Goal: Information Seeking & Learning: Check status

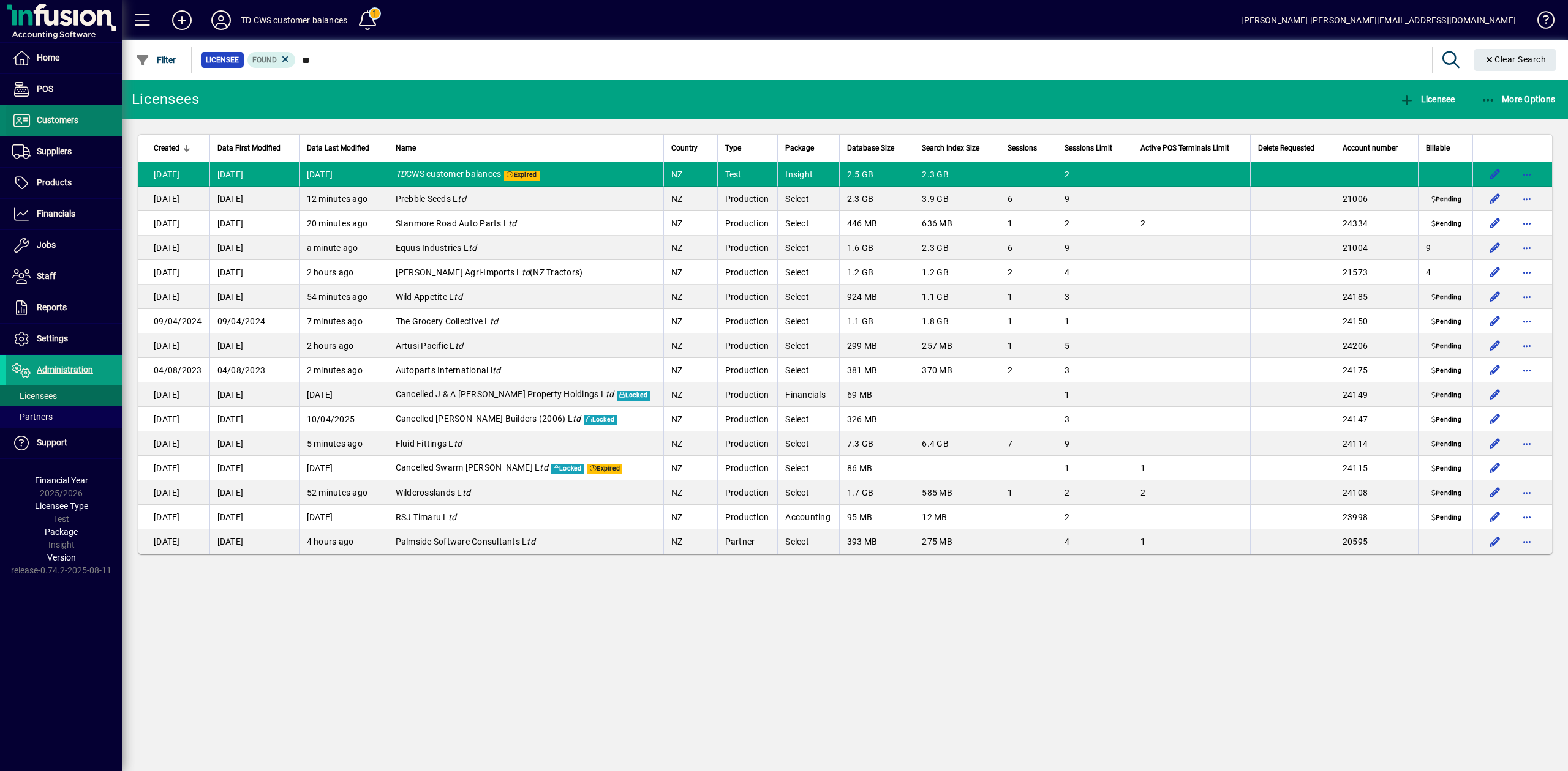
click at [61, 120] on span "Customers" at bounding box center [57, 120] width 42 height 10
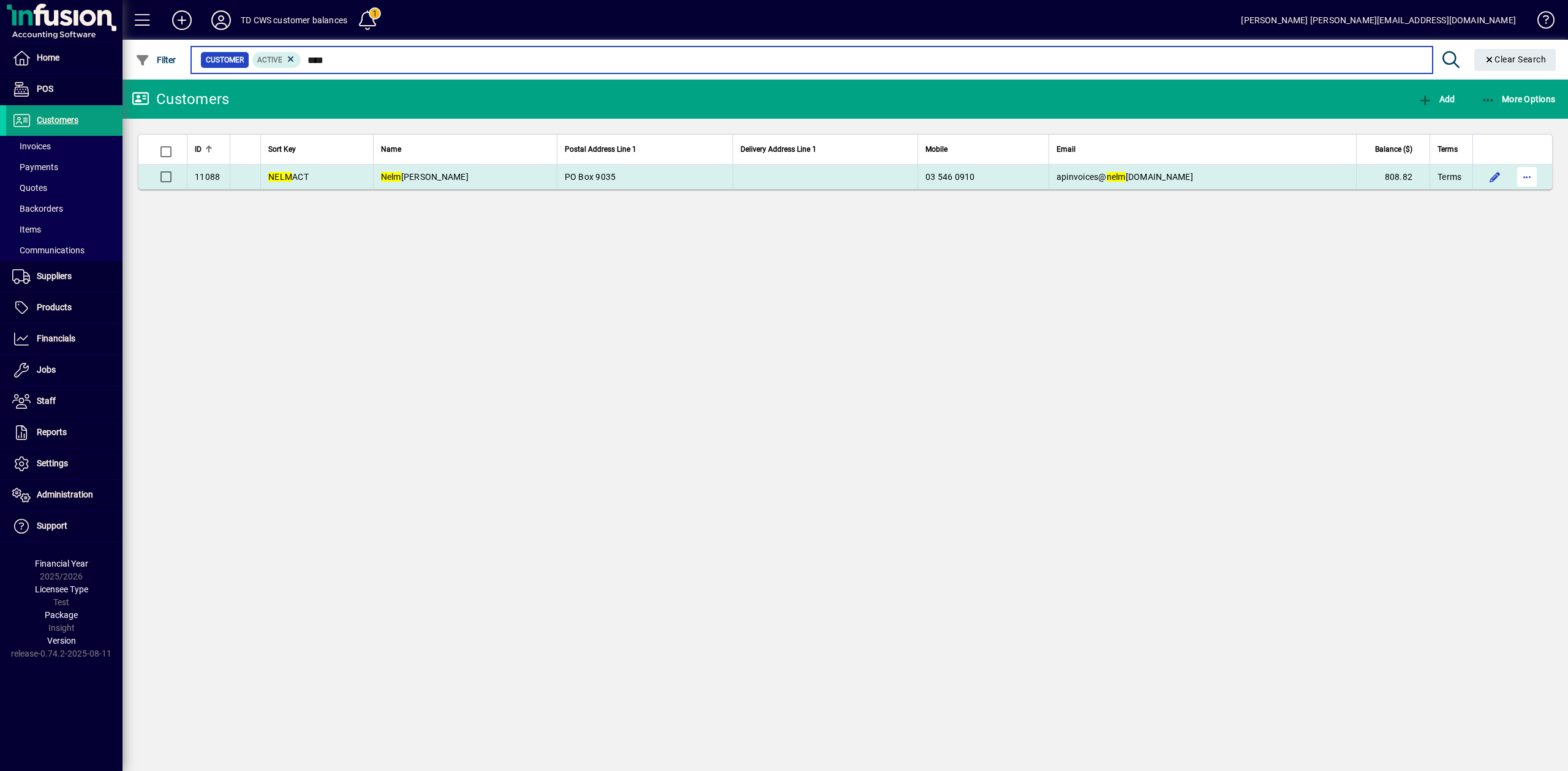
type input "****"
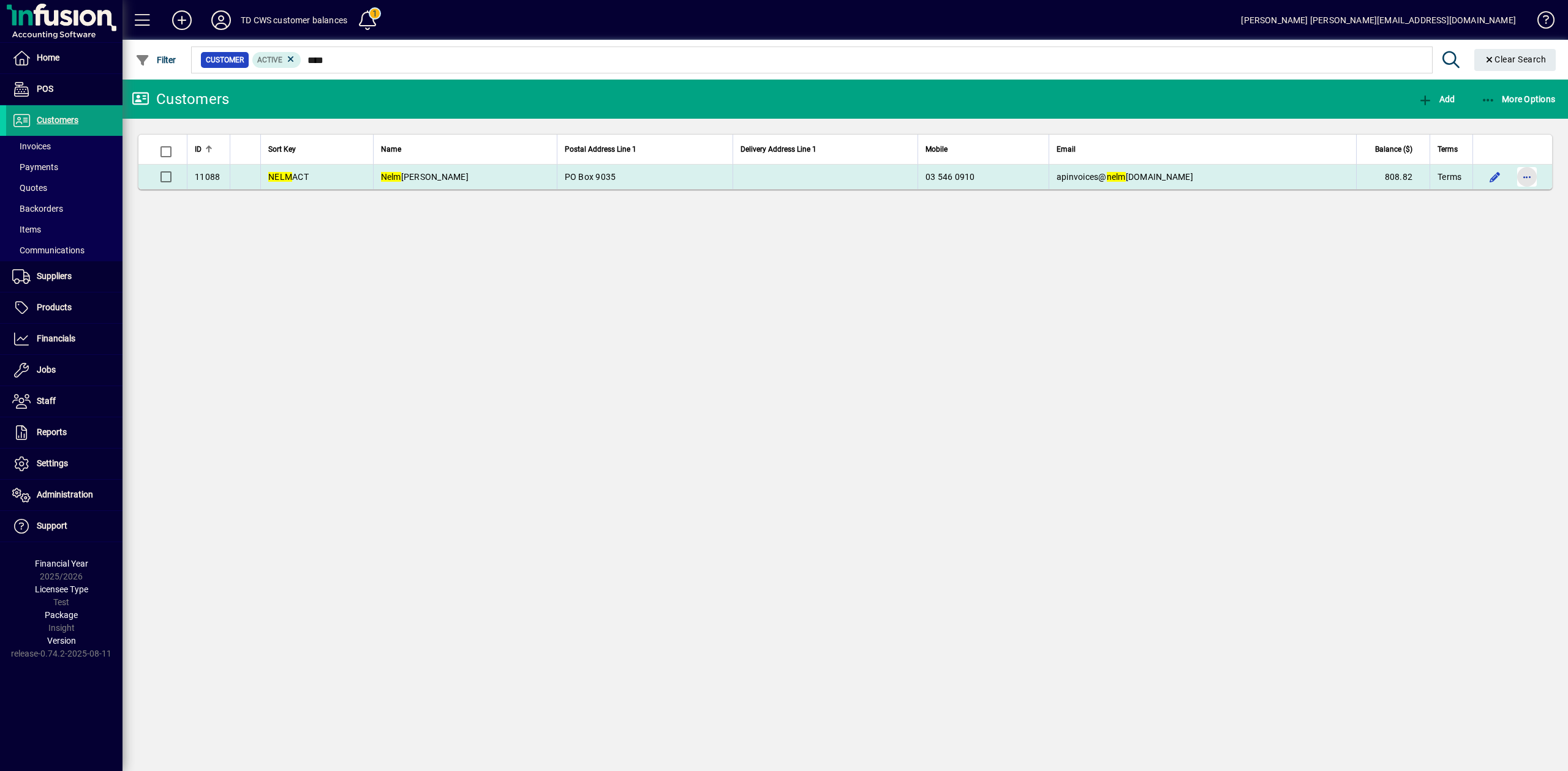
click at [1529, 175] on span "button" at bounding box center [1527, 177] width 30 height 30
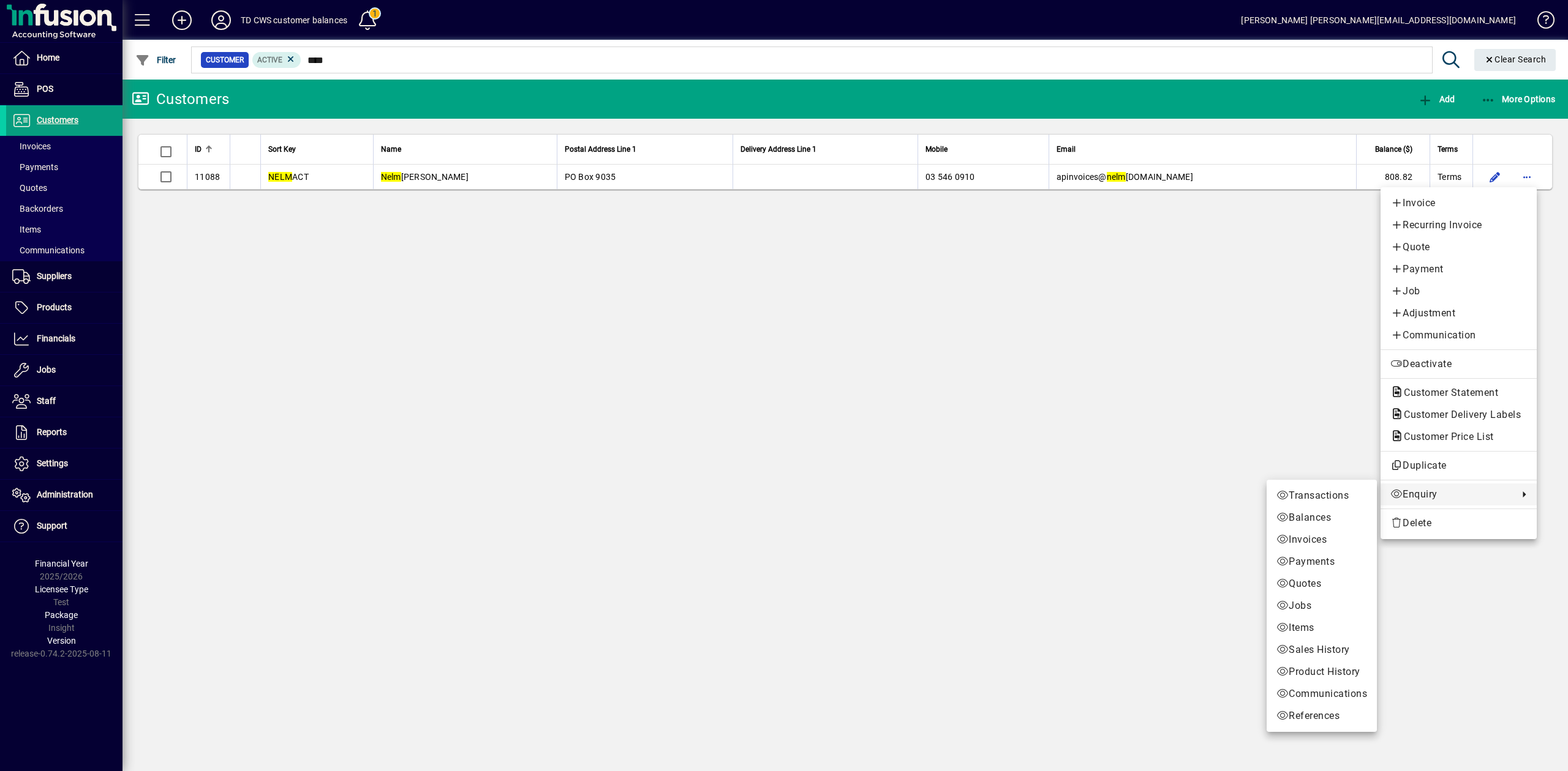
click at [1420, 495] on span "Enquiry" at bounding box center [1451, 495] width 122 height 15
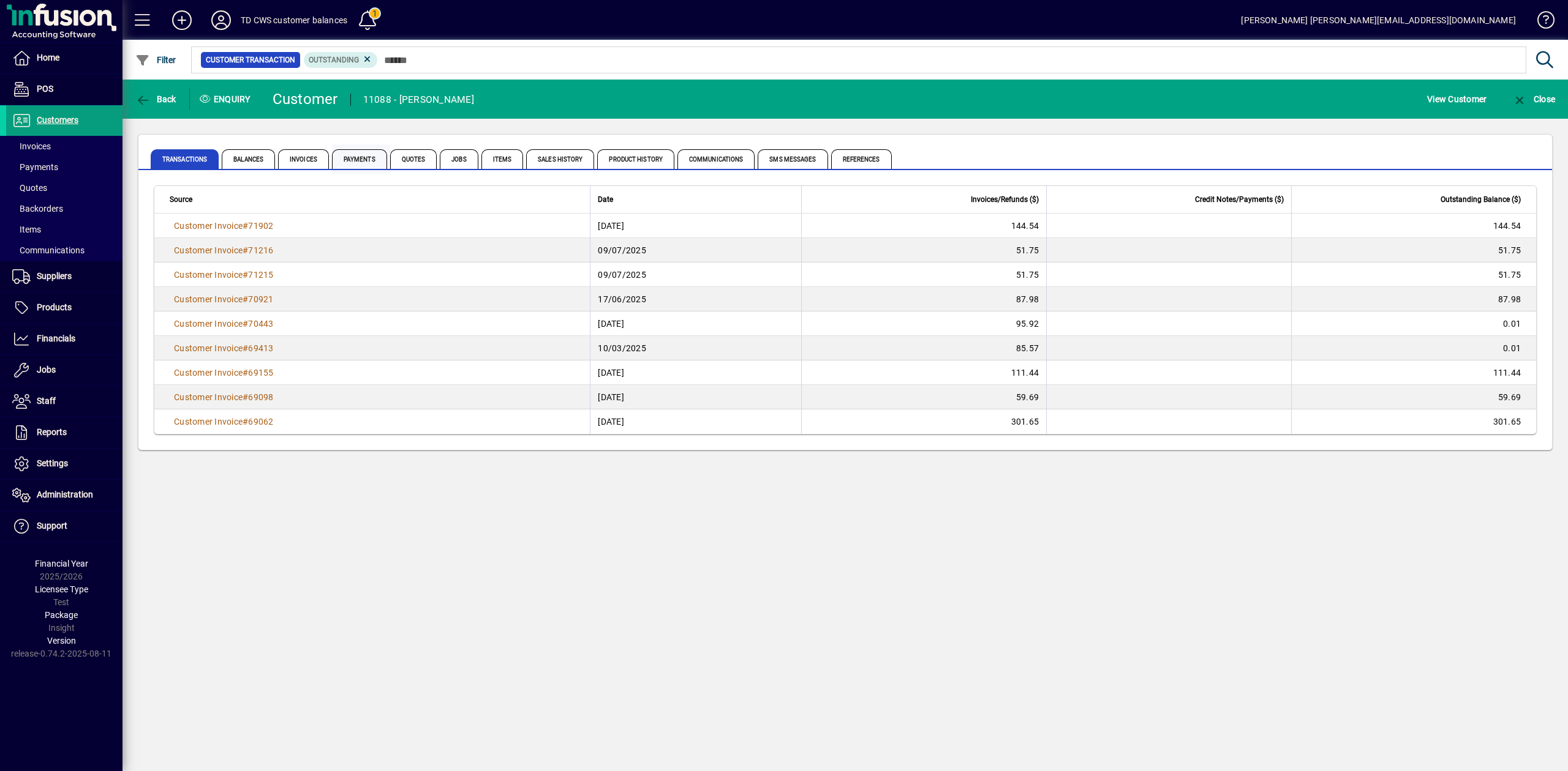
click at [363, 152] on span "Payments" at bounding box center [359, 159] width 55 height 20
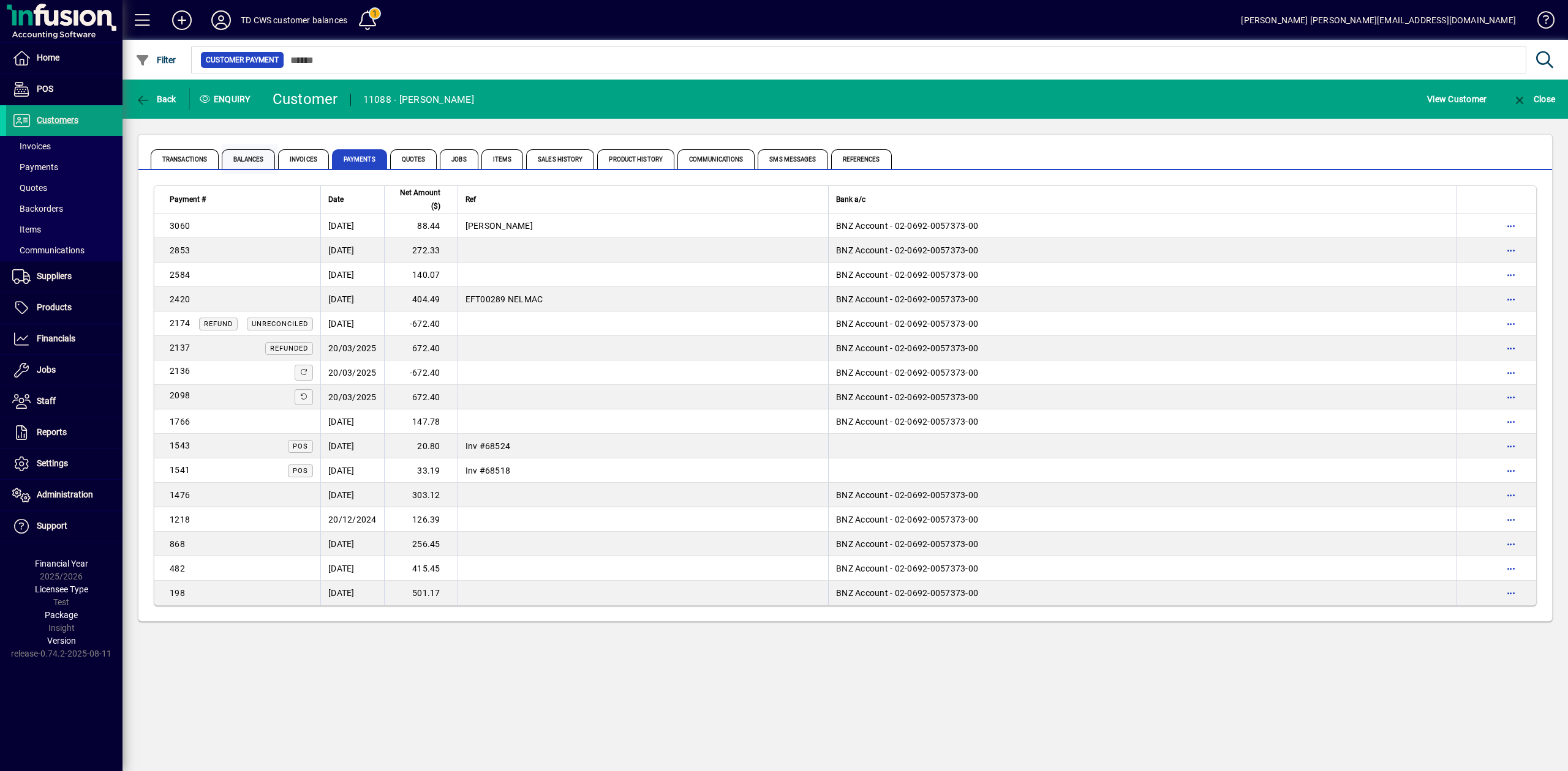
click at [245, 159] on span "Balances" at bounding box center [248, 159] width 53 height 20
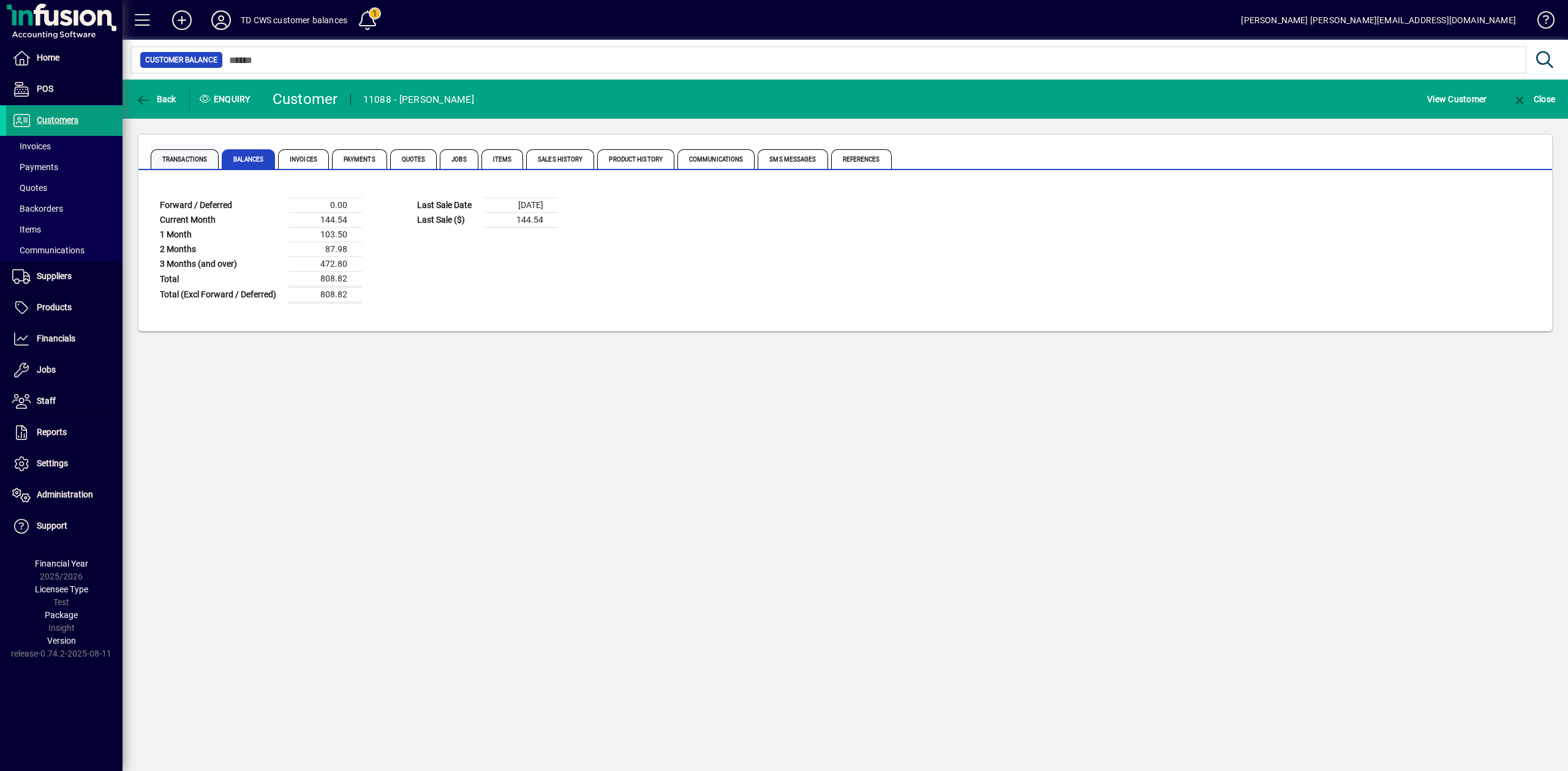
click at [180, 159] on span "Transactions" at bounding box center [184, 159] width 68 height 20
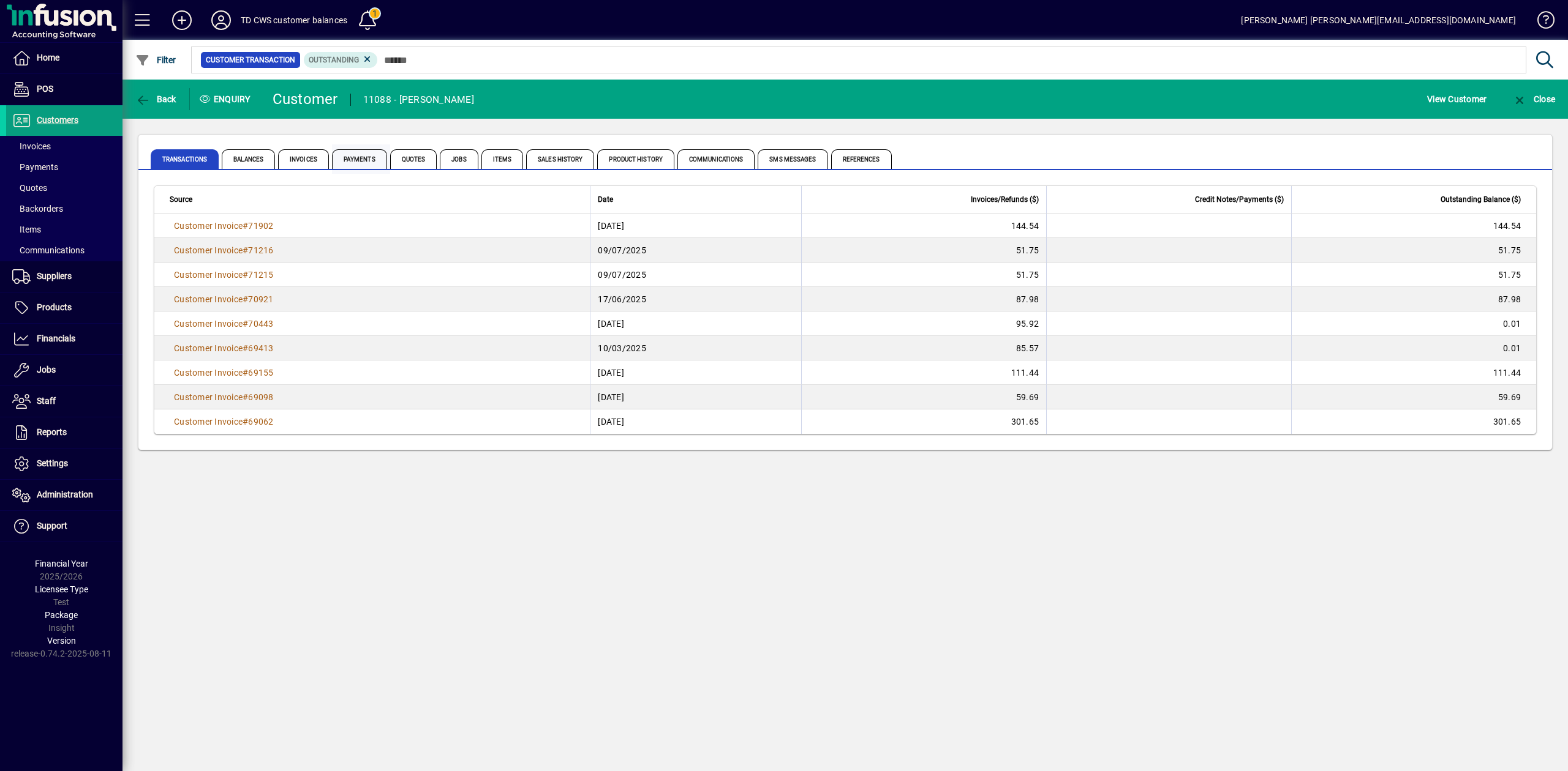
click at [358, 160] on span "Payments" at bounding box center [359, 159] width 55 height 20
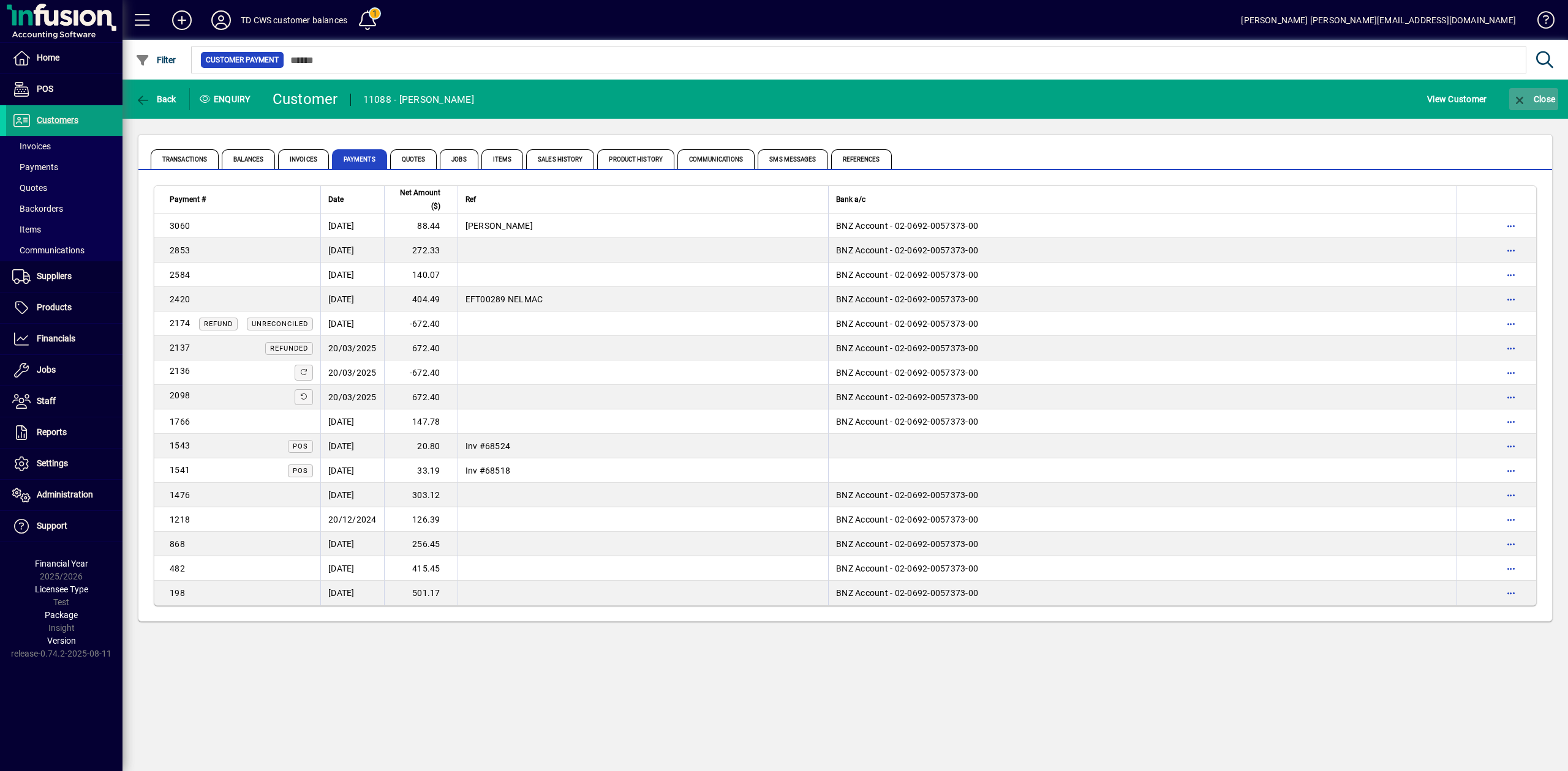
click at [1547, 94] on span "Close" at bounding box center [1534, 99] width 43 height 10
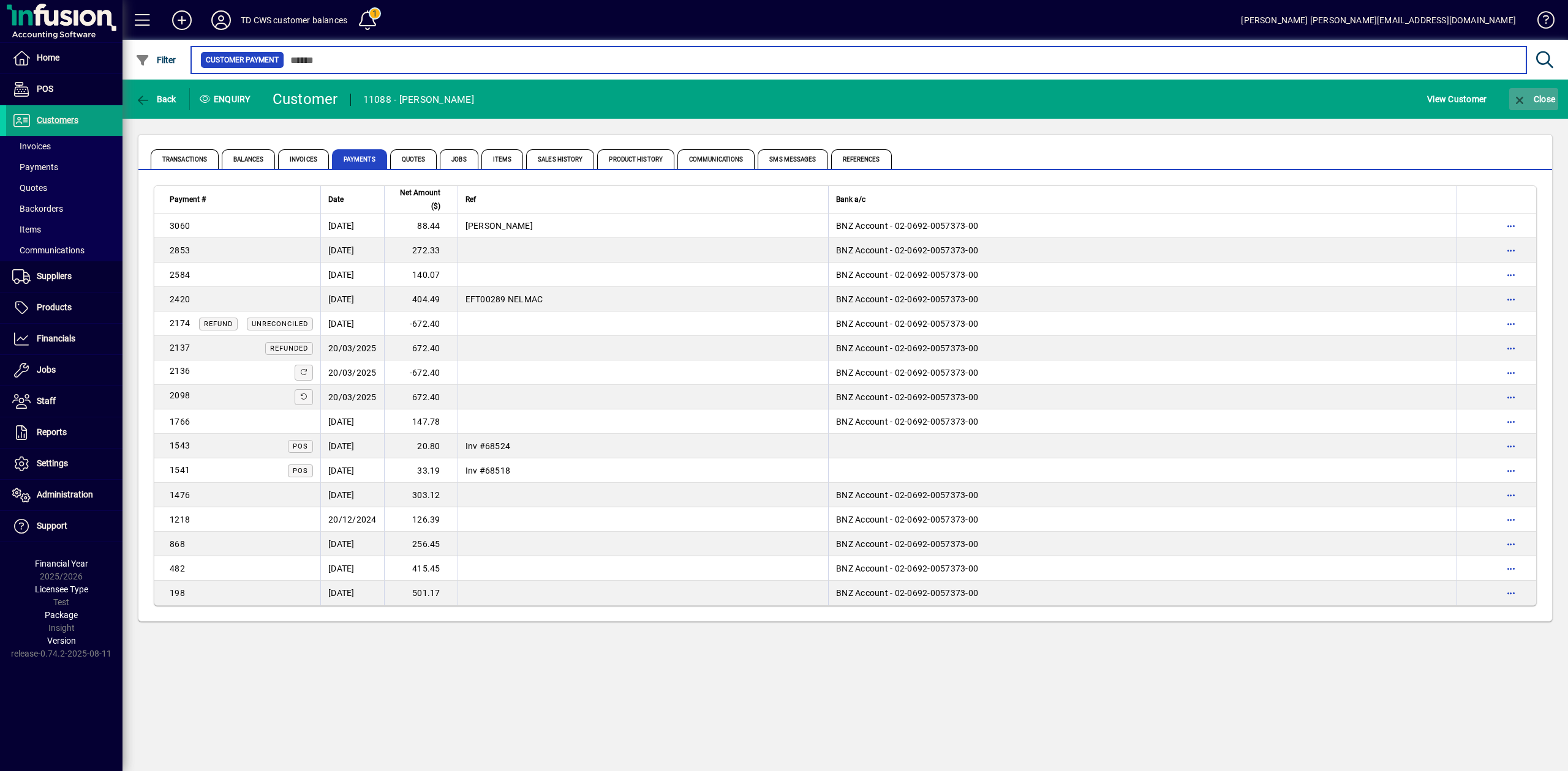
type input "****"
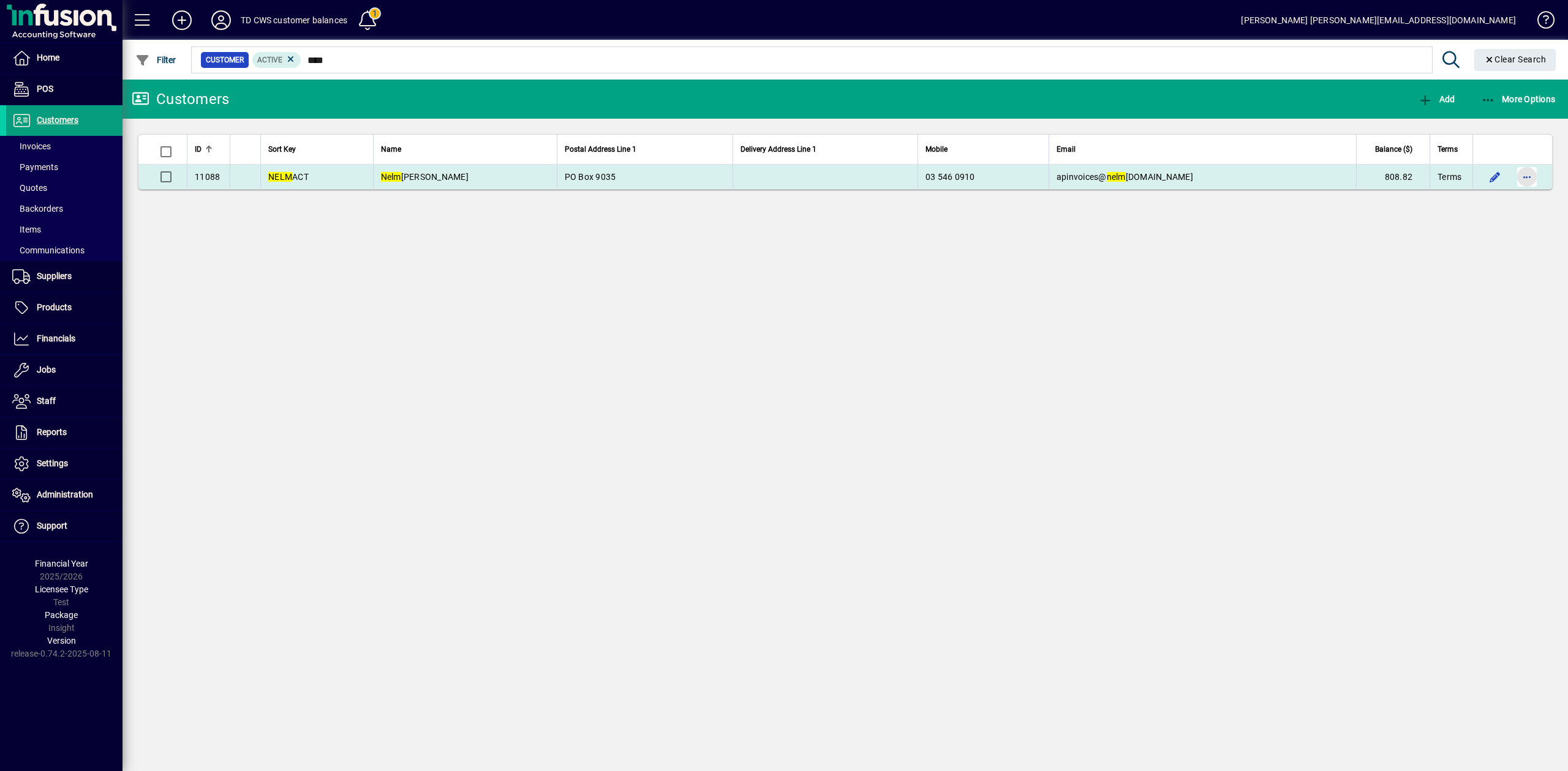
click at [1521, 175] on span "button" at bounding box center [1527, 177] width 30 height 30
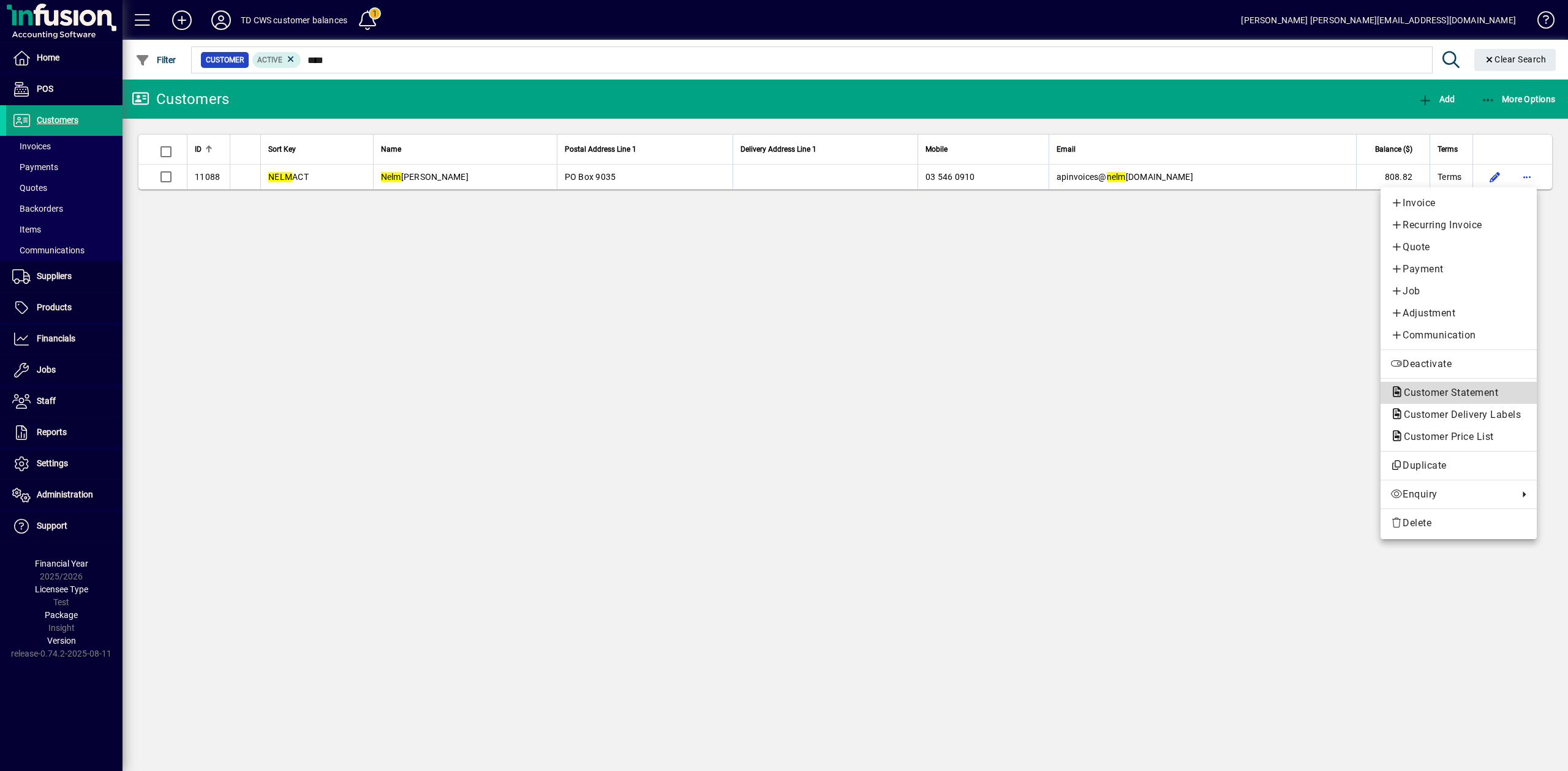
click at [1441, 393] on span "Customer Statement" at bounding box center [1447, 392] width 114 height 12
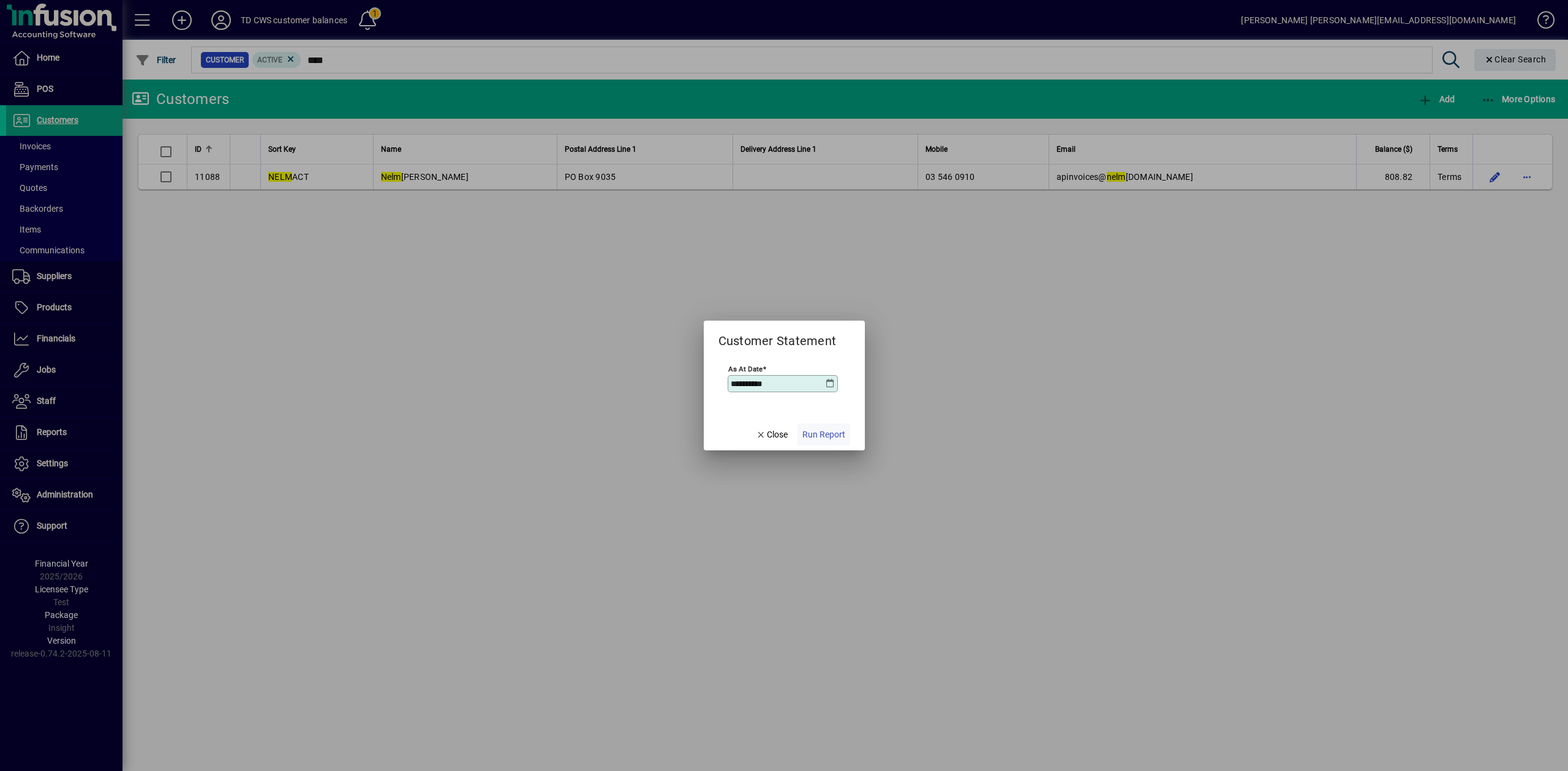
click at [824, 433] on span "Run Report" at bounding box center [824, 435] width 43 height 13
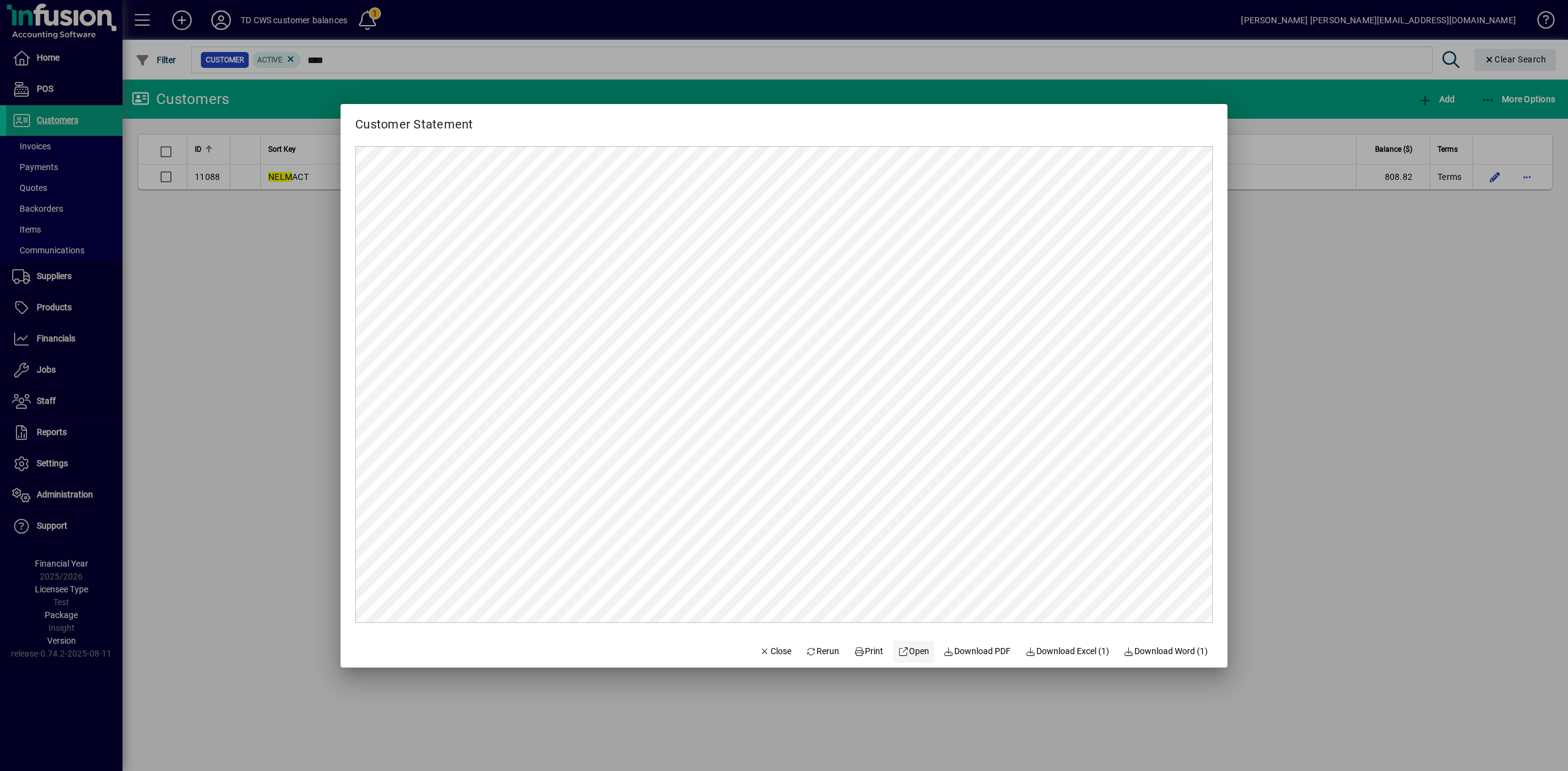
click at [913, 649] on span "Open" at bounding box center [914, 652] width 32 height 13
drag, startPoint x: 773, startPoint y: 651, endPoint x: 717, endPoint y: 630, distance: 59.8
click at [771, 650] on span "Close" at bounding box center [775, 652] width 32 height 13
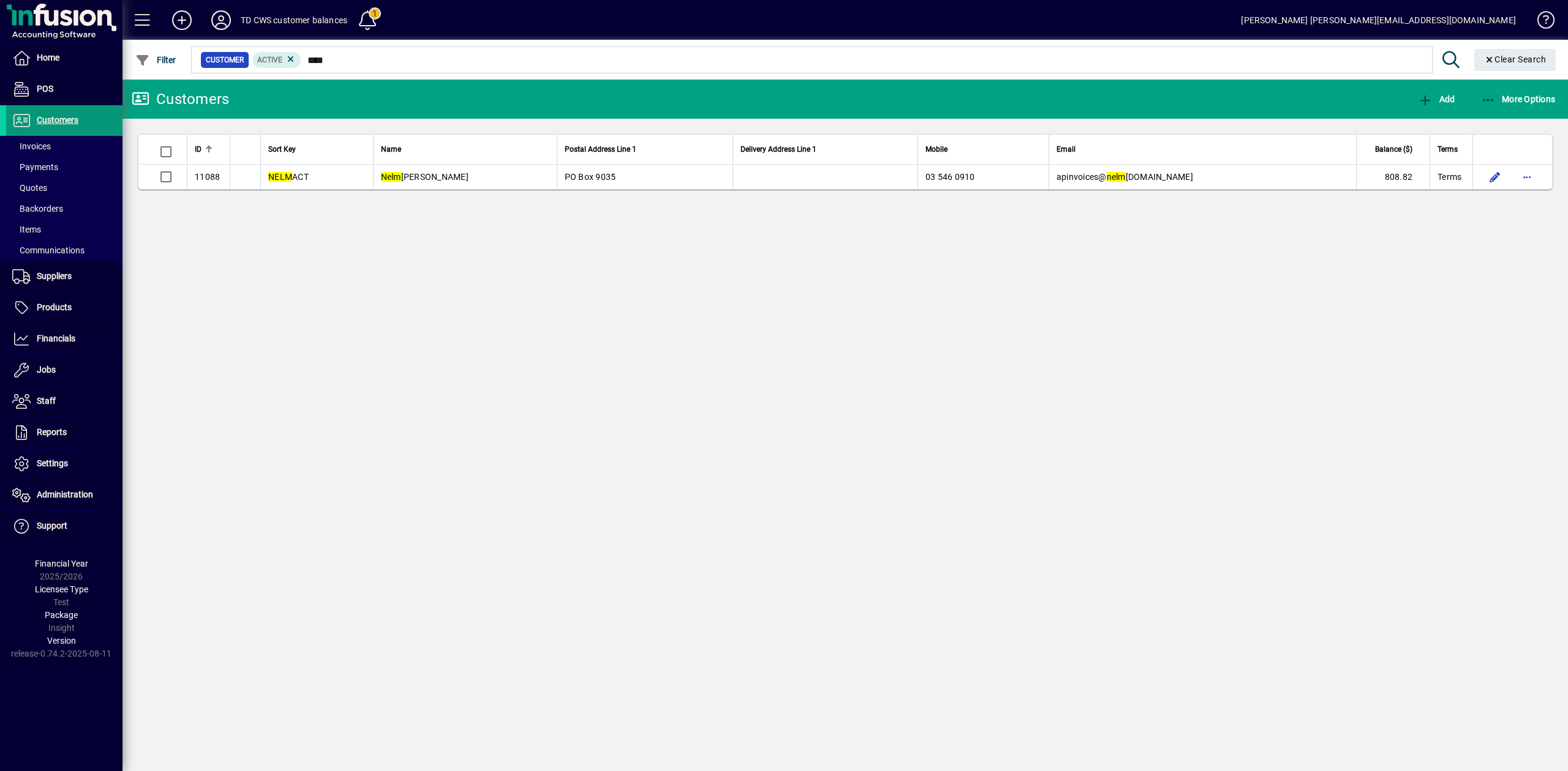
click at [66, 123] on span "Customers" at bounding box center [57, 120] width 42 height 10
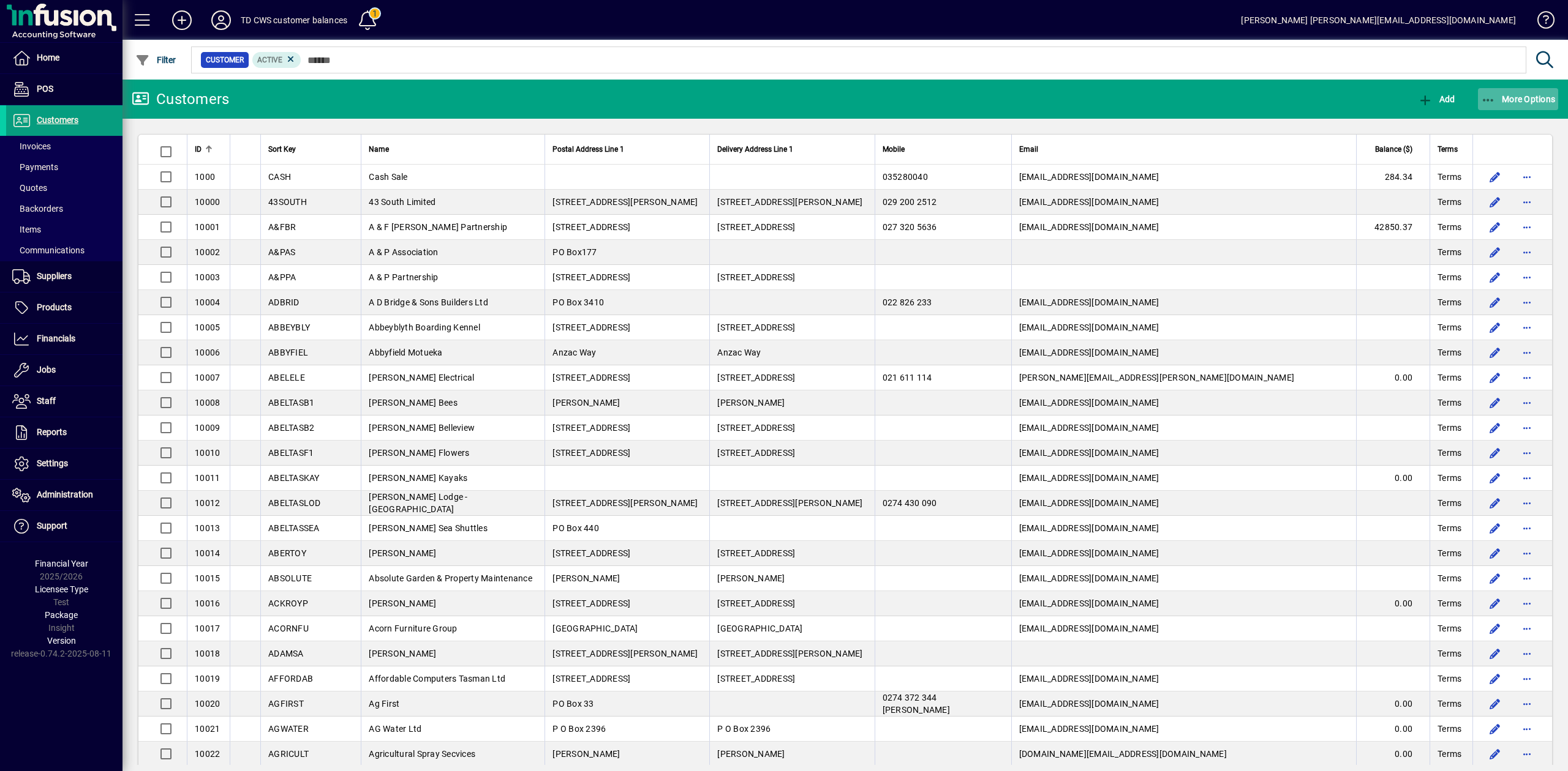
click at [1521, 101] on span "More Options" at bounding box center [1518, 99] width 74 height 10
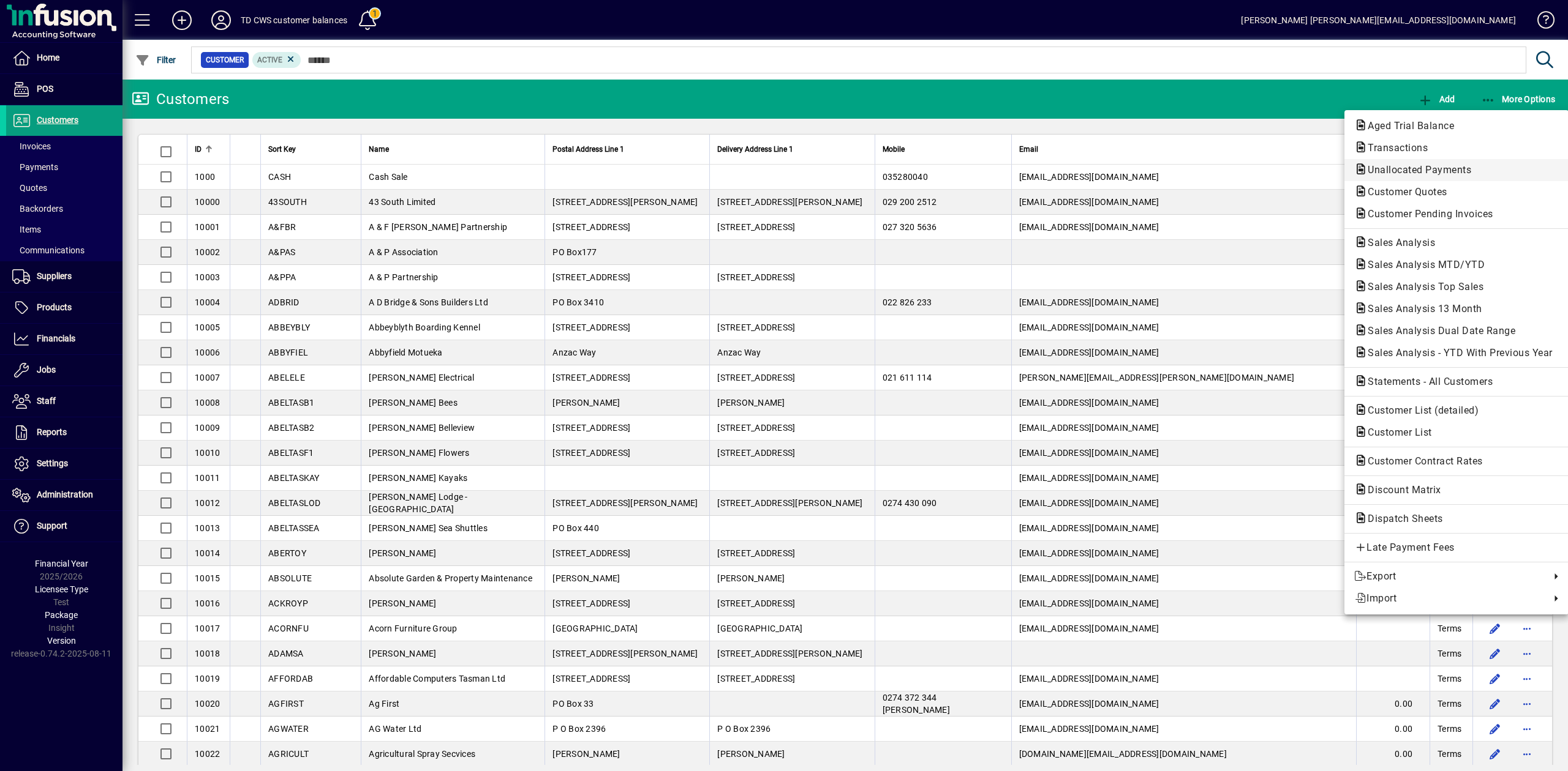
click at [1405, 174] on span "Unallocated Payments" at bounding box center [1415, 169] width 123 height 12
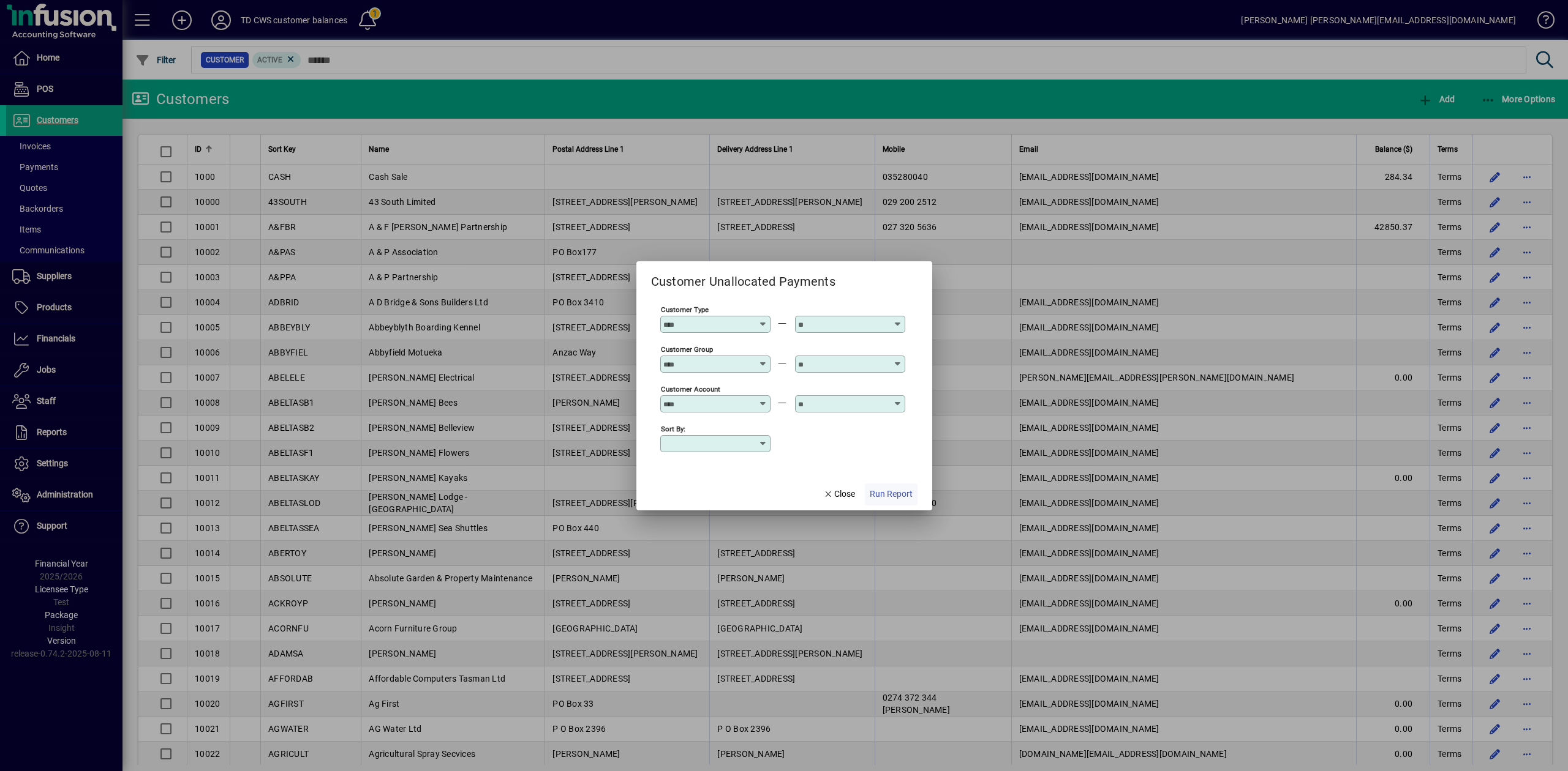
click at [895, 493] on span "Run Report" at bounding box center [891, 495] width 43 height 13
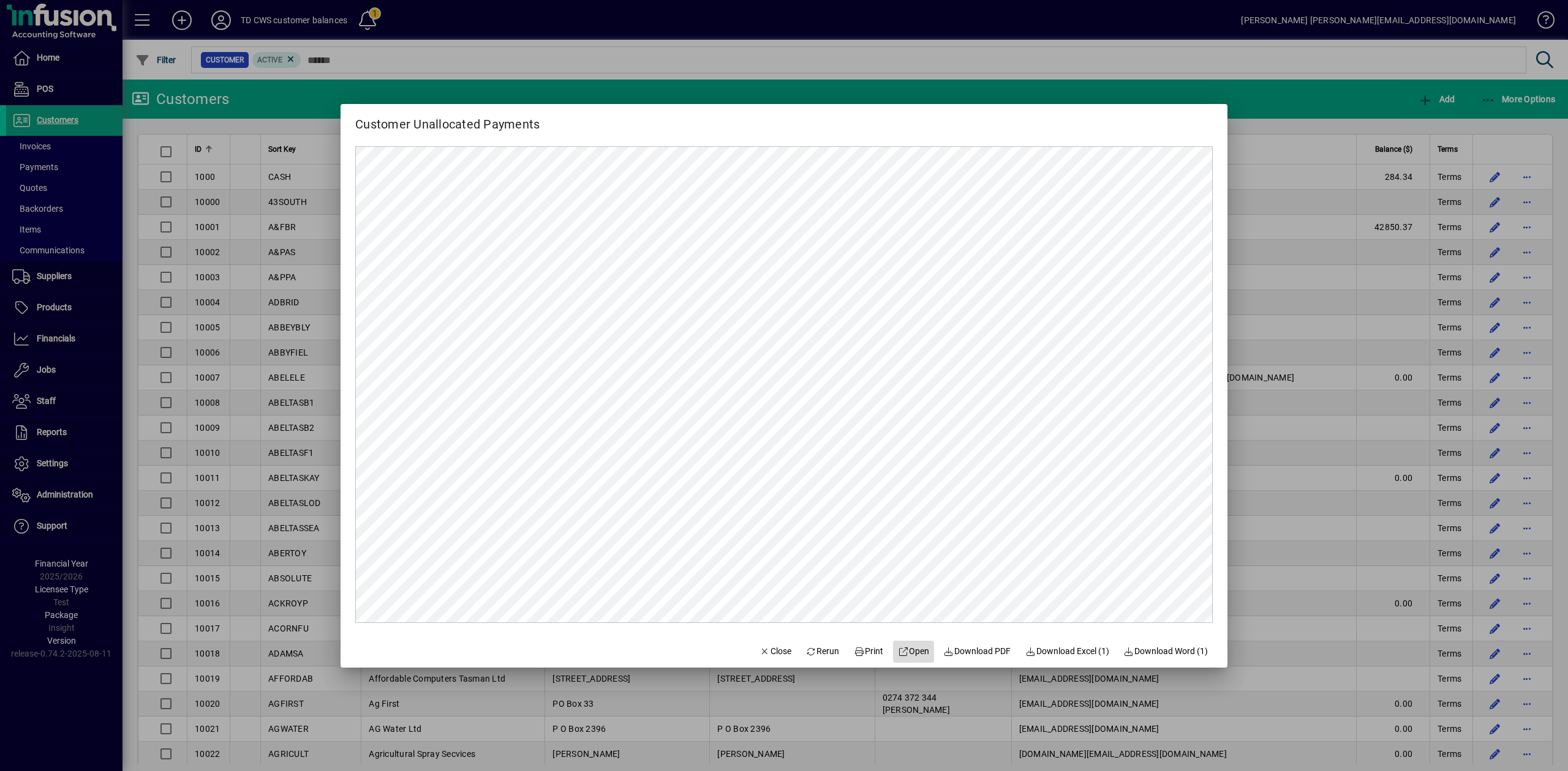
click at [906, 654] on span "Open" at bounding box center [914, 652] width 32 height 13
click at [759, 658] on span "Close" at bounding box center [775, 652] width 32 height 13
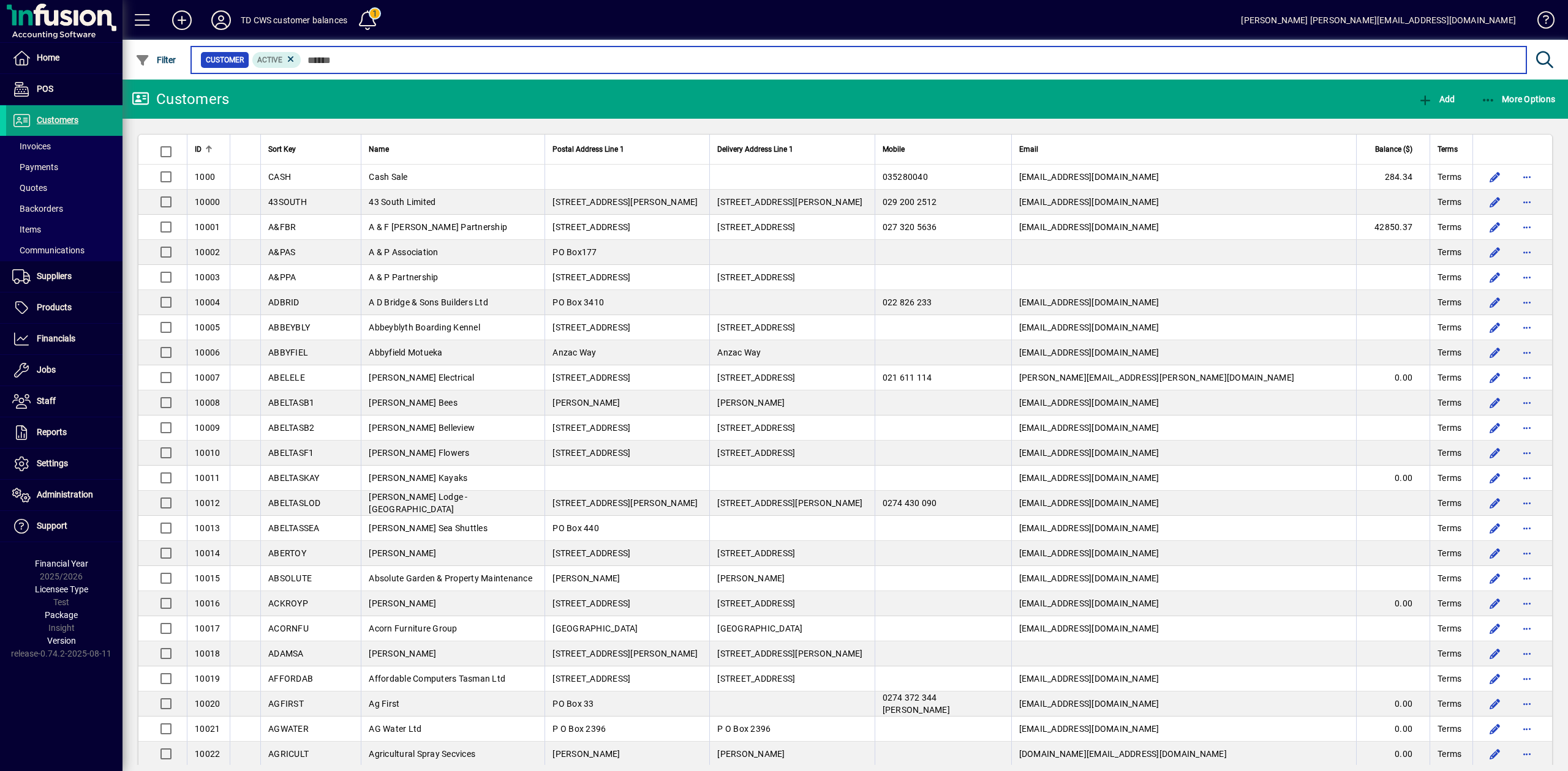
click at [358, 58] on input "text" at bounding box center [909, 60] width 1215 height 17
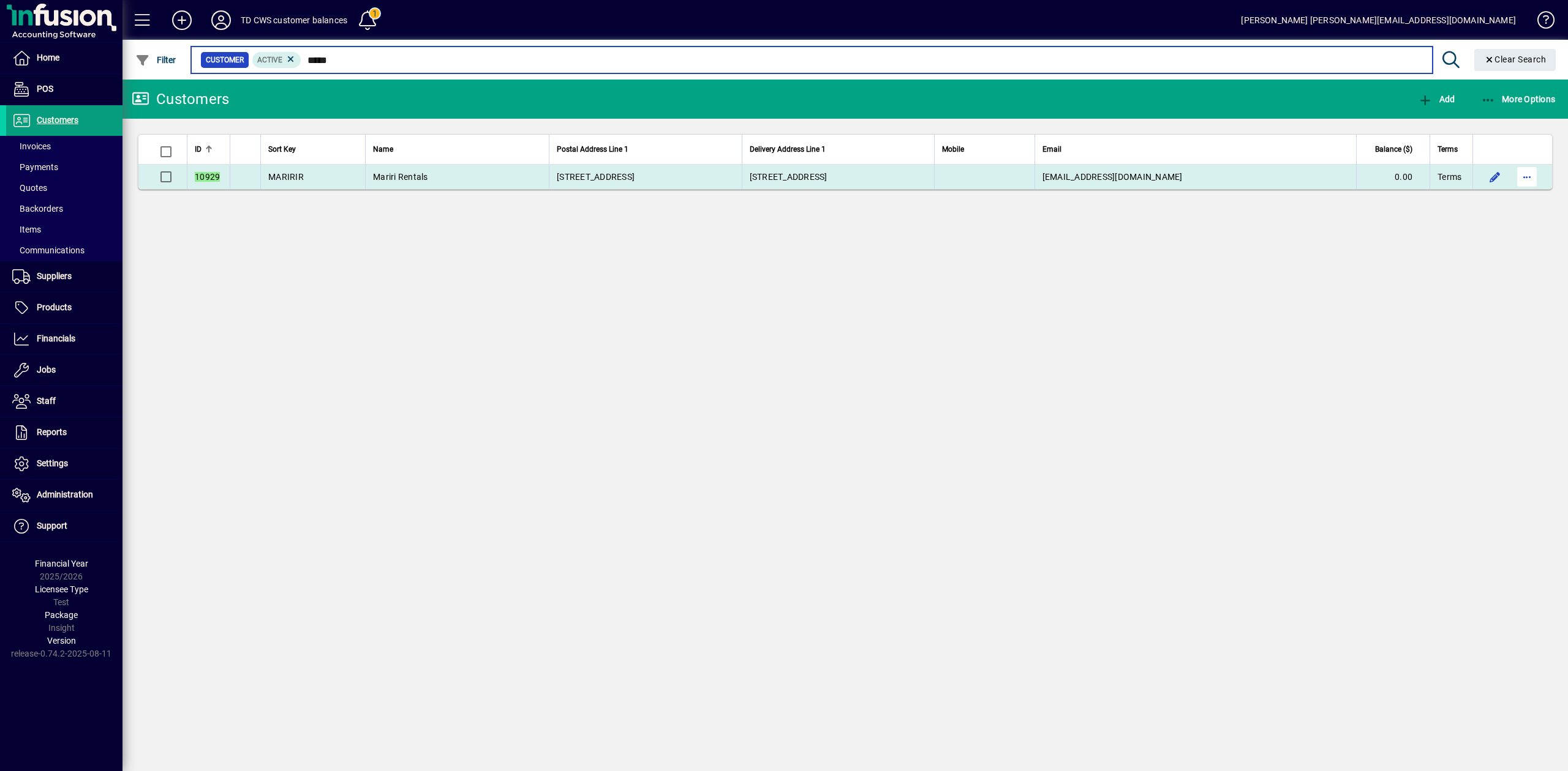
type input "*****"
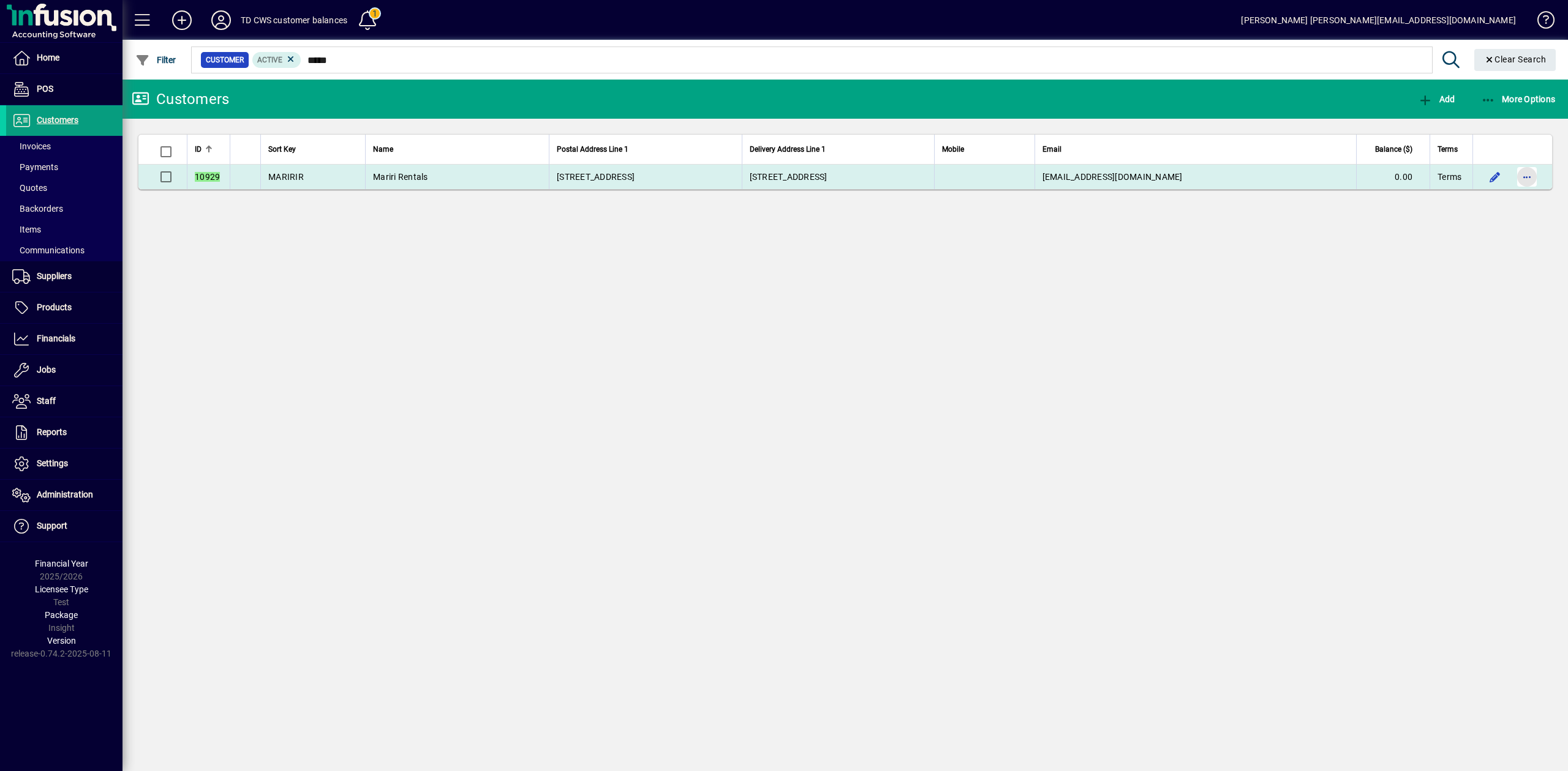
click at [1524, 178] on span "button" at bounding box center [1527, 177] width 30 height 30
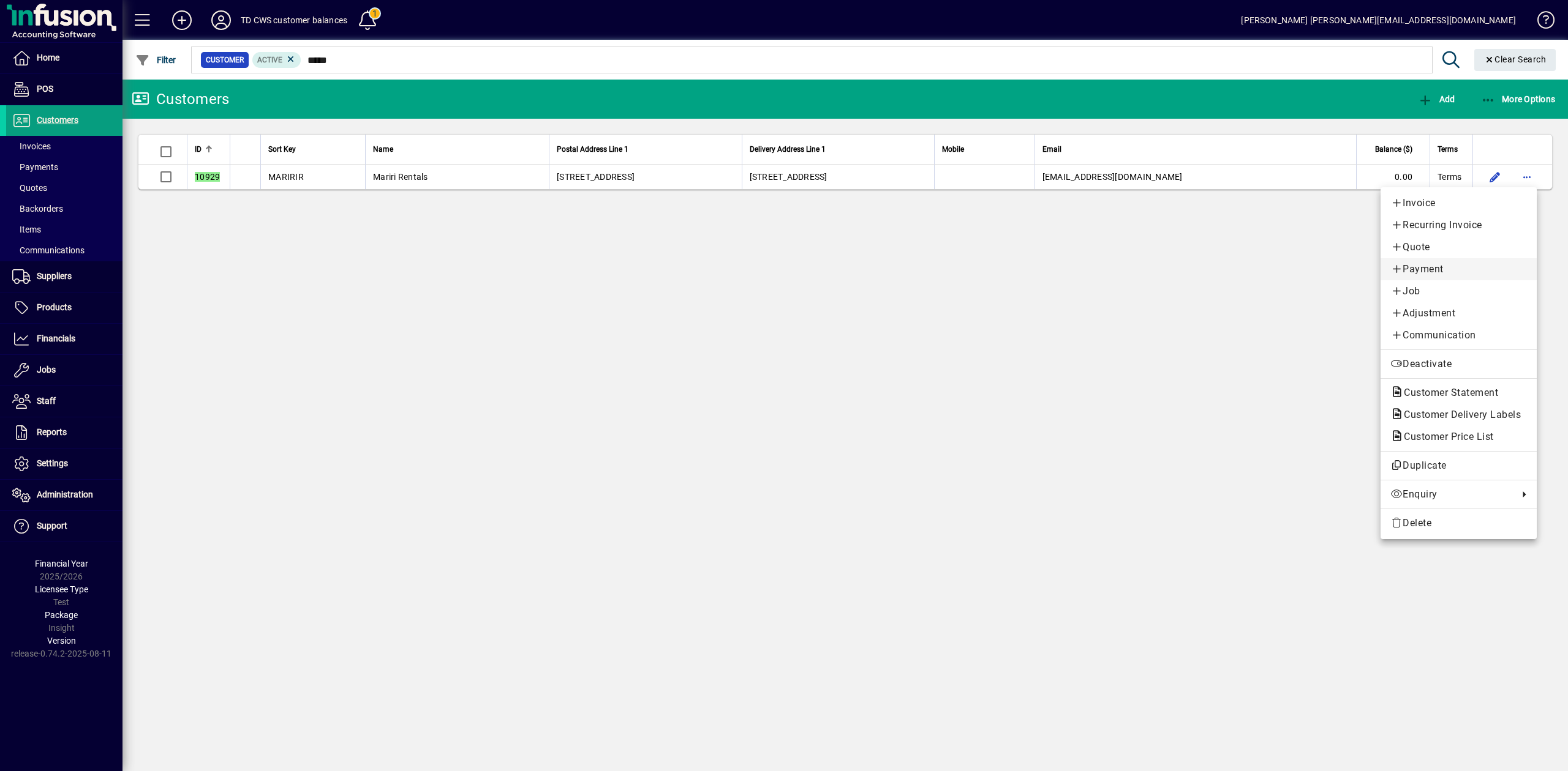
click at [1421, 270] on span "Payment" at bounding box center [1458, 270] width 137 height 15
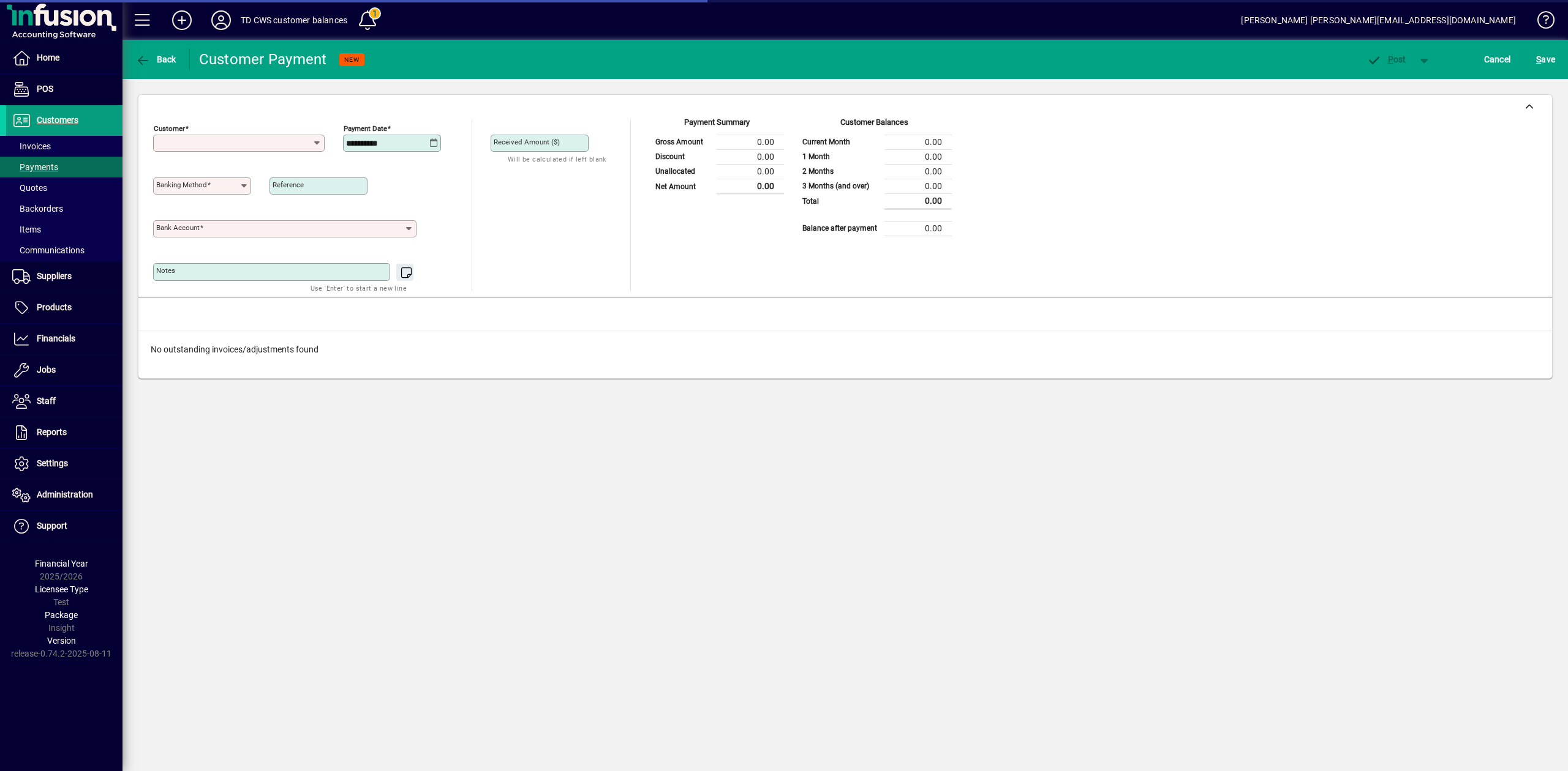
type input "**********"
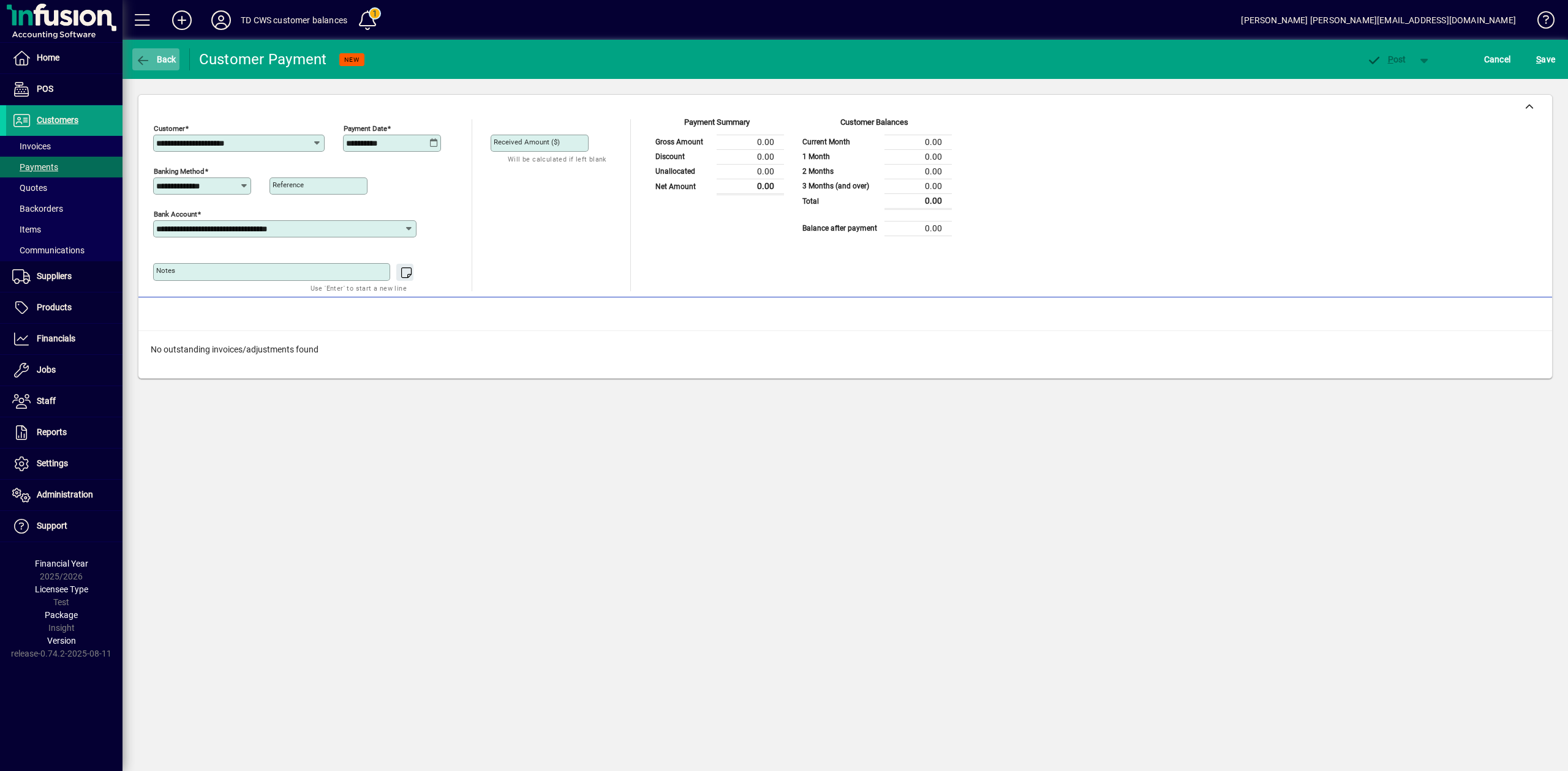
click at [169, 67] on span "button" at bounding box center [155, 60] width 47 height 30
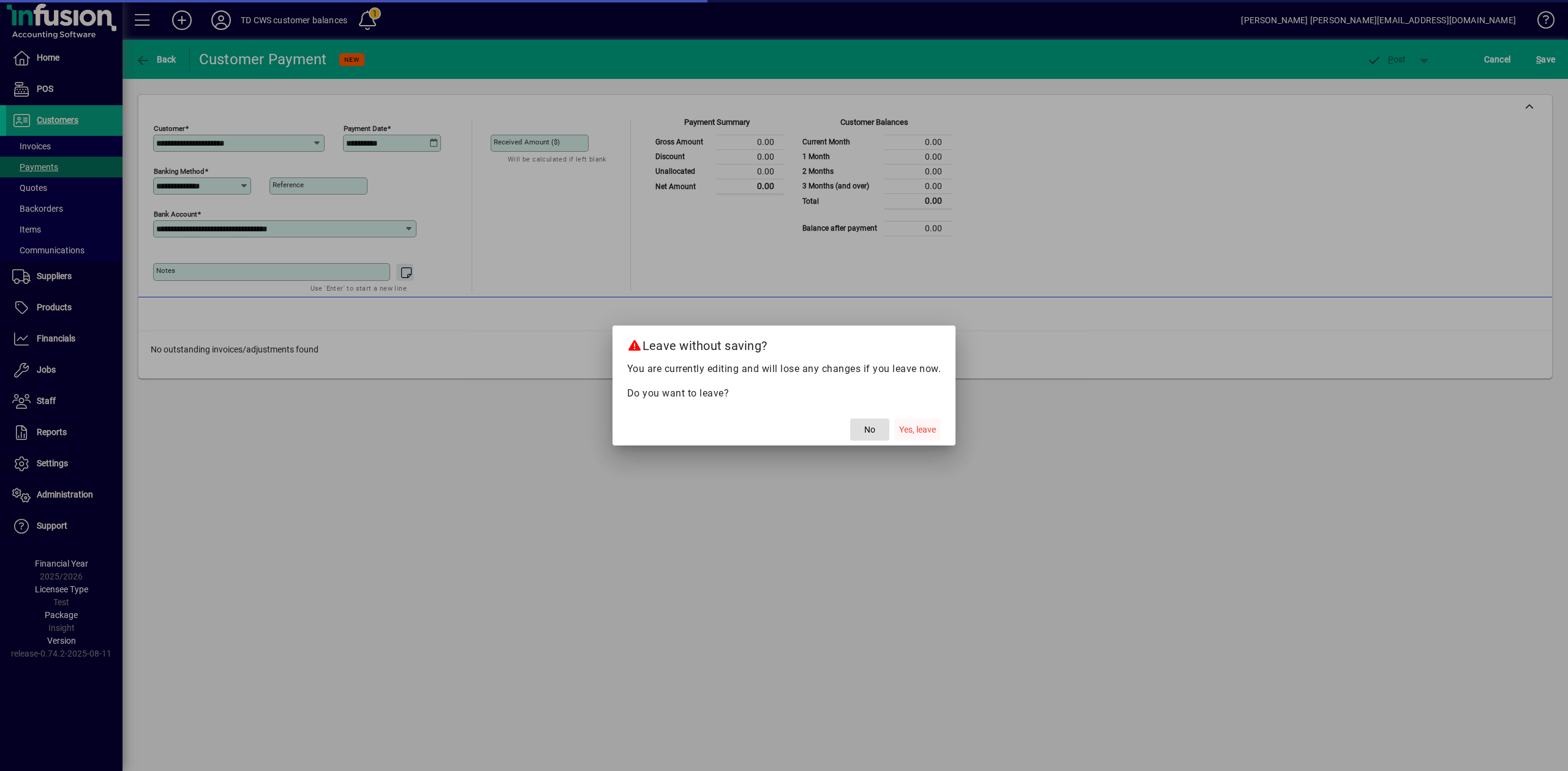
click at [917, 431] on span "Yes, leave" at bounding box center [917, 430] width 36 height 13
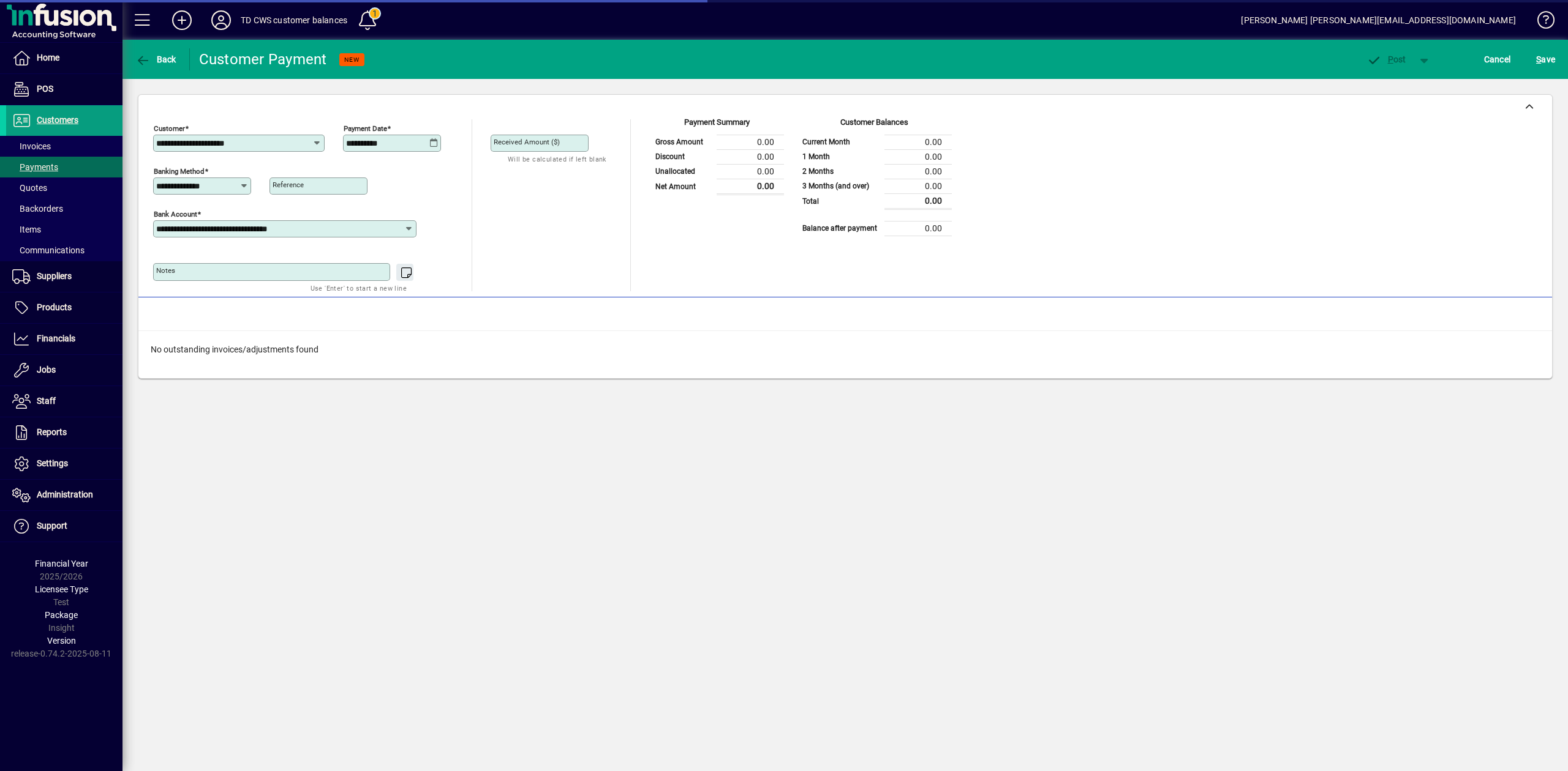
type input "*****"
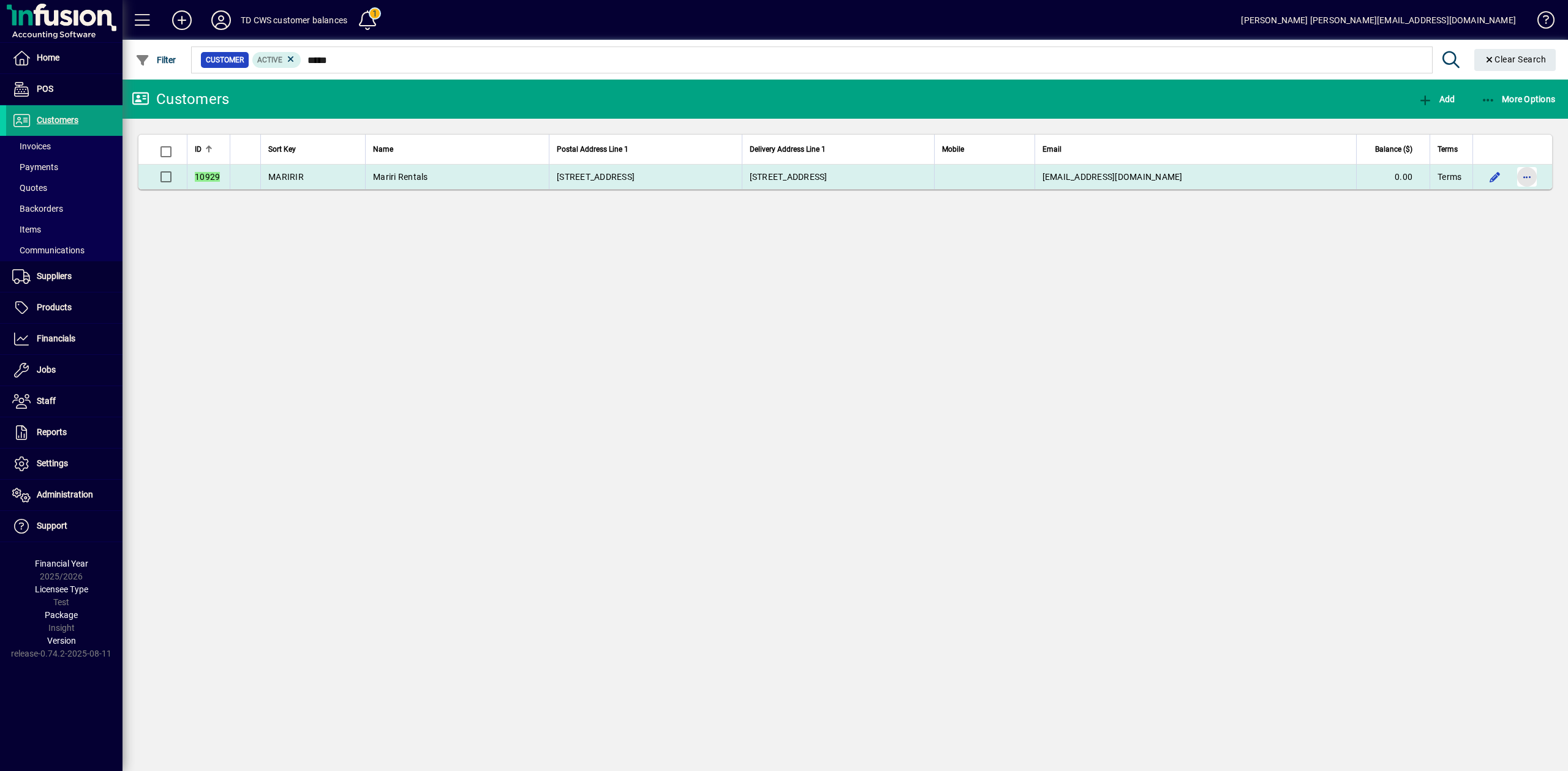
click at [1522, 177] on span "button" at bounding box center [1527, 177] width 30 height 30
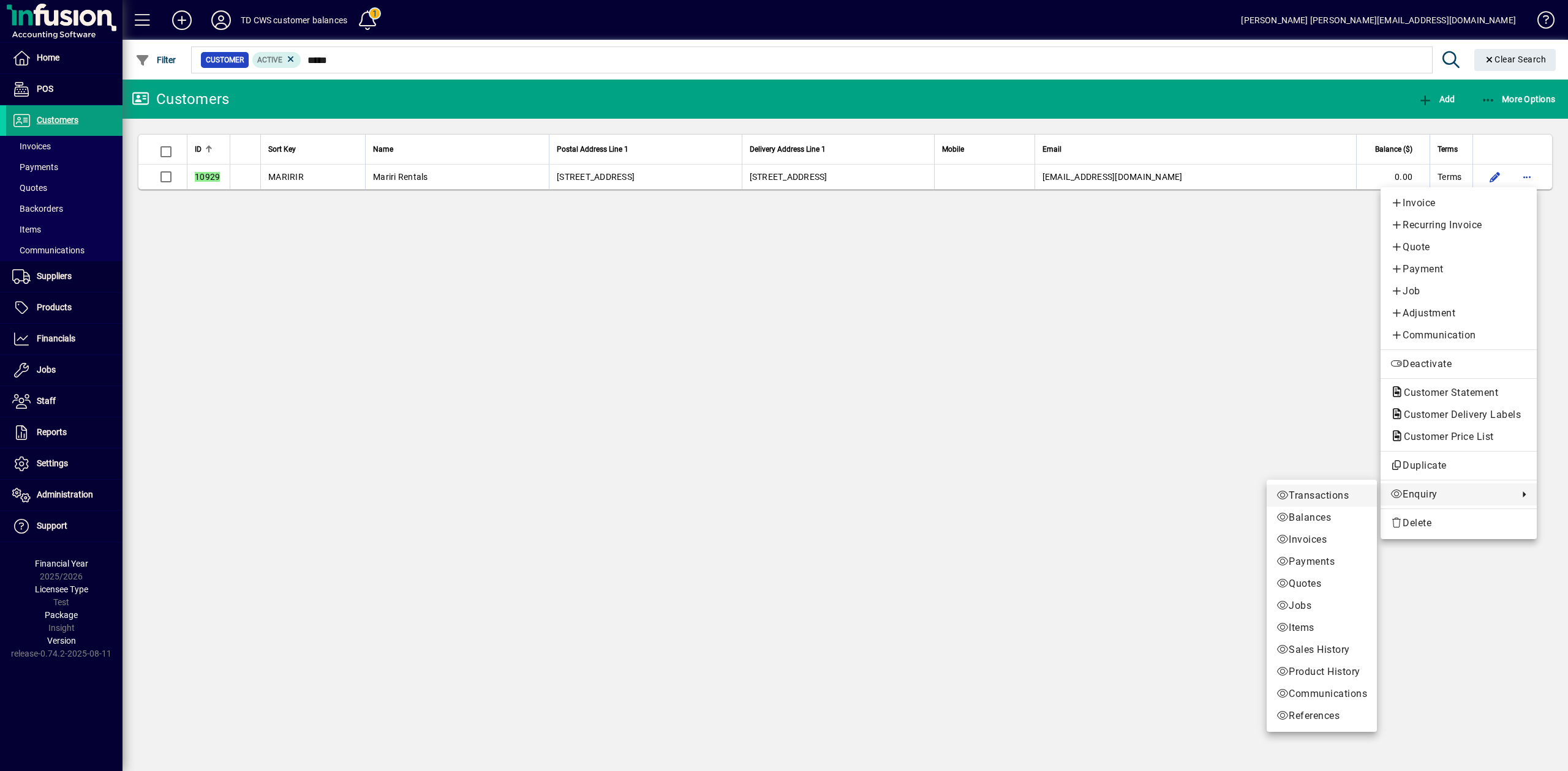
click at [1340, 496] on span "Transactions" at bounding box center [1321, 496] width 90 height 15
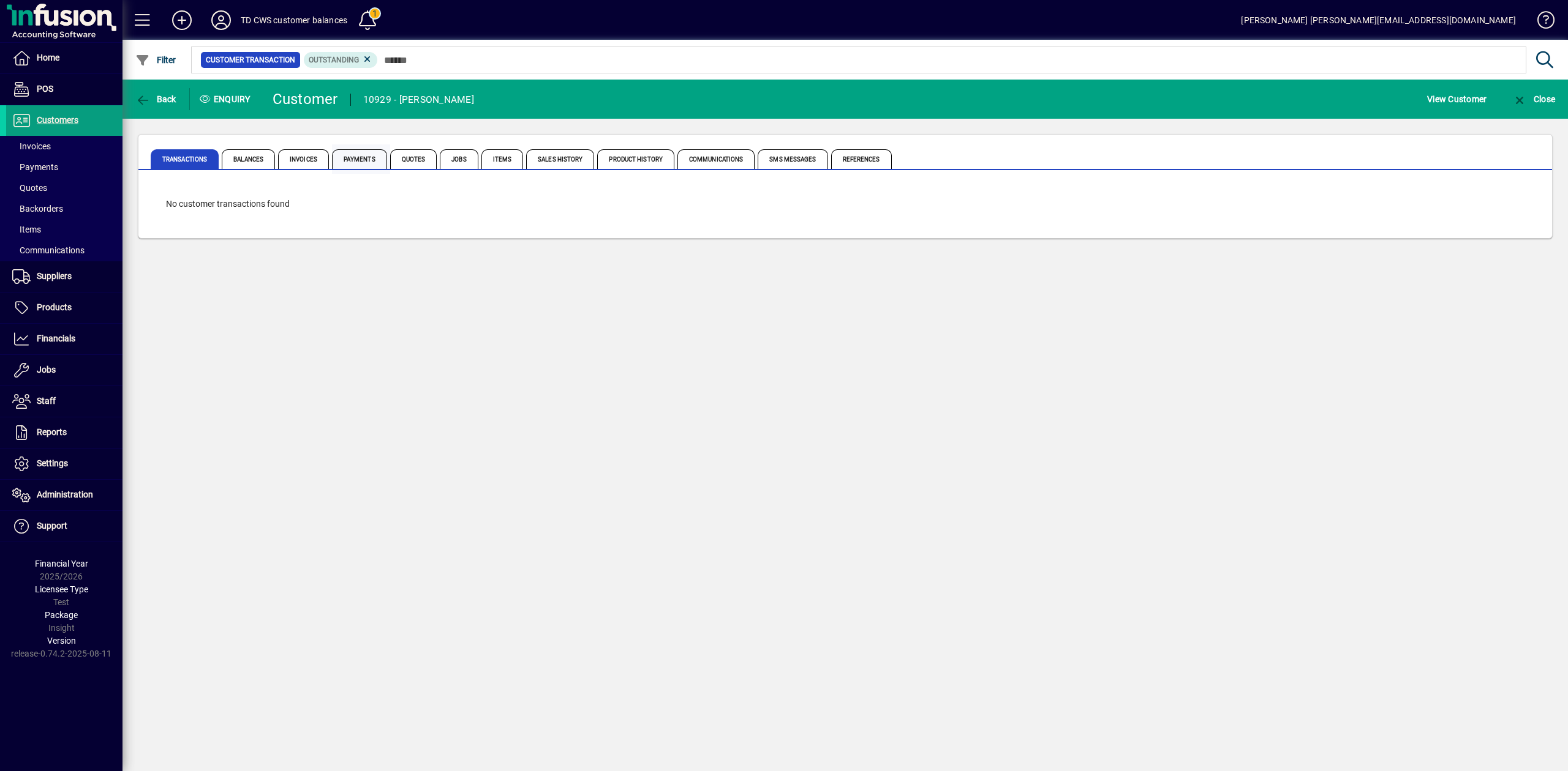
click at [359, 155] on span "Payments" at bounding box center [359, 159] width 55 height 20
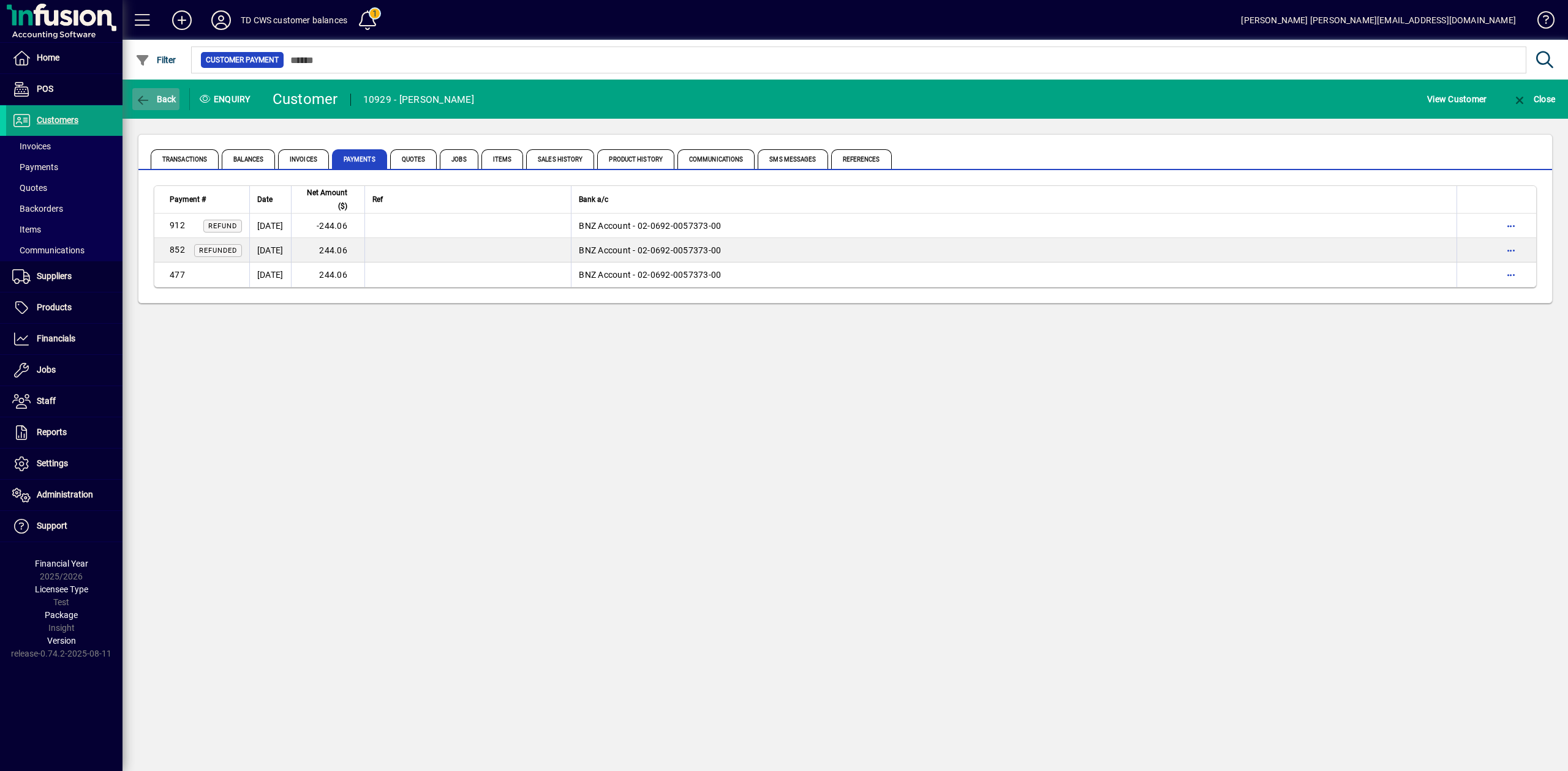
click at [166, 101] on span "Back" at bounding box center [155, 99] width 41 height 10
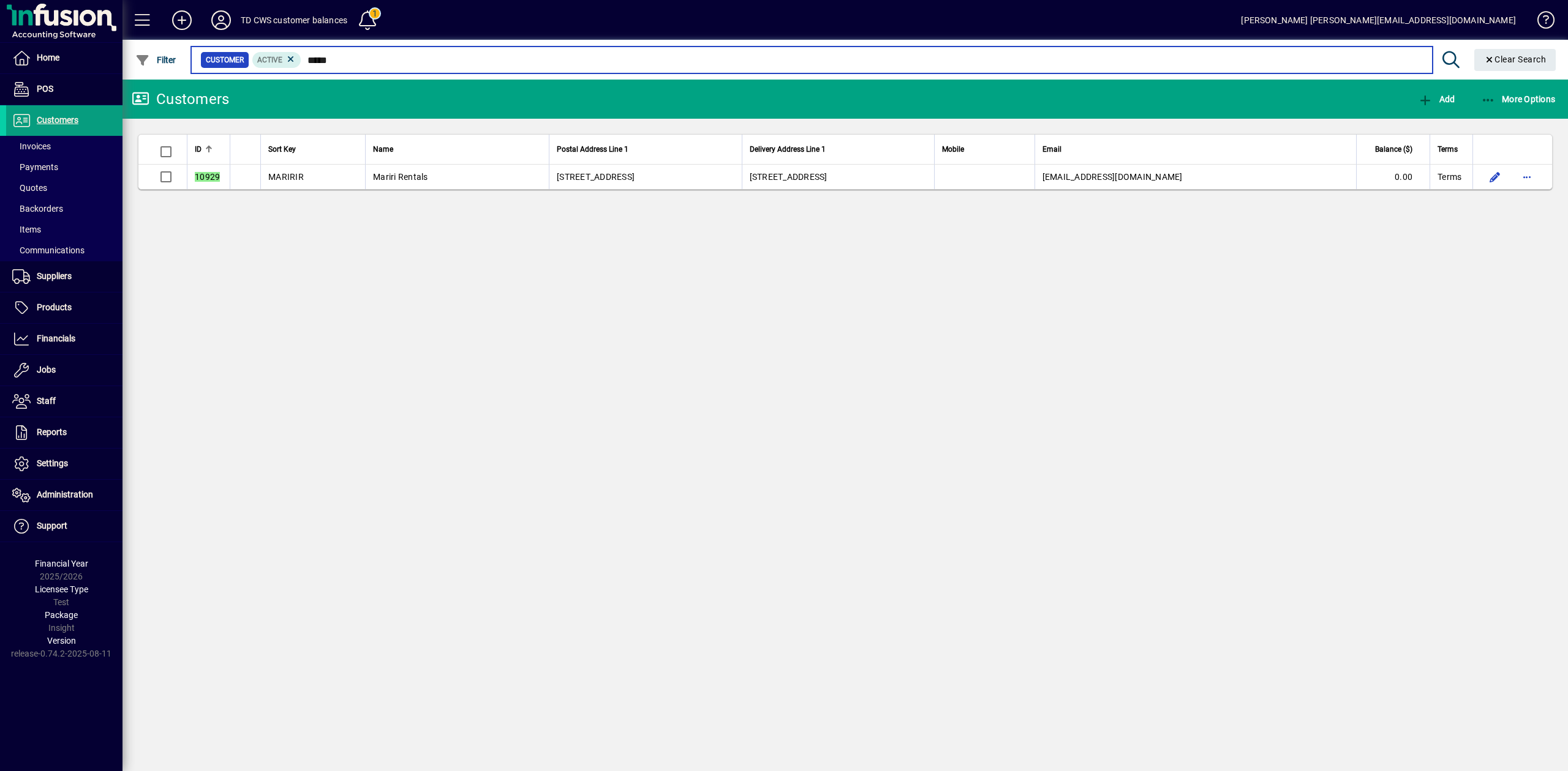
click at [361, 61] on input "*****" at bounding box center [862, 60] width 1120 height 17
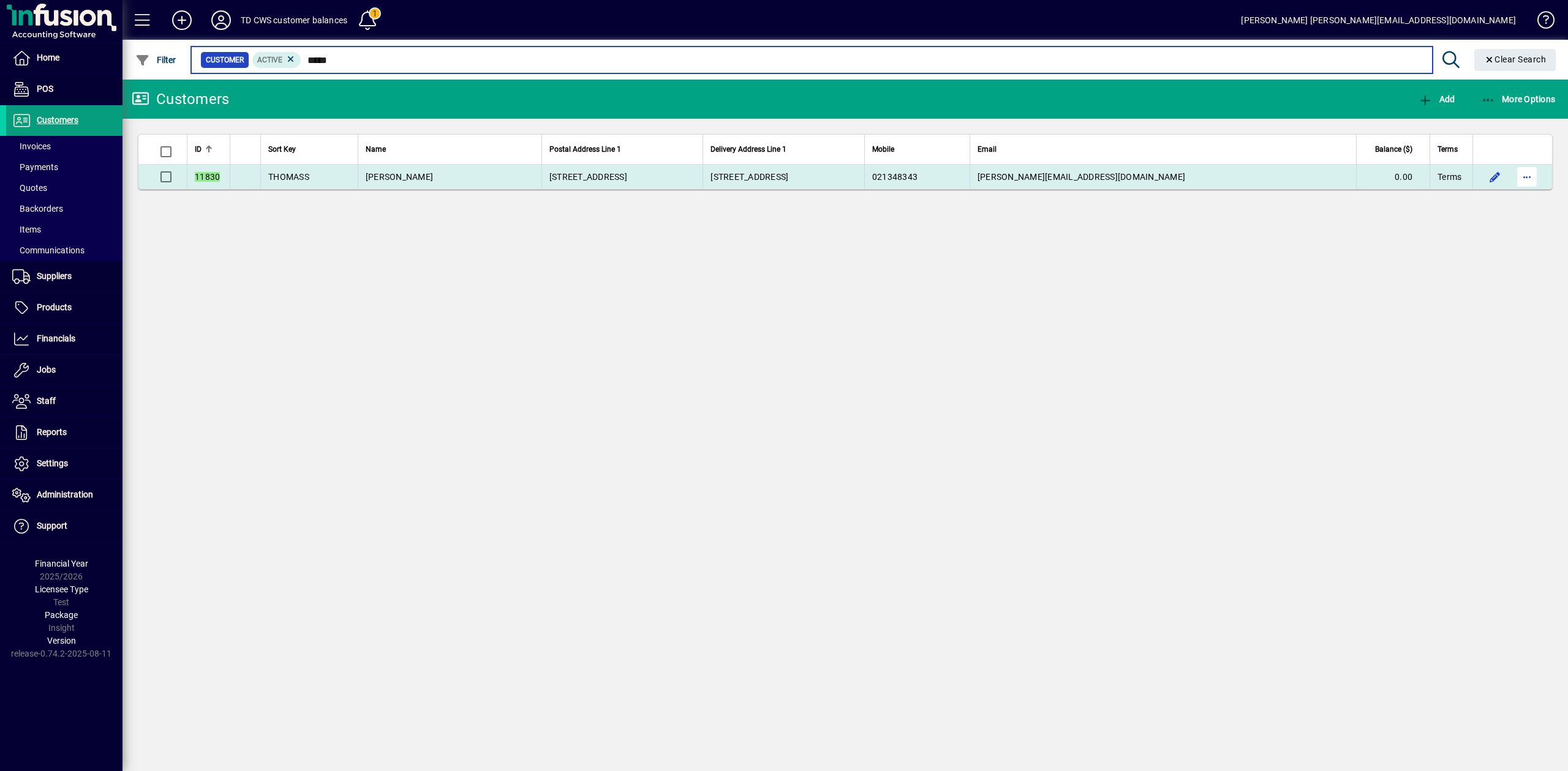
type input "*****"
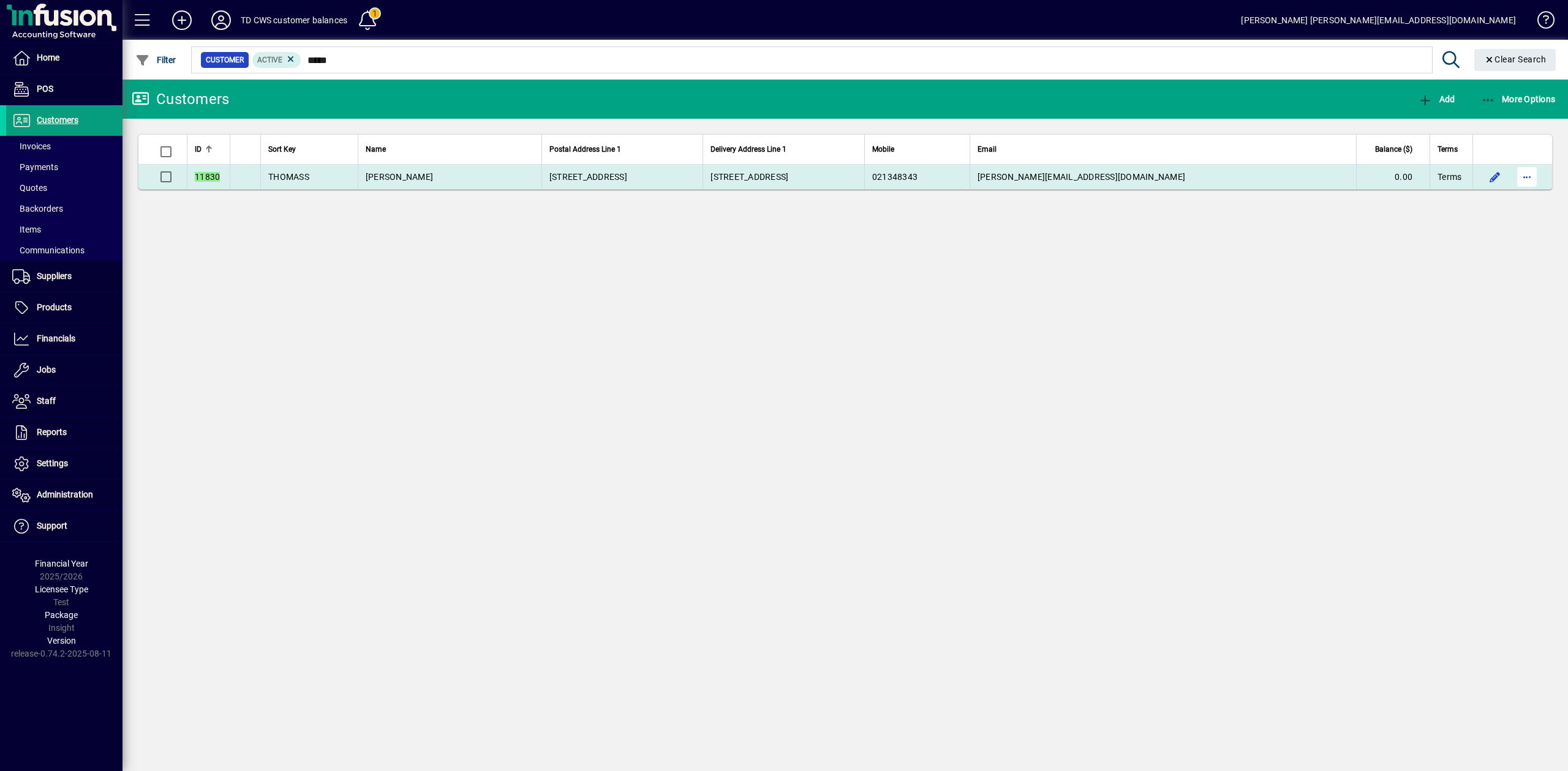
click at [1530, 177] on span "button" at bounding box center [1527, 177] width 30 height 30
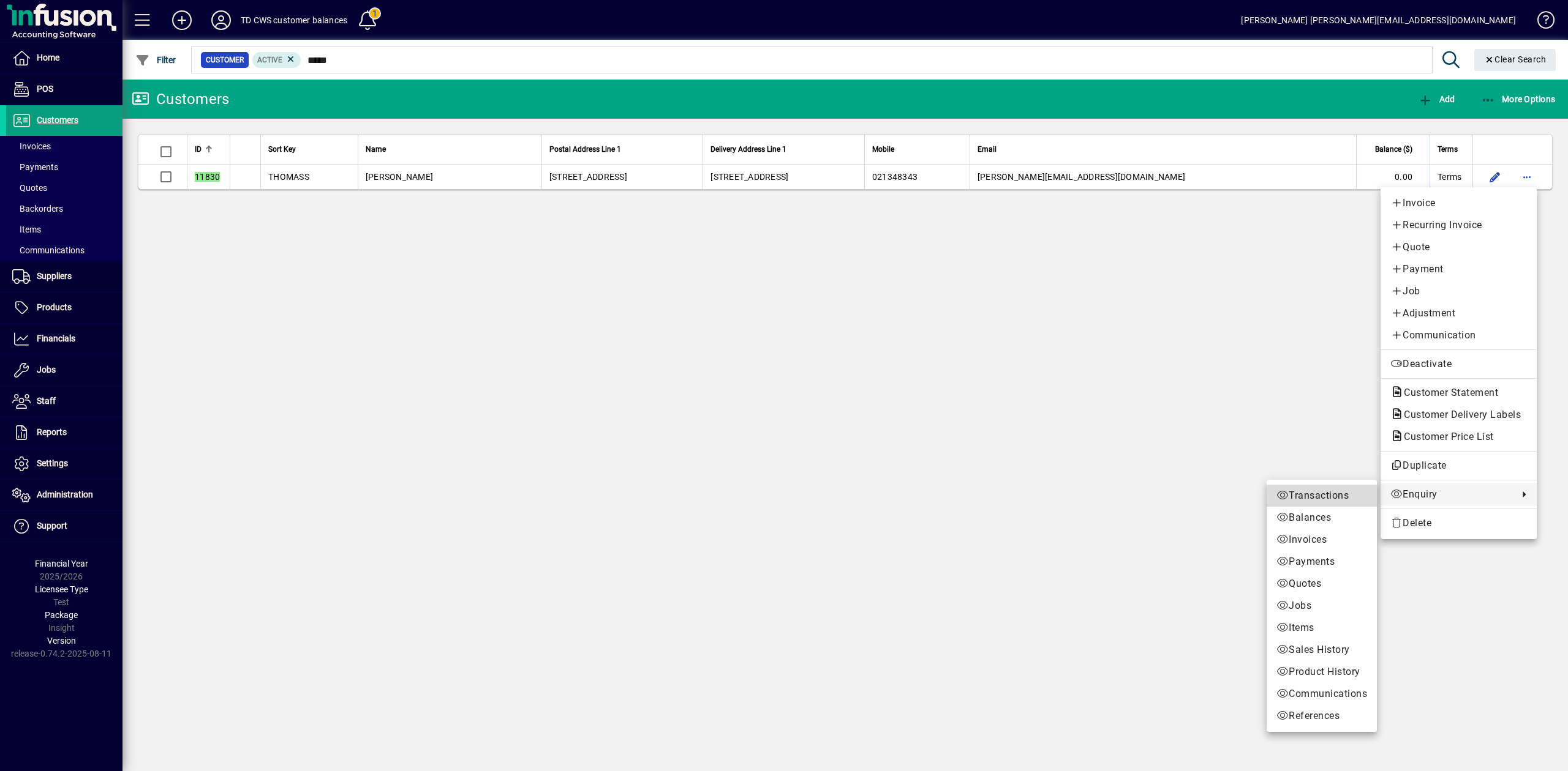
click at [1349, 497] on span "Transactions" at bounding box center [1321, 496] width 90 height 15
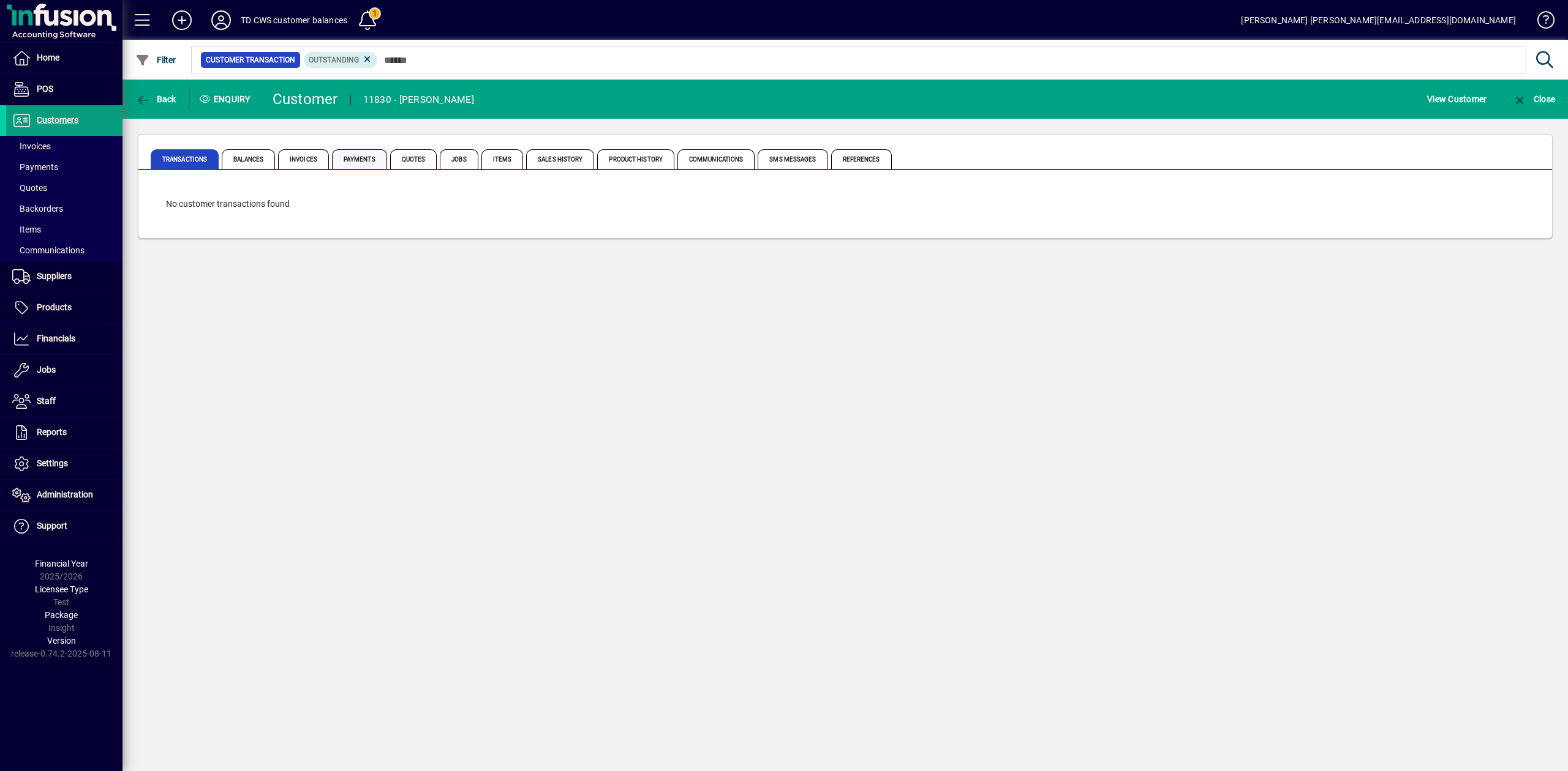
click at [354, 160] on span "Payments" at bounding box center [359, 159] width 55 height 20
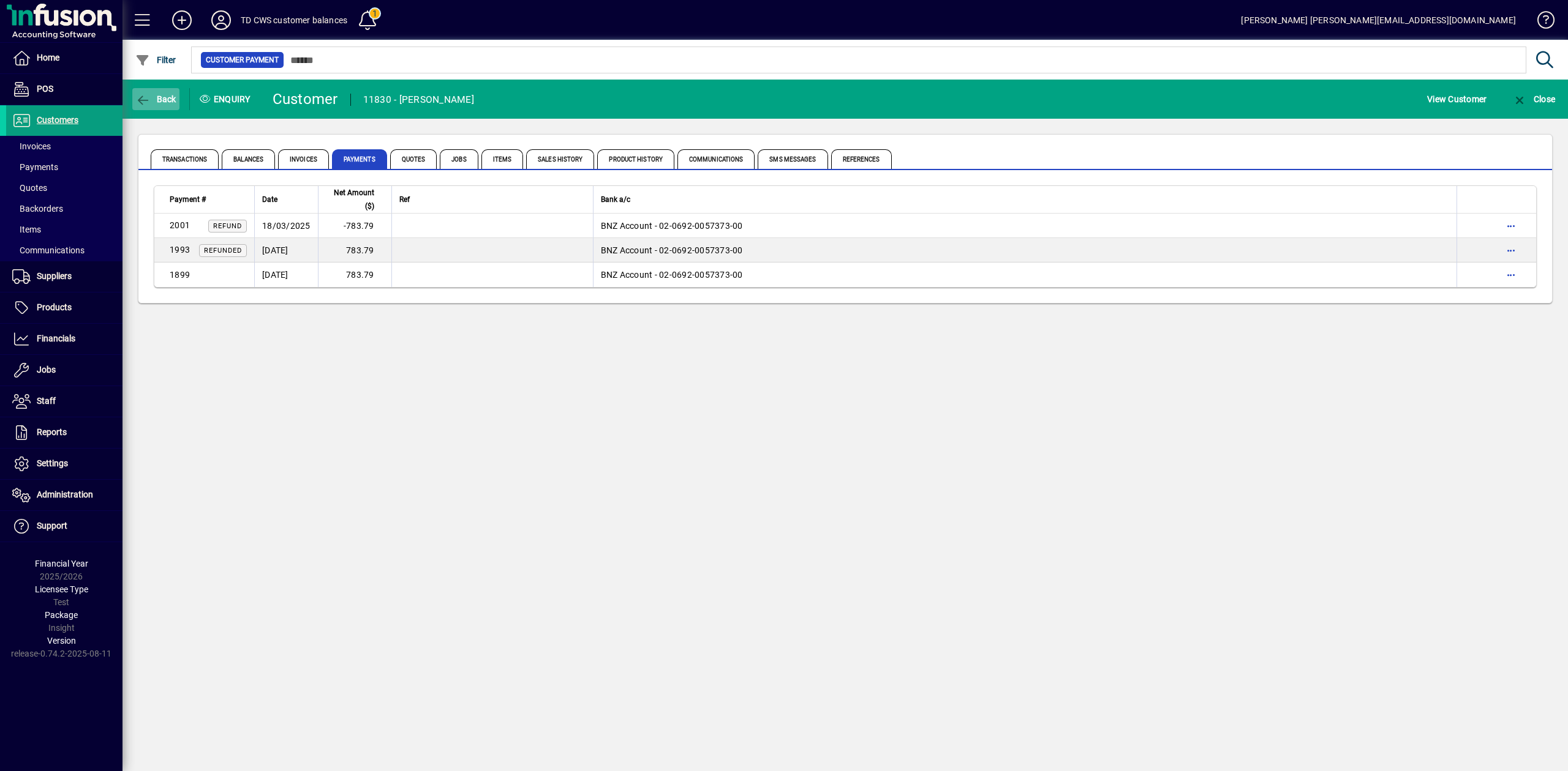
click at [155, 90] on span "button" at bounding box center [155, 100] width 47 height 30
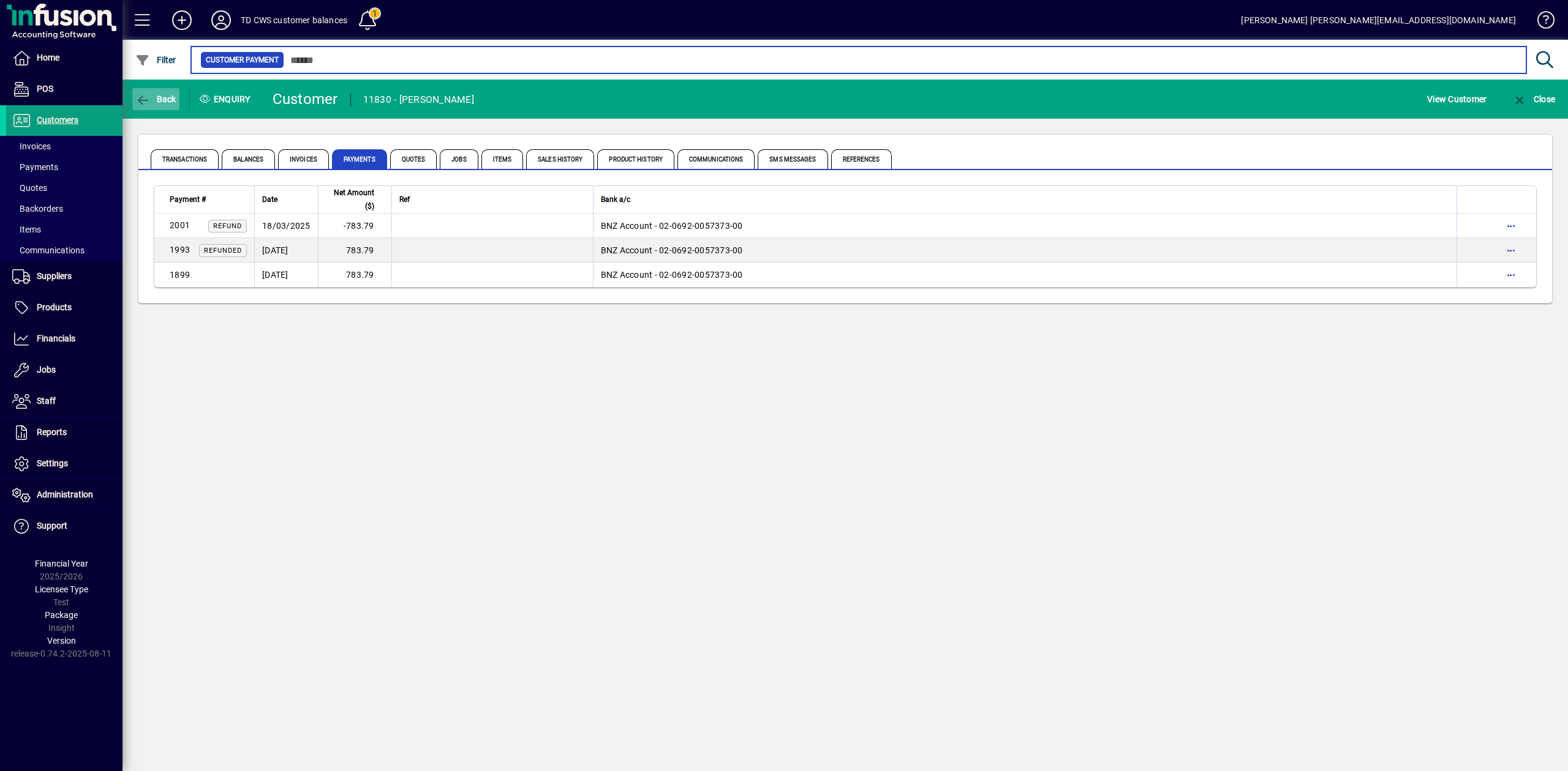
type input "*****"
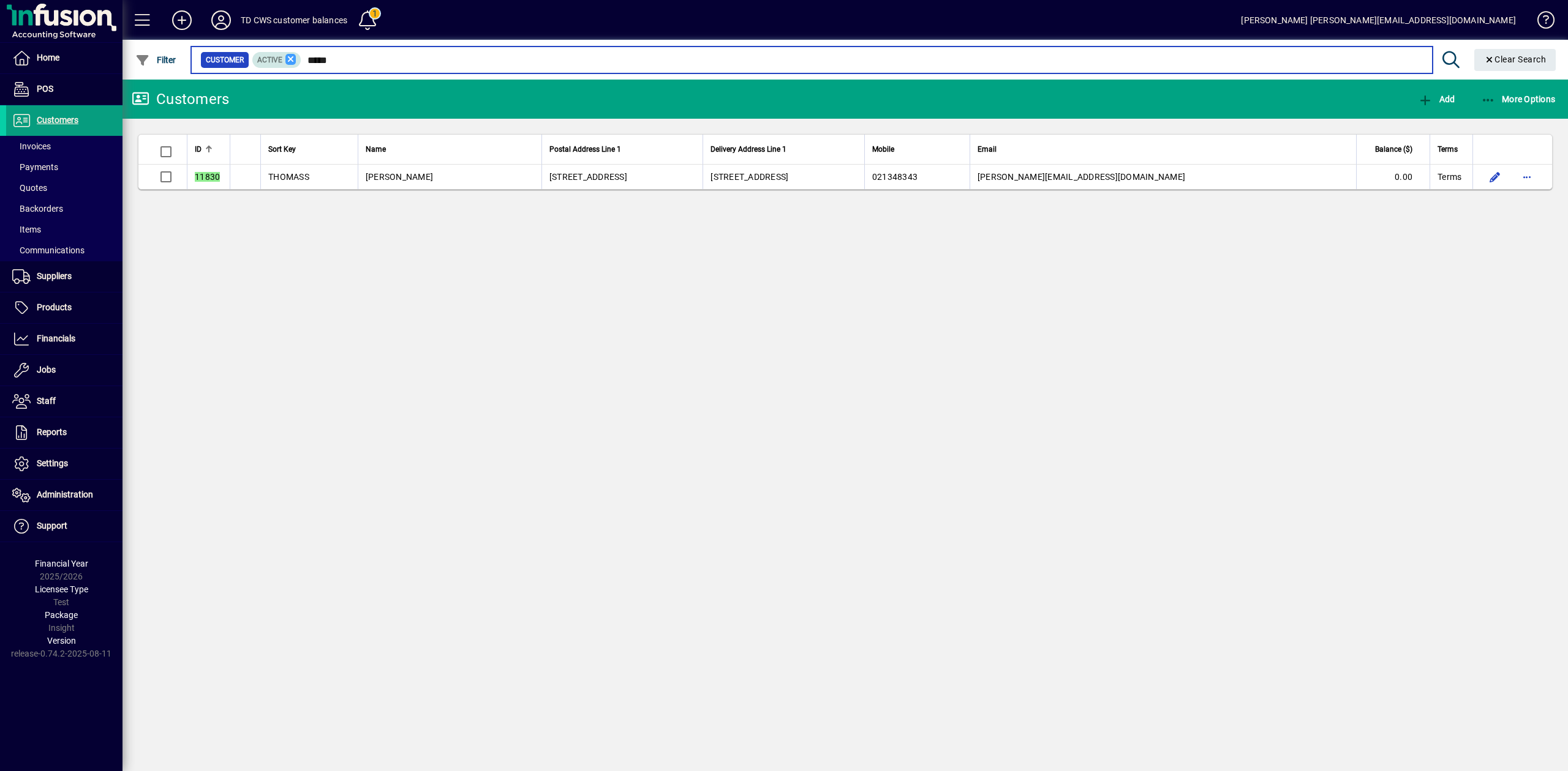
drag, startPoint x: 390, startPoint y: 62, endPoint x: 290, endPoint y: 62, distance: 100.0
click at [290, 62] on div "Customer Active *****" at bounding box center [811, 60] width 1223 height 17
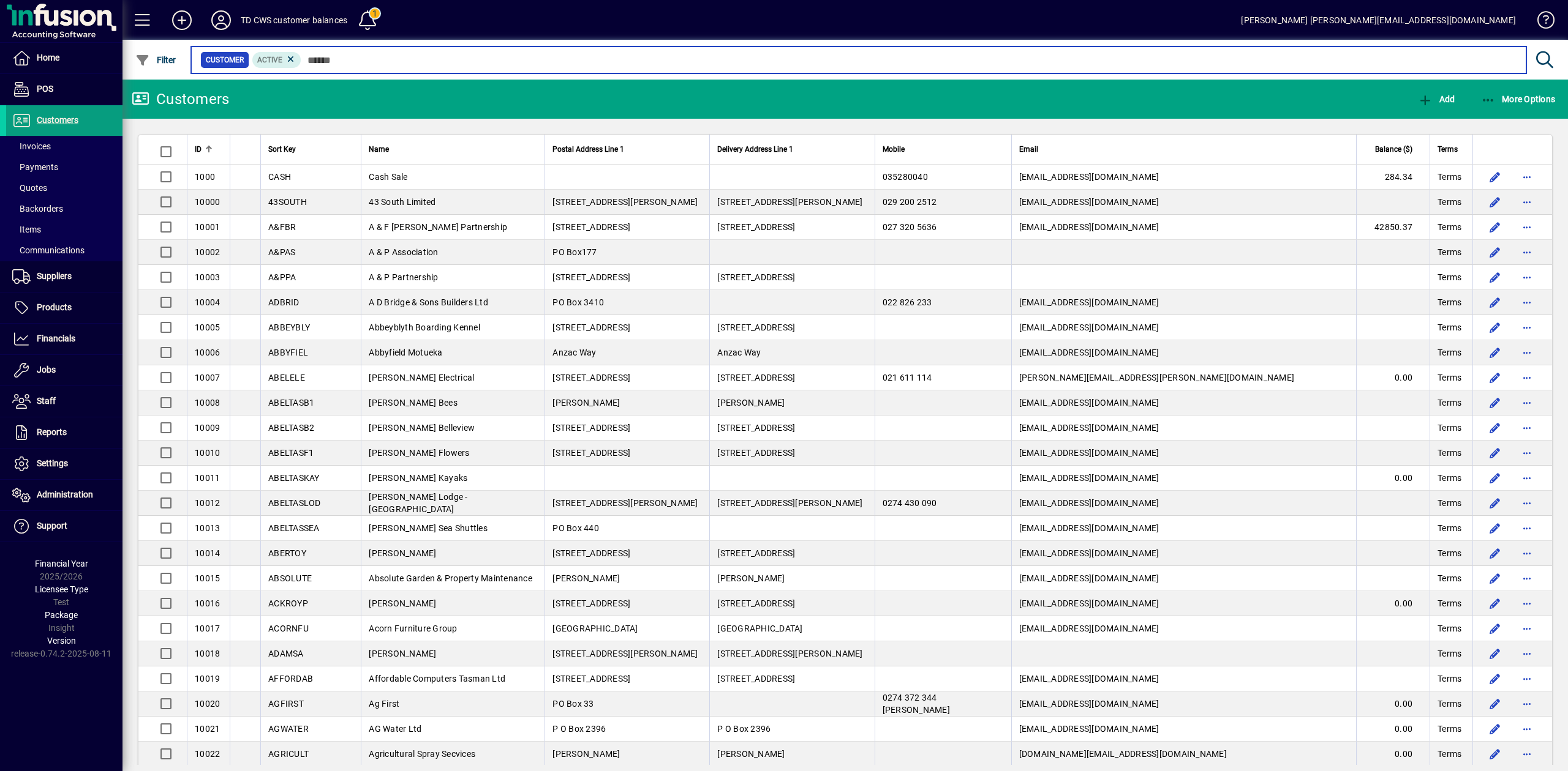
click at [423, 63] on input "text" at bounding box center [909, 60] width 1215 height 17
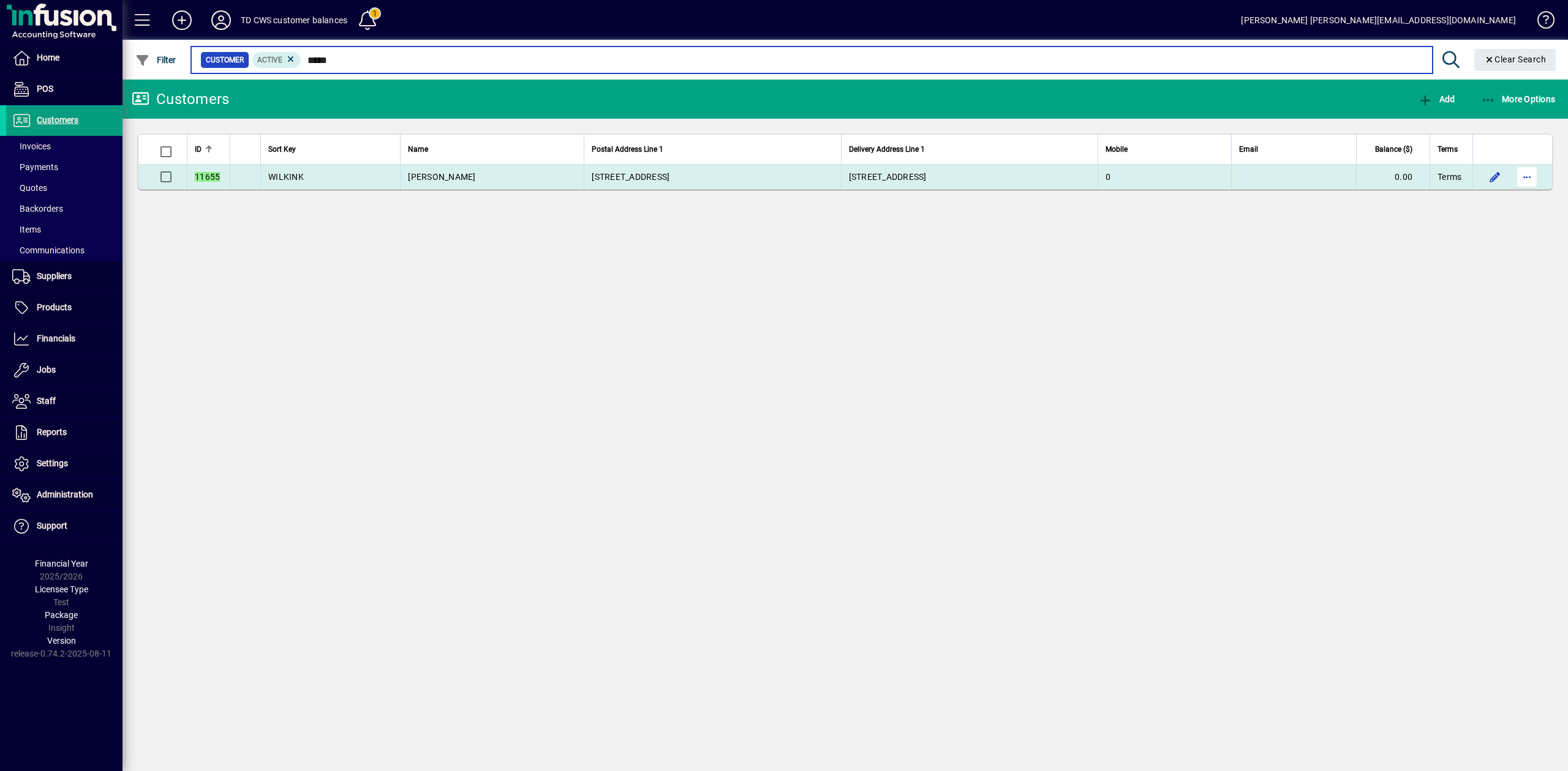
type input "*****"
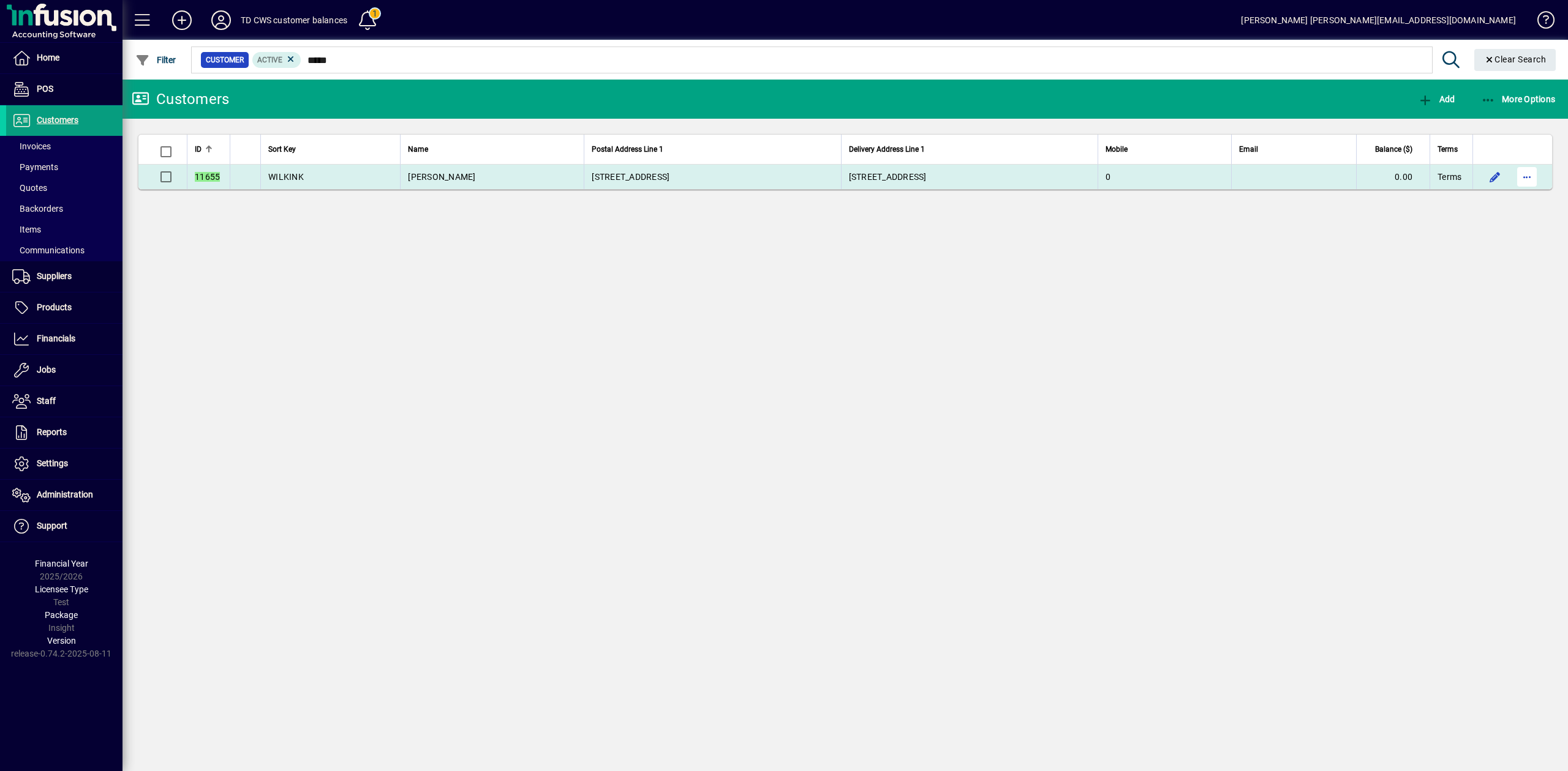
click at [1534, 177] on span "button" at bounding box center [1527, 177] width 30 height 30
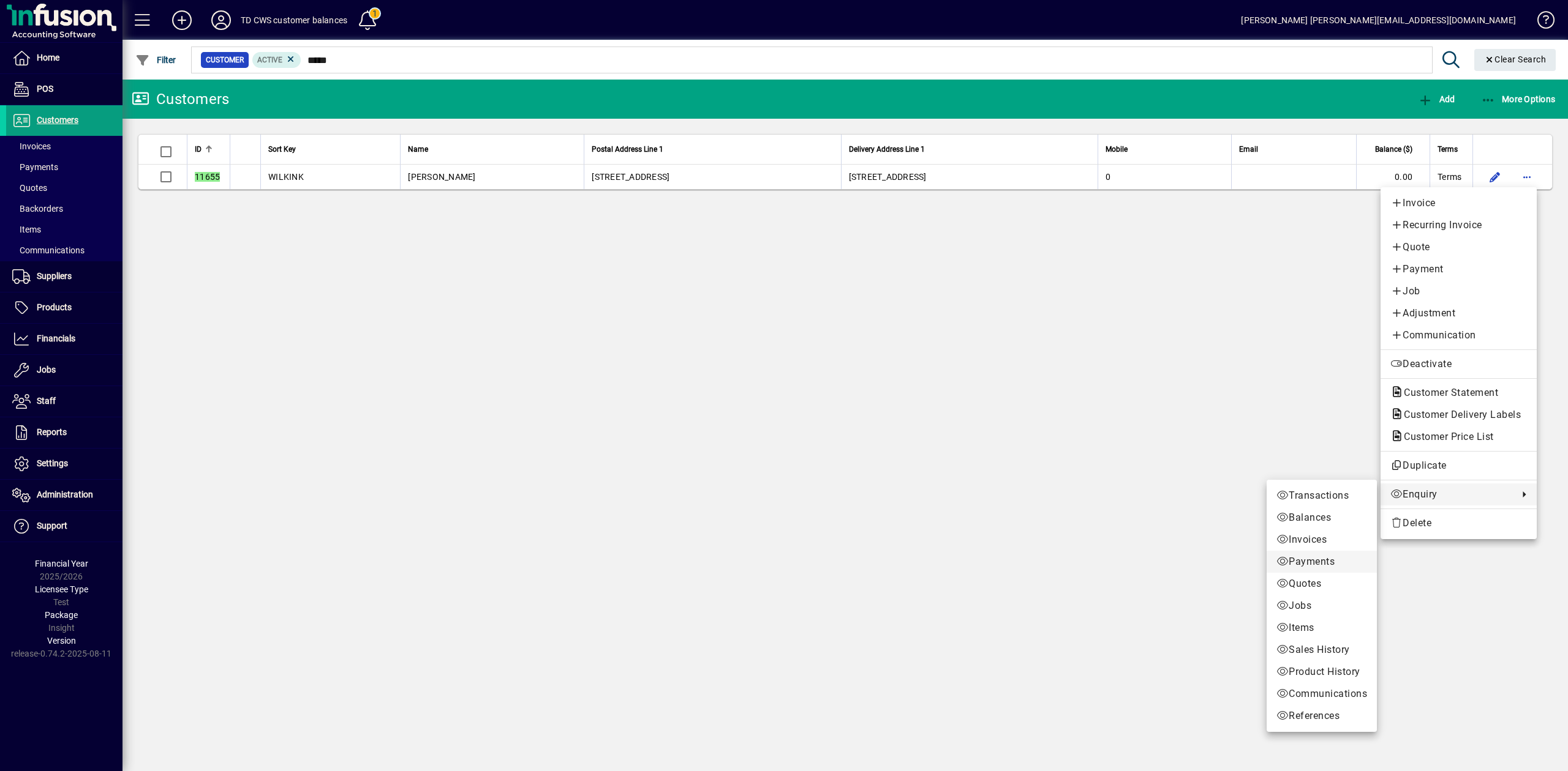
click at [1319, 558] on span "Payments" at bounding box center [1321, 562] width 90 height 15
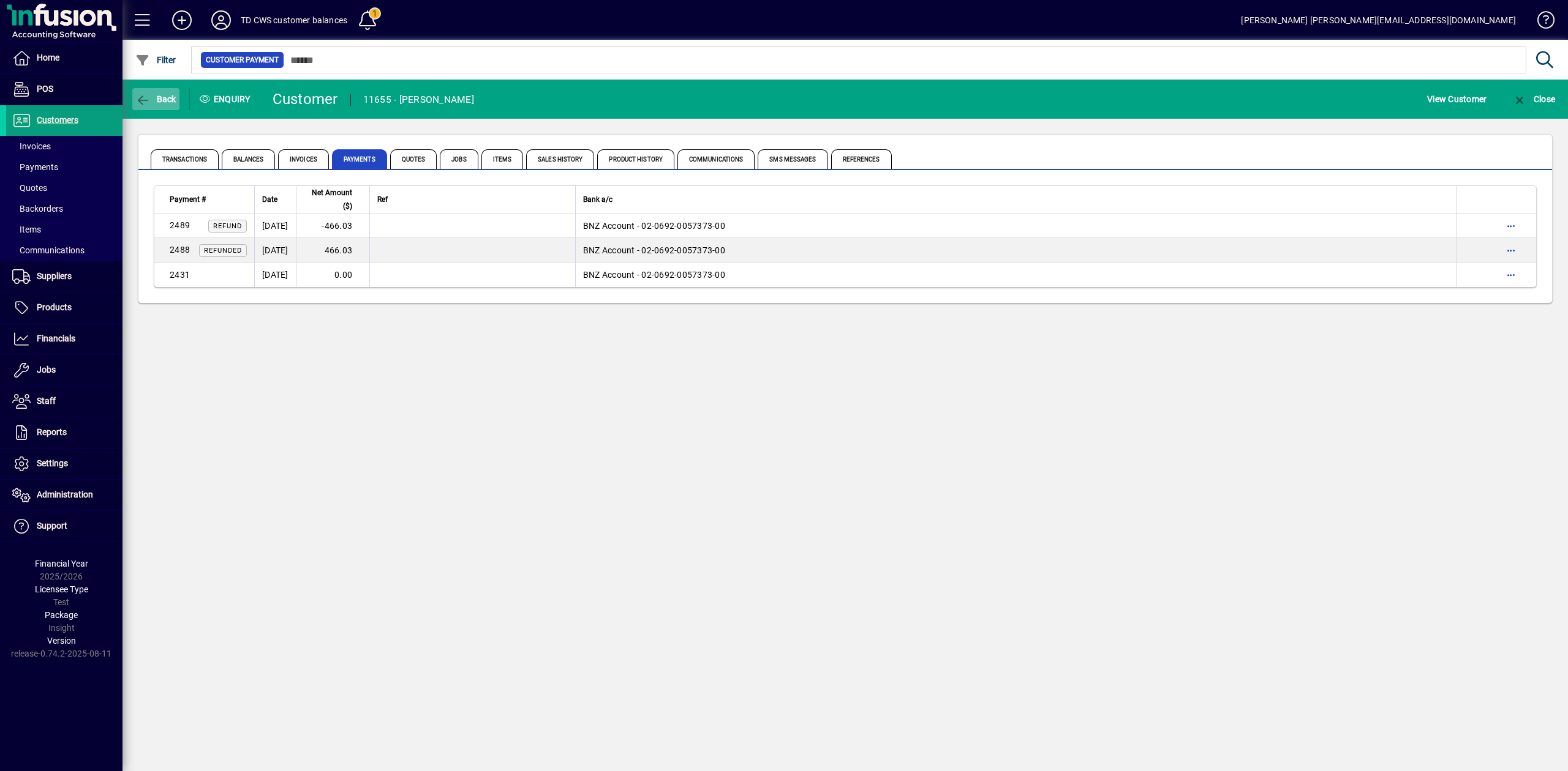
click at [160, 107] on span "button" at bounding box center [155, 100] width 47 height 30
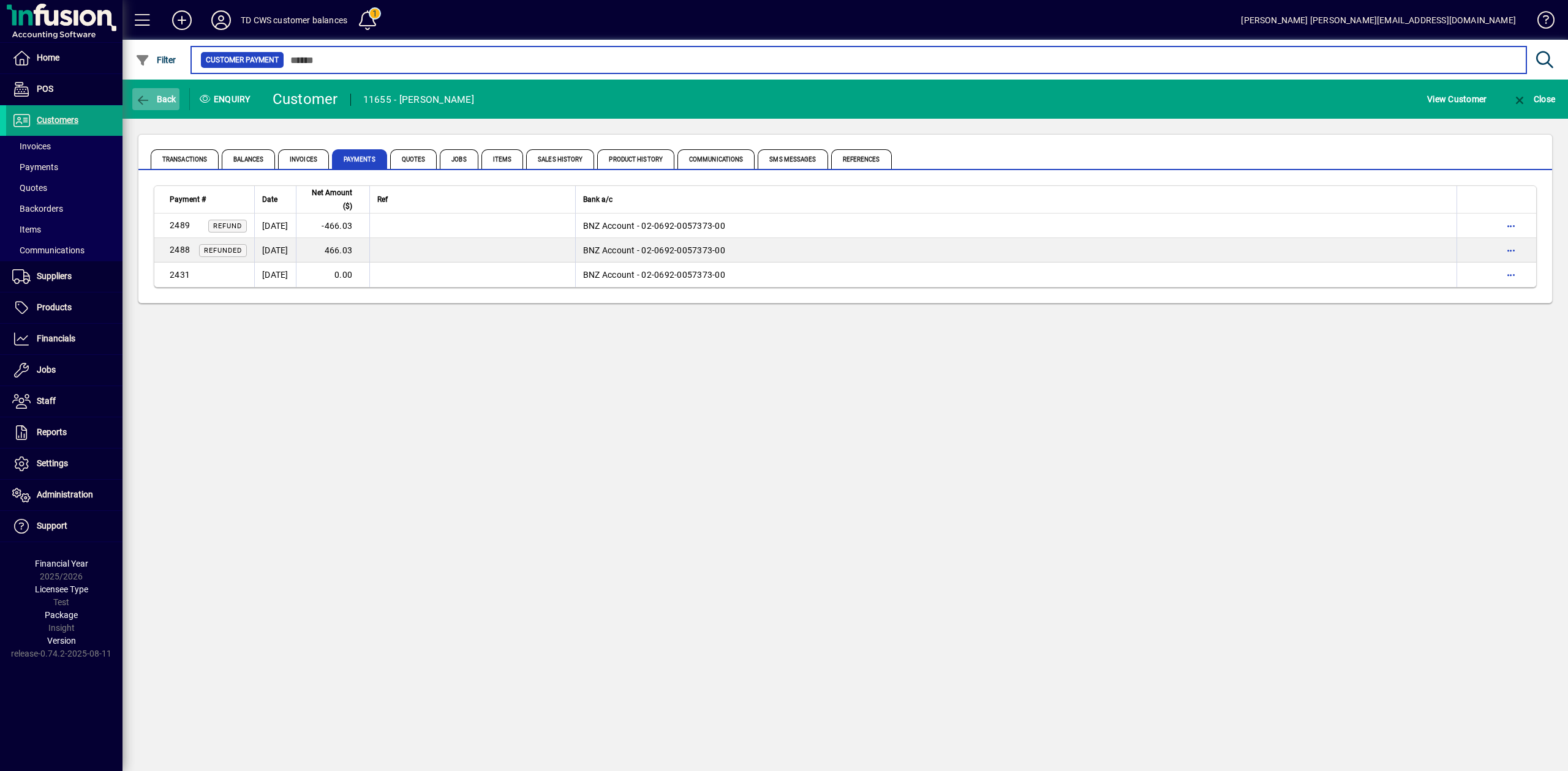
type input "*****"
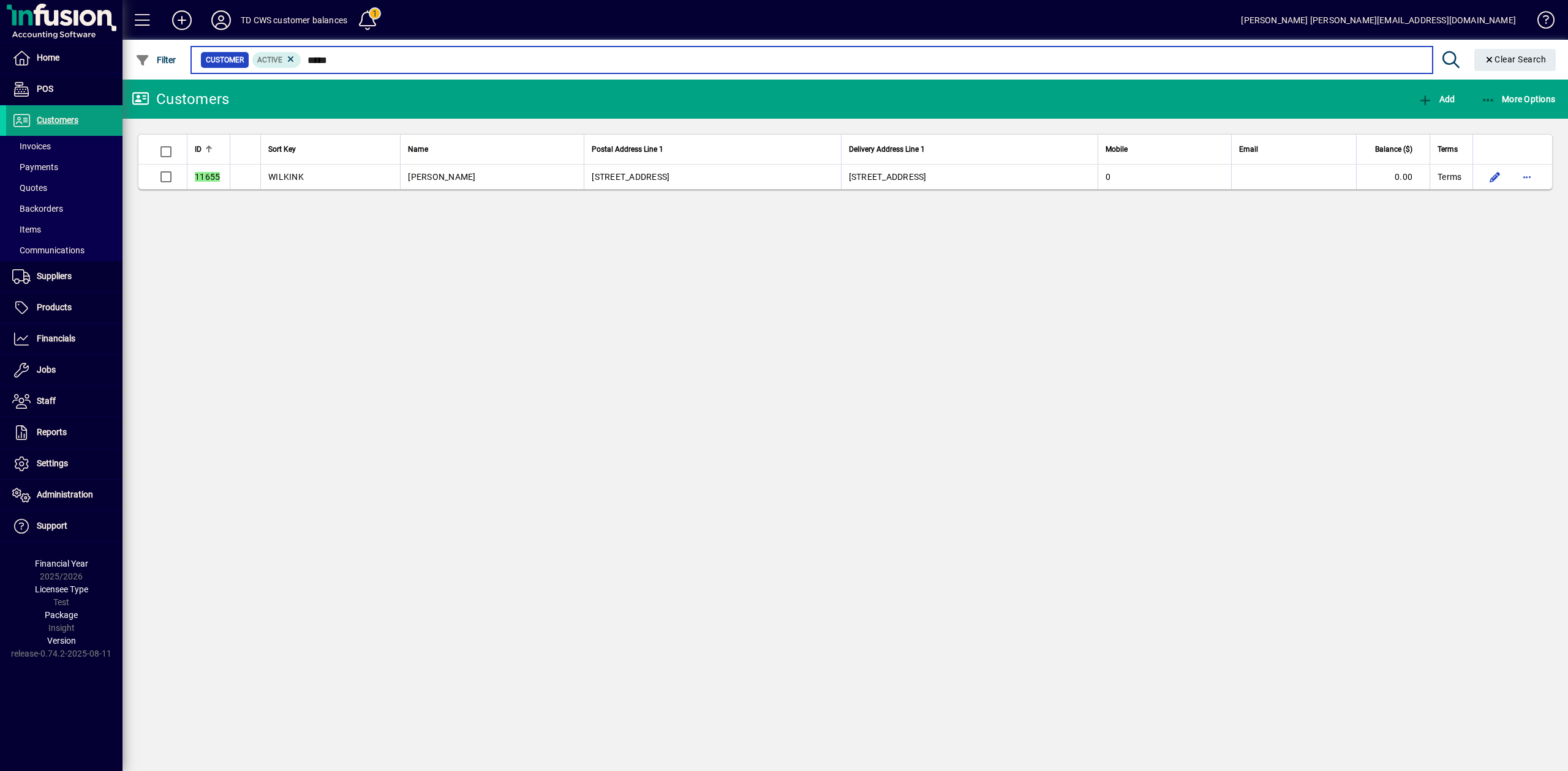
drag, startPoint x: 346, startPoint y: 57, endPoint x: 264, endPoint y: 49, distance: 82.4
click at [264, 49] on mat-form-field "Customer Active ***** Clear Search" at bounding box center [875, 60] width 1373 height 40
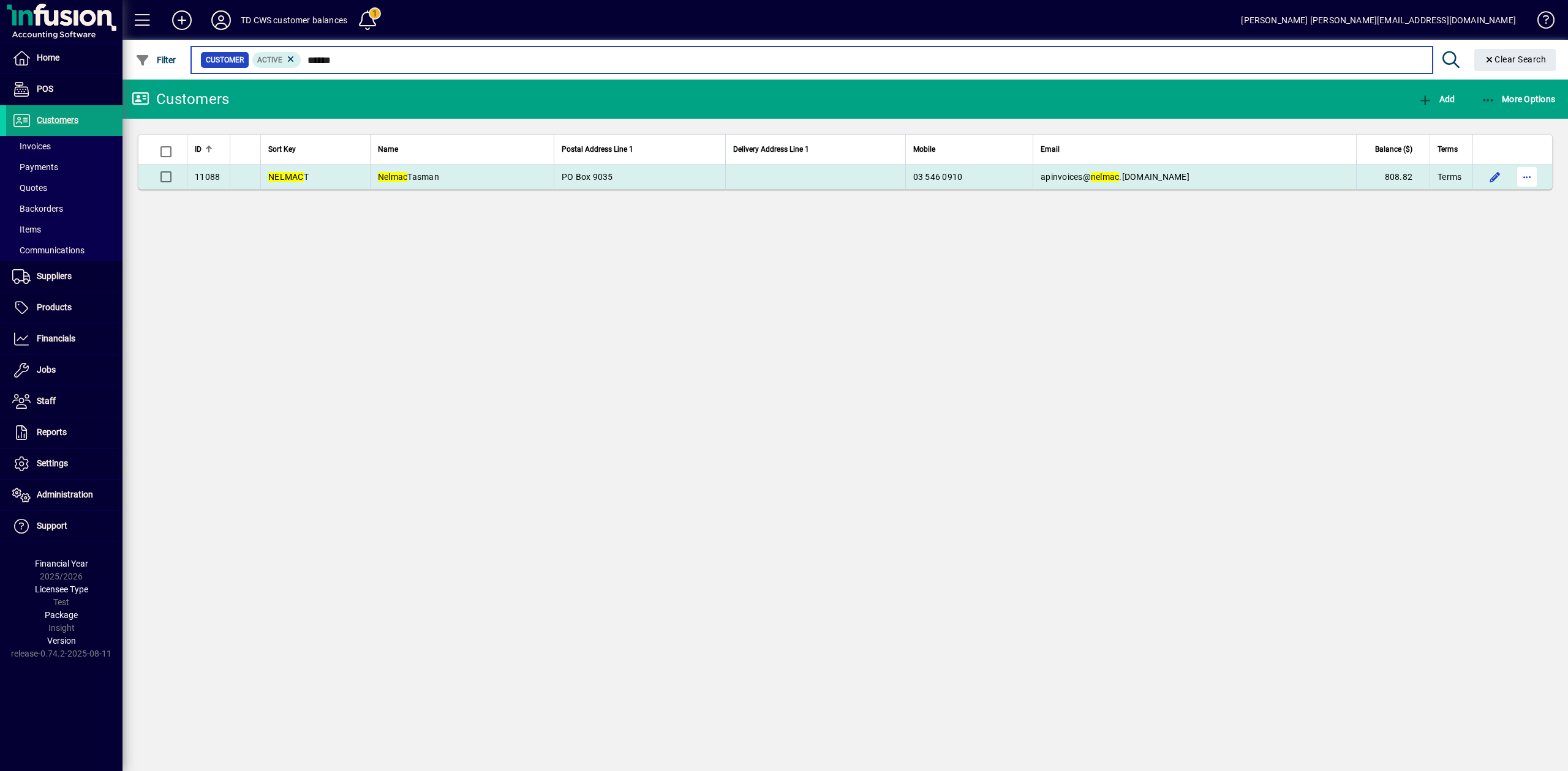
type input "******"
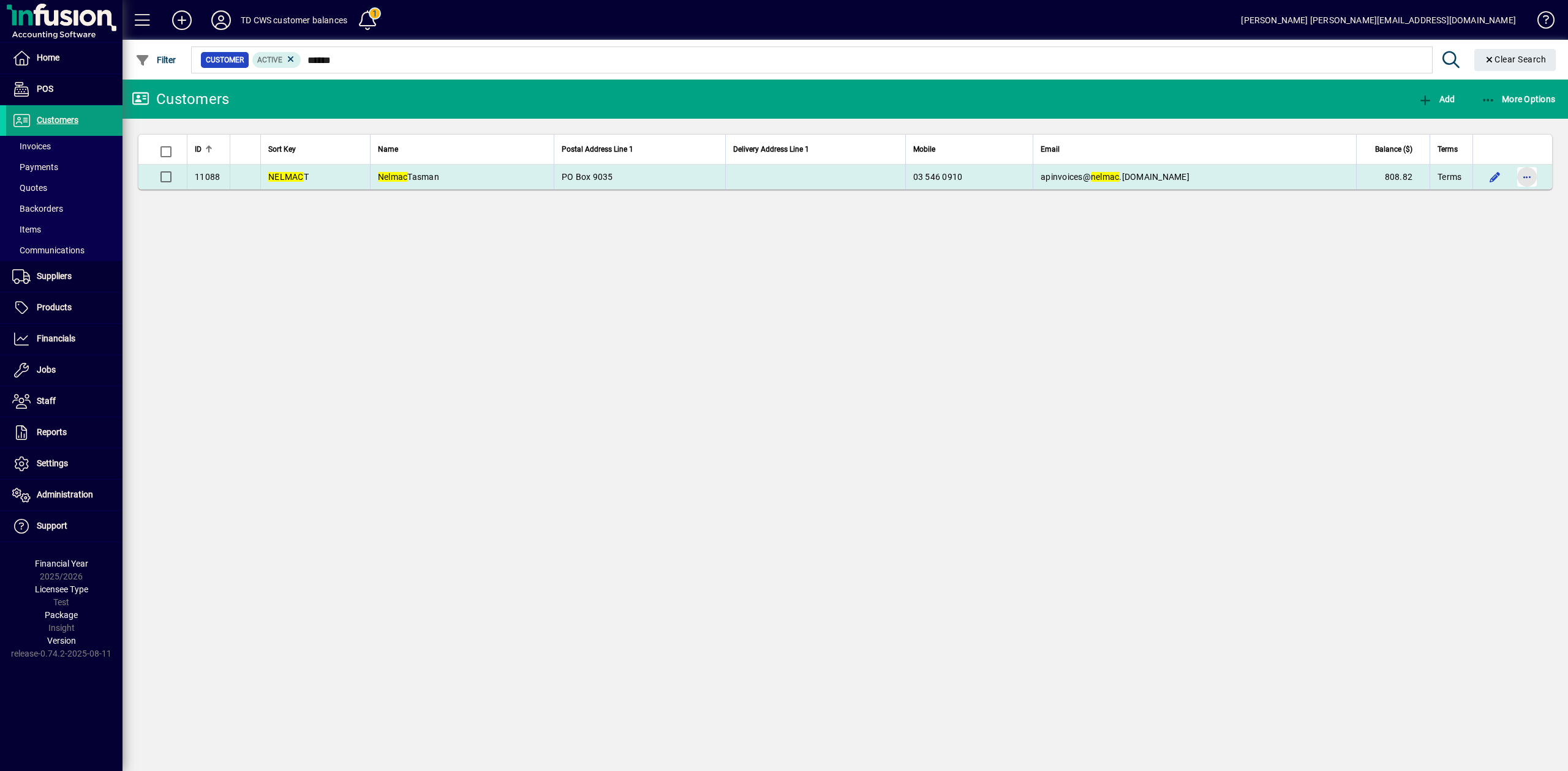
click at [1524, 179] on span "button" at bounding box center [1527, 177] width 30 height 30
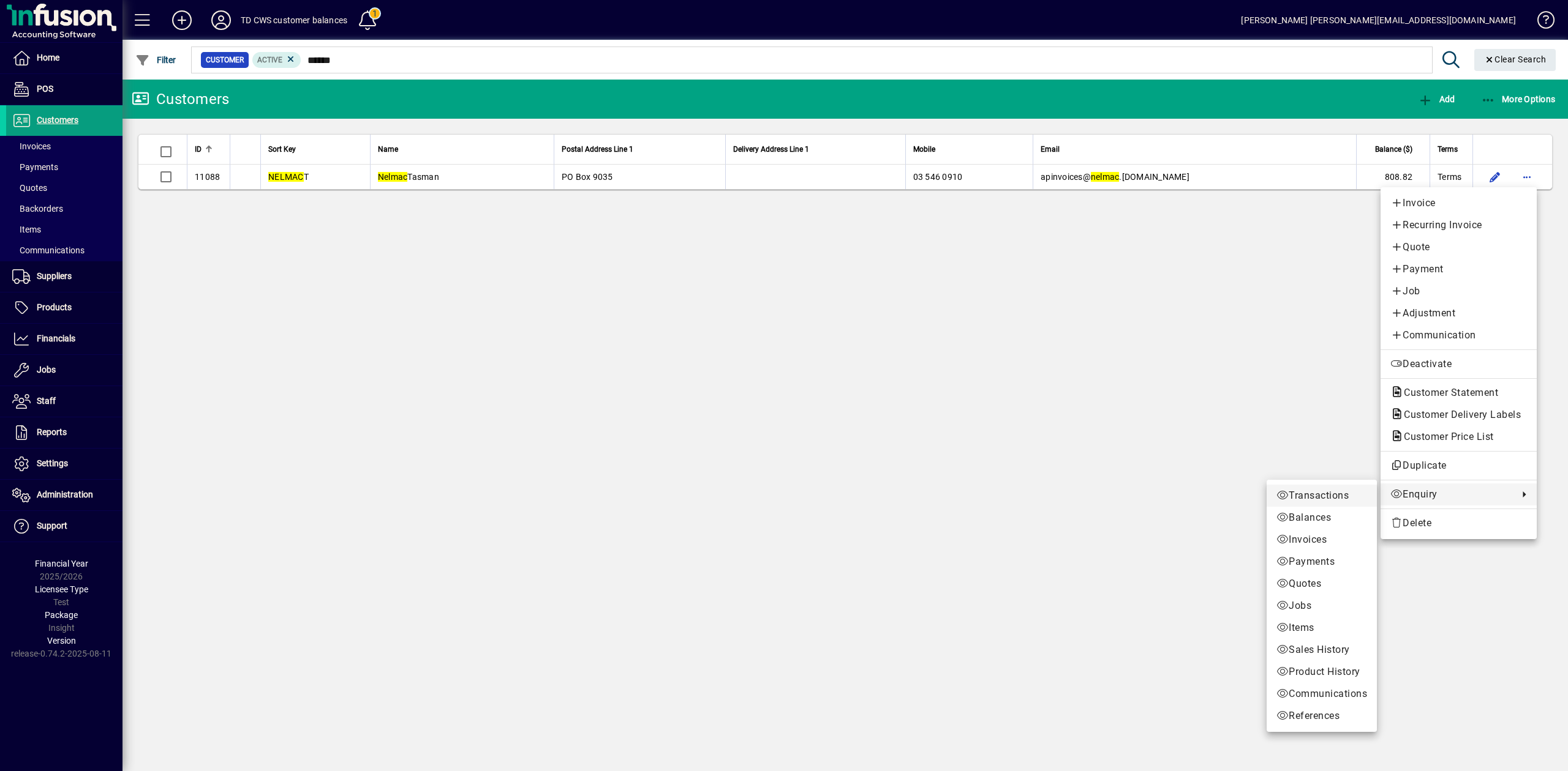
click at [1320, 500] on span "Transactions" at bounding box center [1321, 496] width 90 height 15
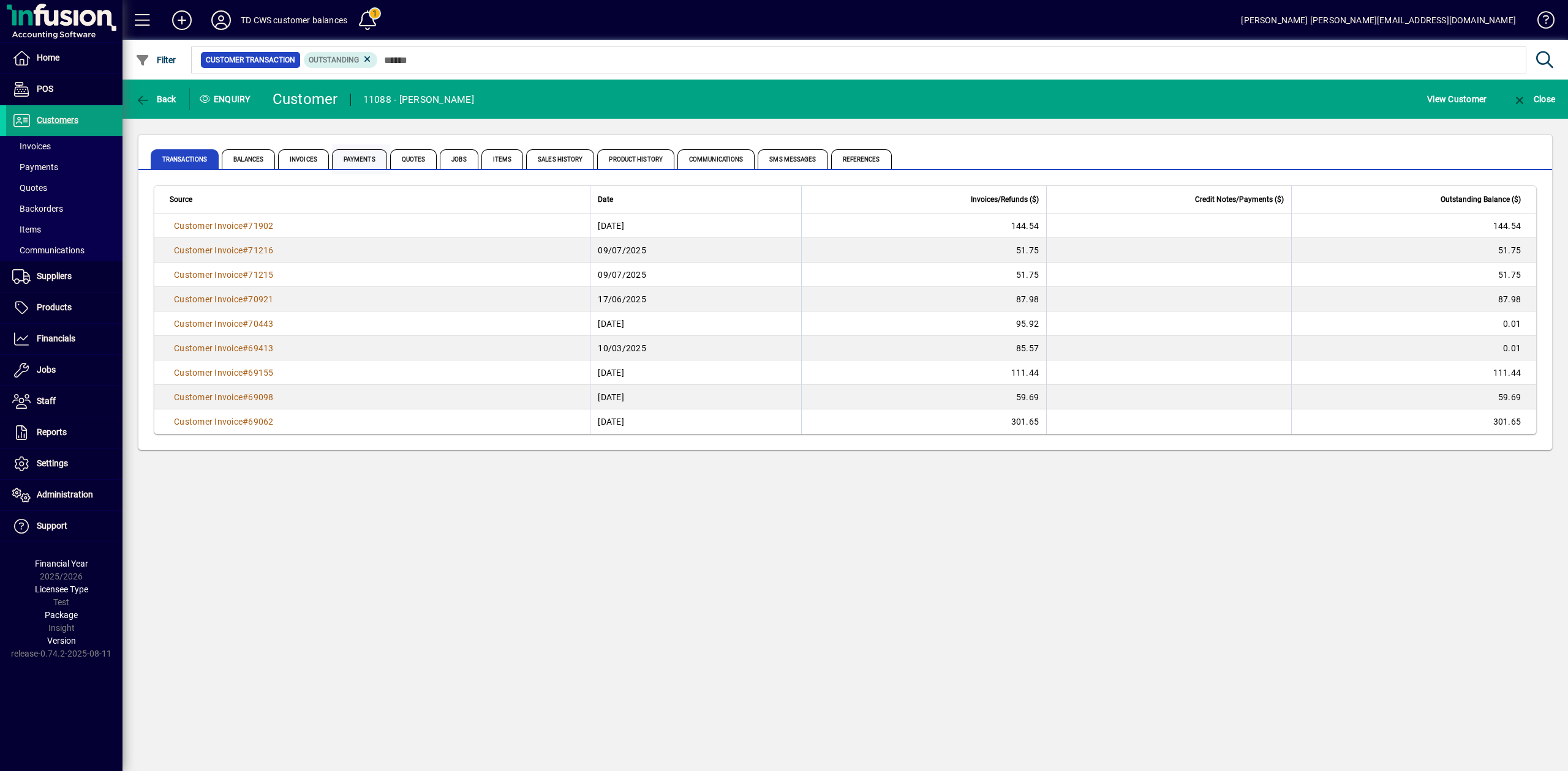
click at [348, 158] on span "Payments" at bounding box center [359, 159] width 55 height 20
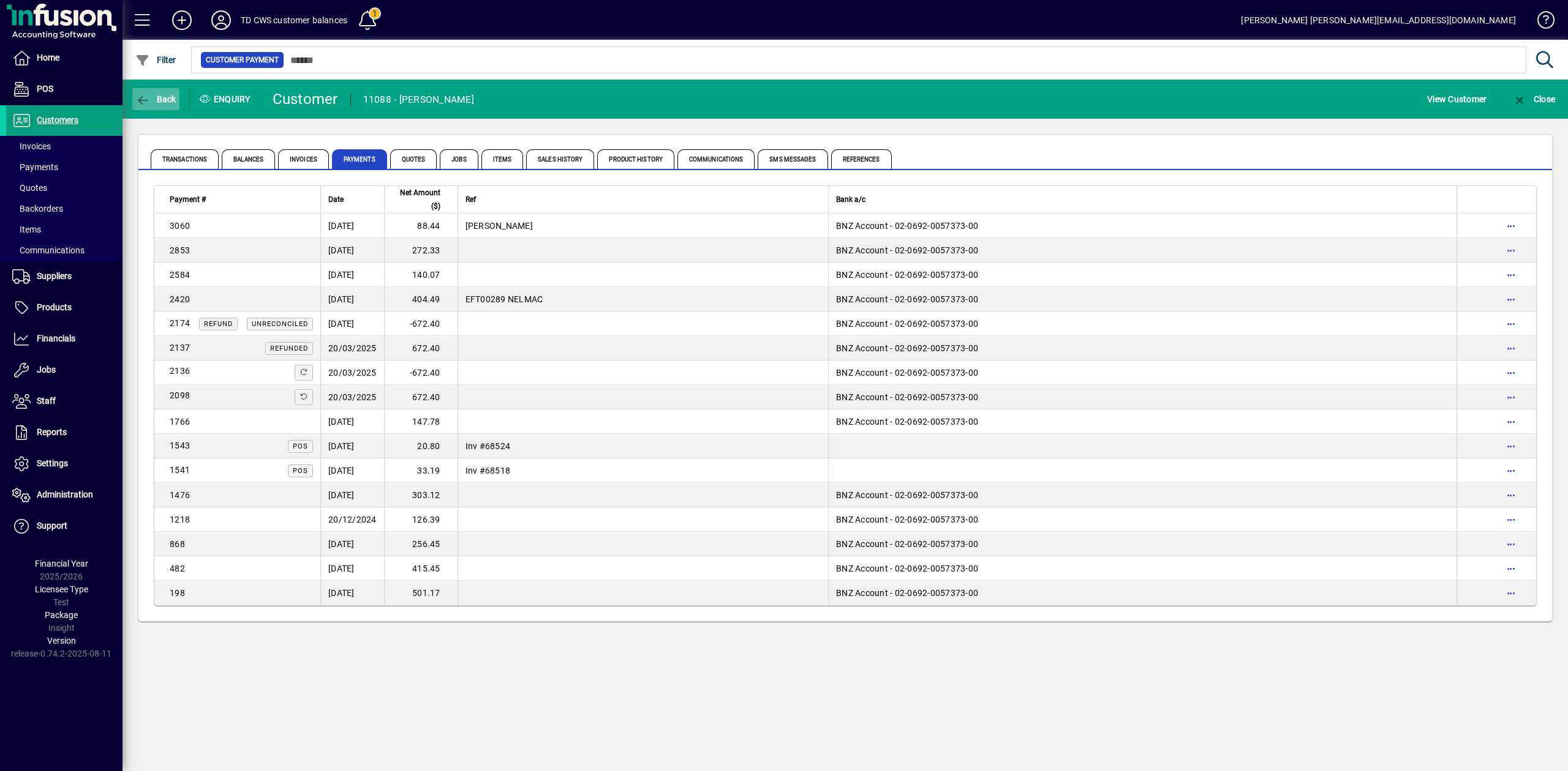
click at [168, 100] on span "Back" at bounding box center [155, 99] width 41 height 10
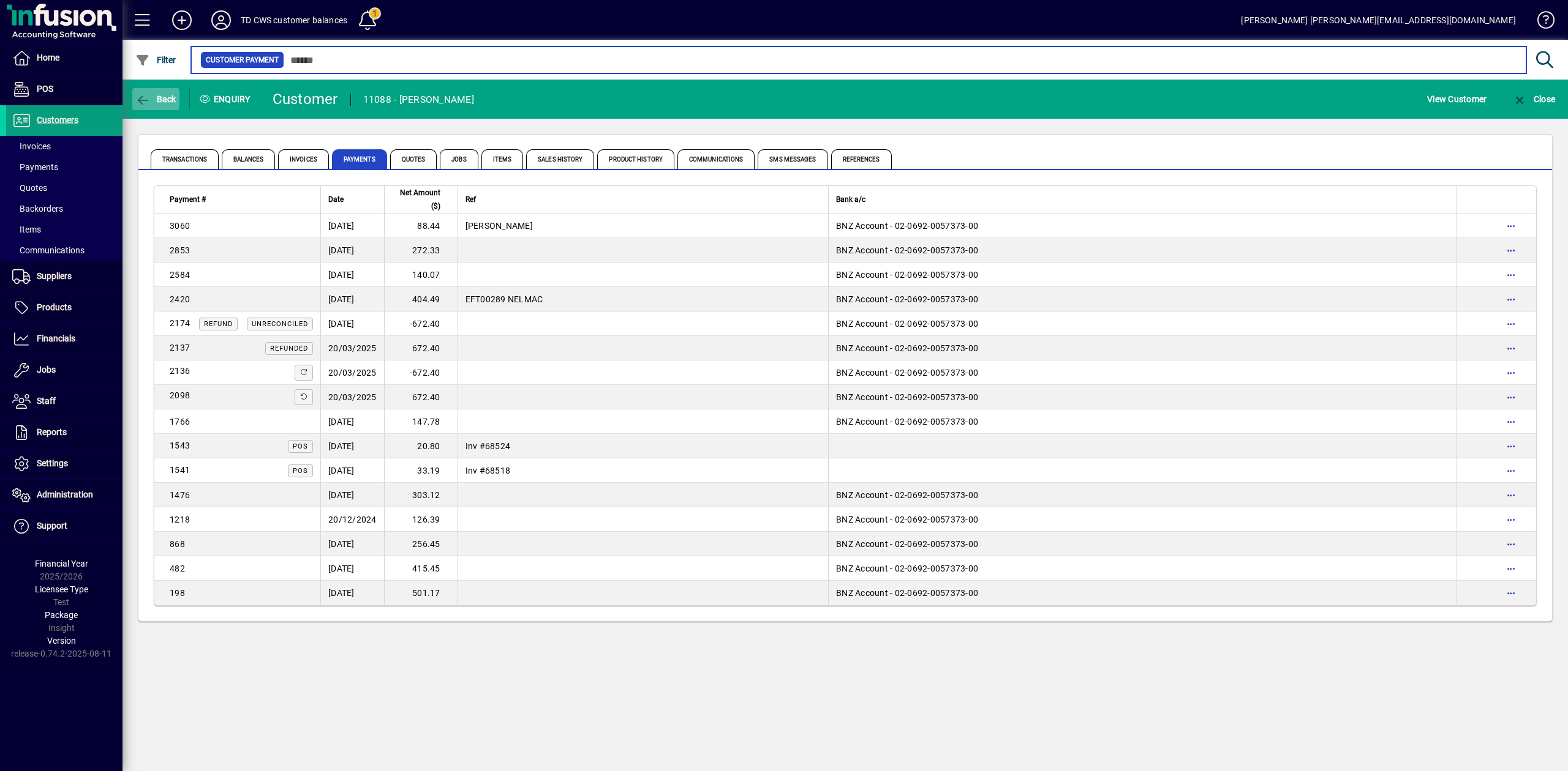
type input "******"
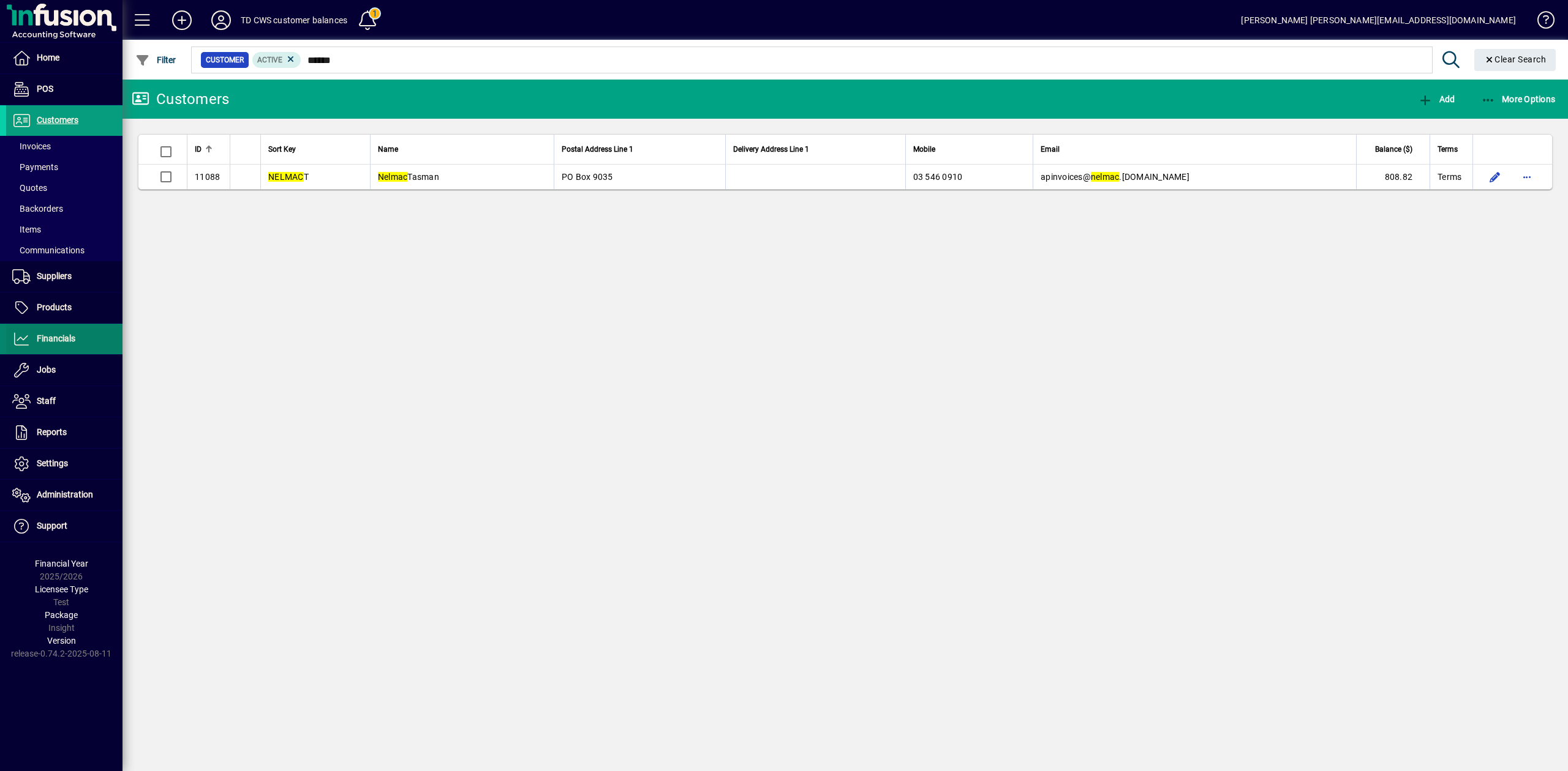
click at [57, 336] on span "Financials" at bounding box center [55, 339] width 38 height 10
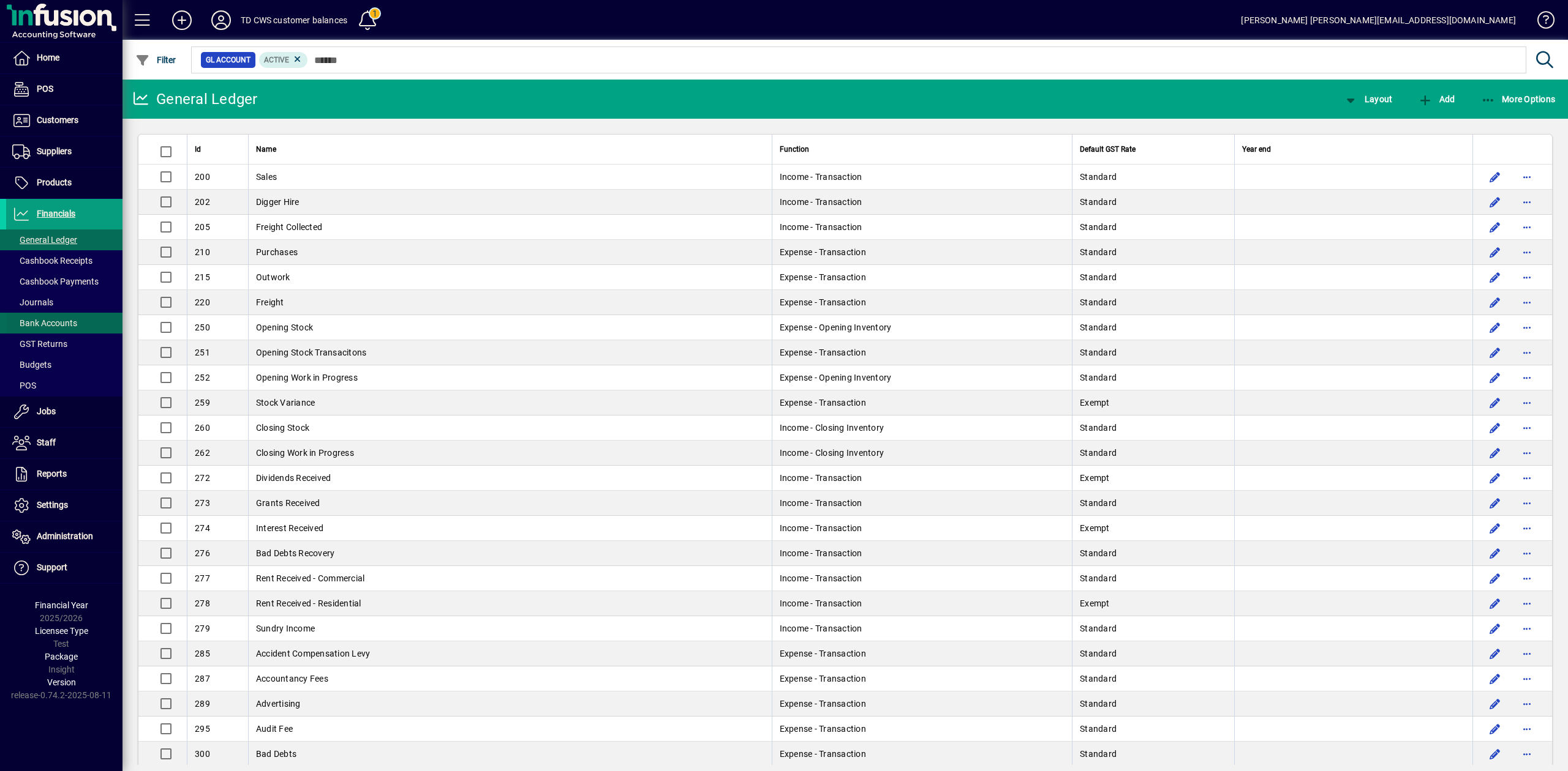
click at [66, 317] on span "Bank Accounts" at bounding box center [42, 324] width 71 height 13
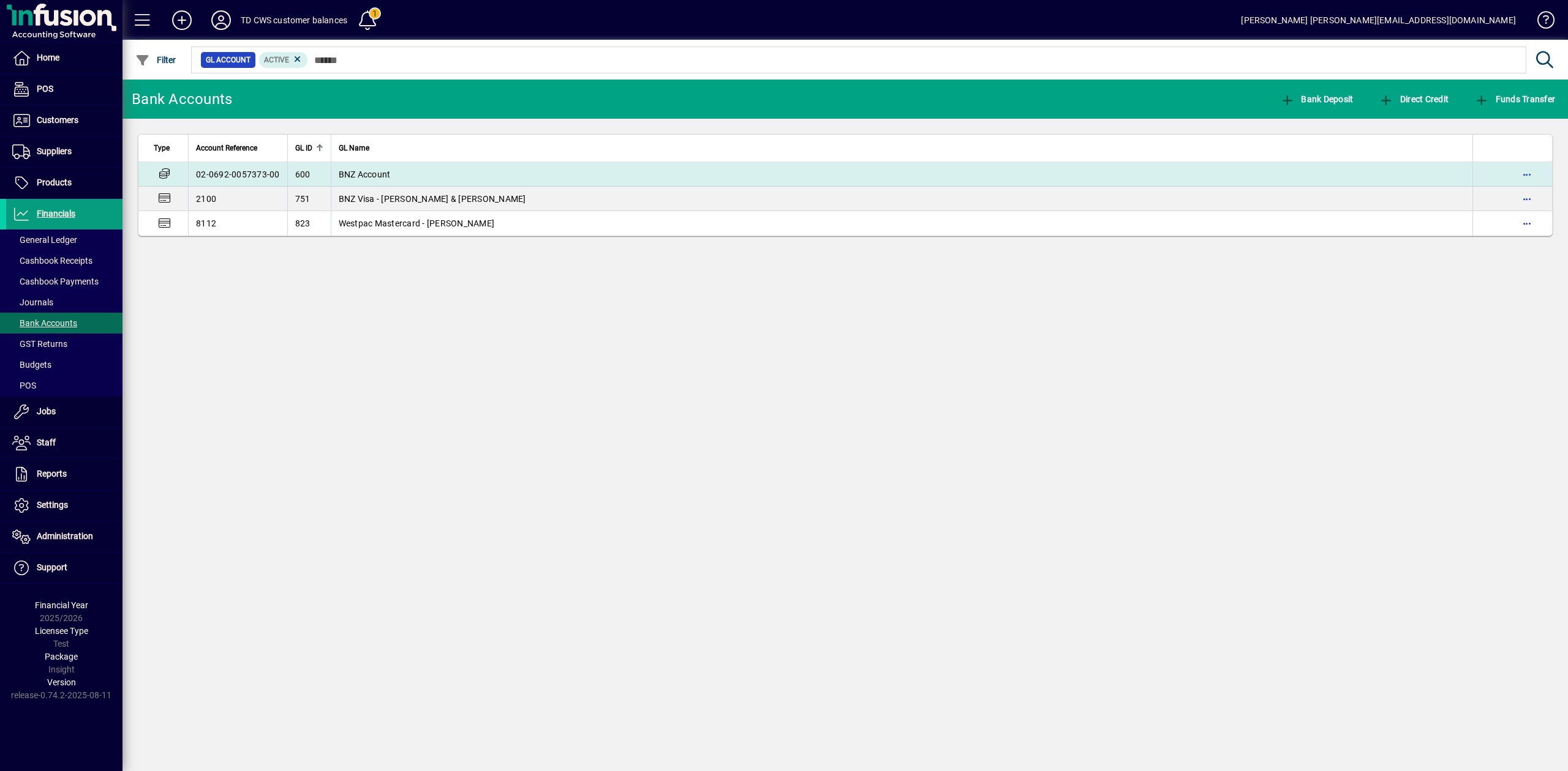
click at [388, 173] on span "BNZ Account" at bounding box center [365, 174] width 52 height 10
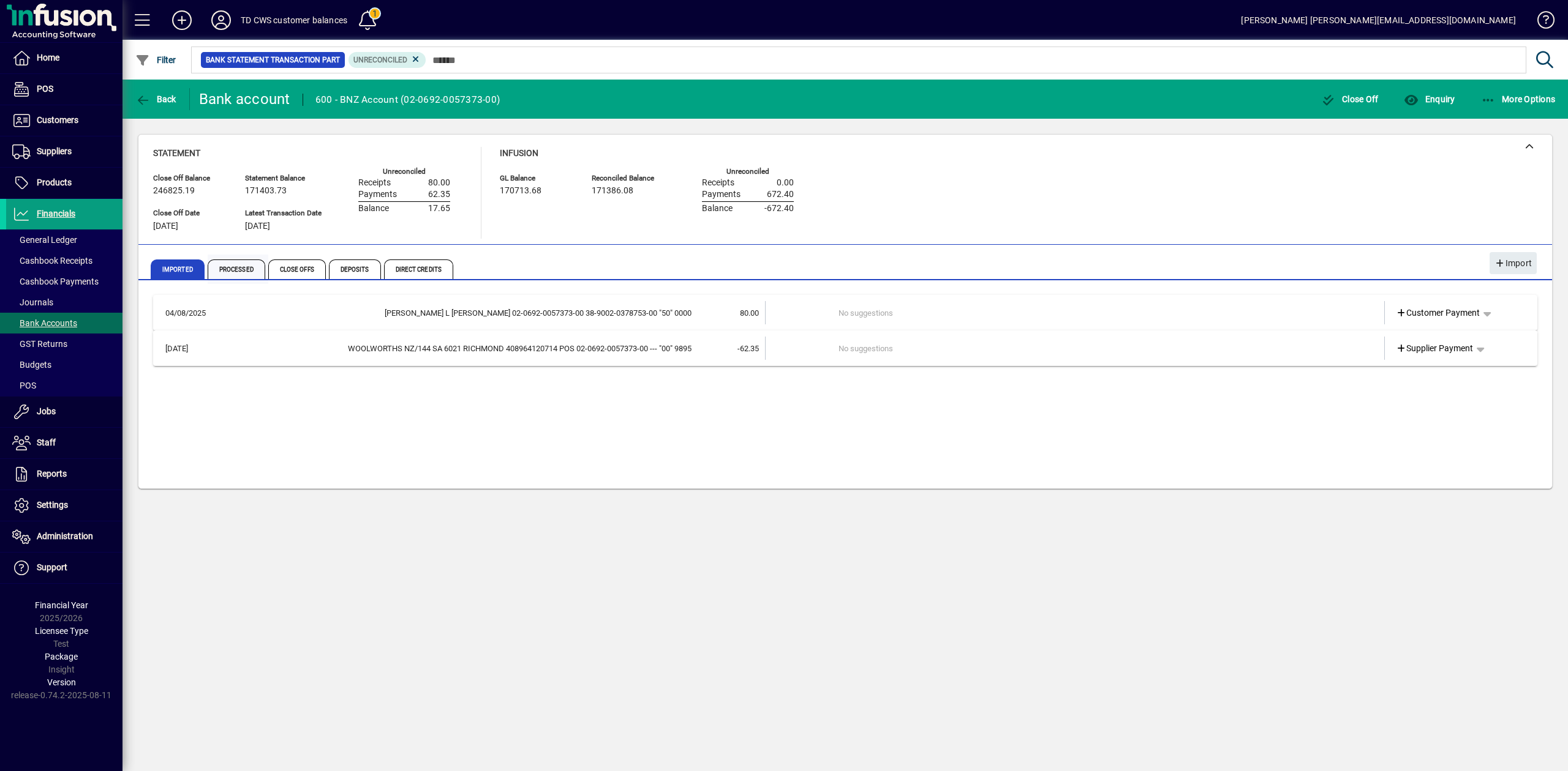
click at [247, 270] on span "Processed" at bounding box center [236, 269] width 58 height 20
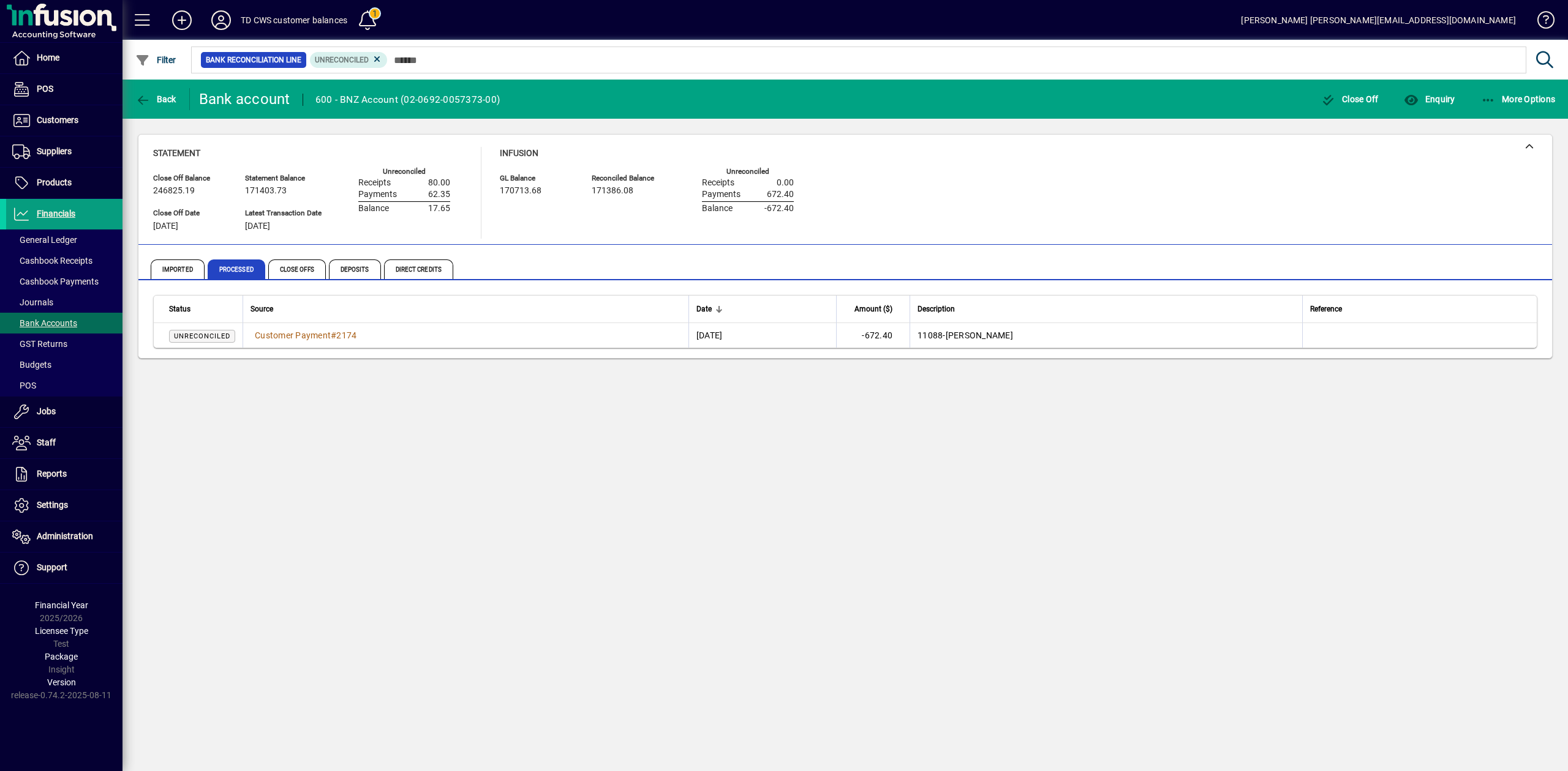
click at [303, 330] on span "Customer Payment" at bounding box center [293, 335] width 76 height 10
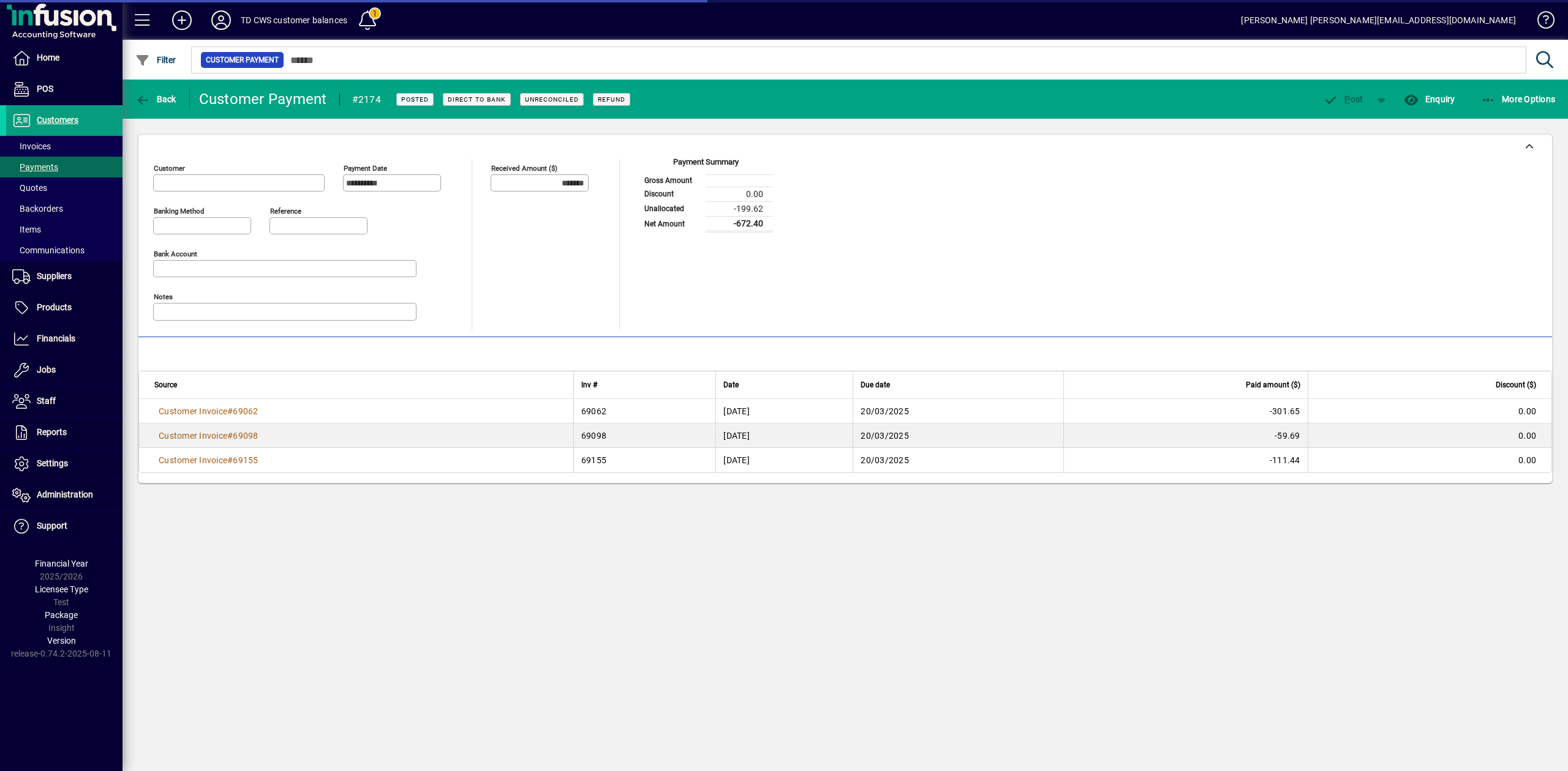
type input "**********"
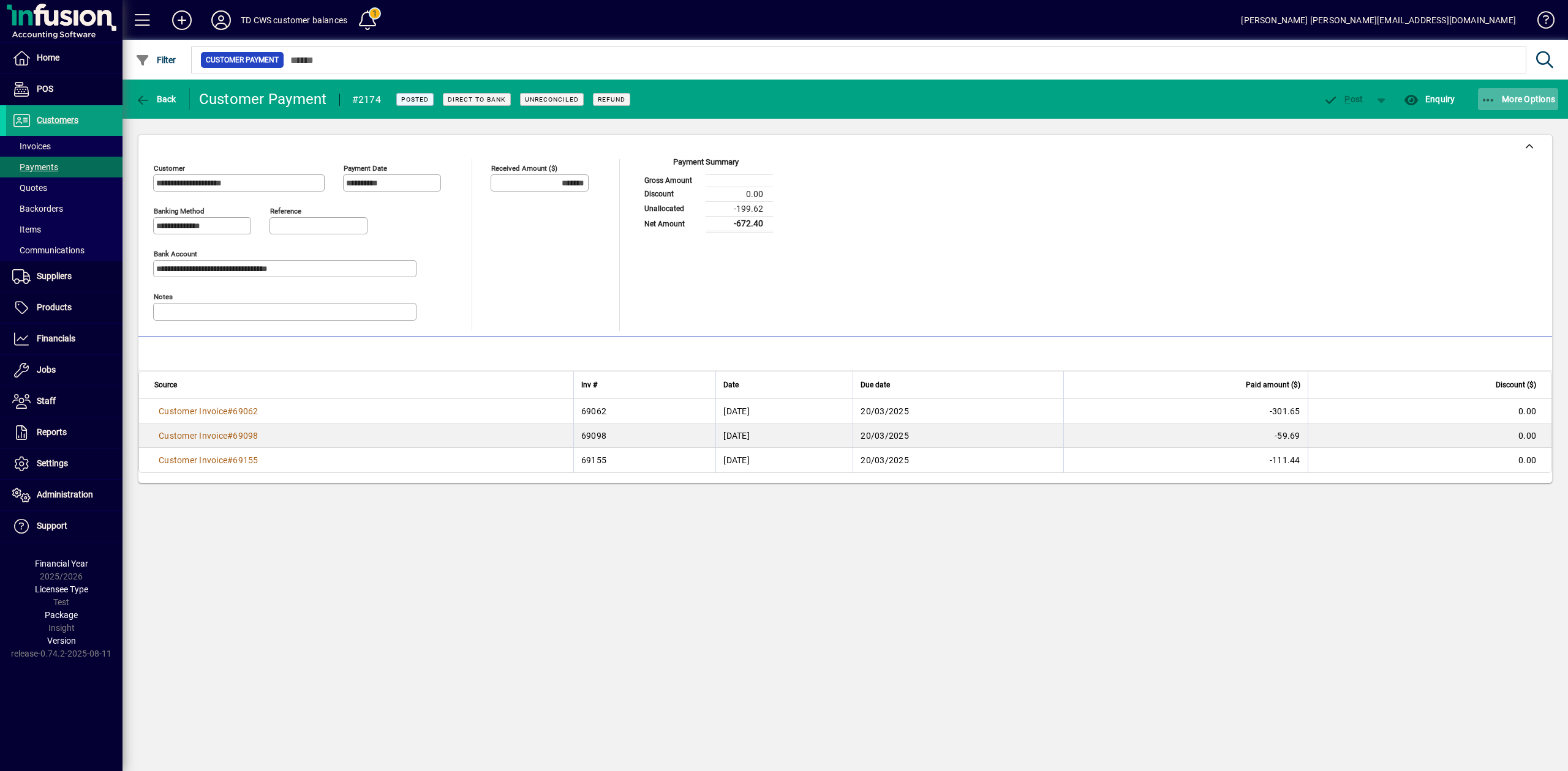
click at [1513, 89] on span "button" at bounding box center [1518, 100] width 81 height 30
click at [141, 97] on div at bounding box center [784, 385] width 1568 height 771
click at [141, 97] on icon "button" at bounding box center [142, 100] width 15 height 12
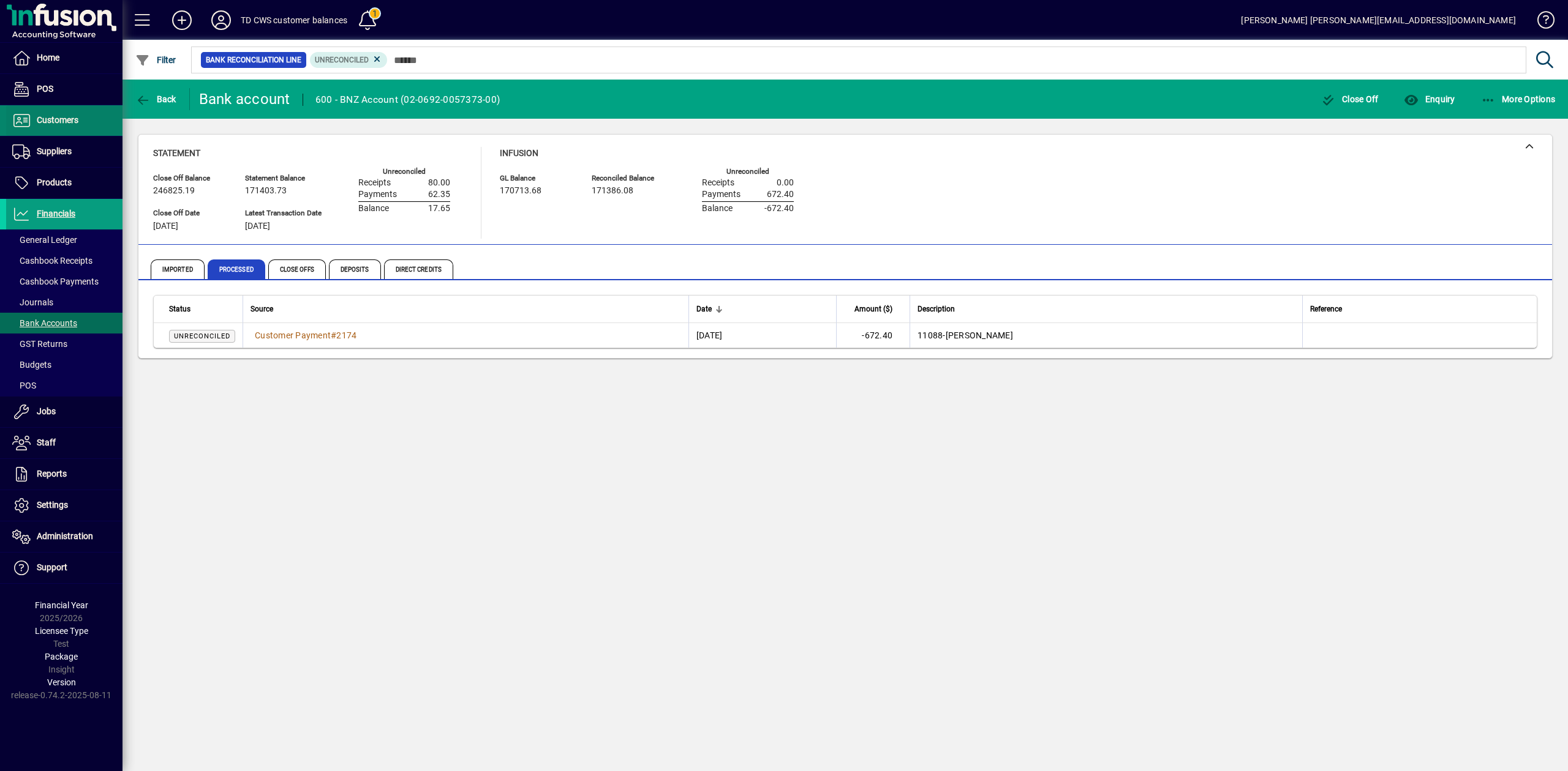
click at [42, 116] on span "Customers" at bounding box center [57, 120] width 42 height 10
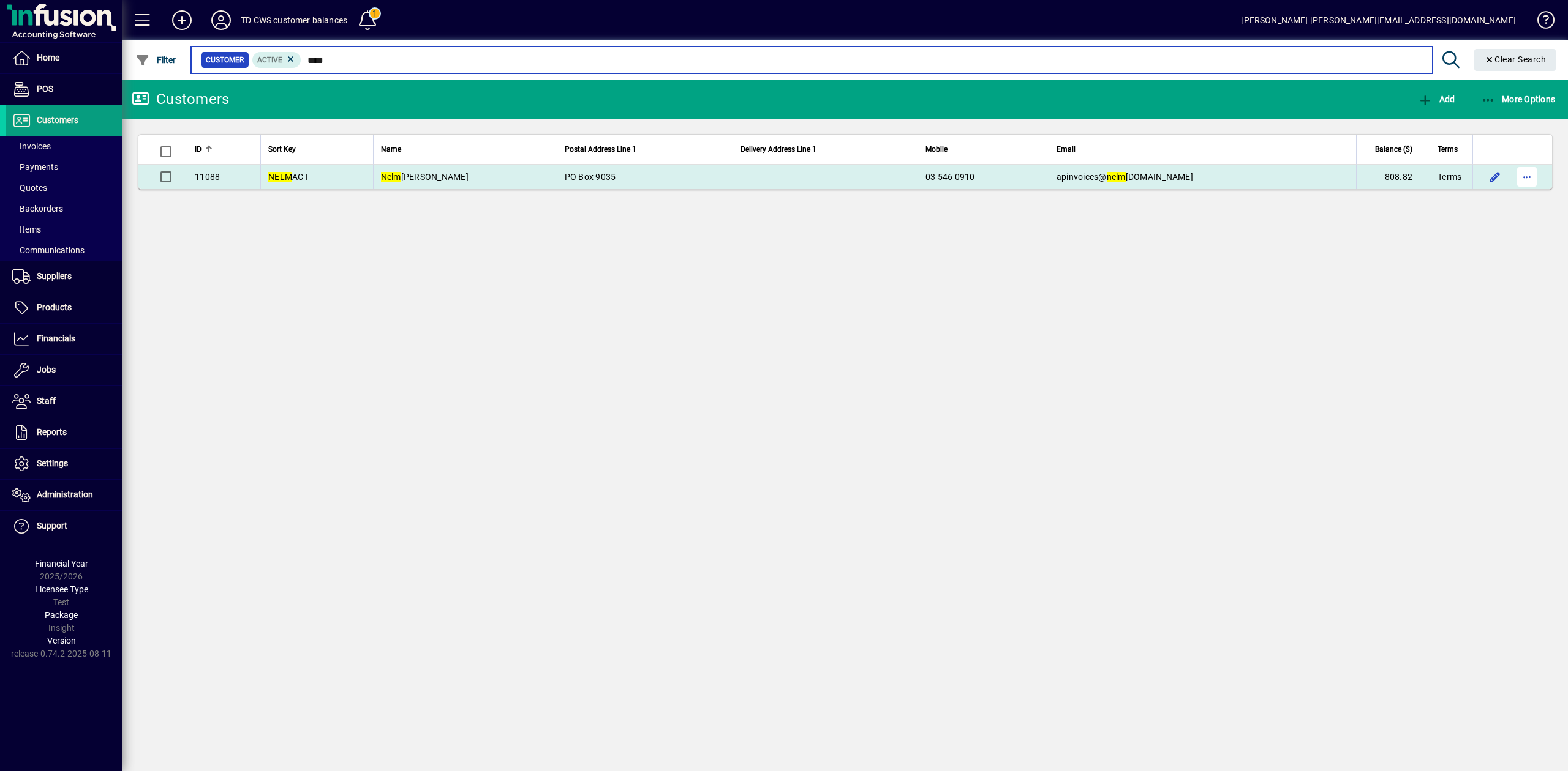
type input "****"
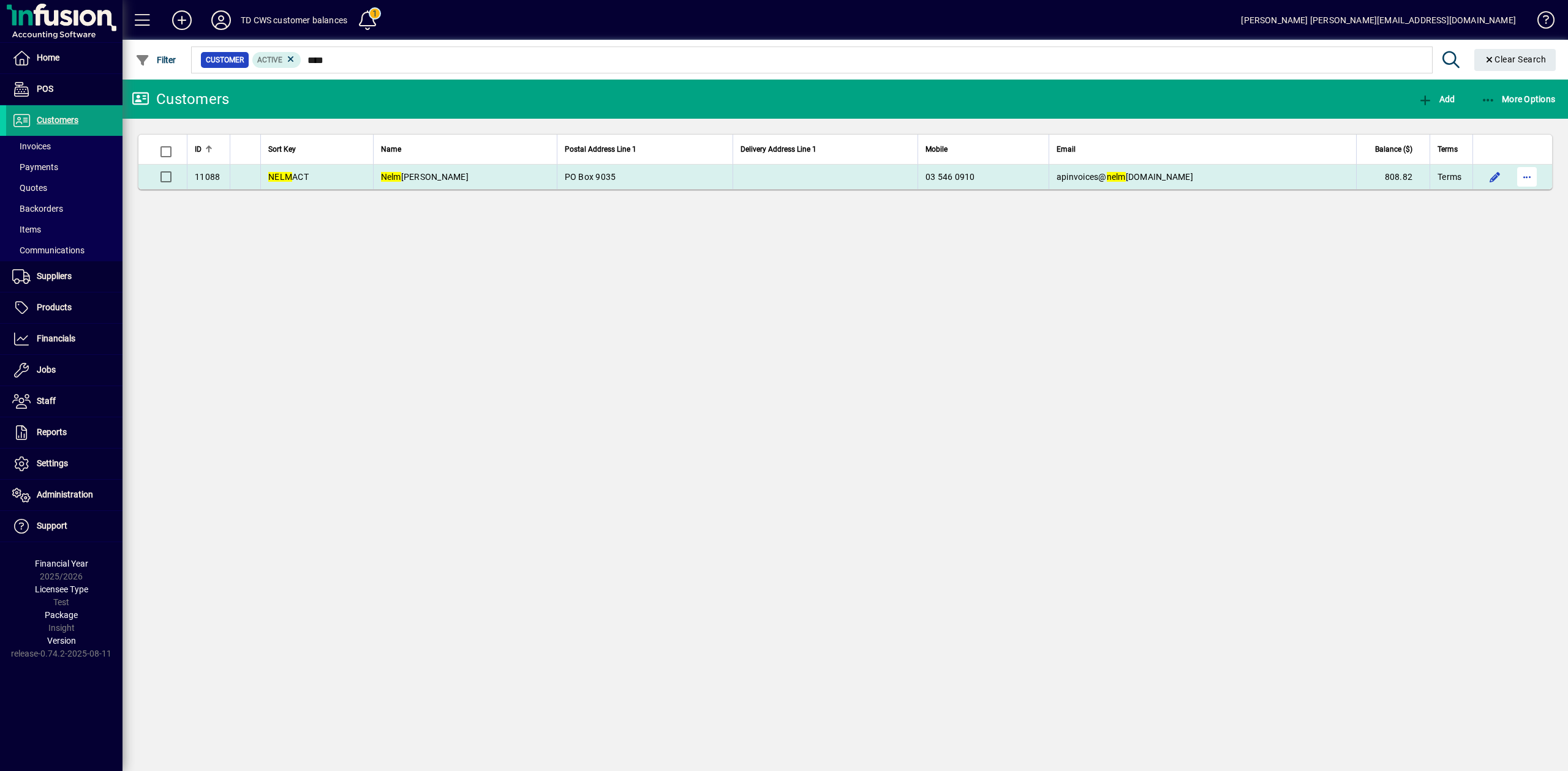
click at [1526, 181] on span "button" at bounding box center [1527, 177] width 30 height 30
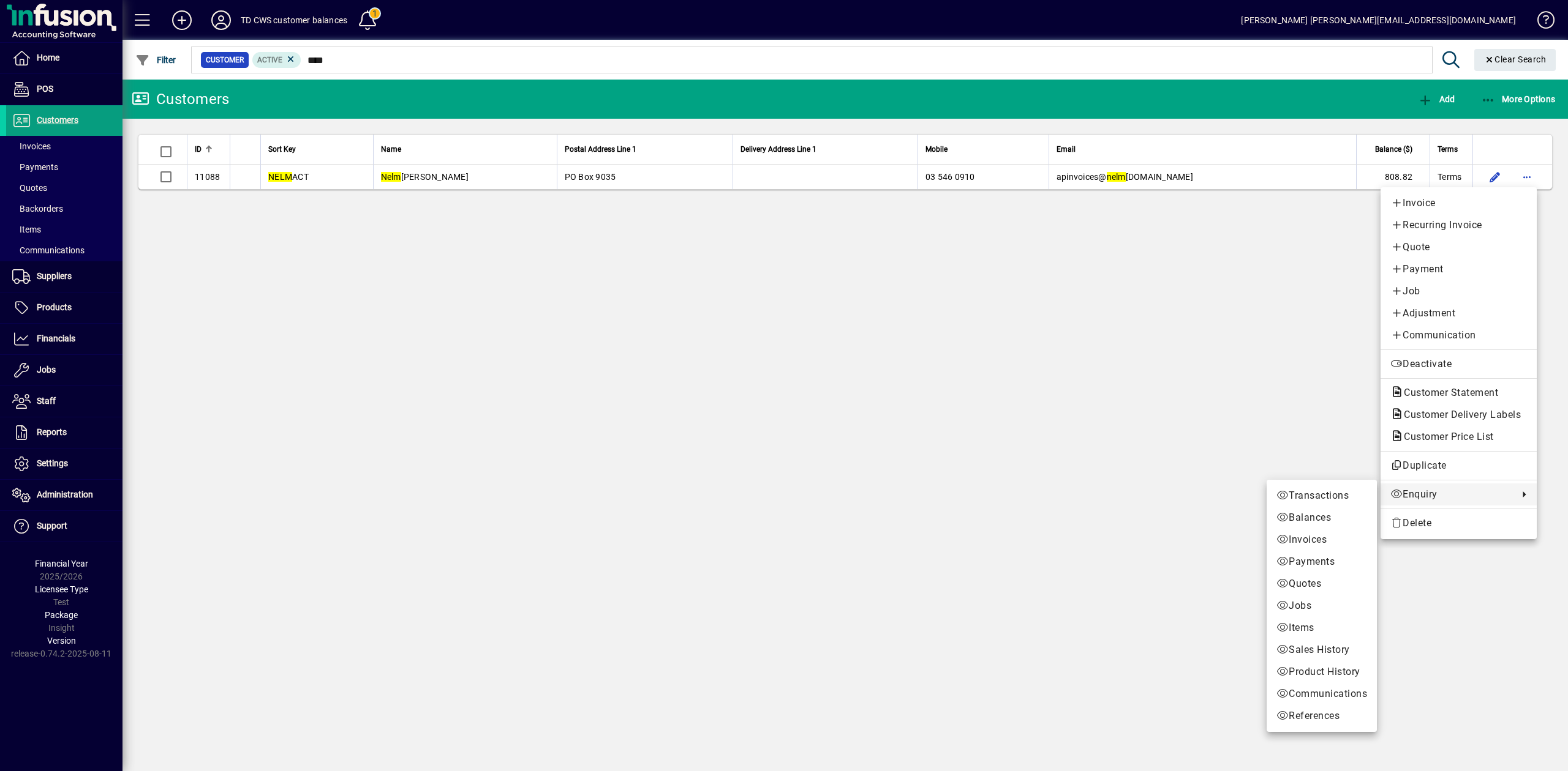
click at [1407, 497] on span "Enquiry" at bounding box center [1451, 495] width 122 height 15
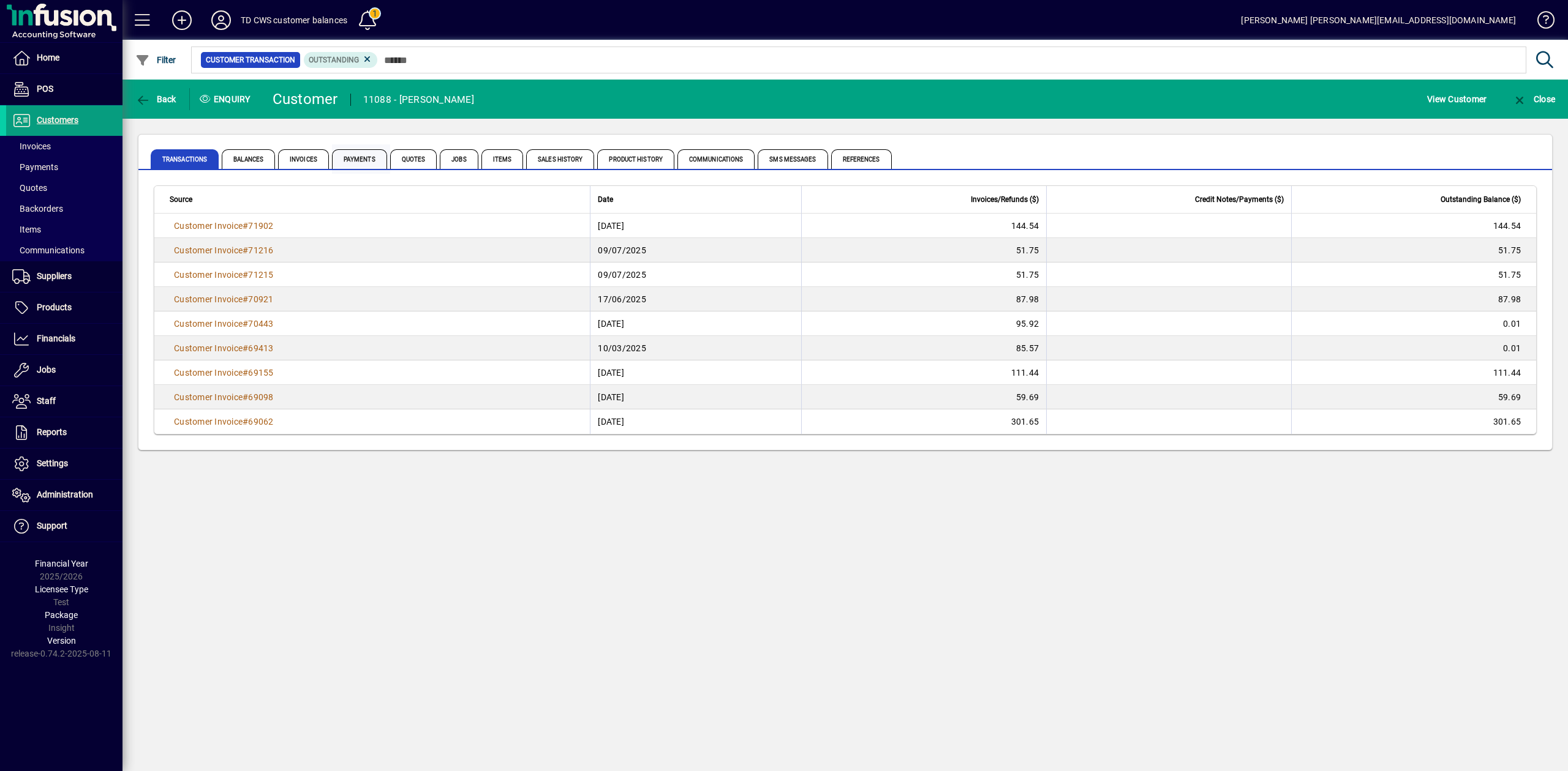
click at [353, 162] on span "Payments" at bounding box center [359, 159] width 55 height 20
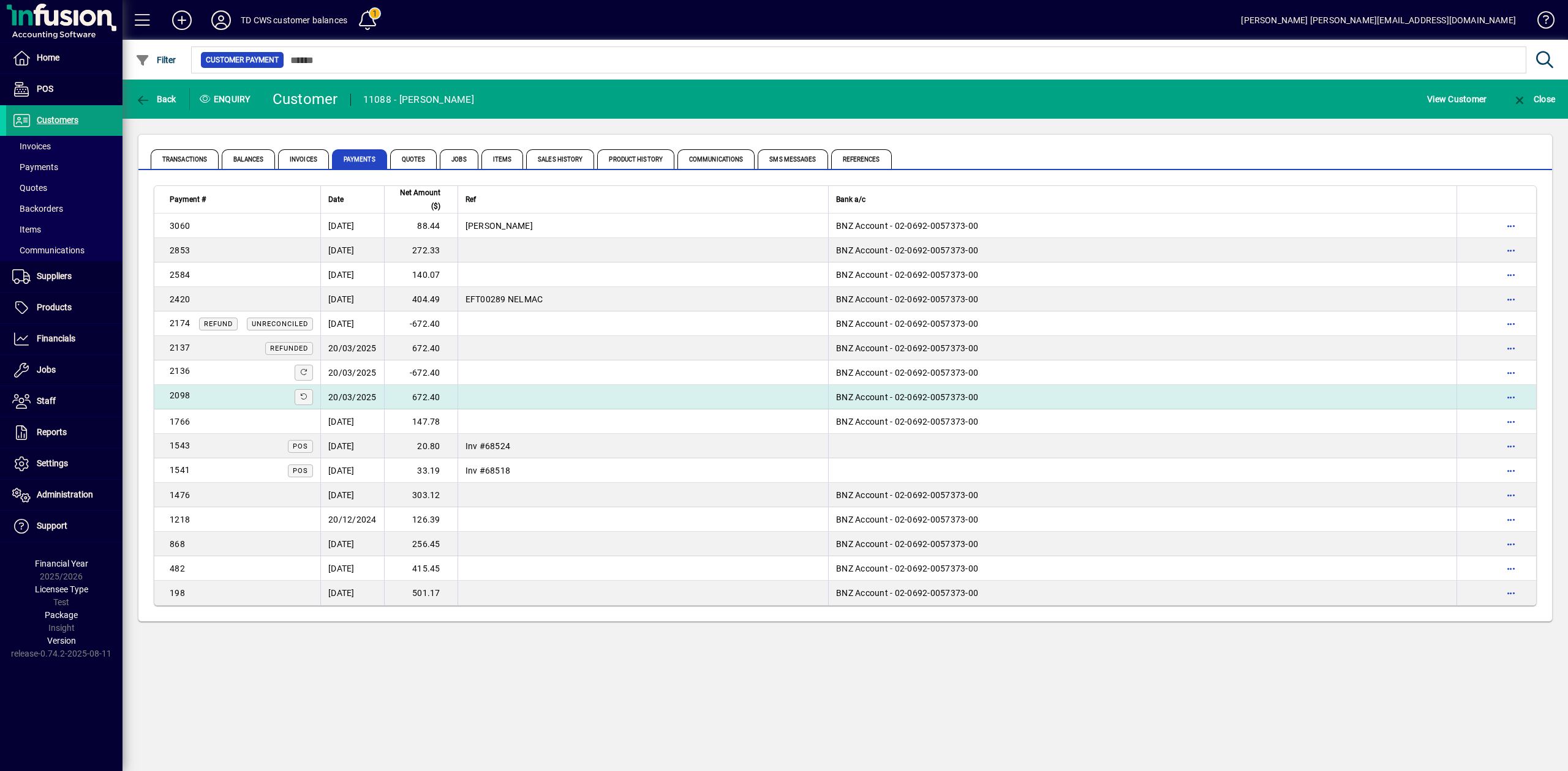
click at [360, 398] on td "20/03/2025" at bounding box center [352, 397] width 63 height 24
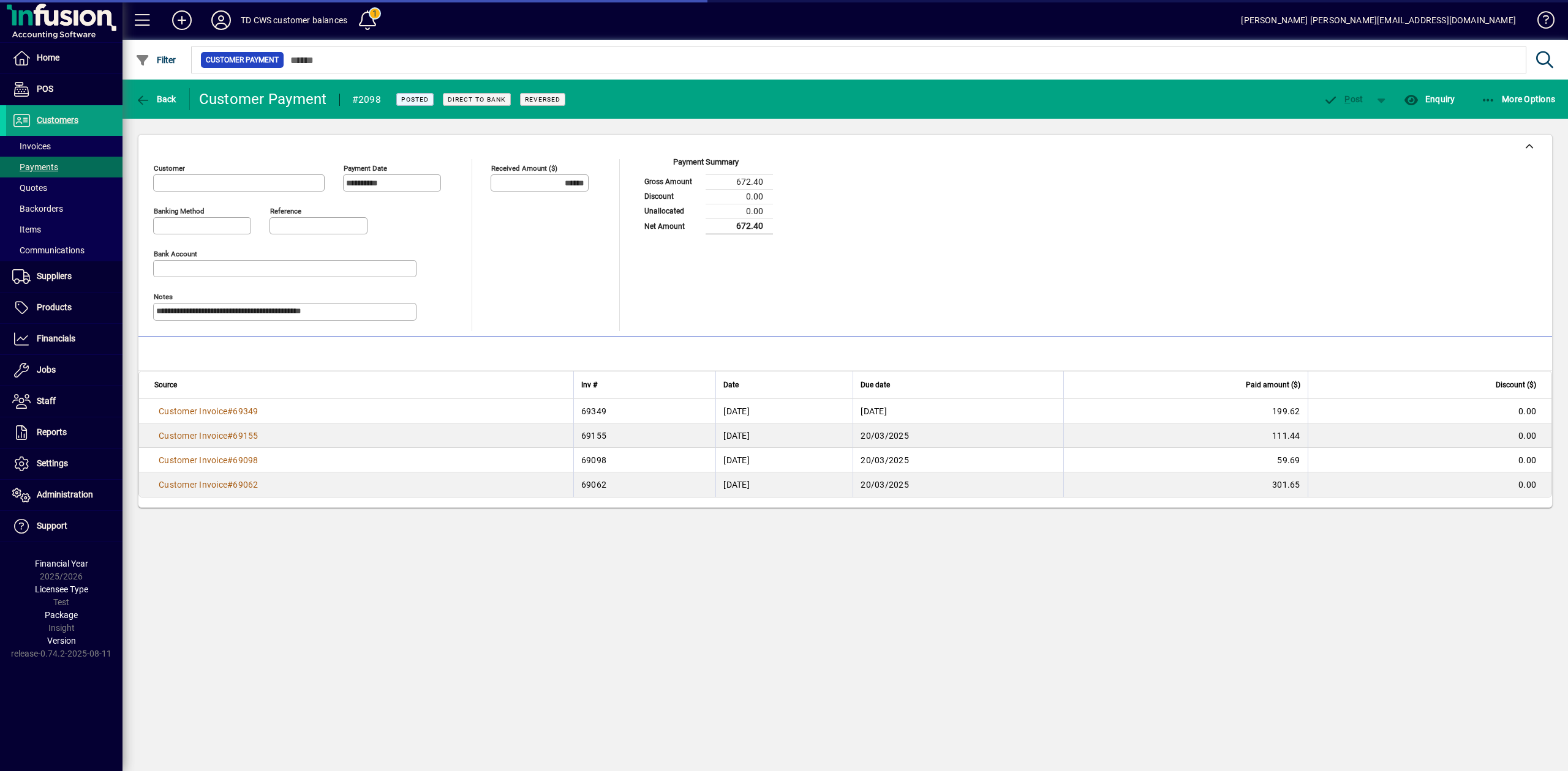
type input "**********"
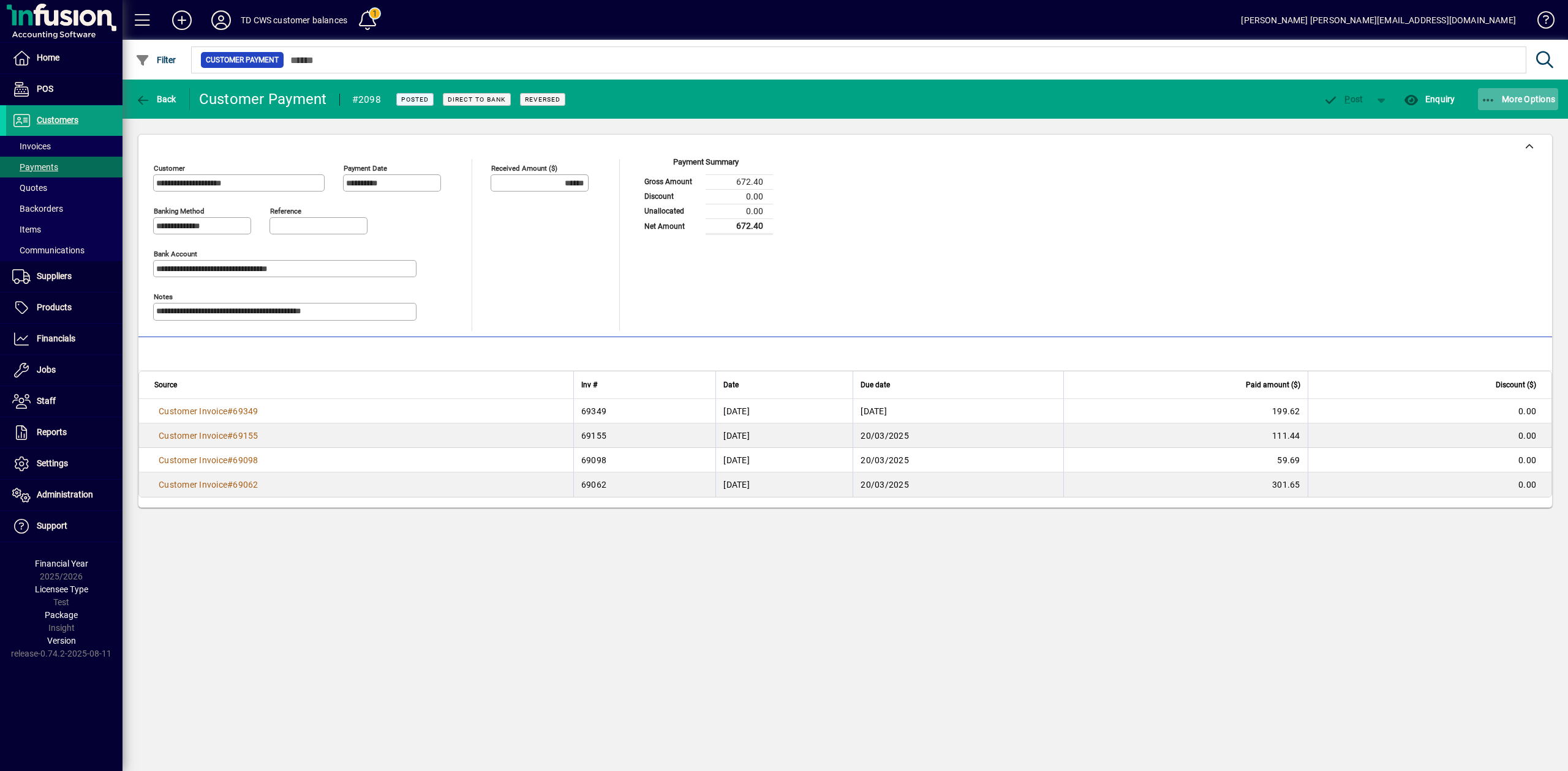
click at [1496, 100] on span "More Options" at bounding box center [1518, 99] width 74 height 10
click at [142, 97] on div at bounding box center [784, 385] width 1568 height 771
click at [139, 100] on icon "button" at bounding box center [142, 100] width 15 height 12
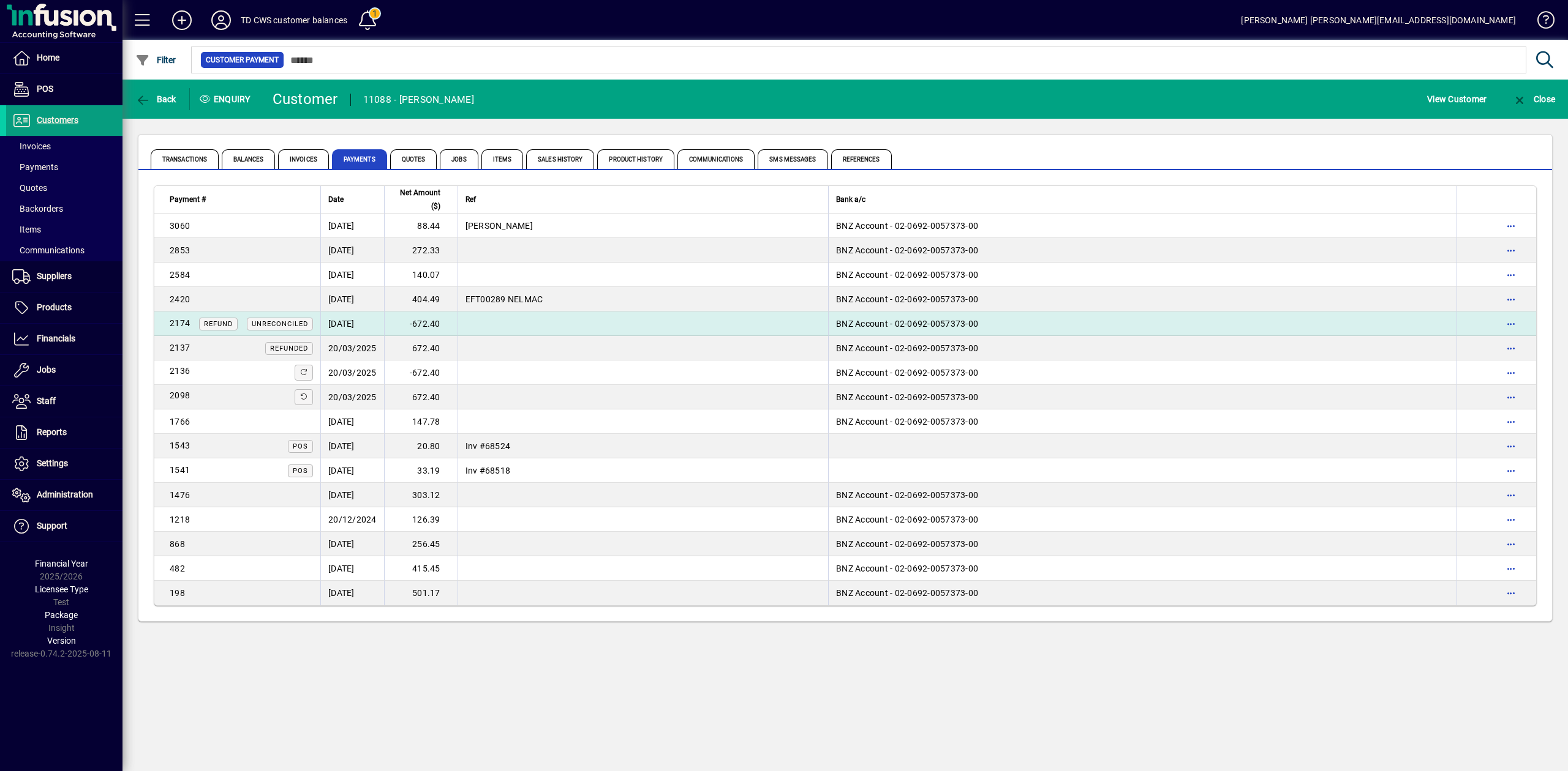
click at [355, 322] on td "02/04/2025" at bounding box center [352, 324] width 63 height 24
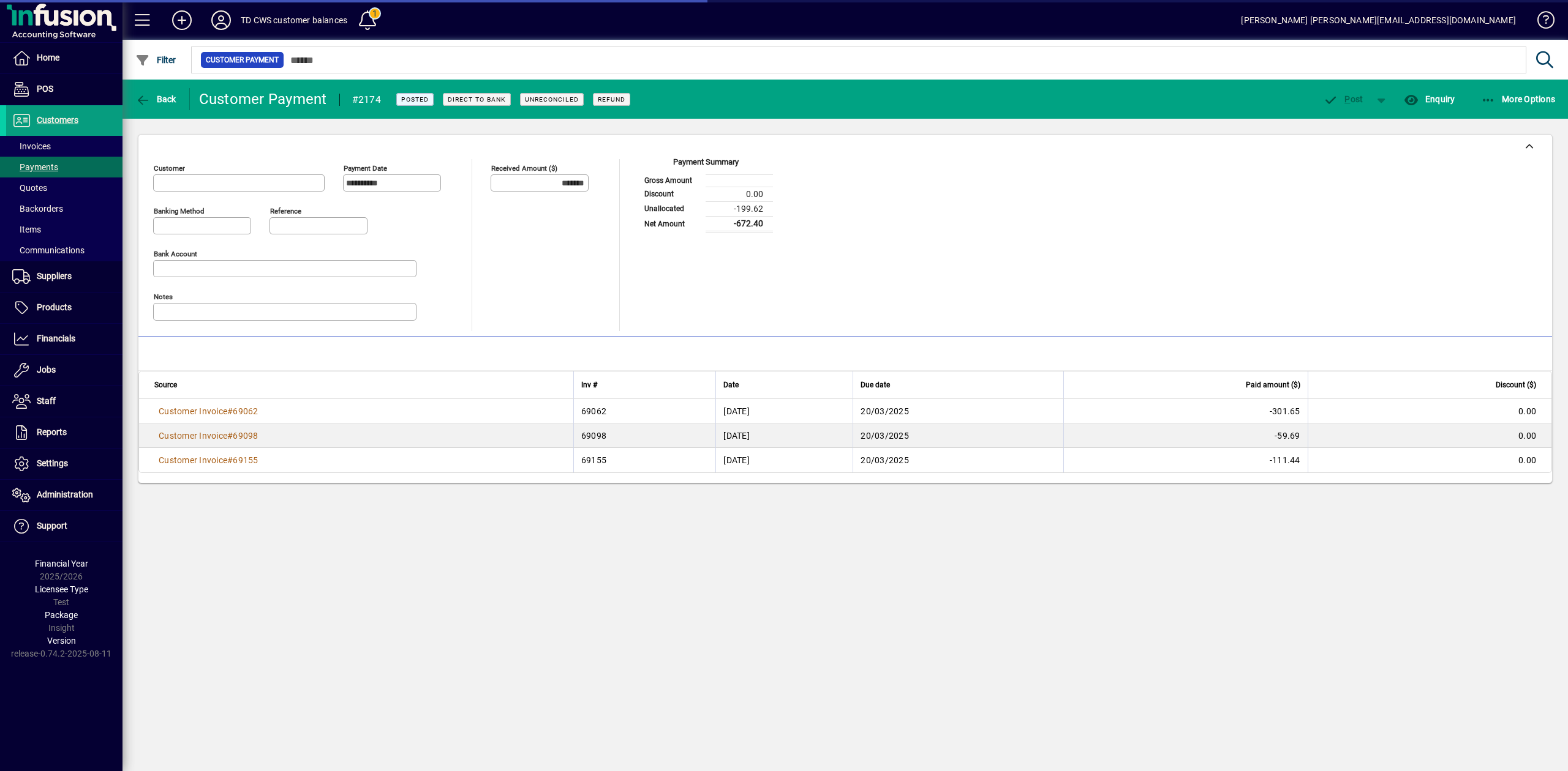
type input "**********"
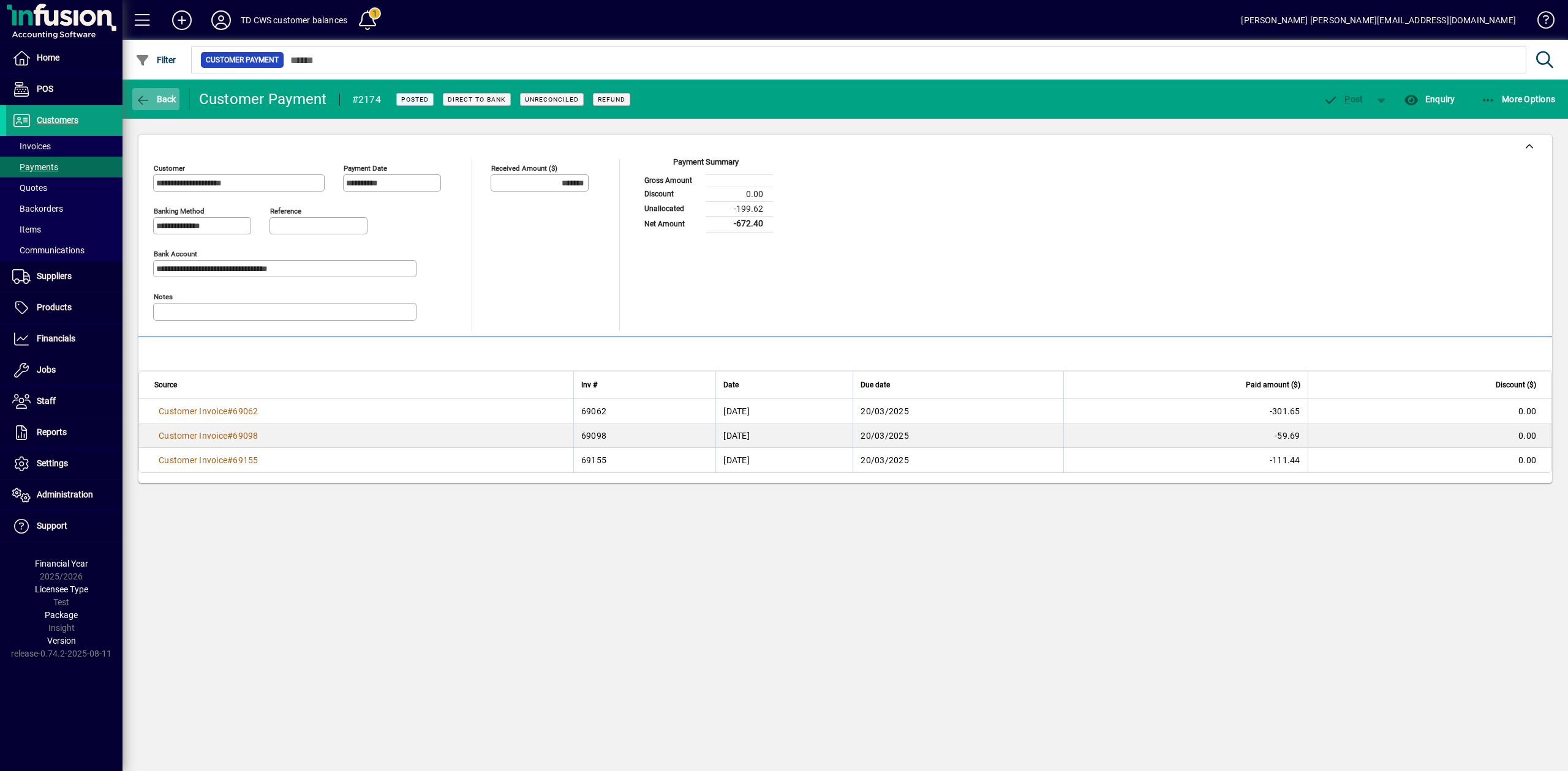
click at [148, 96] on icon "button" at bounding box center [142, 100] width 15 height 12
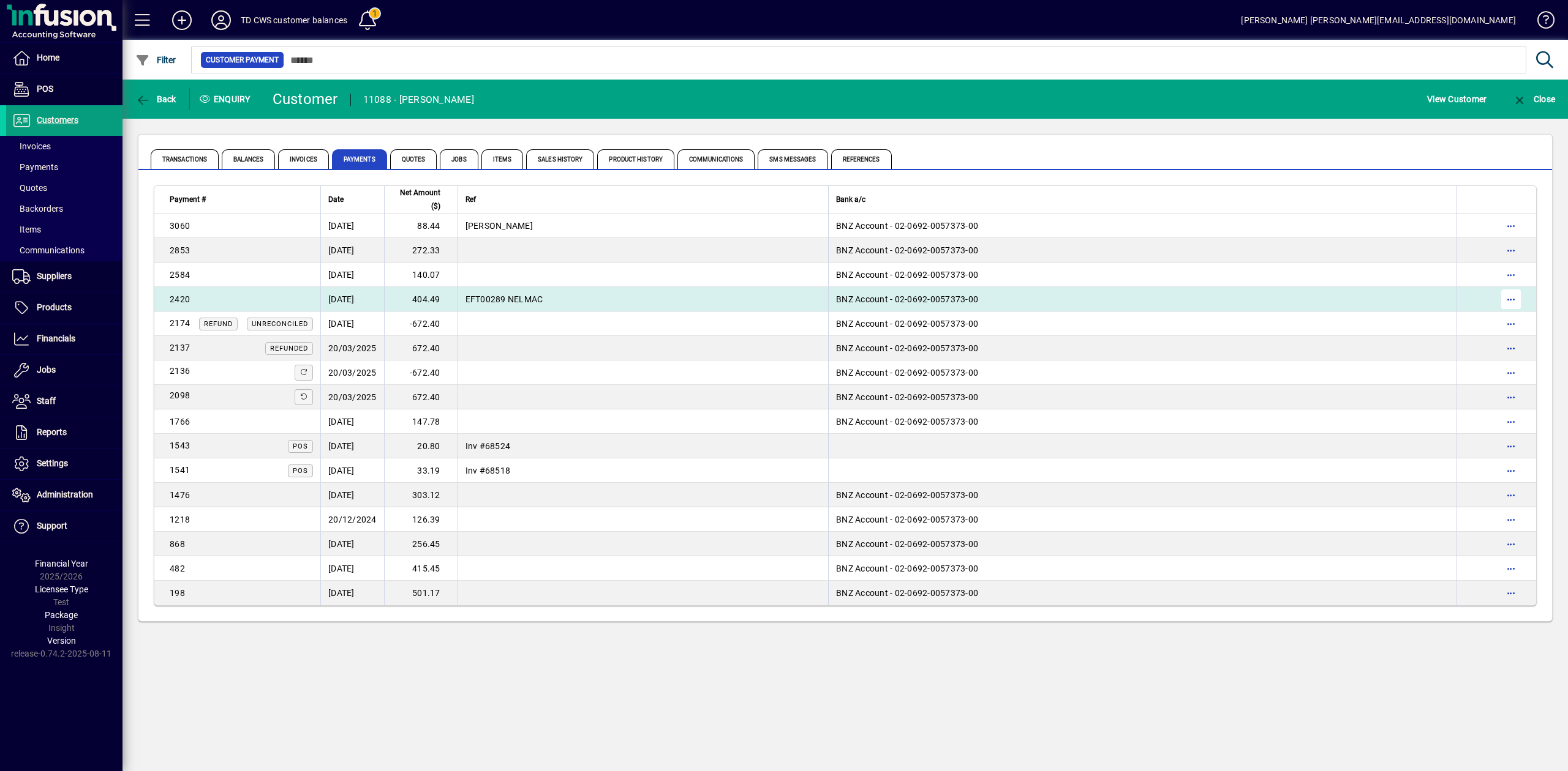
click at [1511, 297] on span "button" at bounding box center [1511, 299] width 30 height 30
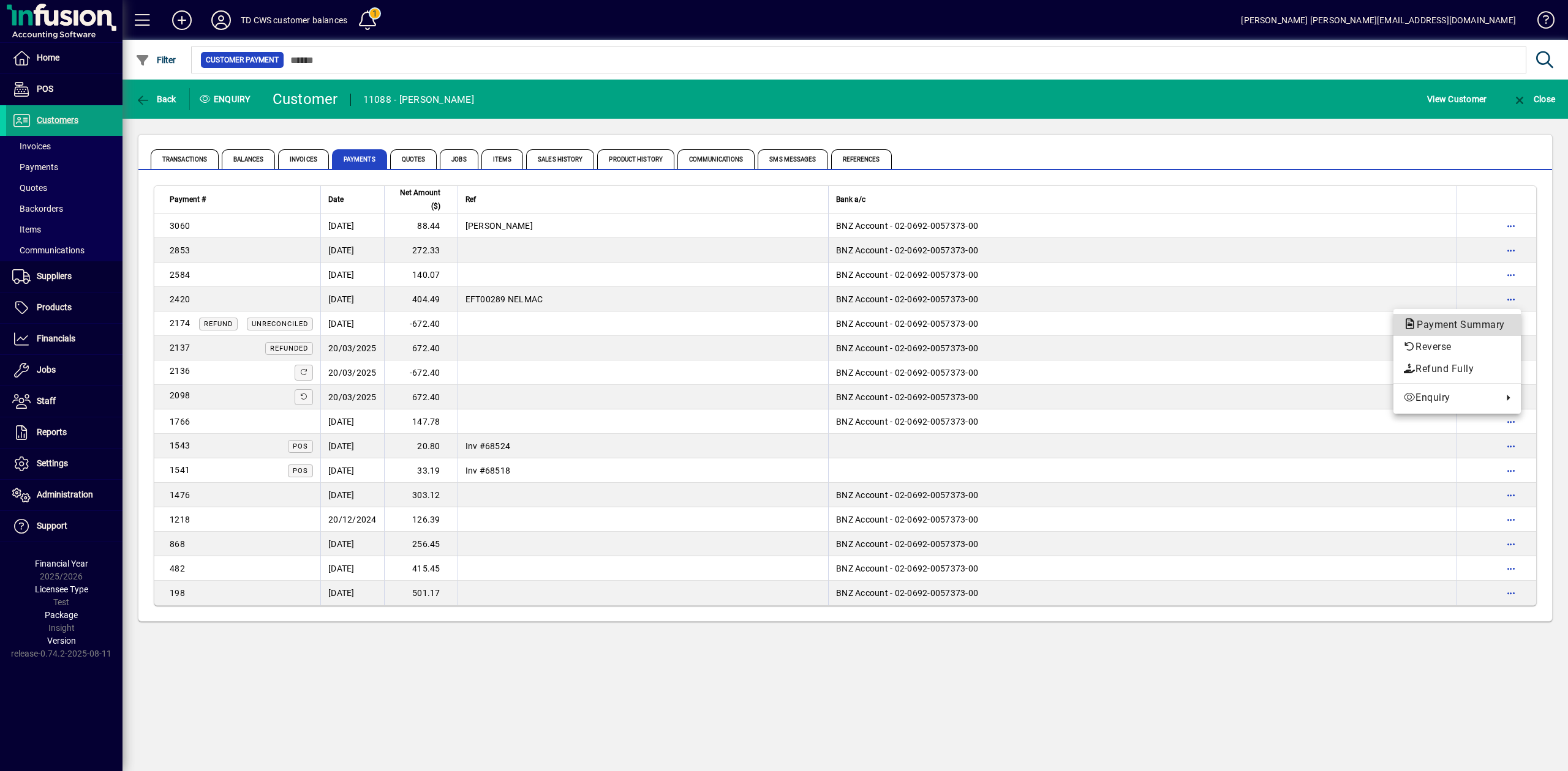
click at [1492, 326] on span "Payment Summary" at bounding box center [1457, 325] width 108 height 12
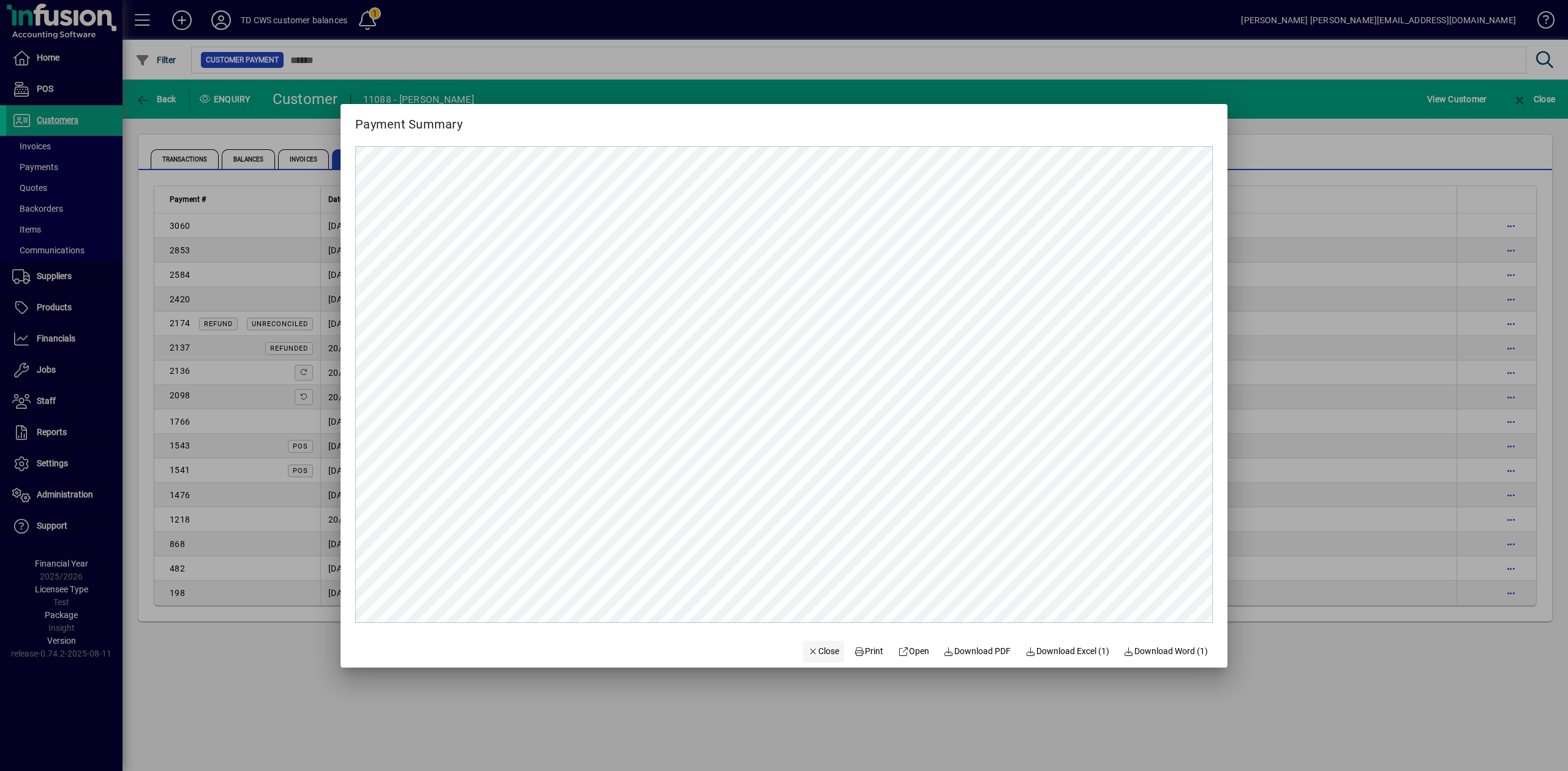
click at [811, 656] on span "Close" at bounding box center [824, 652] width 32 height 13
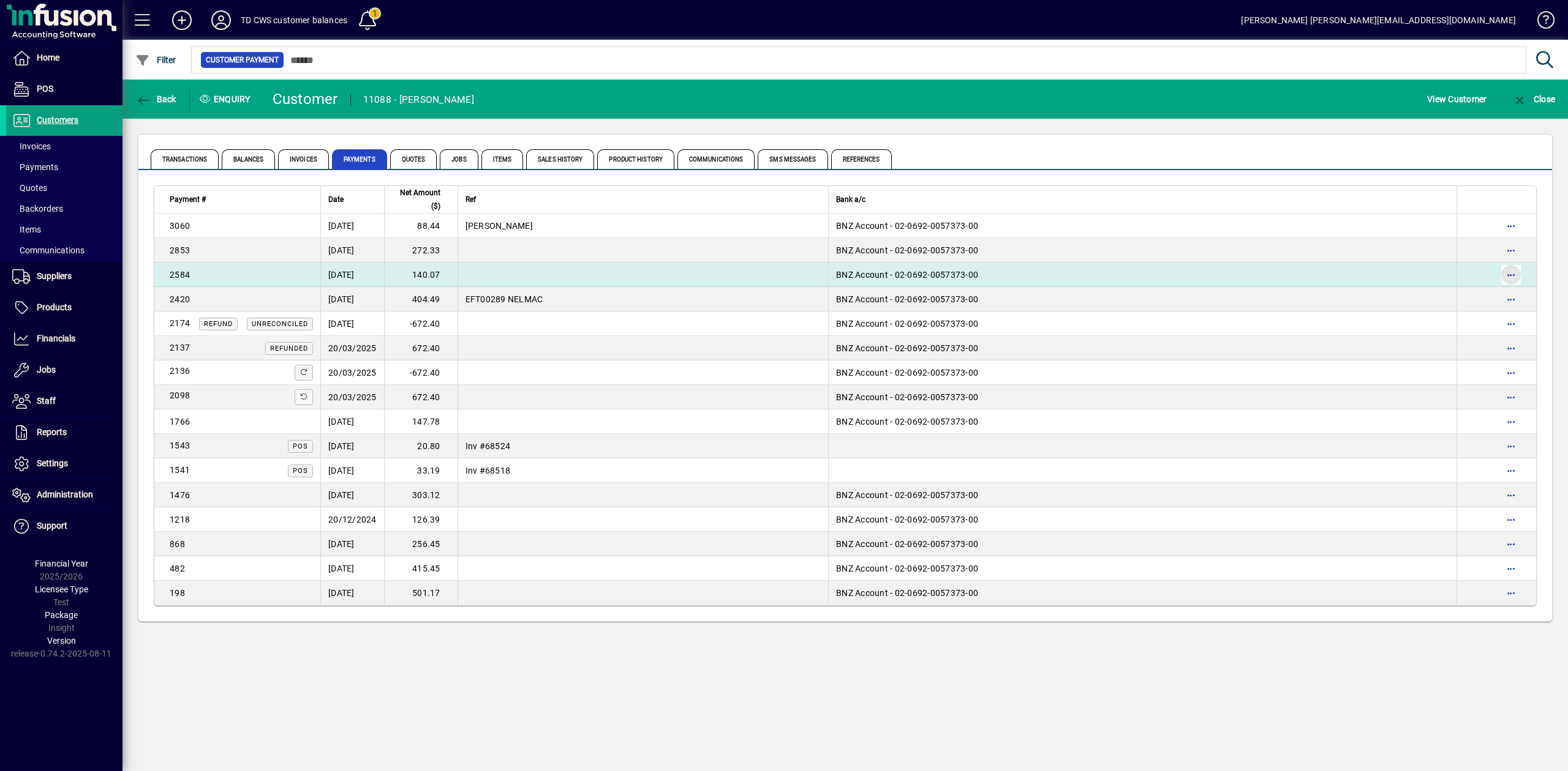
click at [1513, 274] on span "button" at bounding box center [1511, 275] width 30 height 30
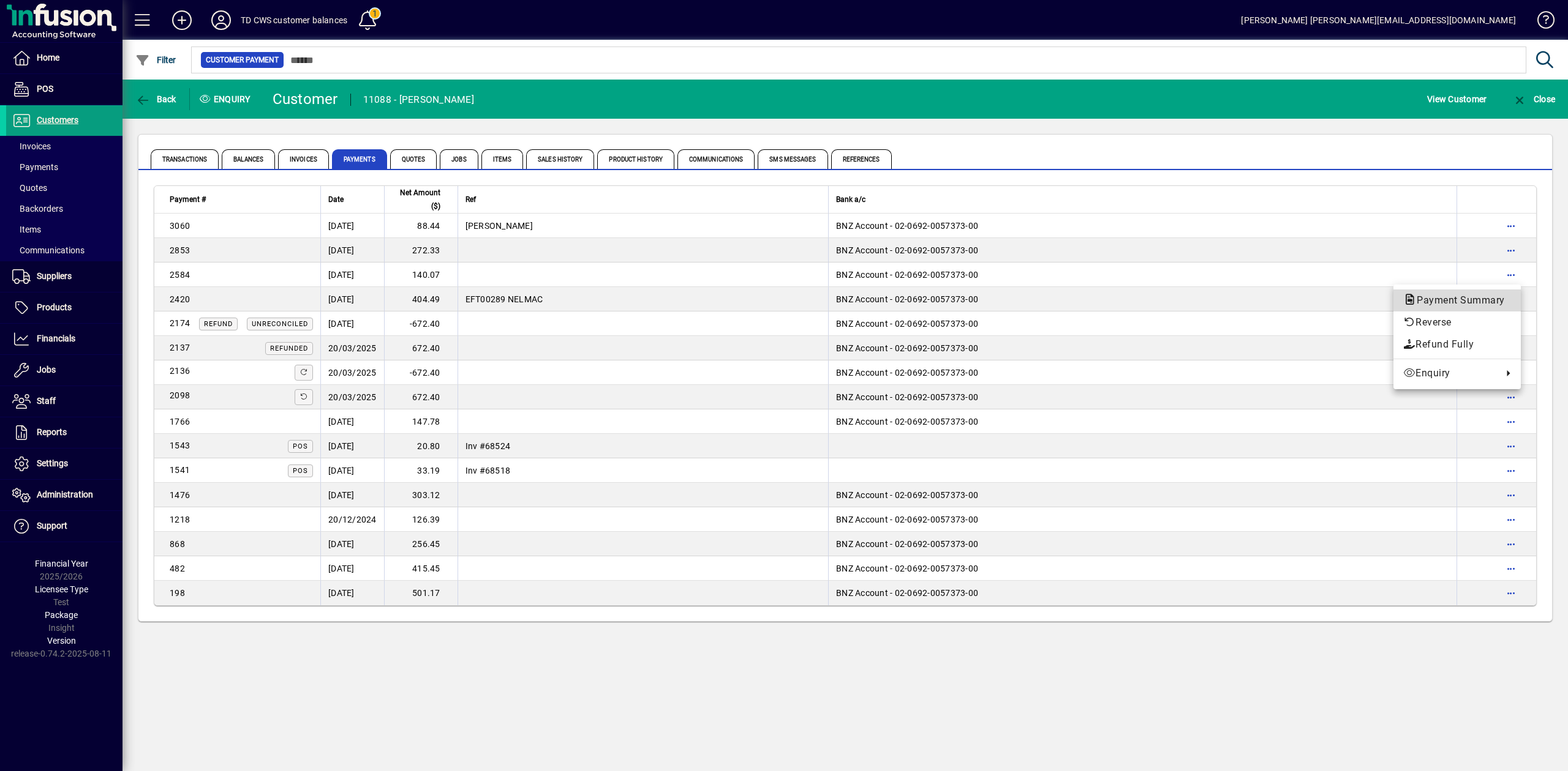
click at [1488, 294] on span "Payment Summary" at bounding box center [1457, 300] width 108 height 15
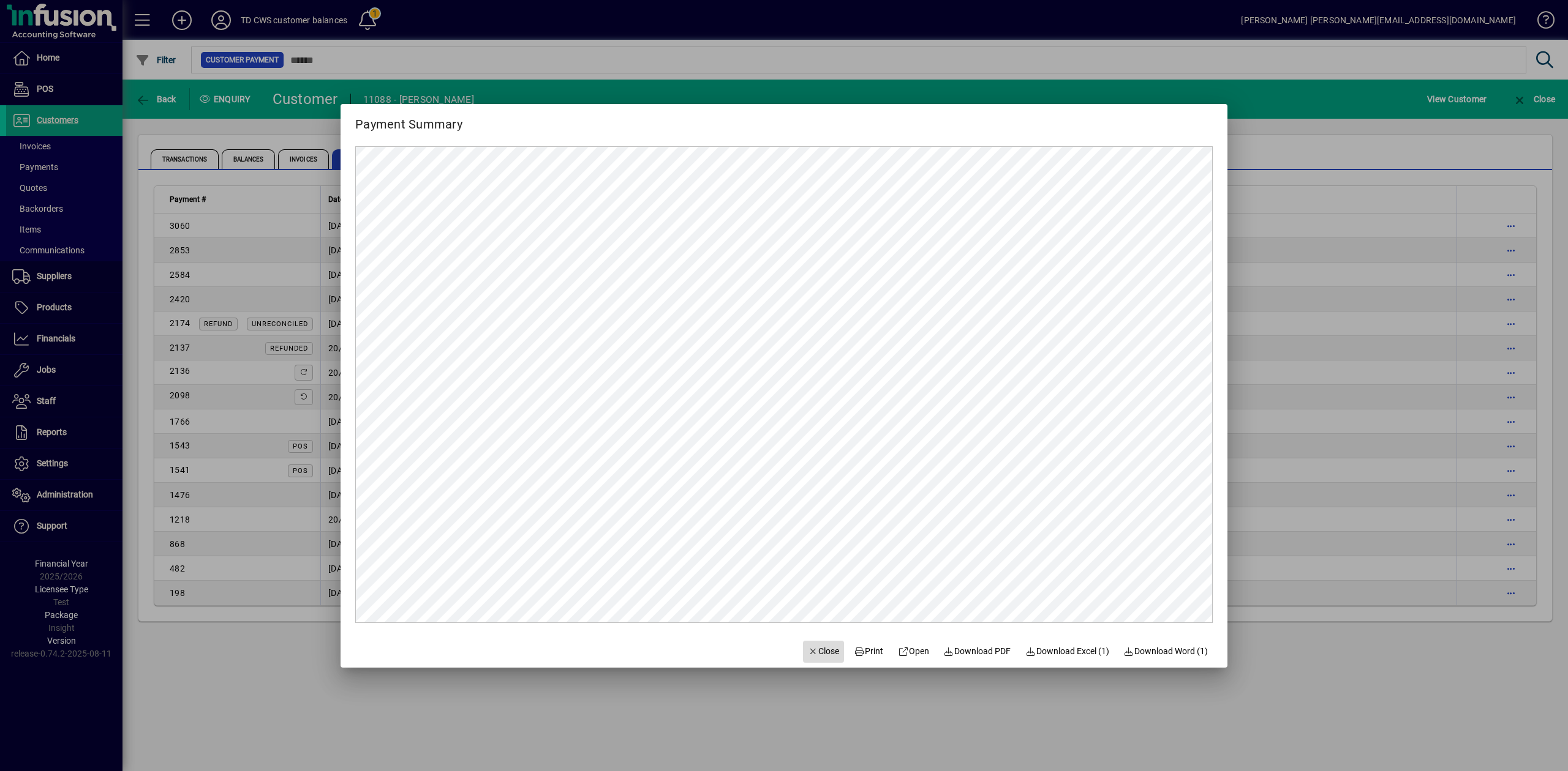
click at [808, 649] on icon "button" at bounding box center [813, 651] width 11 height 8
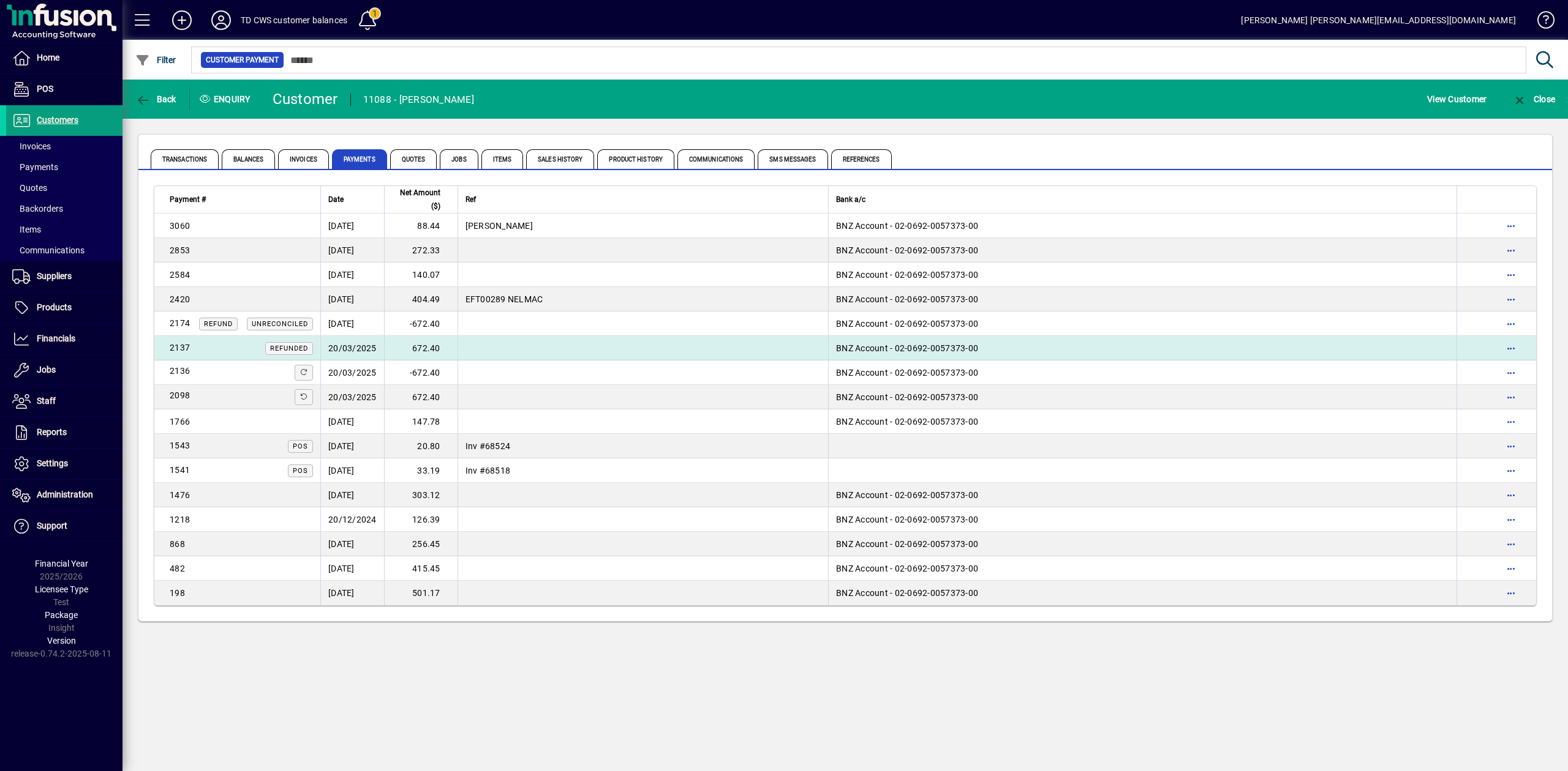
click at [427, 349] on td "672.40" at bounding box center [421, 348] width 74 height 24
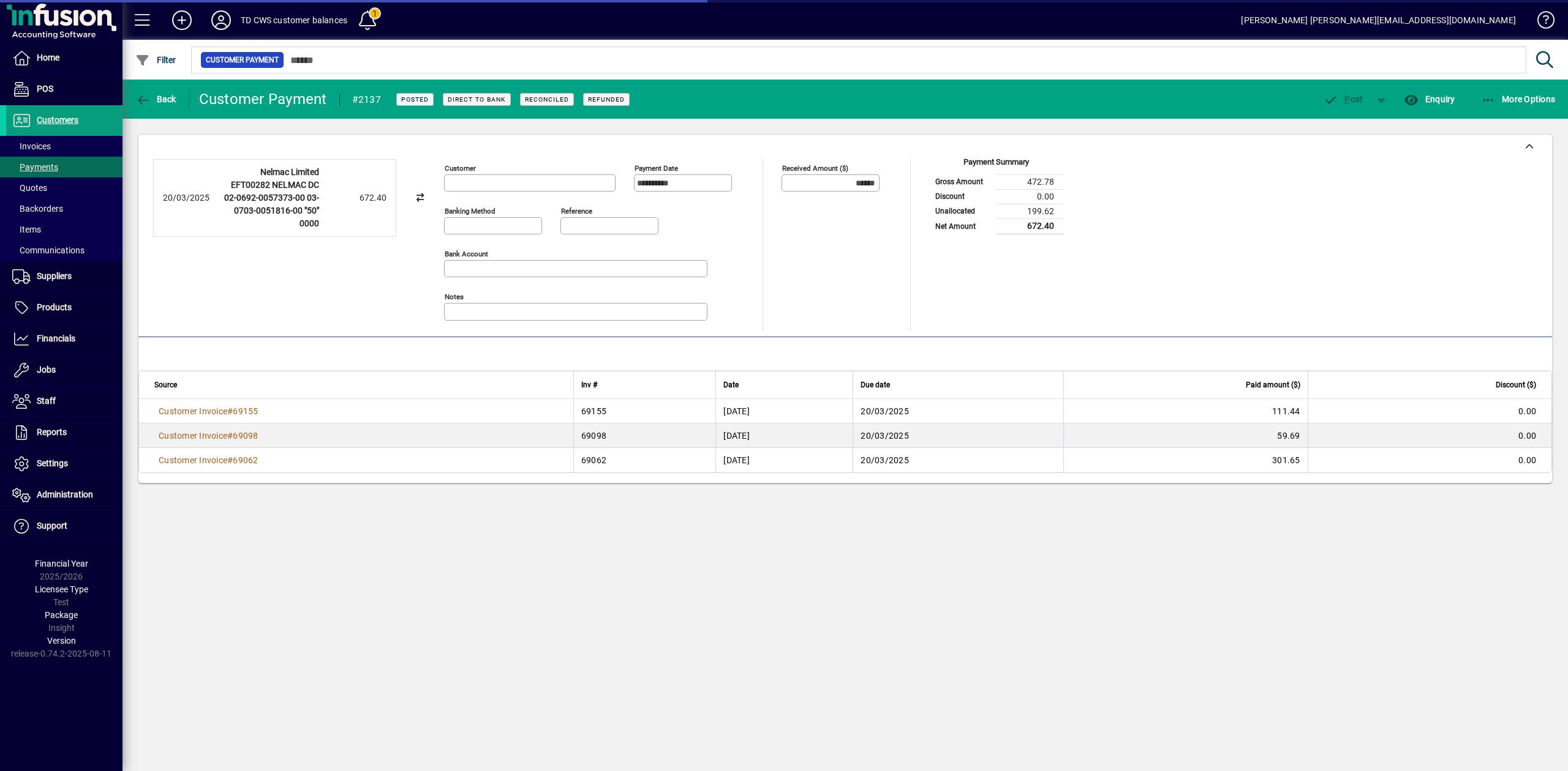
type input "**********"
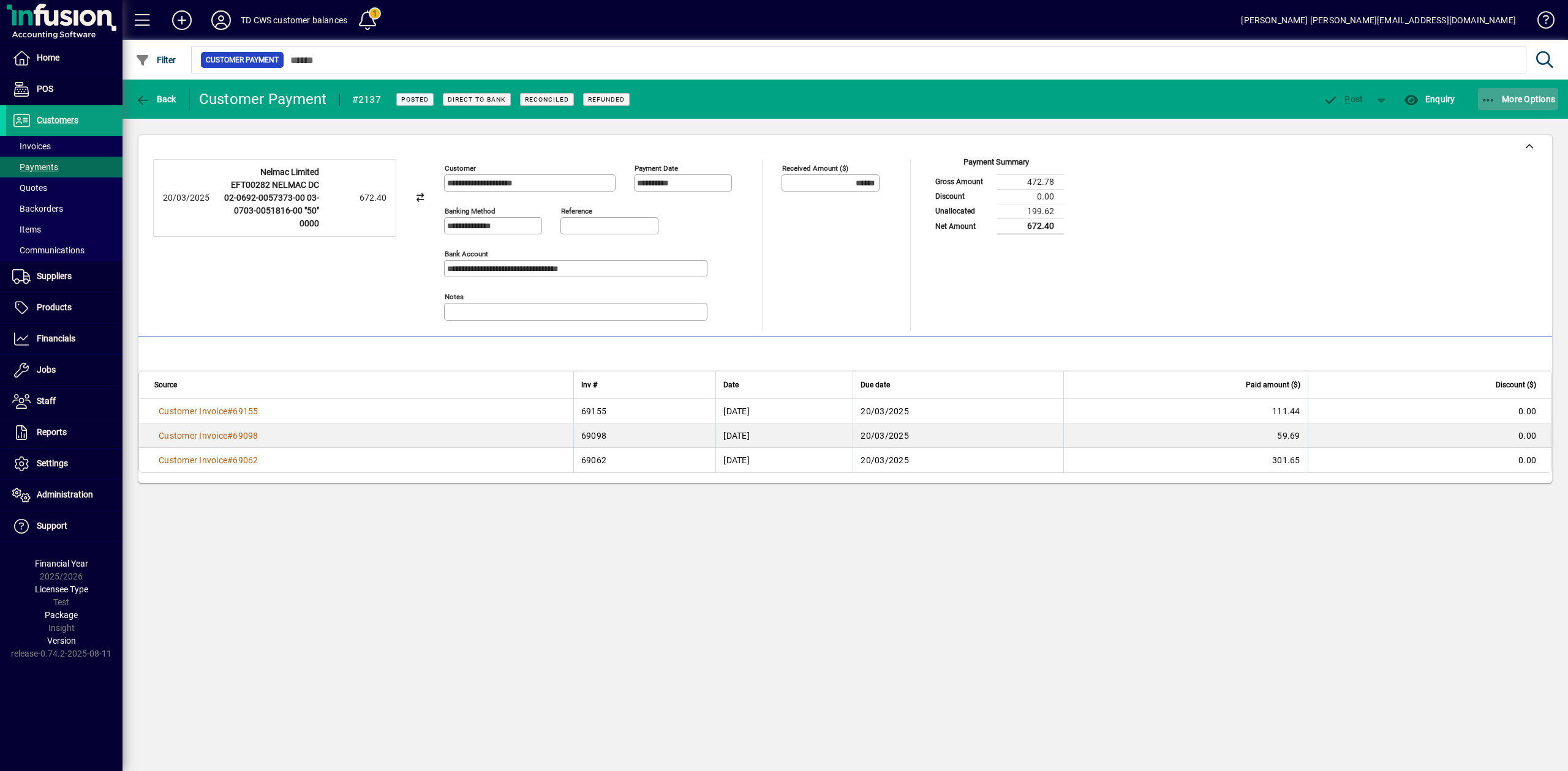
click at [1496, 106] on span "button" at bounding box center [1518, 100] width 81 height 30
click at [141, 97] on div at bounding box center [784, 385] width 1568 height 771
click at [141, 97] on icon "button" at bounding box center [142, 100] width 15 height 12
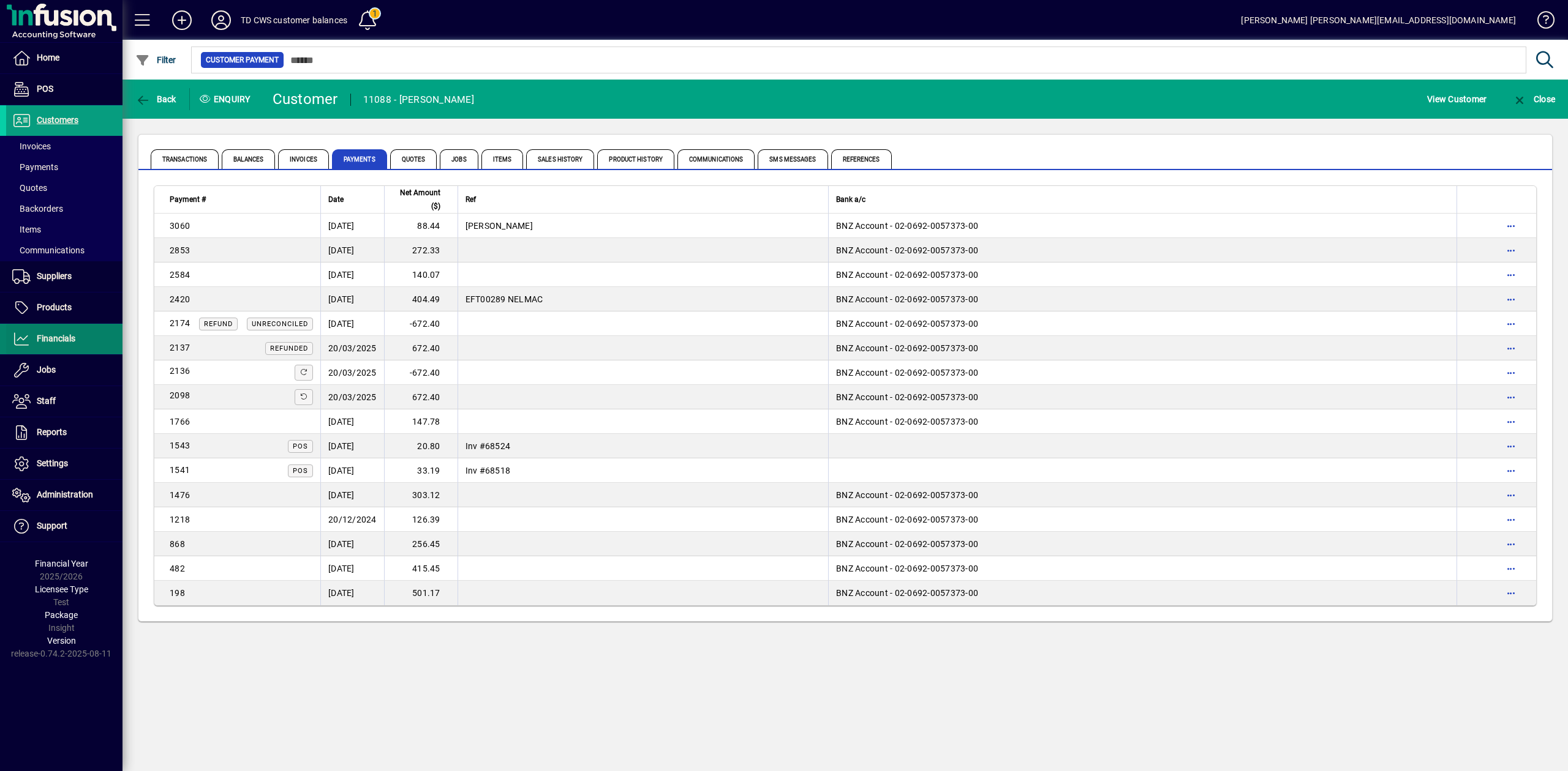
click at [65, 339] on span "Financials" at bounding box center [55, 339] width 38 height 10
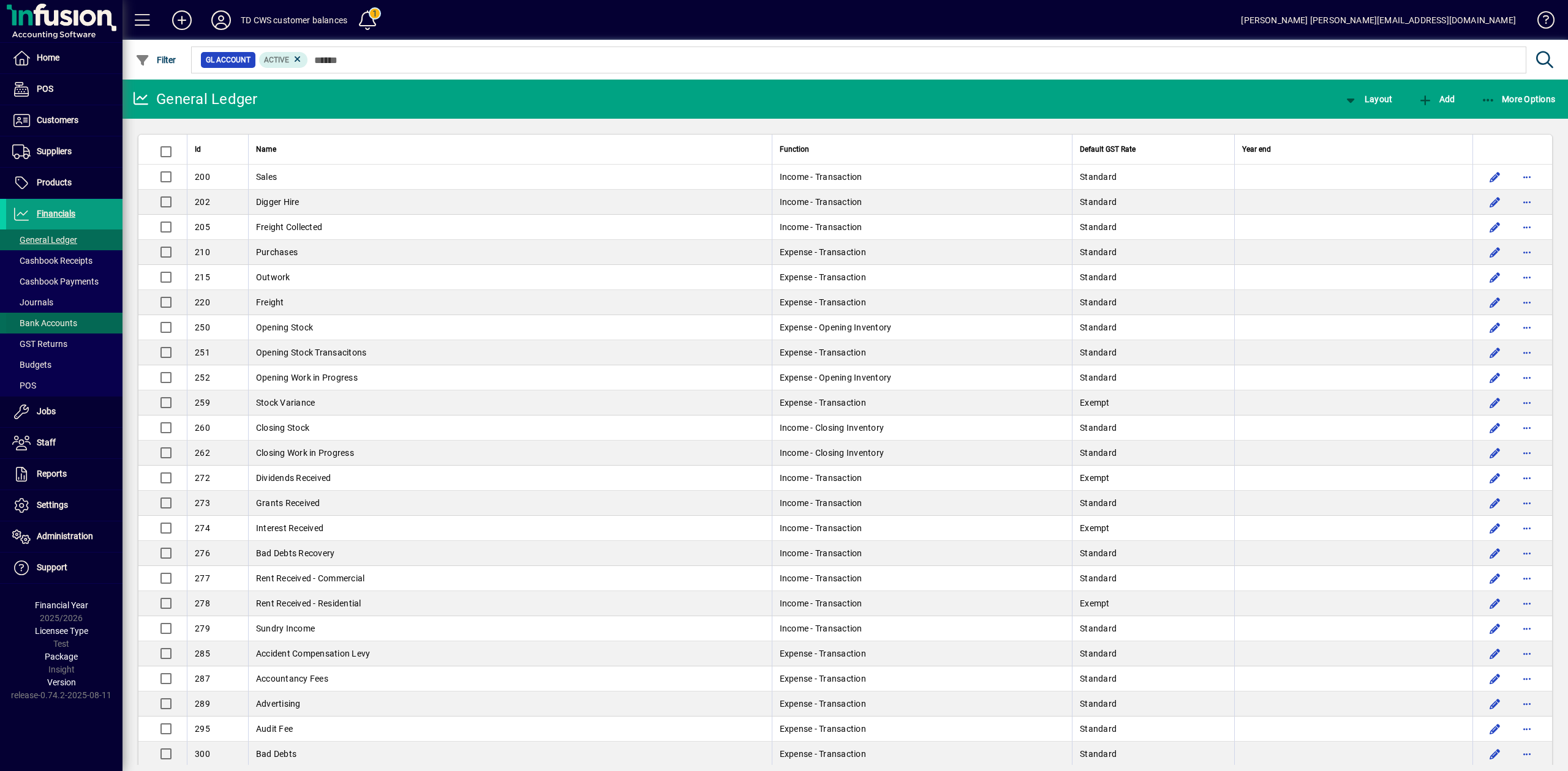
click at [59, 324] on span "Bank Accounts" at bounding box center [45, 323] width 65 height 10
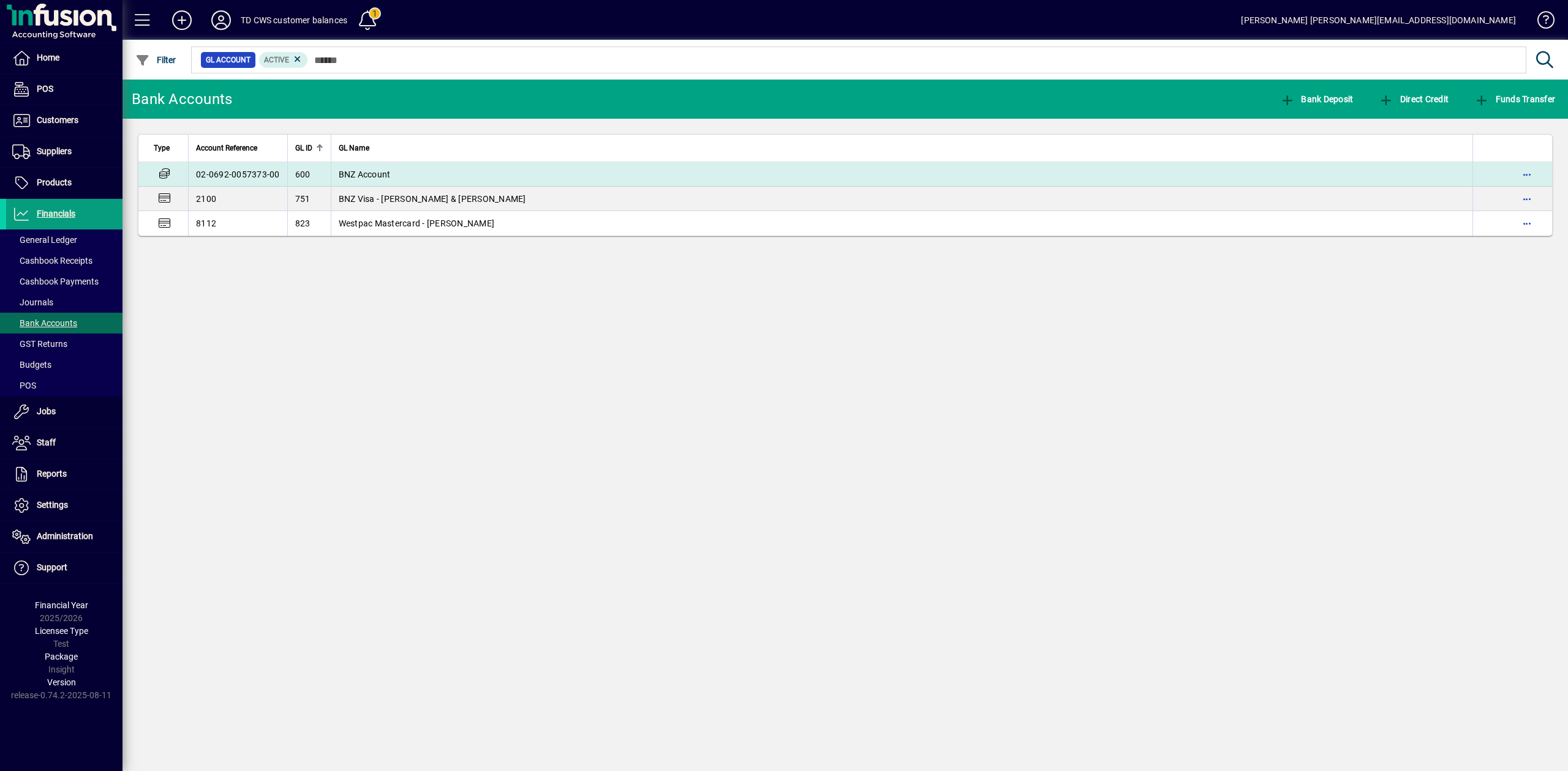
click at [391, 173] on td "BNZ Account" at bounding box center [901, 174] width 1142 height 24
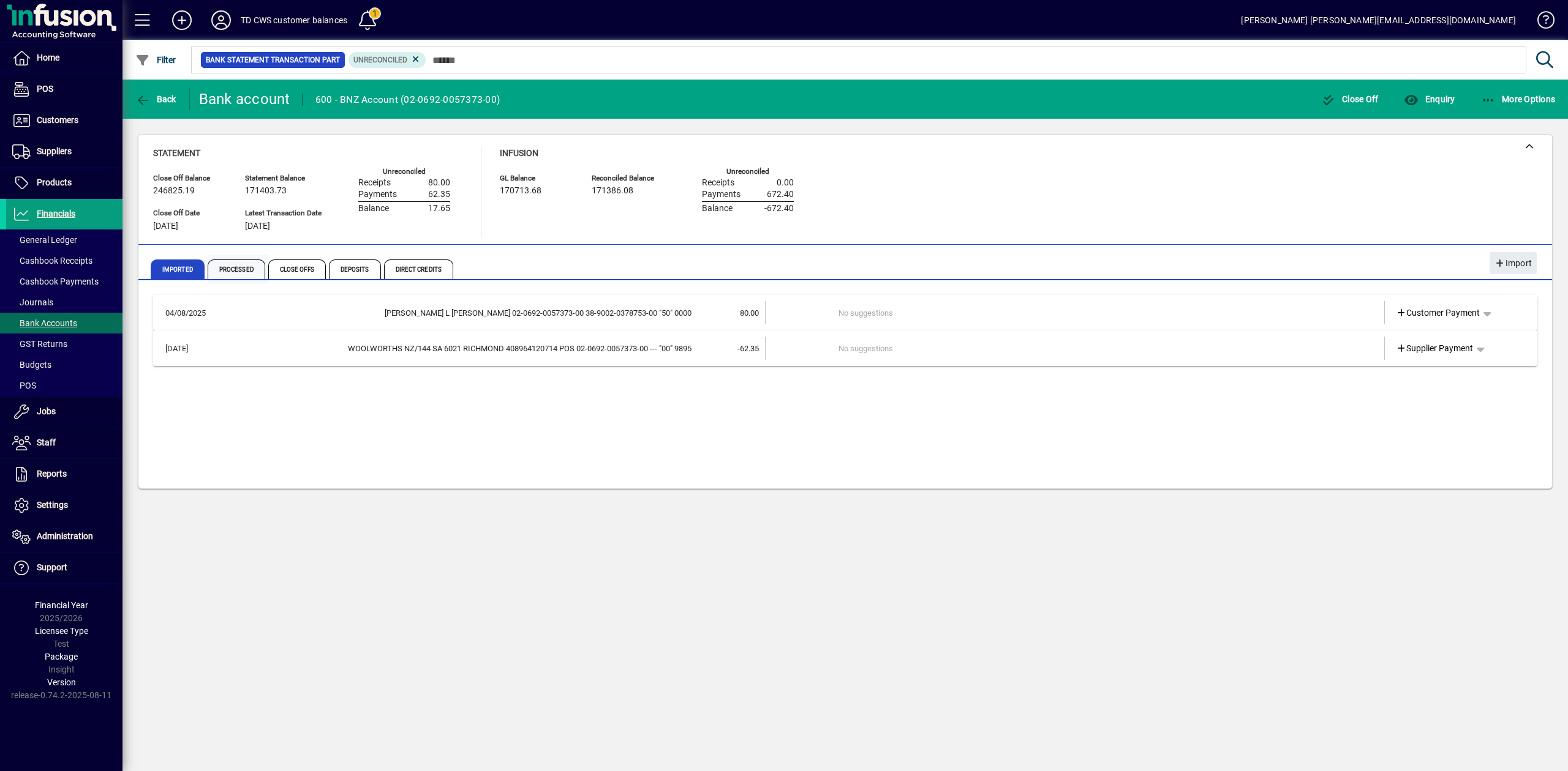
click at [235, 273] on span "Processed" at bounding box center [236, 269] width 58 height 20
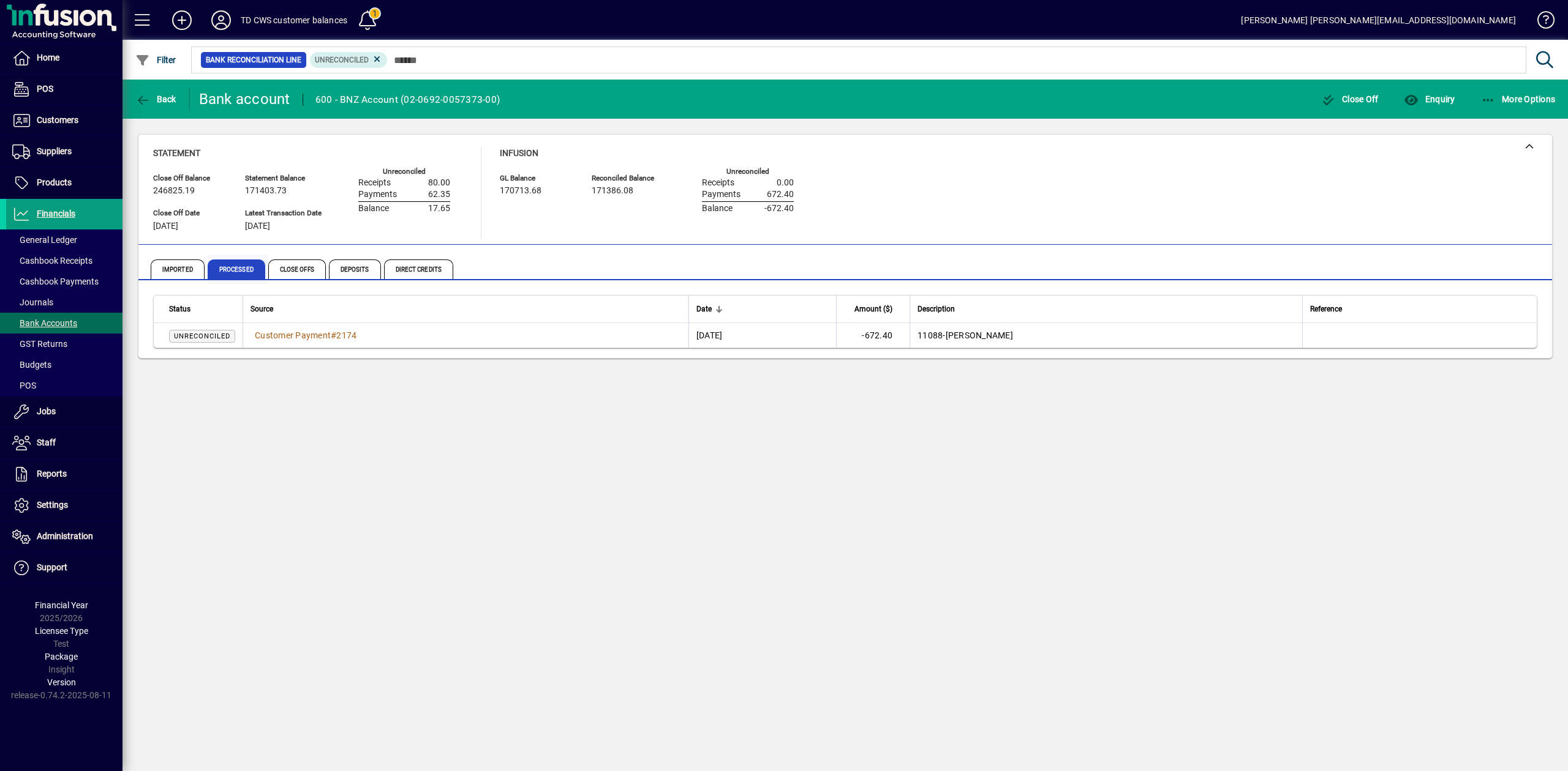
click at [236, 266] on span "Processed" at bounding box center [236, 269] width 58 height 20
click at [375, 61] on icon at bounding box center [377, 60] width 11 height 11
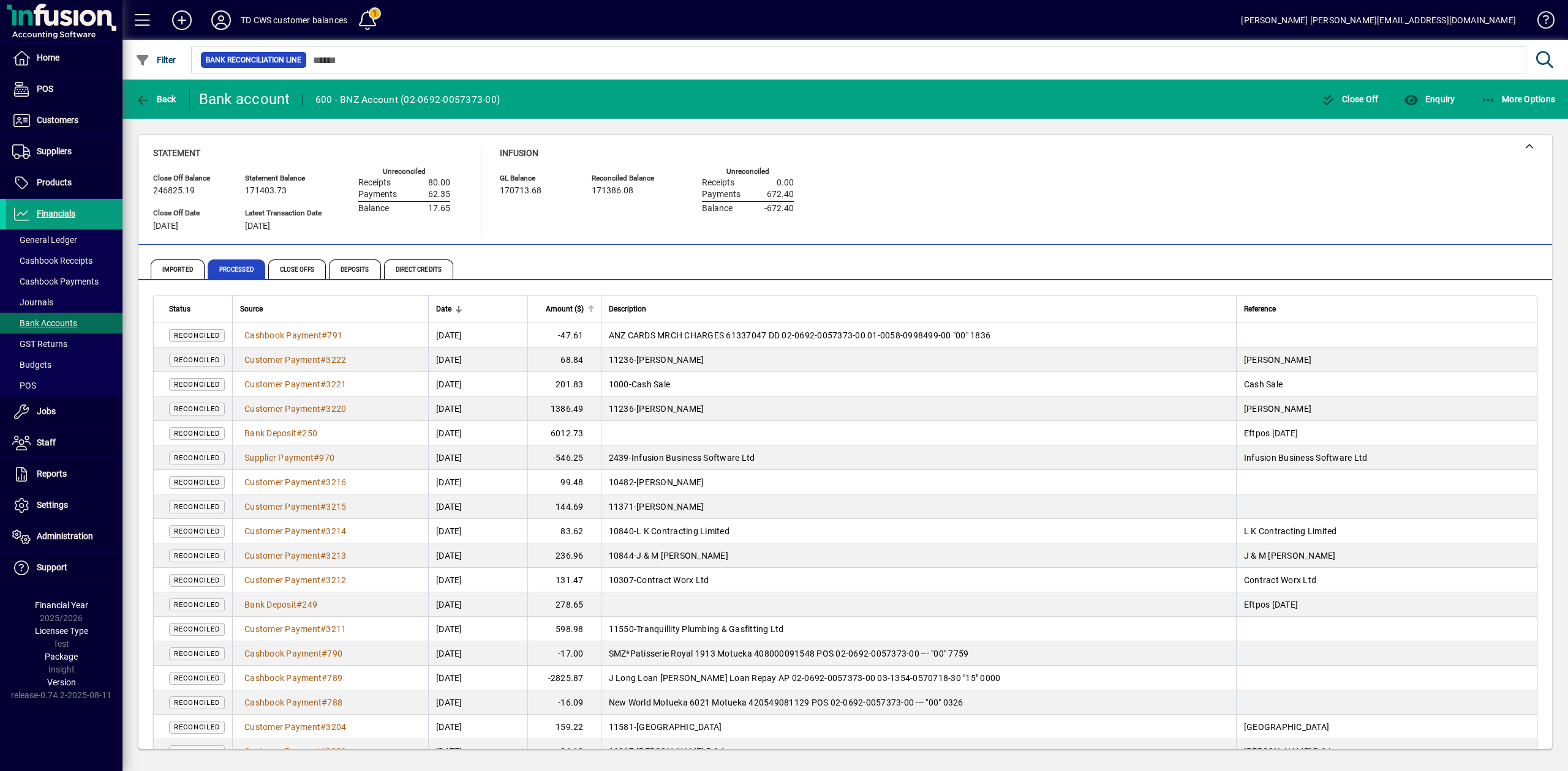
click at [595, 309] on div at bounding box center [591, 309] width 7 height 7
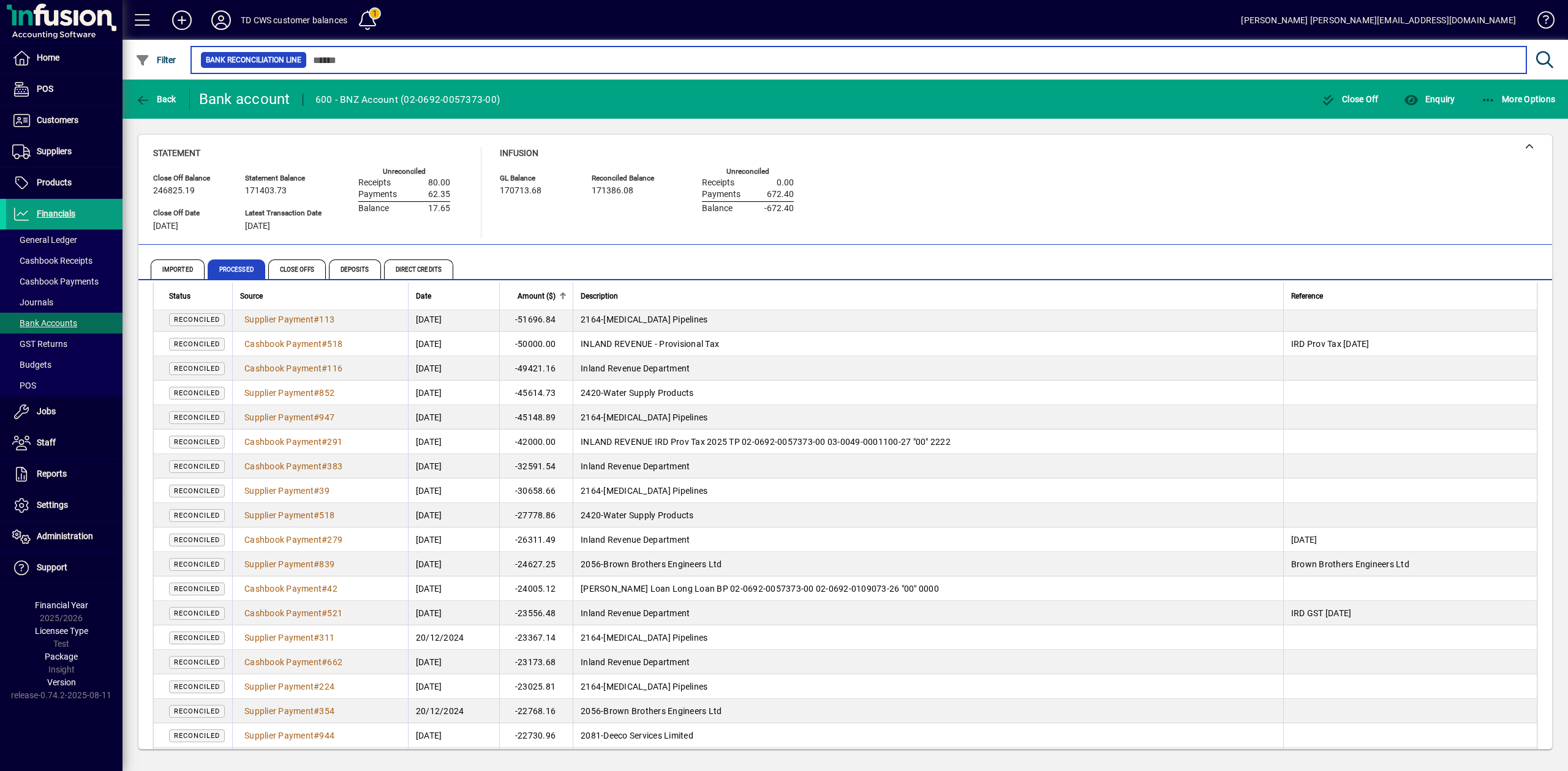
scroll to position [245, 0]
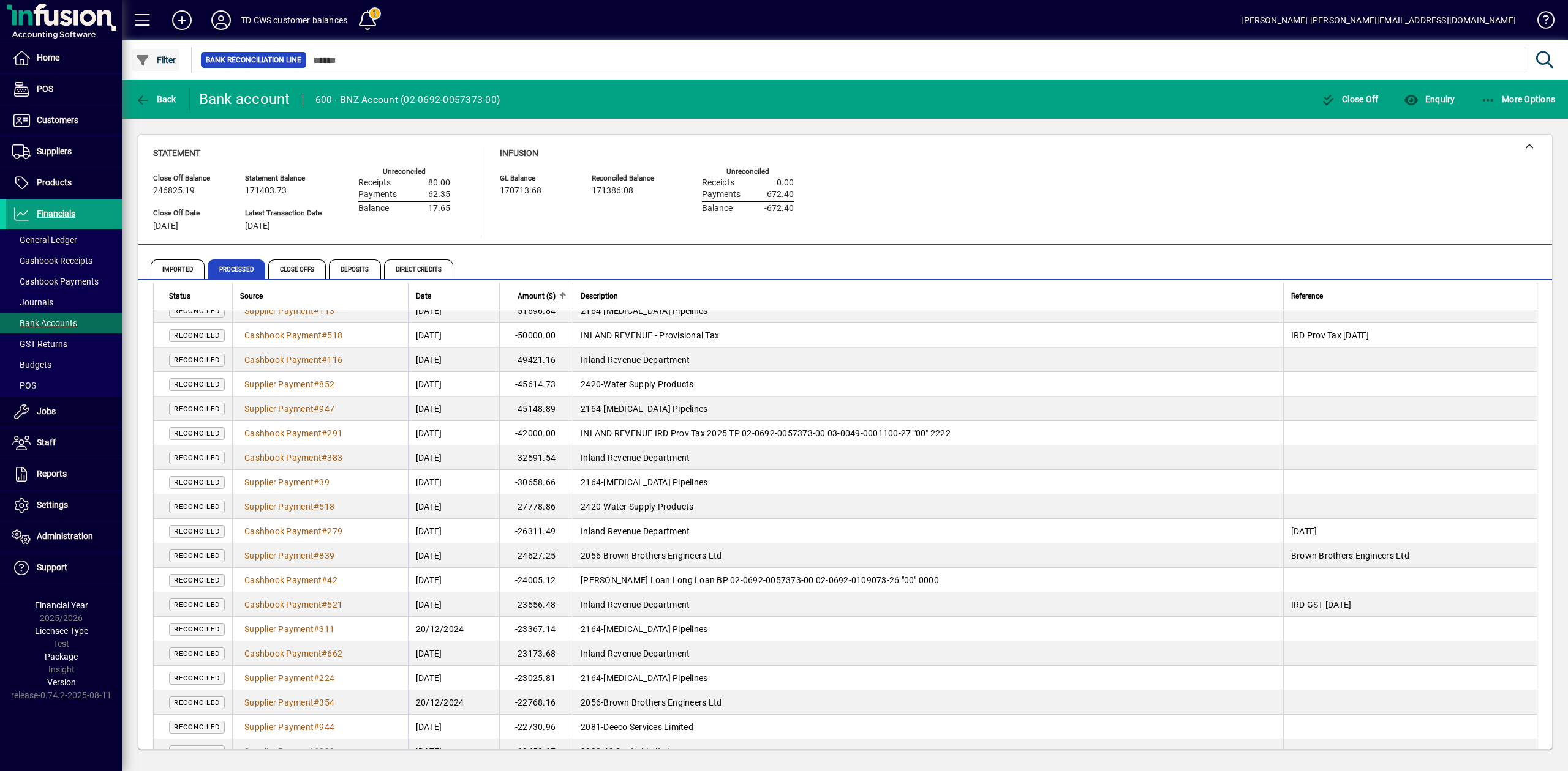
click at [162, 61] on span "Filter" at bounding box center [155, 60] width 41 height 10
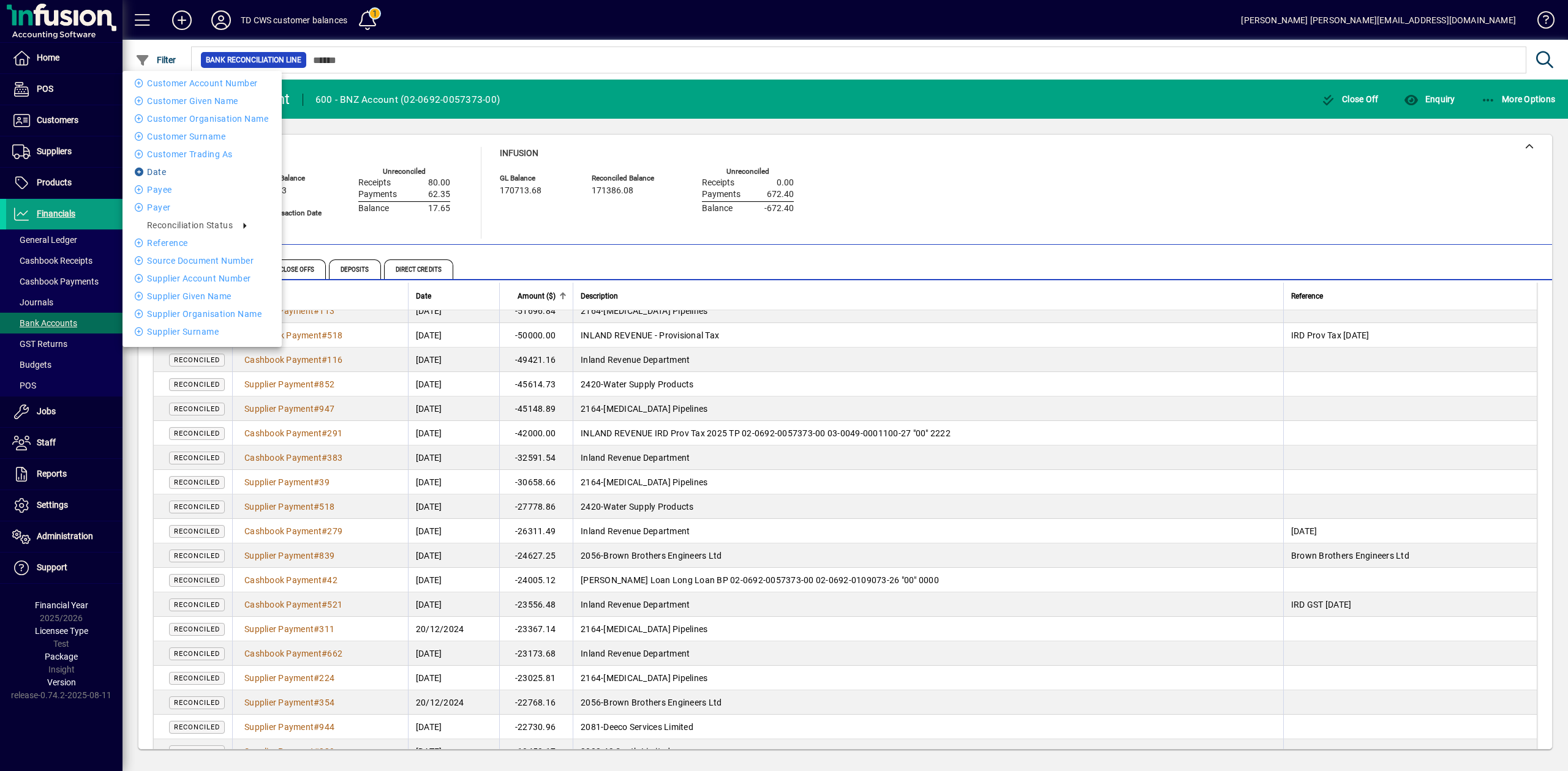
click at [167, 171] on li "Date" at bounding box center [202, 172] width 159 height 15
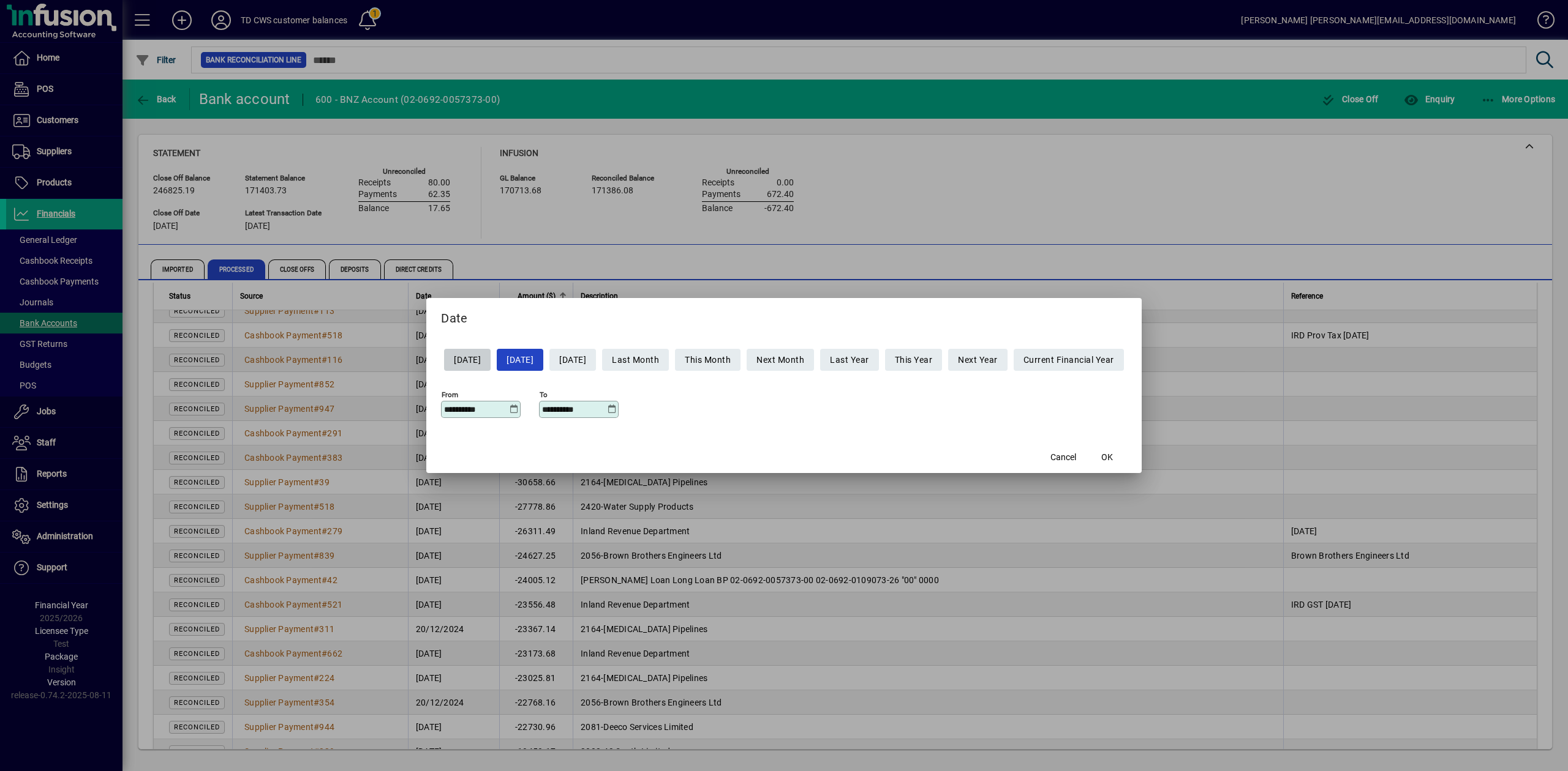
click at [509, 406] on icon at bounding box center [514, 409] width 9 height 10
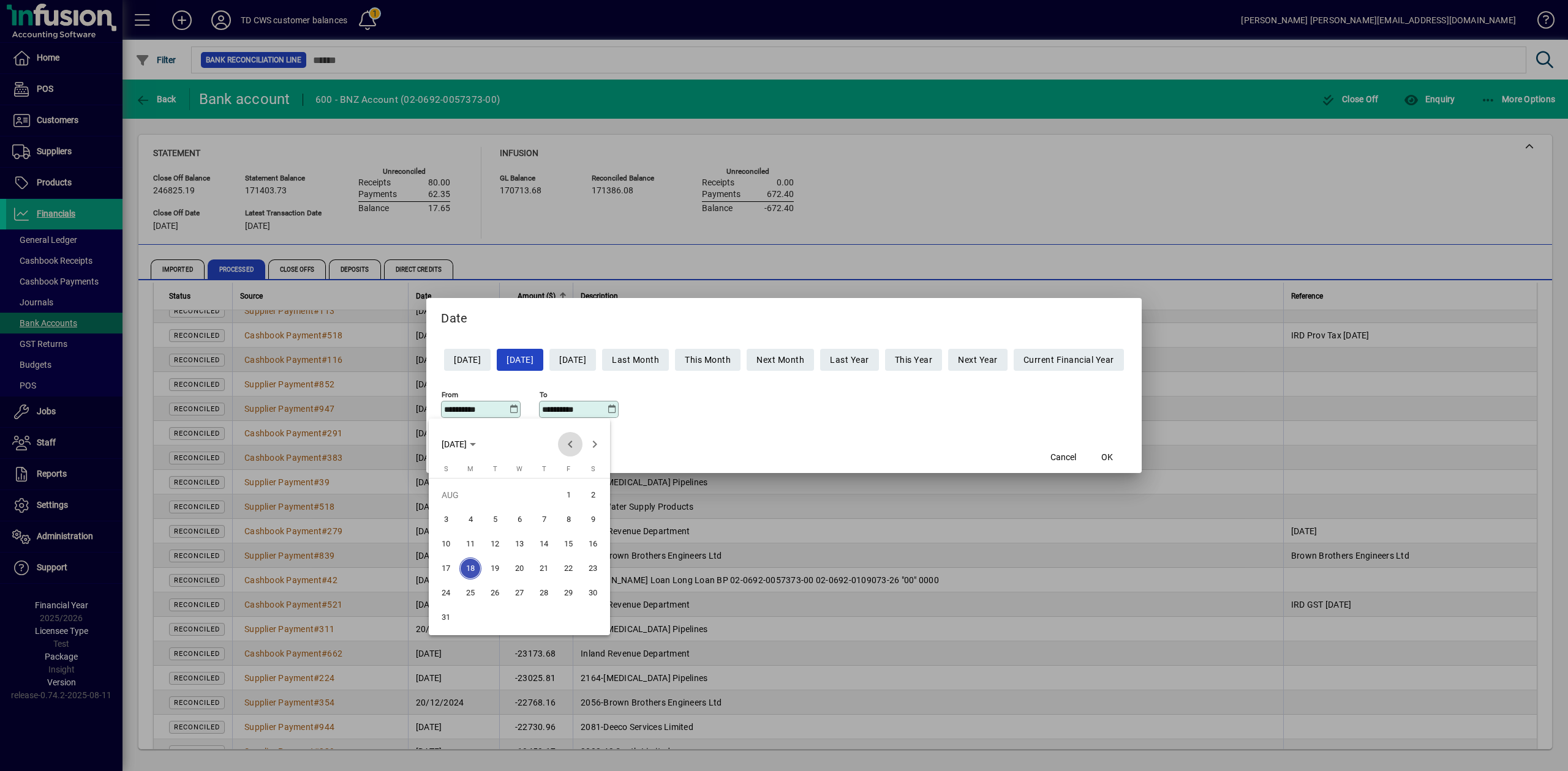
click at [567, 443] on span "Previous month" at bounding box center [570, 445] width 24 height 24
click at [566, 442] on span "Previous month" at bounding box center [570, 445] width 24 height 24
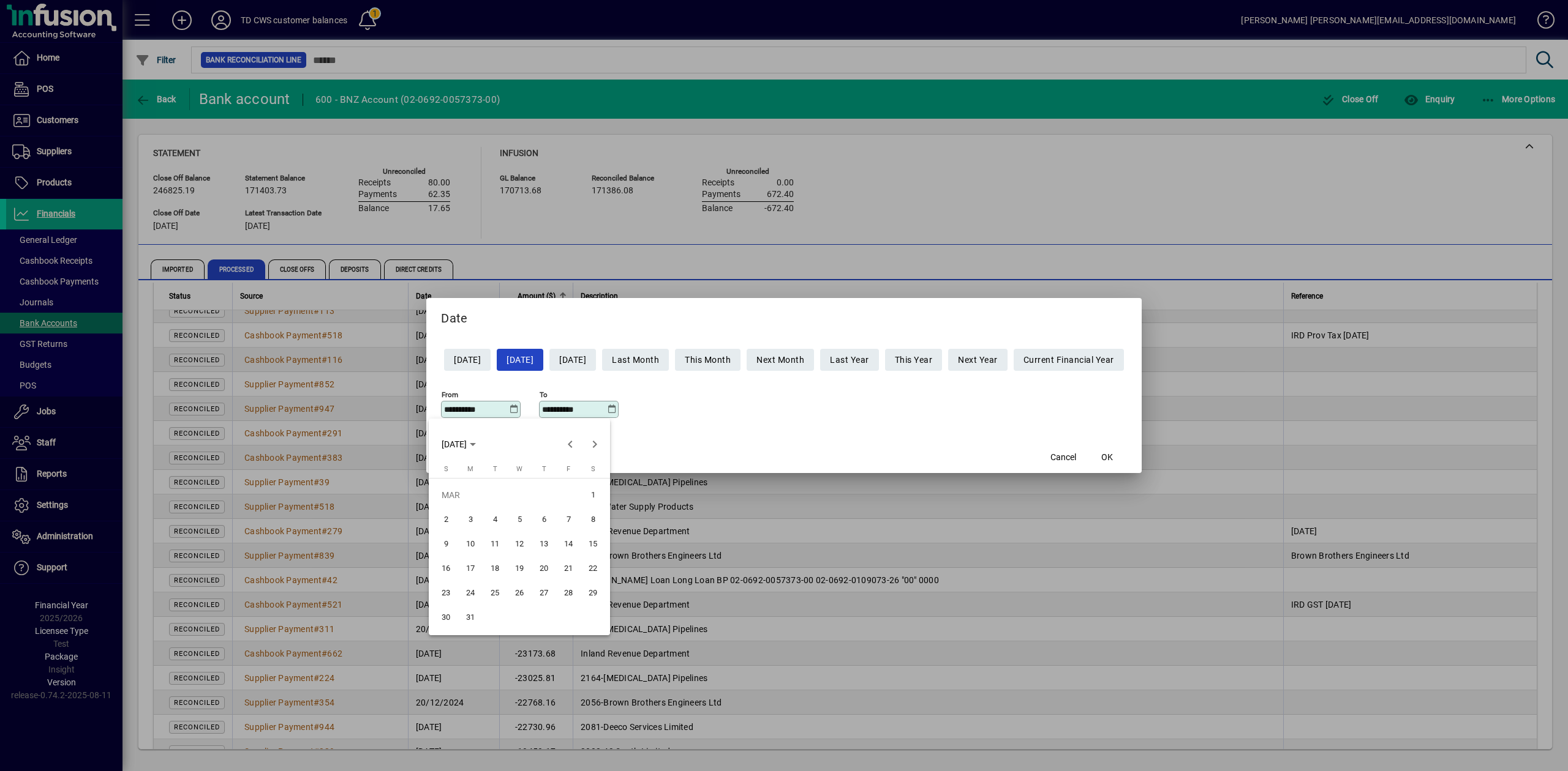
click at [501, 592] on span "25" at bounding box center [495, 593] width 22 height 22
type input "**********"
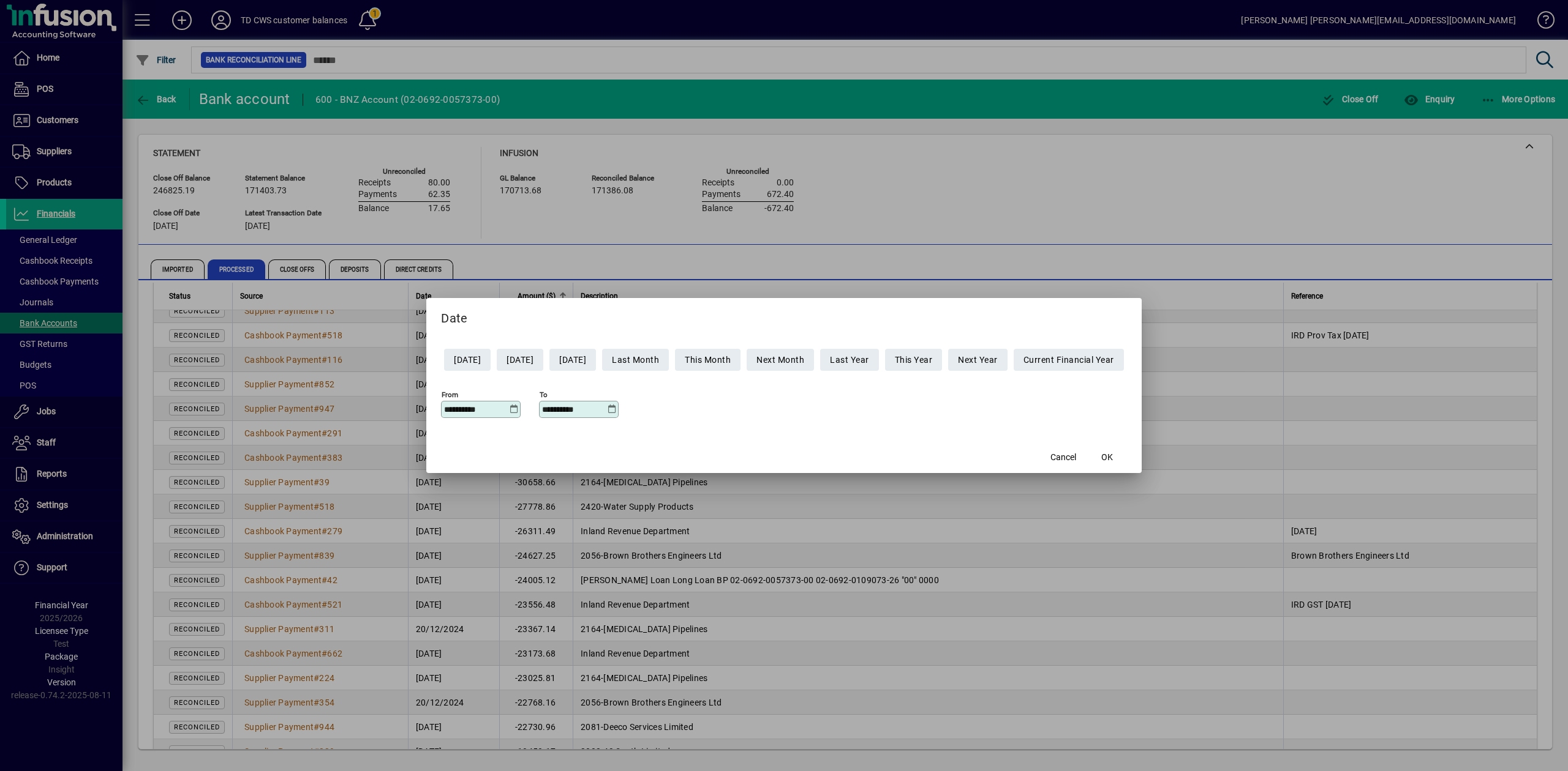
click at [607, 409] on icon at bounding box center [611, 409] width 9 height 10
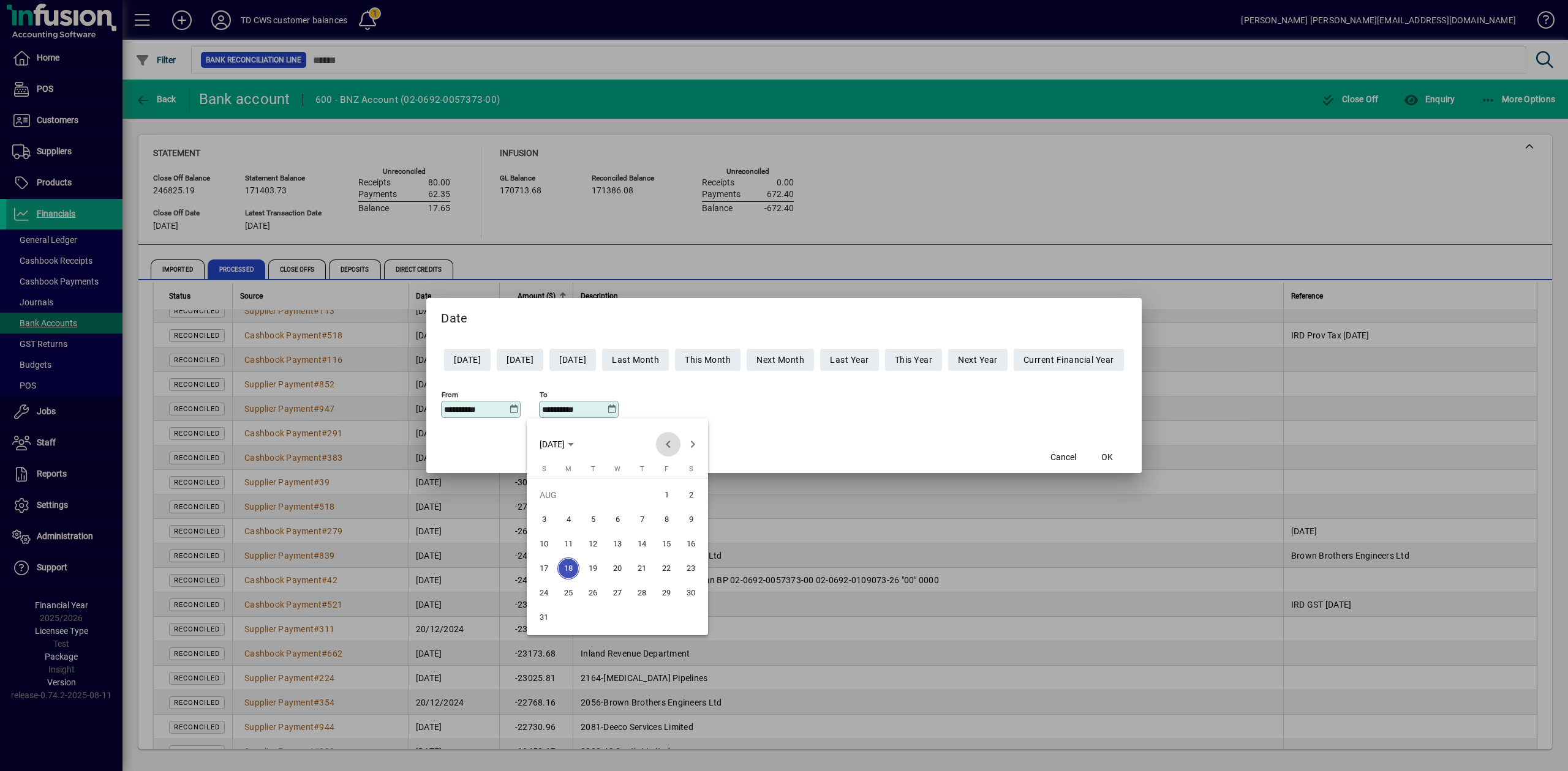
click at [662, 445] on span "Previous month" at bounding box center [668, 445] width 24 height 24
click at [667, 441] on span "Previous month" at bounding box center [668, 445] width 24 height 24
click at [640, 515] on span "3" at bounding box center [642, 520] width 22 height 22
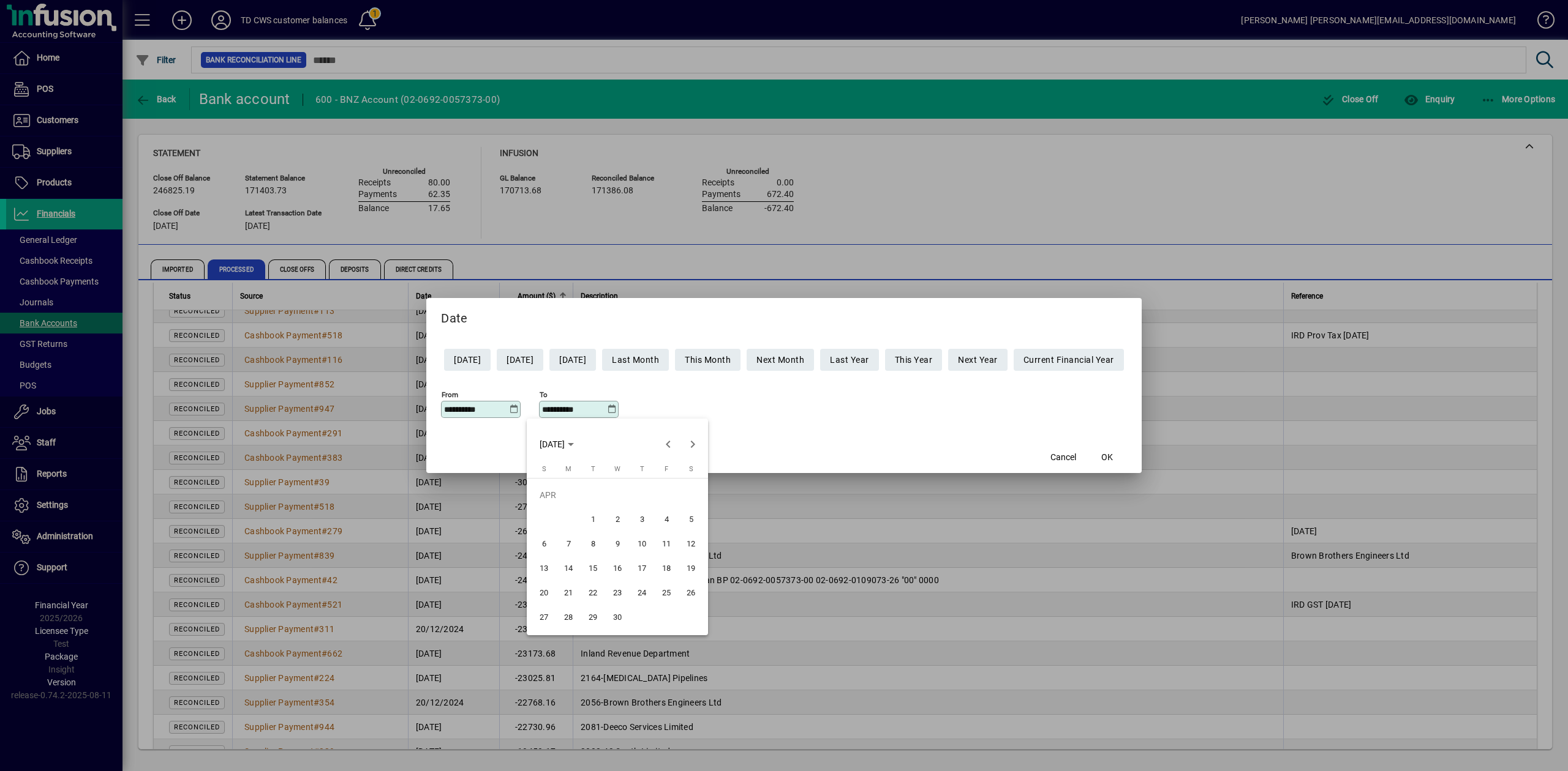
type input "**********"
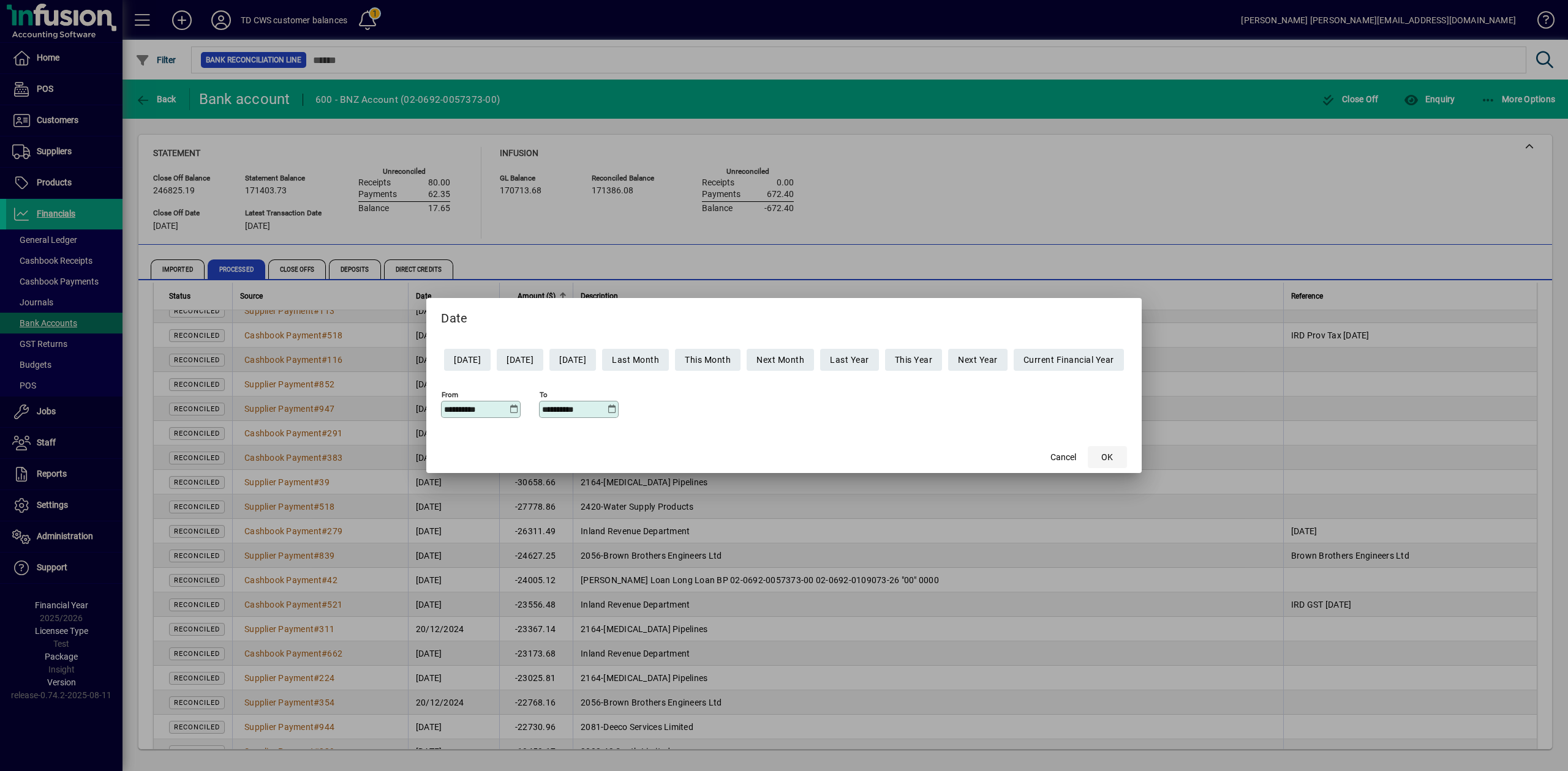
click at [1125, 454] on span "button" at bounding box center [1107, 458] width 39 height 30
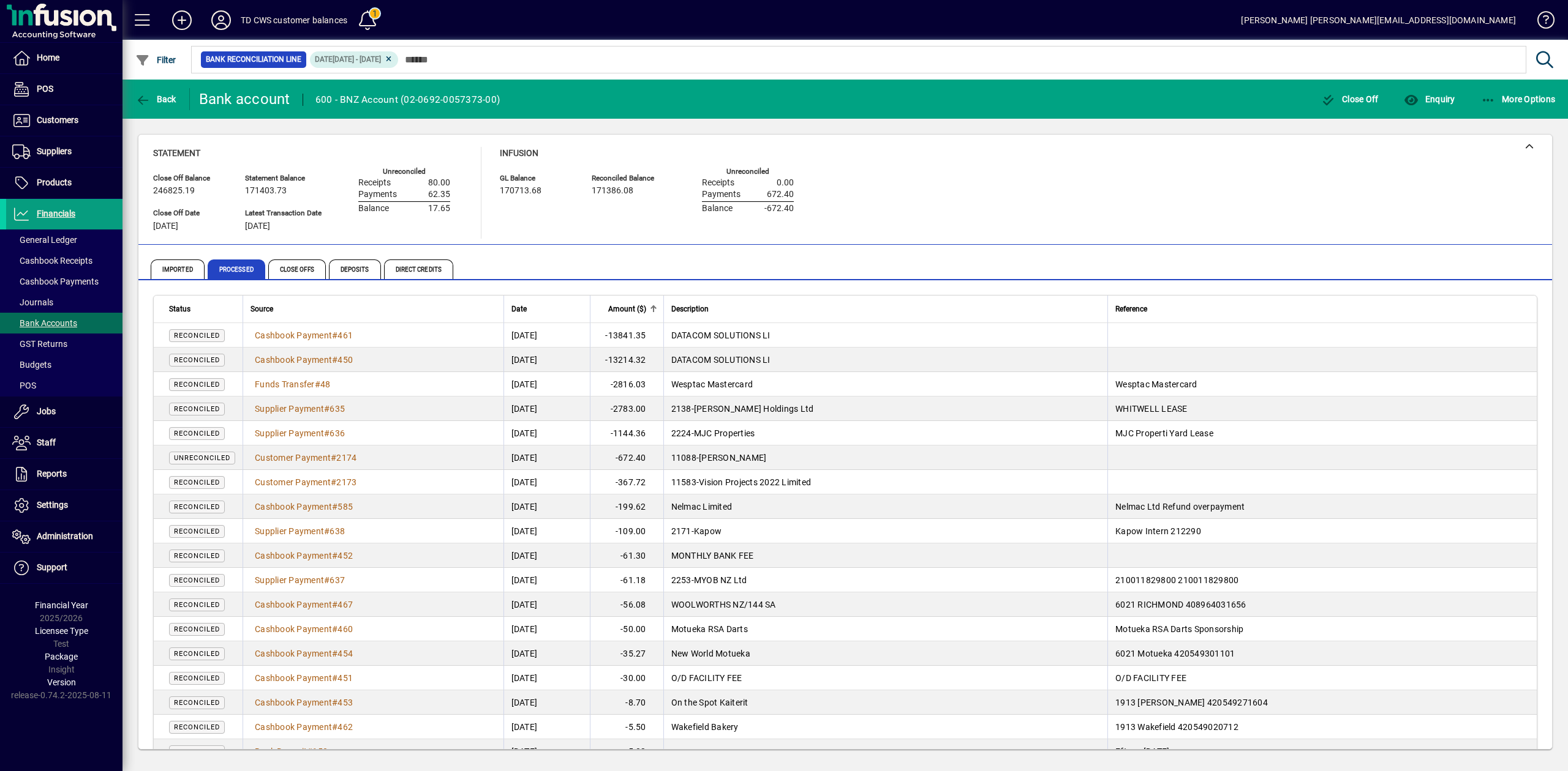
drag, startPoint x: 773, startPoint y: 508, endPoint x: 663, endPoint y: 514, distance: 110.2
click at [674, 500] on tr "Reconciled Cashbook Payment # 585 02/04/2025 -199.62 Nelmac Limited Nelmac Ltd …" at bounding box center [845, 507] width 1383 height 24
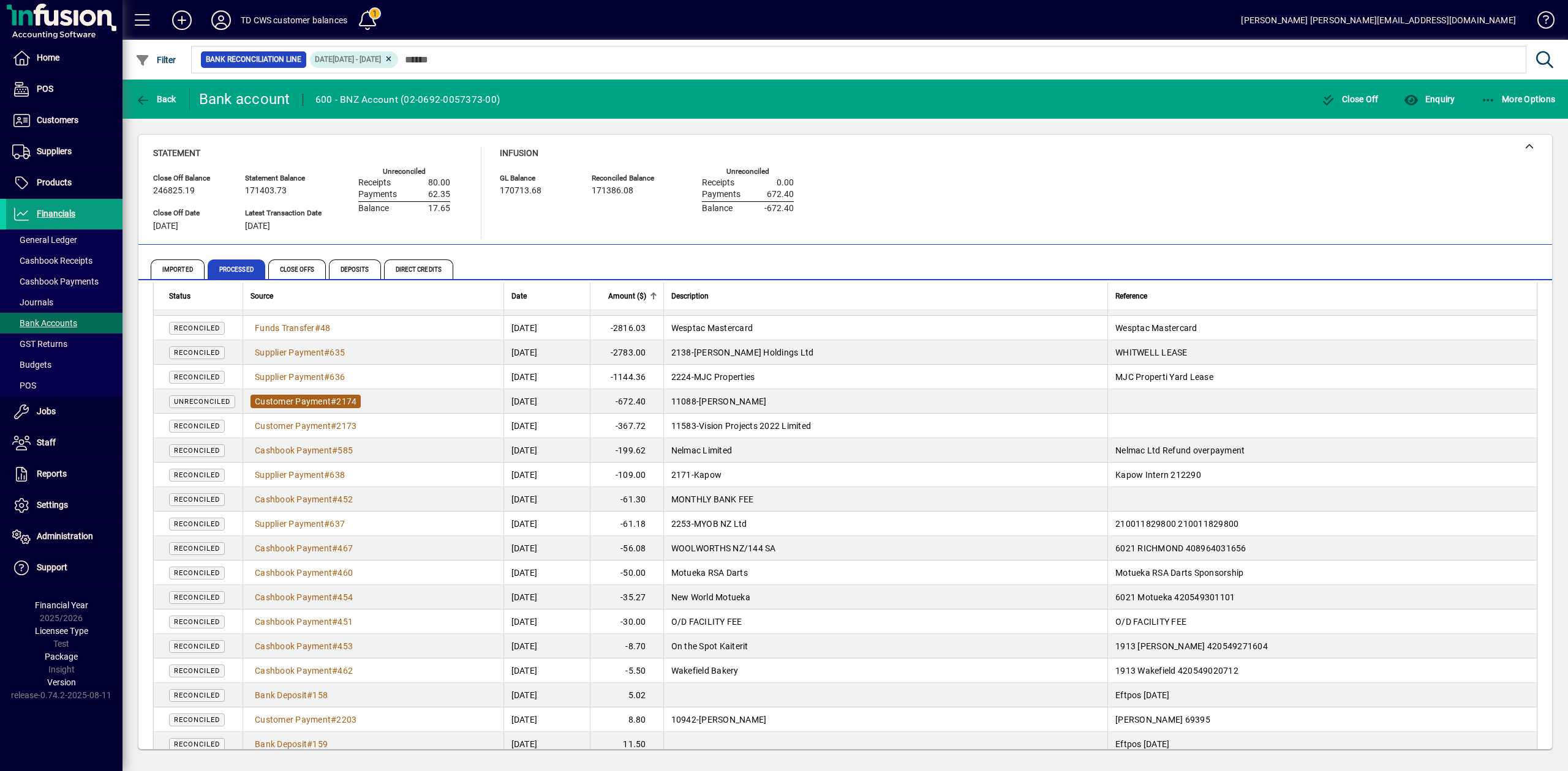
scroll to position [82, 0]
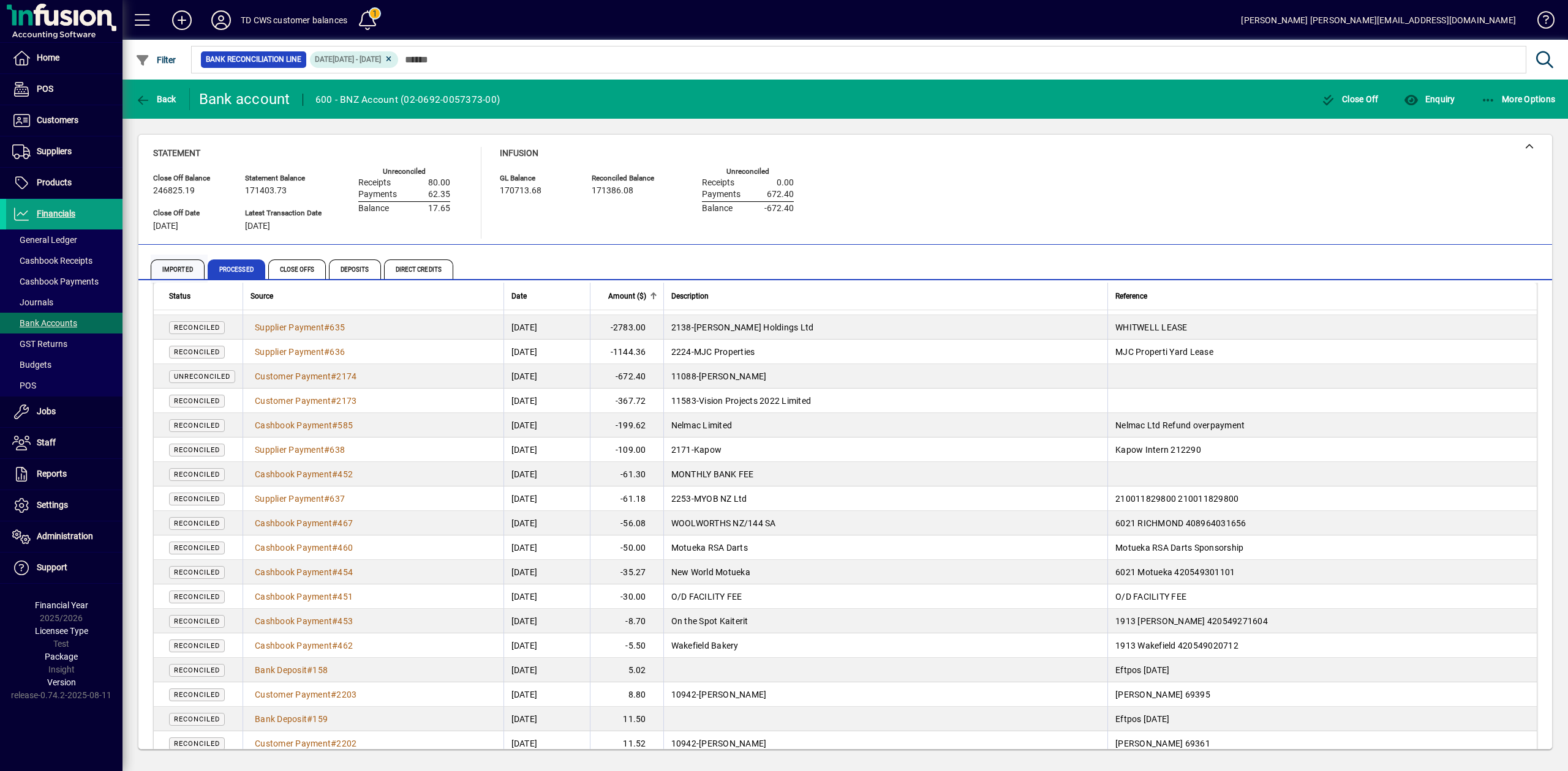
click at [189, 276] on span "Imported" at bounding box center [178, 269] width 54 height 20
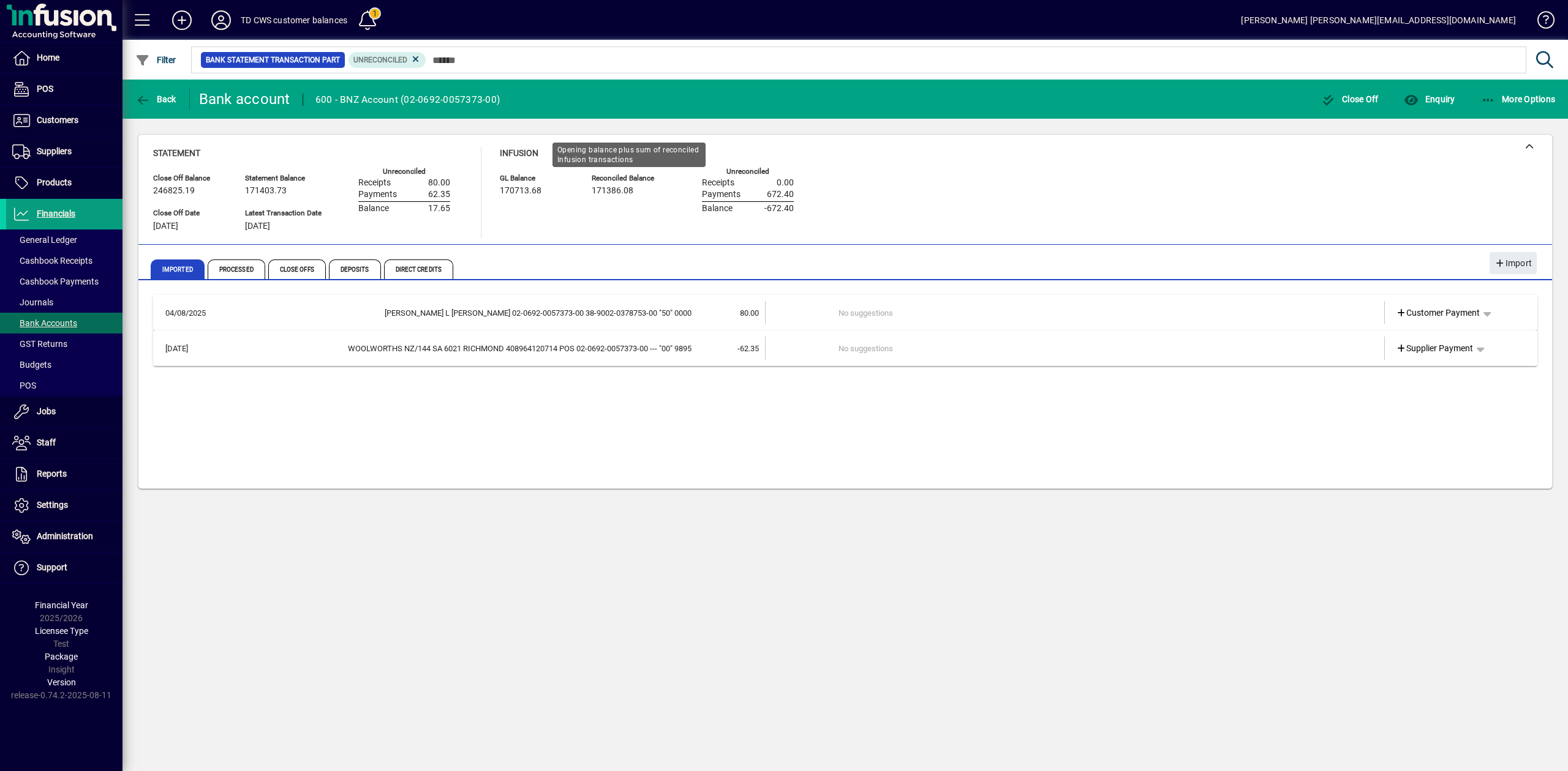
drag, startPoint x: 499, startPoint y: 190, endPoint x: 655, endPoint y: 204, distance: 156.6
click at [655, 204] on div "Statement Close Off Balance 246825.19 Close Off Date 30/11/2024 Statement Balan…" at bounding box center [483, 193] width 659 height 92
click at [594, 232] on div "Infusion GL Balance 170713.68 Reconciled Balance 171386.08 Unreconciled Receipt…" at bounding box center [656, 193] width 313 height 92
click at [1430, 98] on span "Enquiry" at bounding box center [1428, 99] width 51 height 10
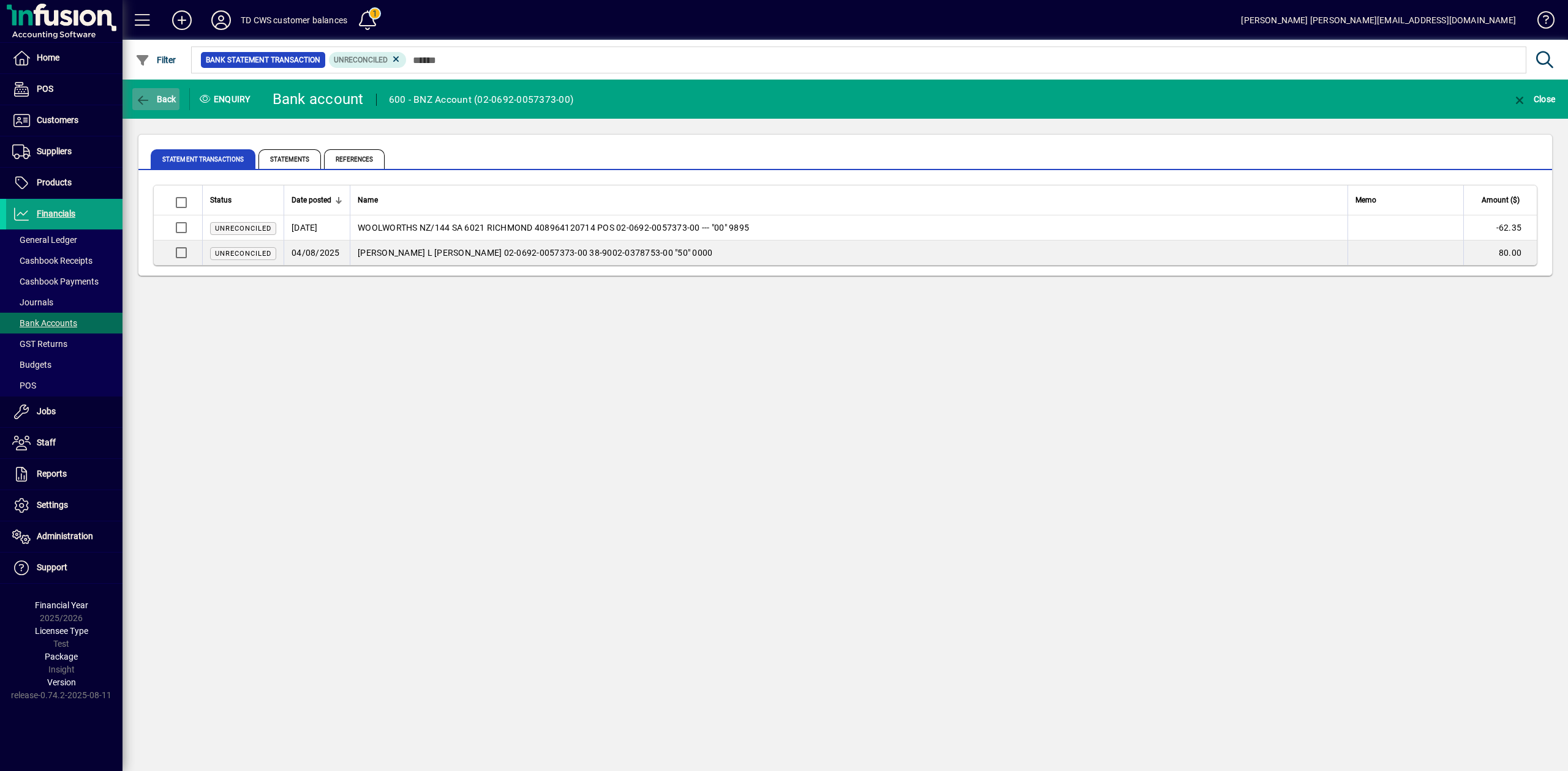
click at [140, 99] on icon "button" at bounding box center [142, 100] width 15 height 12
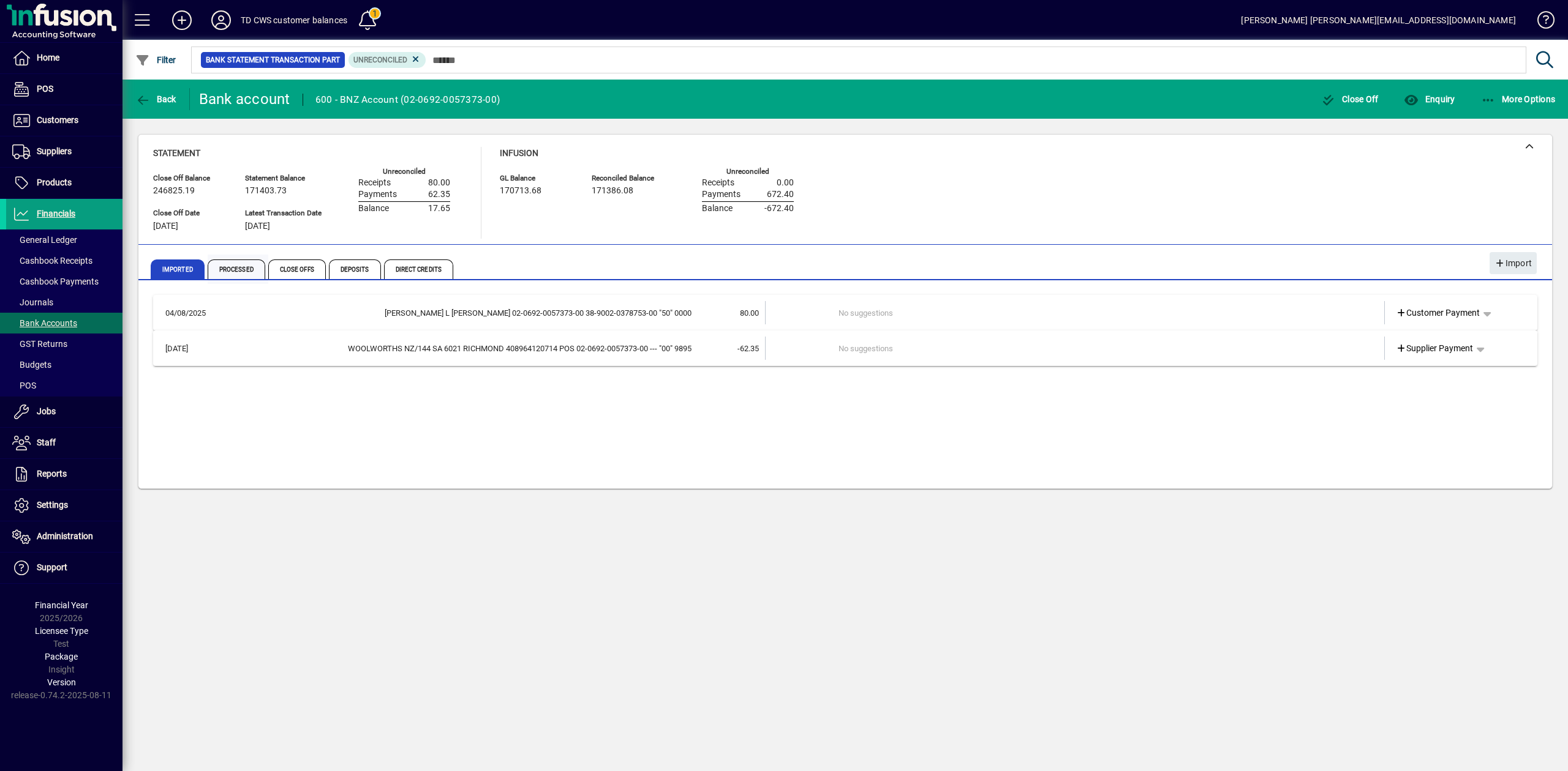
click at [234, 272] on span "Processed" at bounding box center [236, 269] width 58 height 20
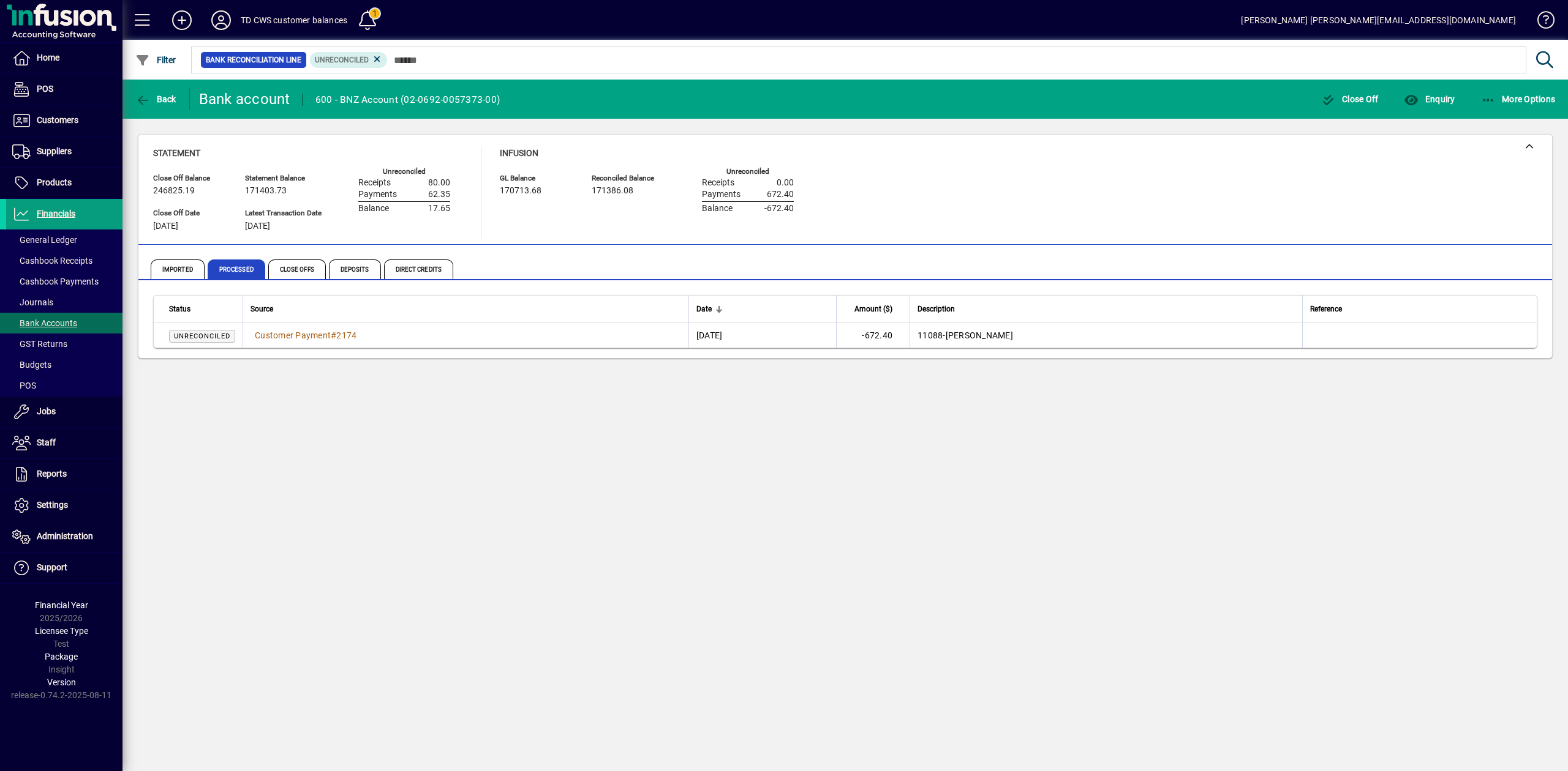
click at [373, 57] on icon at bounding box center [377, 60] width 11 height 11
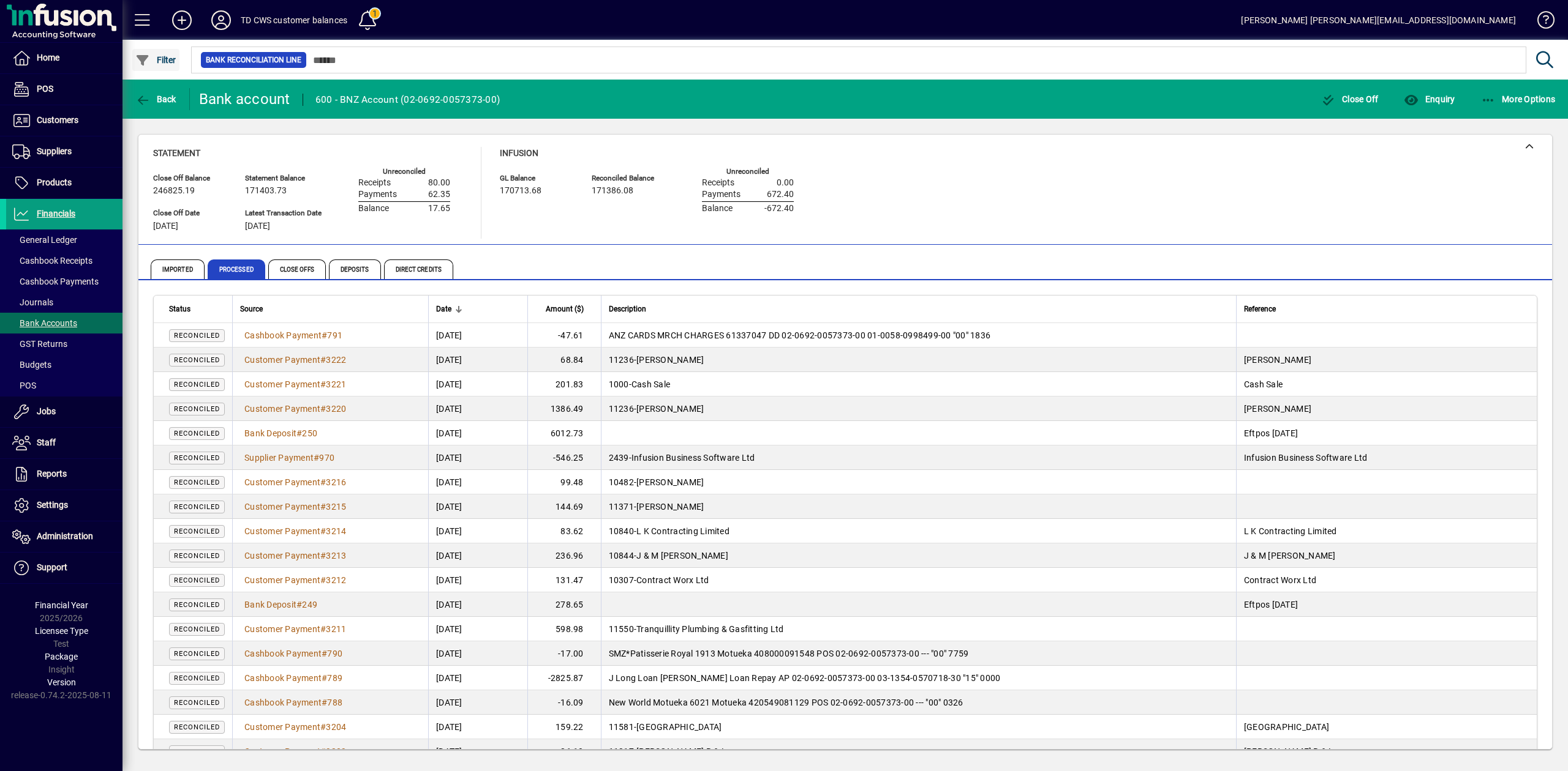
click at [148, 53] on button "Filter" at bounding box center [155, 60] width 47 height 22
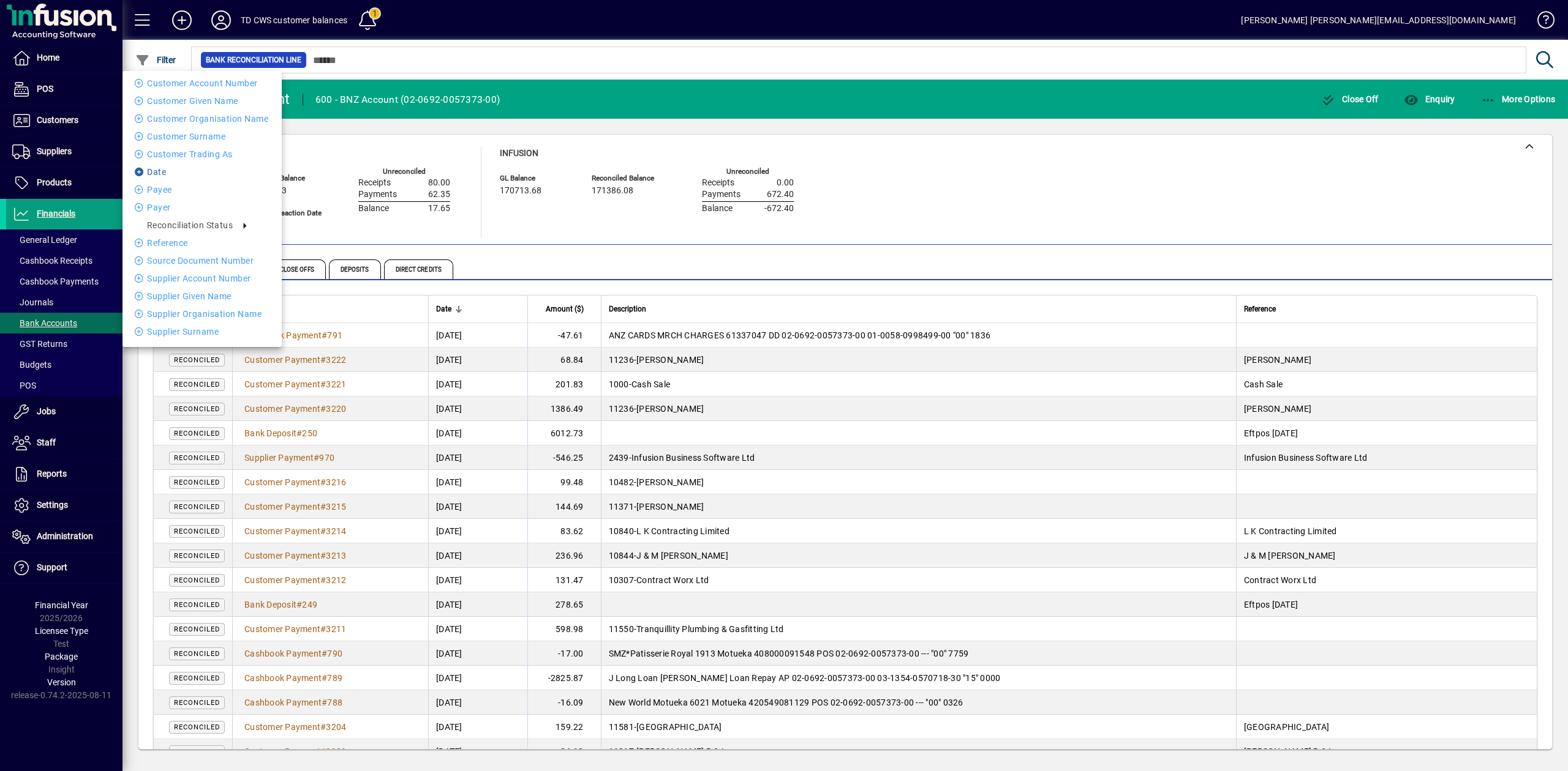
click at [158, 171] on li "Date" at bounding box center [202, 172] width 159 height 15
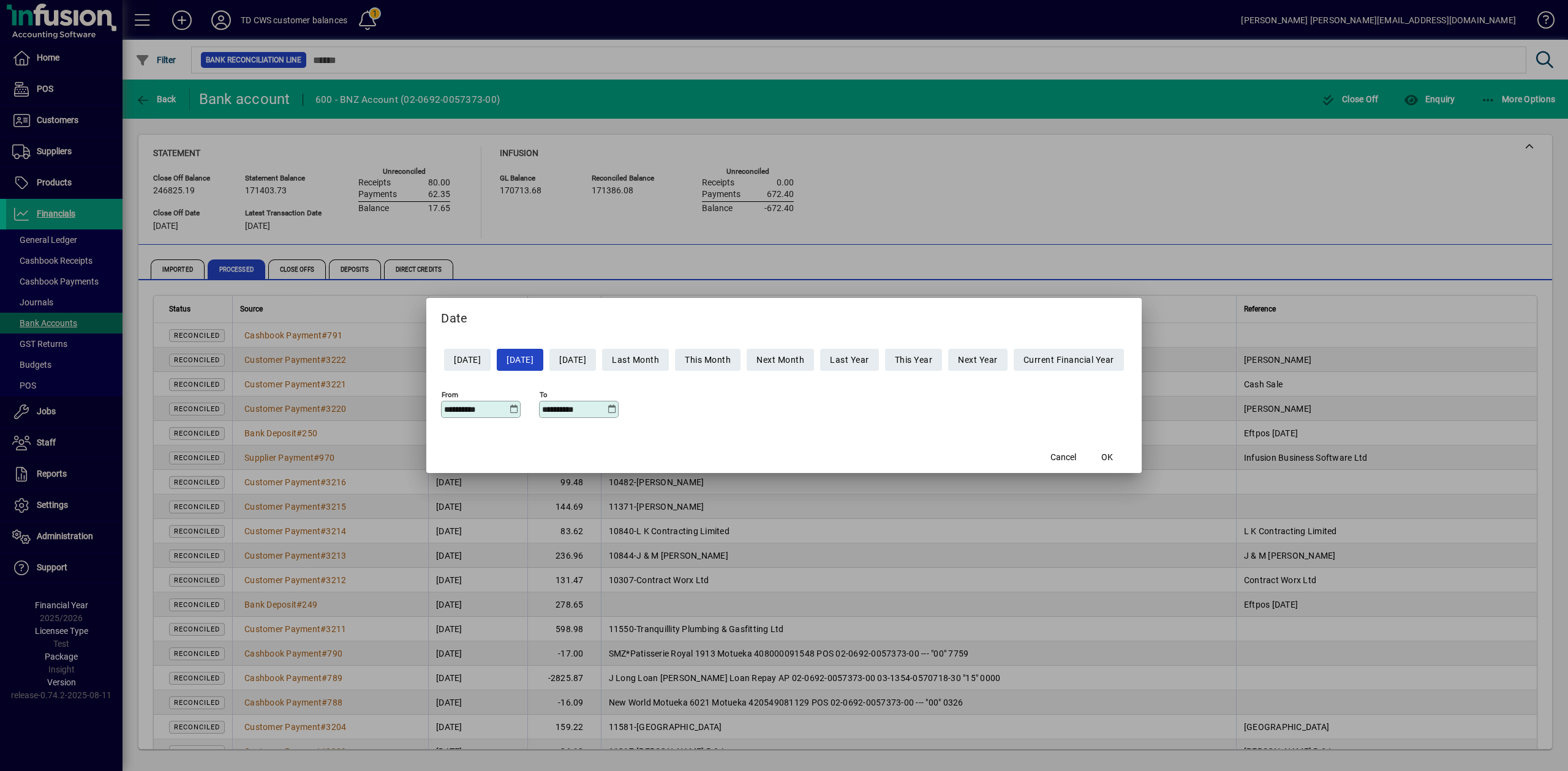
drag, startPoint x: 486, startPoint y: 409, endPoint x: 349, endPoint y: 387, distance: 138.8
click at [349, 388] on div "**********" at bounding box center [784, 385] width 1568 height 771
type input "**********"
click at [1113, 454] on span "OK" at bounding box center [1106, 458] width 12 height 13
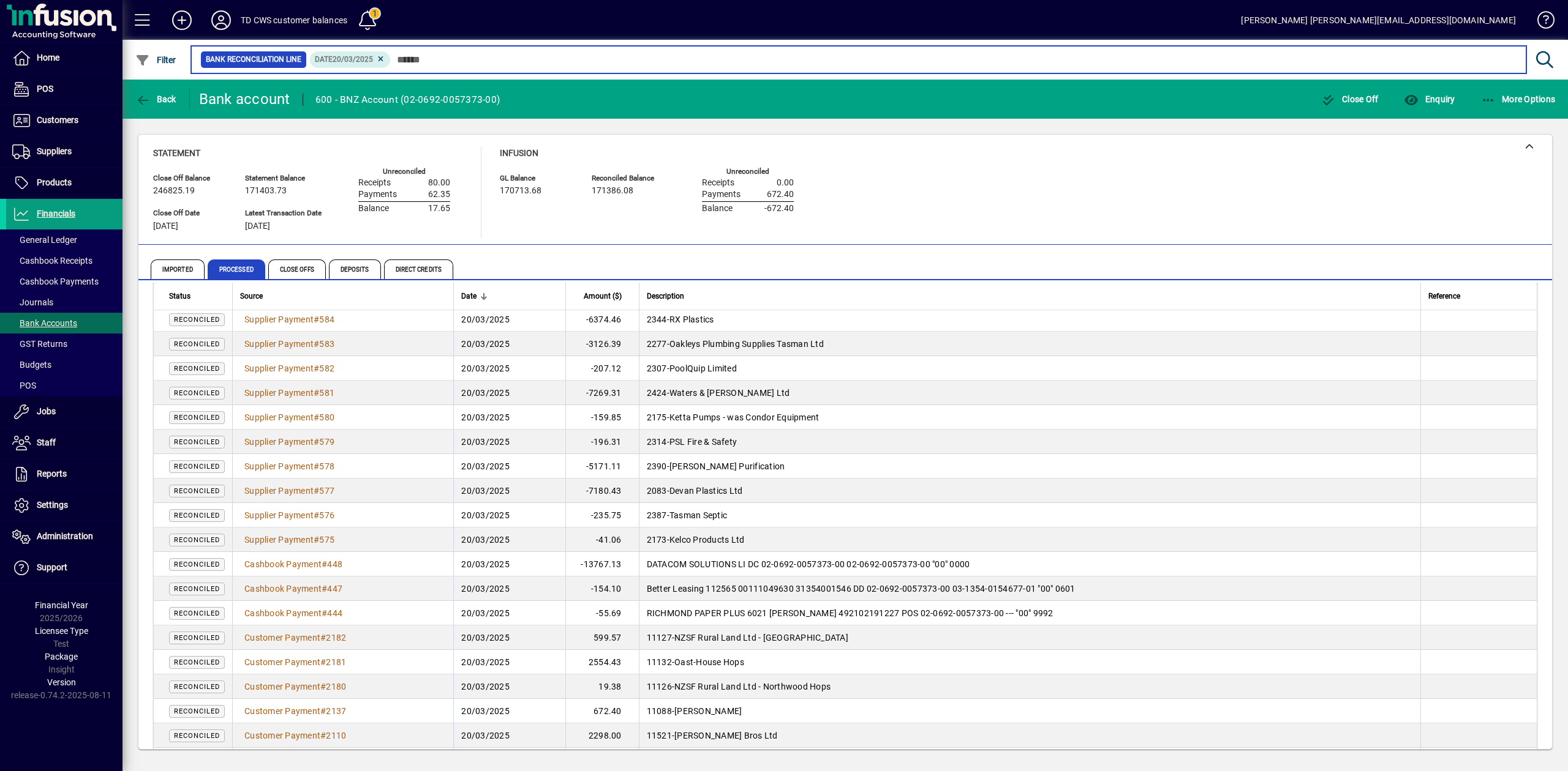
scroll to position [1224, 0]
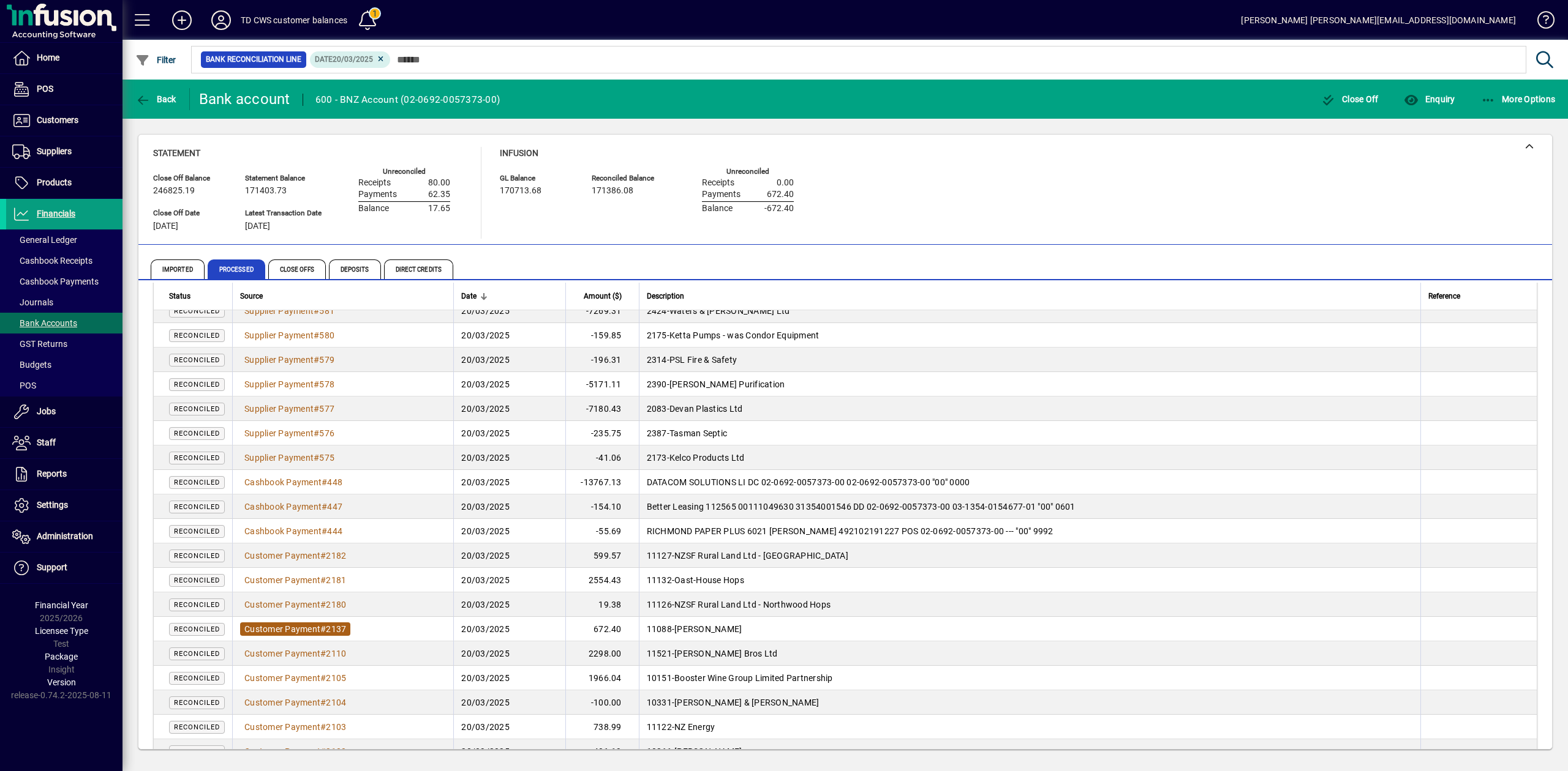
click at [297, 627] on span "Customer Payment" at bounding box center [283, 629] width 76 height 10
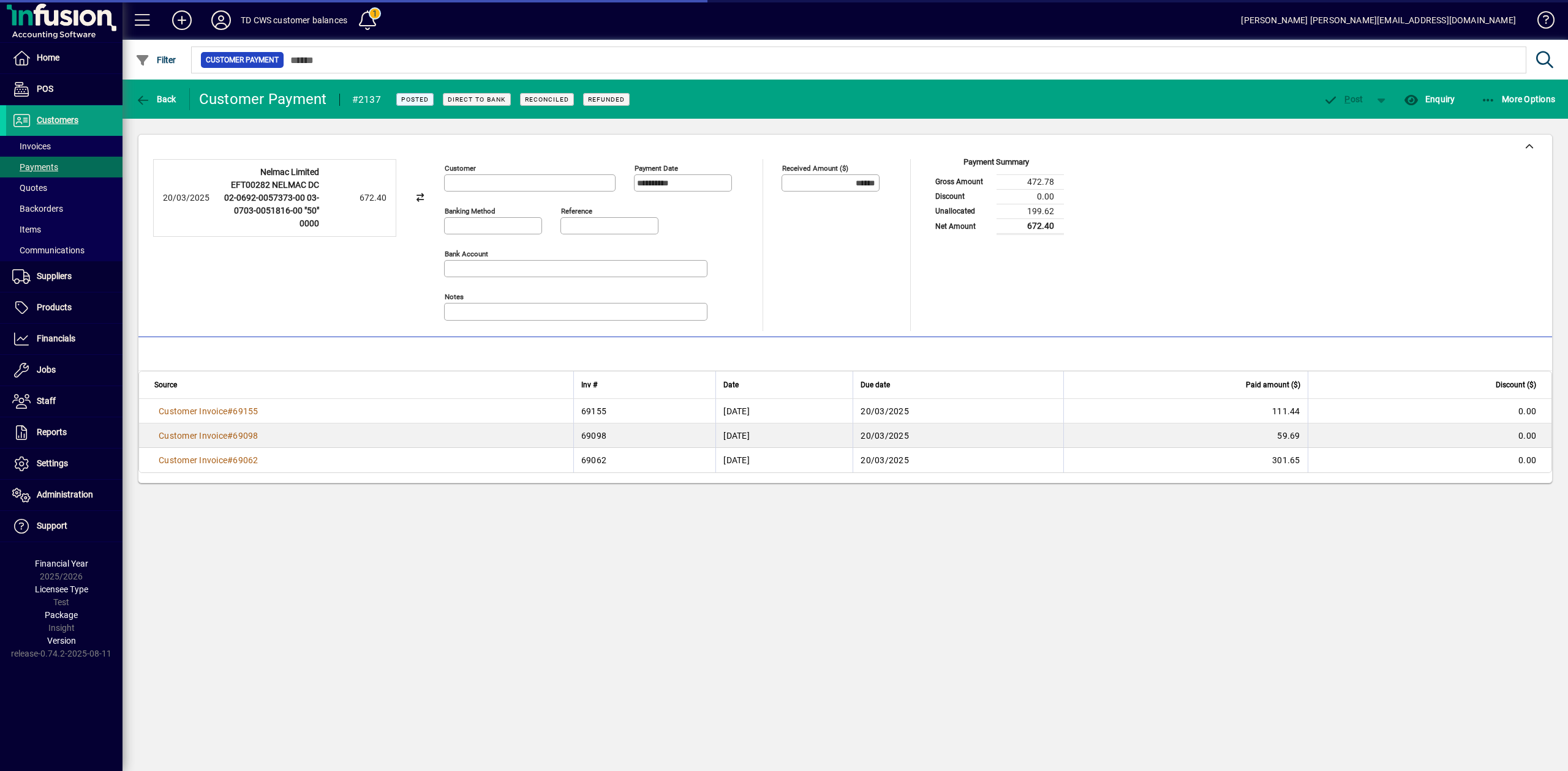
type input "**********"
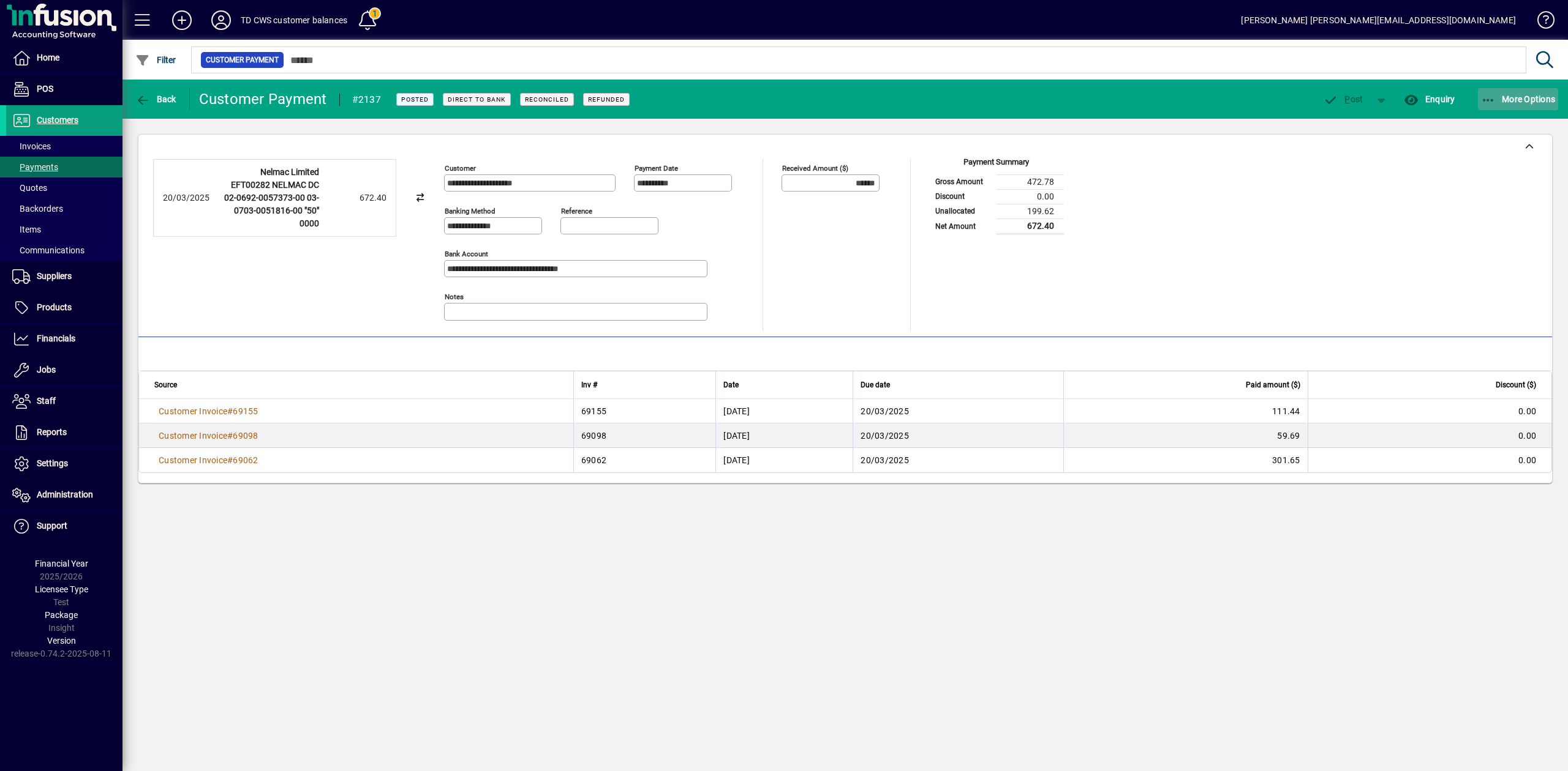
click at [1511, 101] on span "More Options" at bounding box center [1518, 99] width 74 height 10
click at [164, 98] on div at bounding box center [784, 385] width 1568 height 771
click at [164, 99] on span "Back" at bounding box center [155, 99] width 41 height 10
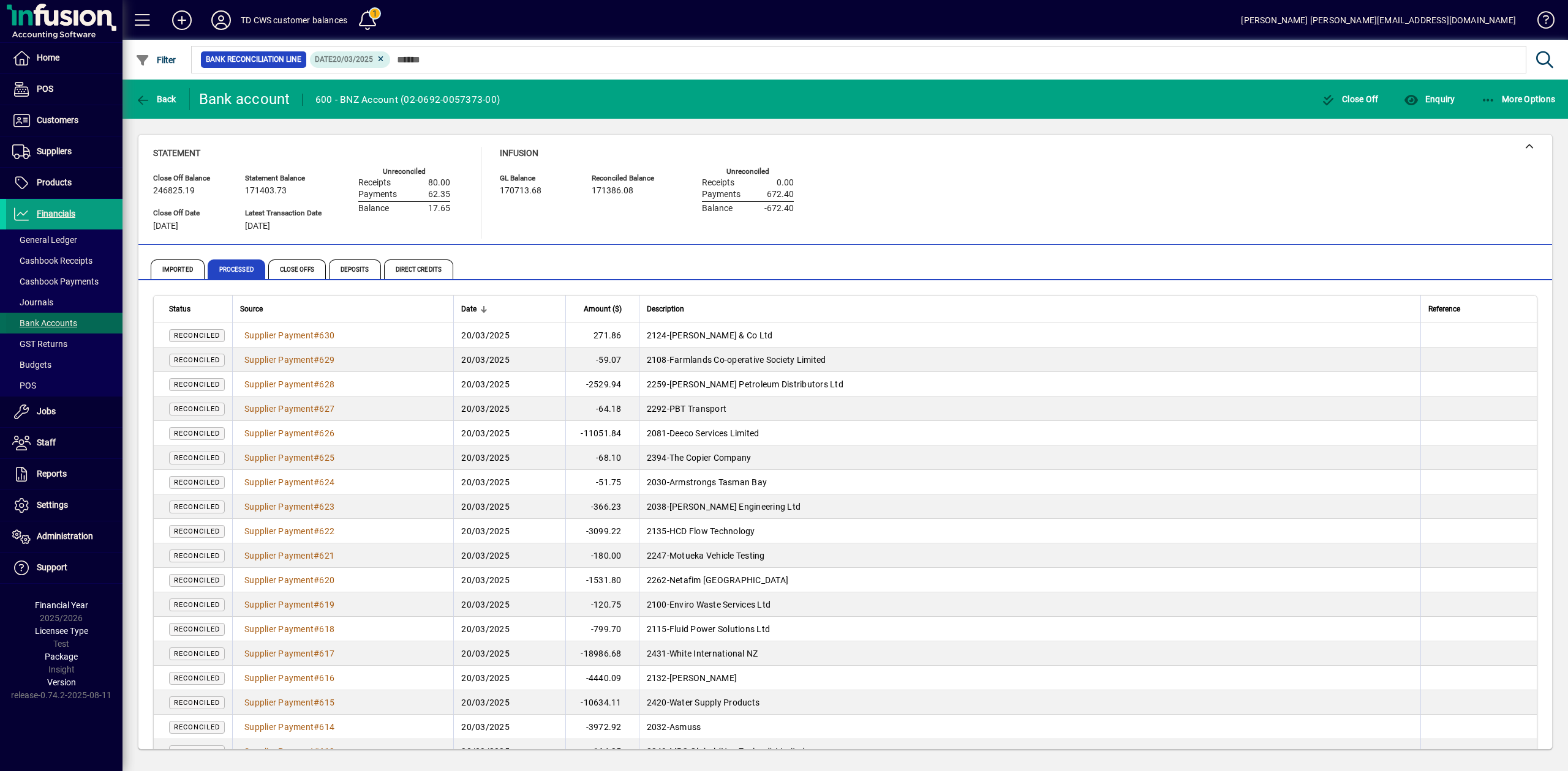
click at [49, 320] on span "Bank Accounts" at bounding box center [45, 323] width 65 height 10
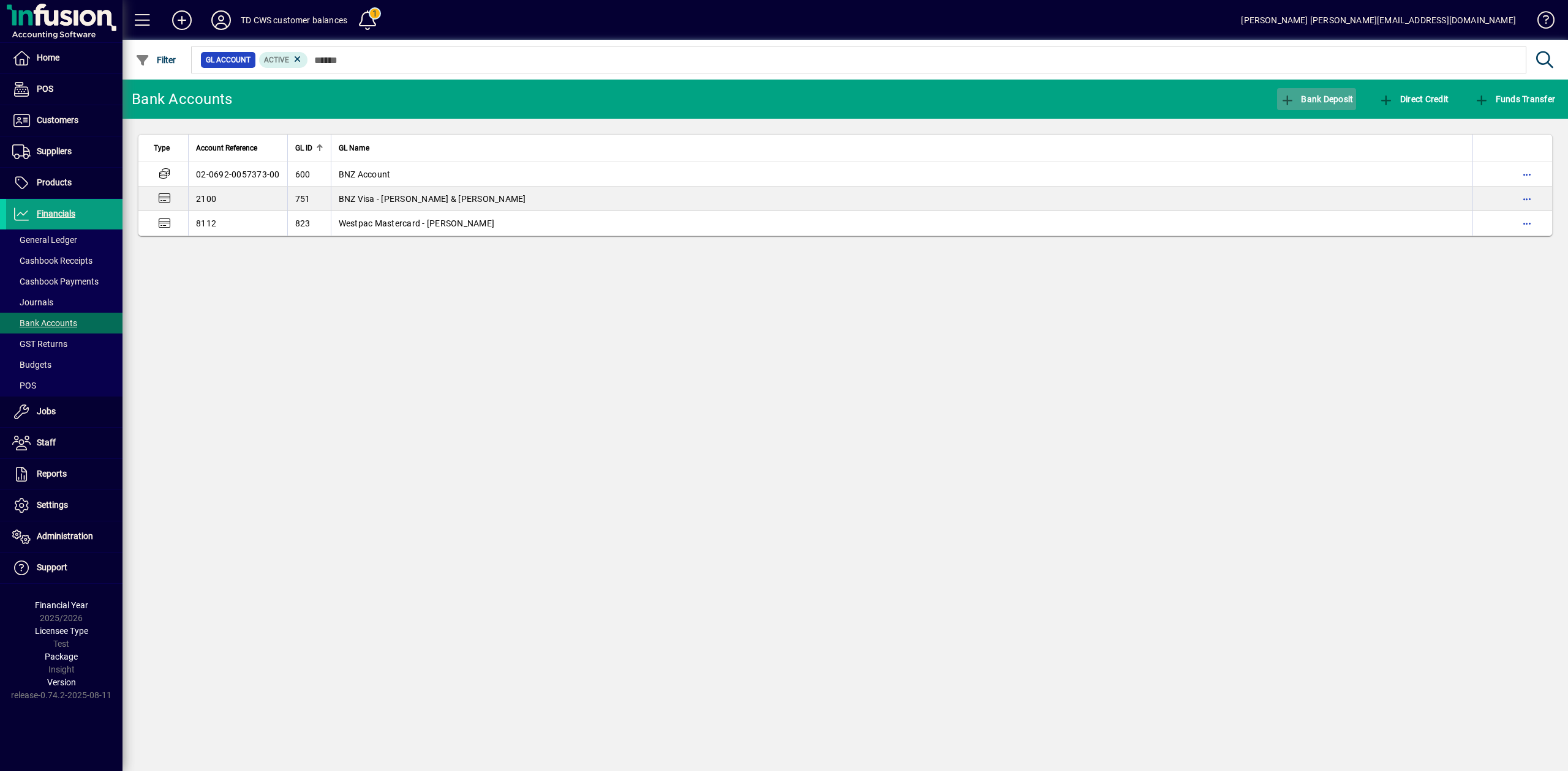
click at [1316, 99] on span "Bank Deposit" at bounding box center [1316, 99] width 74 height 10
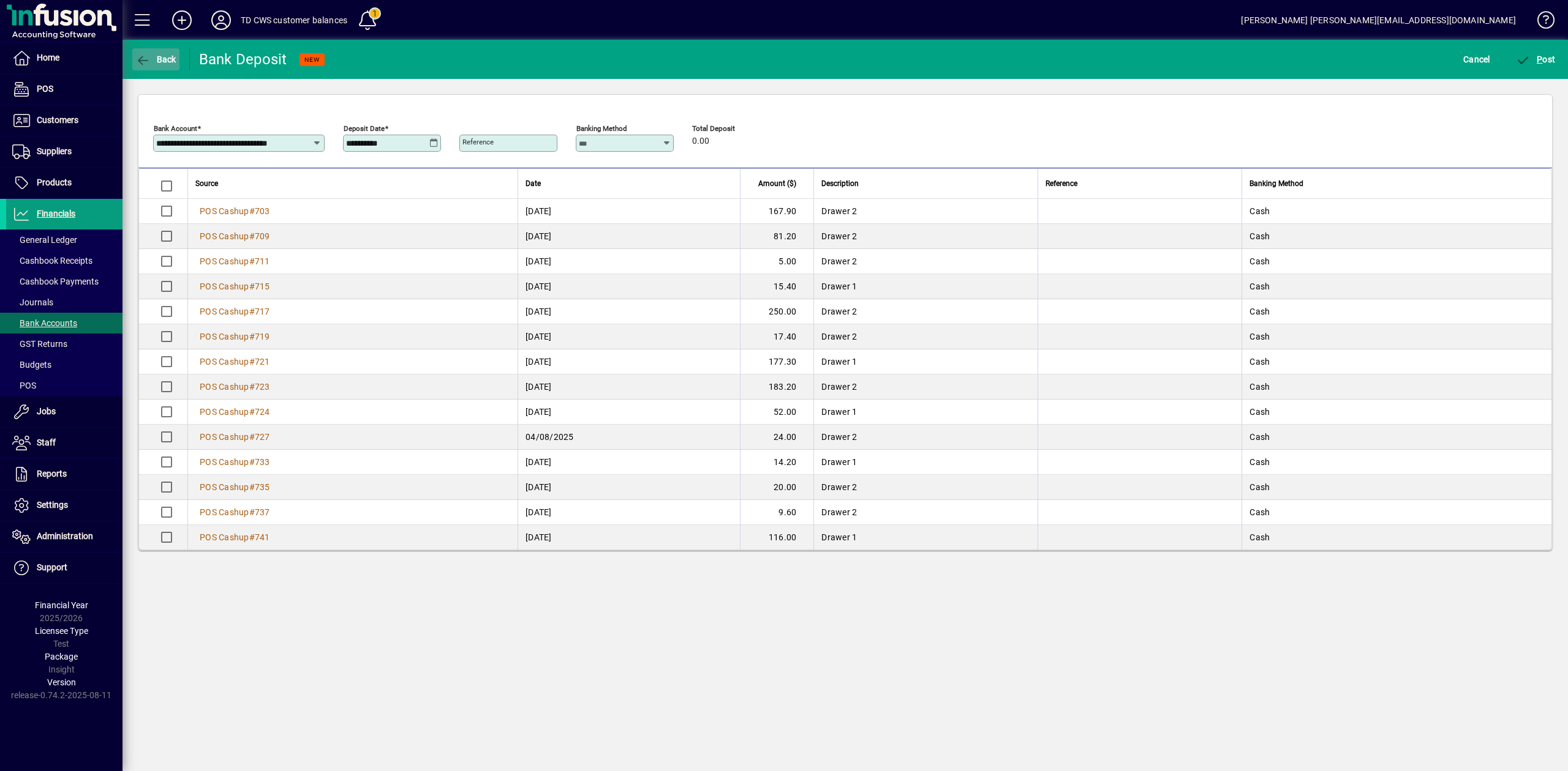
click at [135, 58] on icon "button" at bounding box center [142, 60] width 15 height 12
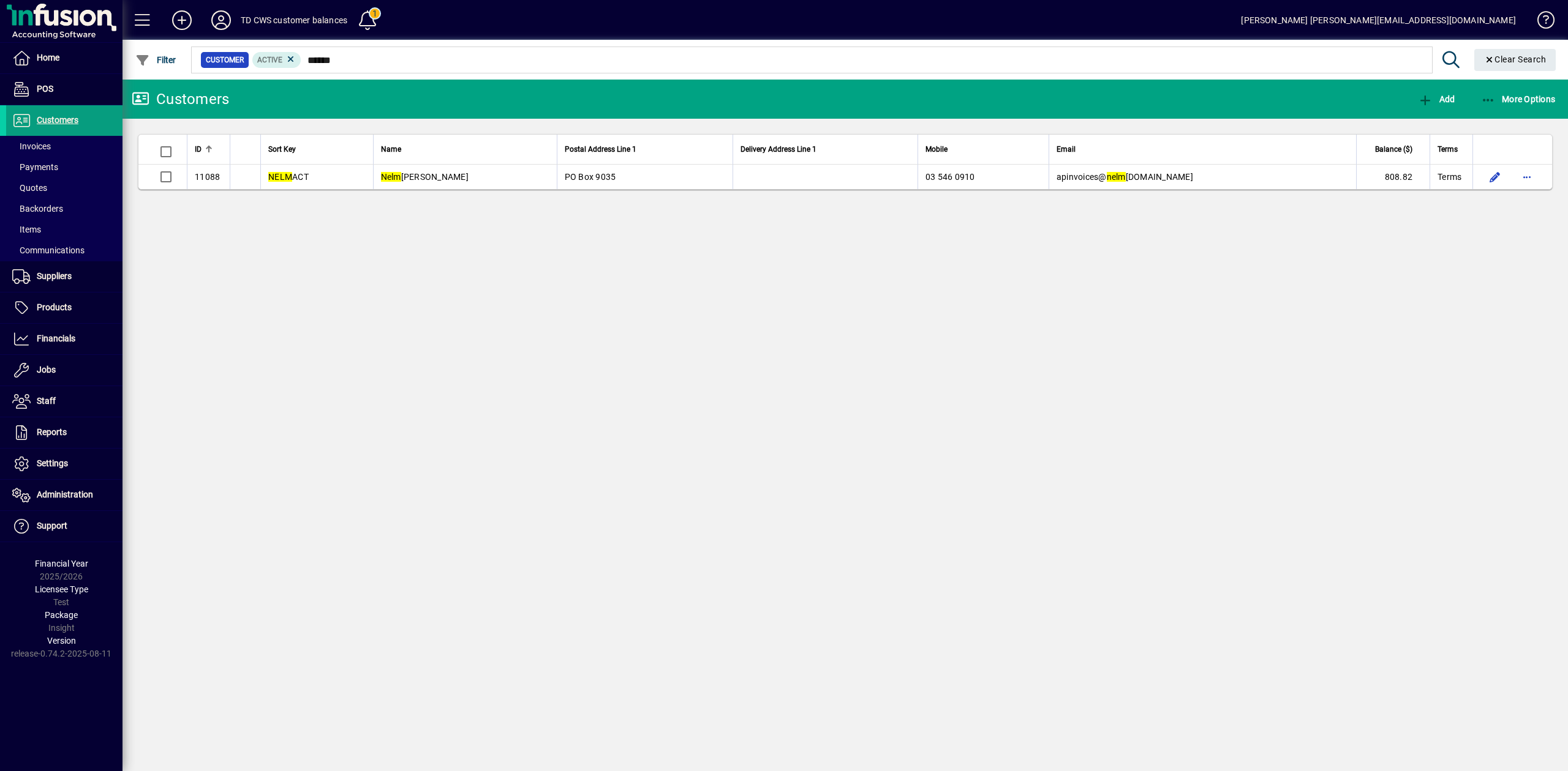
type input "******"
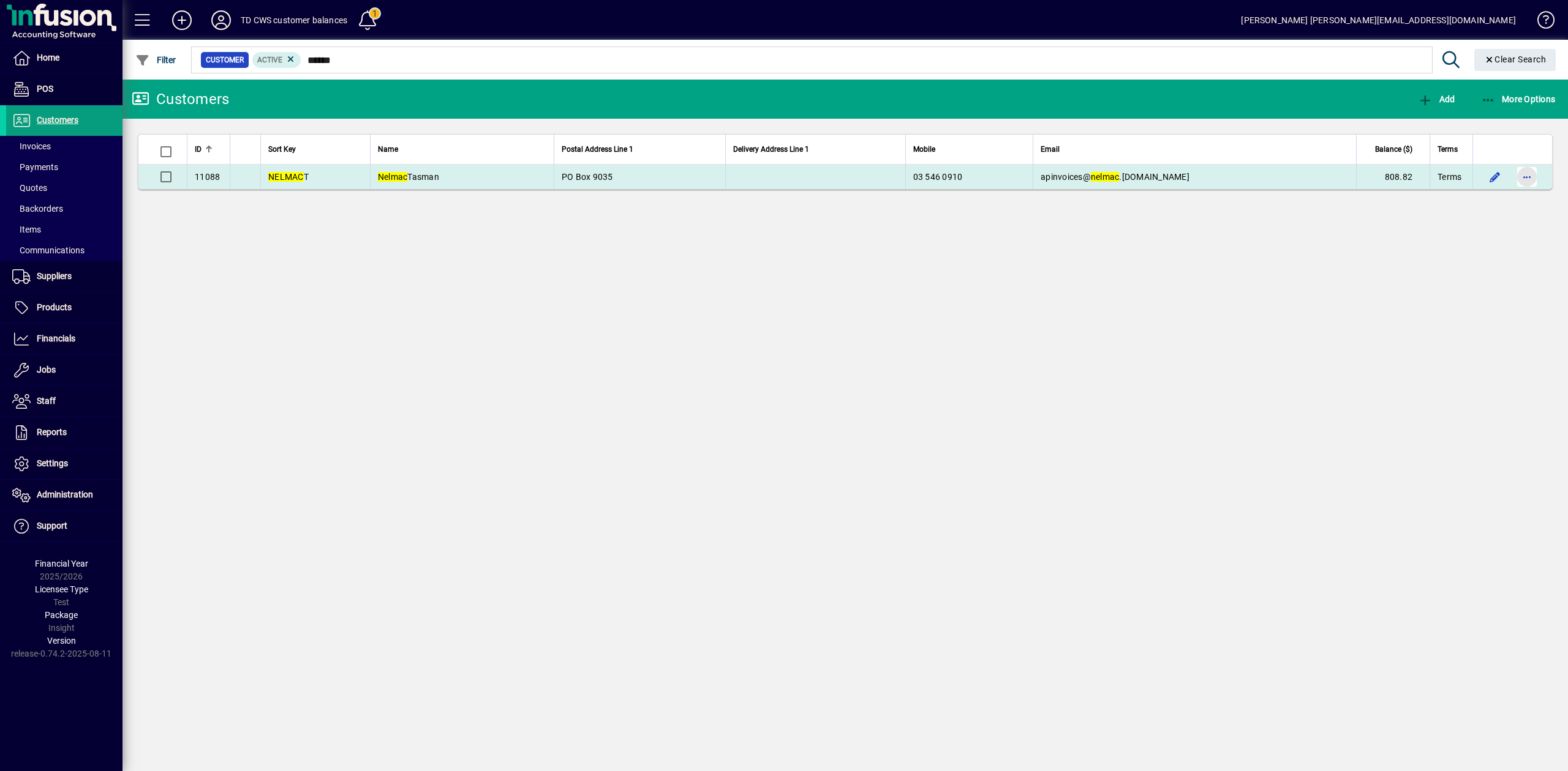
click at [1524, 175] on span "button" at bounding box center [1527, 177] width 30 height 30
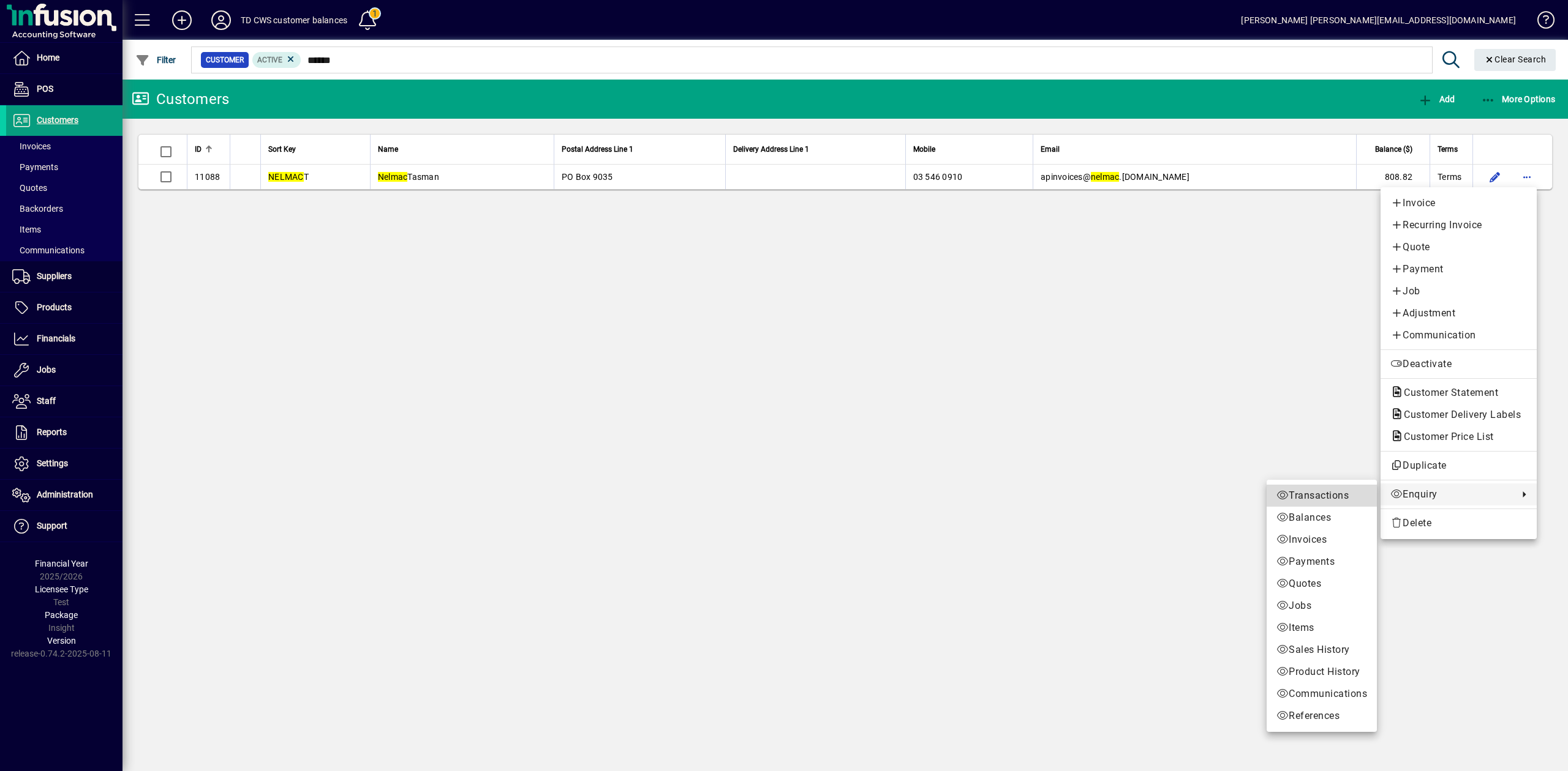
click at [1345, 497] on span "Transactions" at bounding box center [1321, 496] width 90 height 15
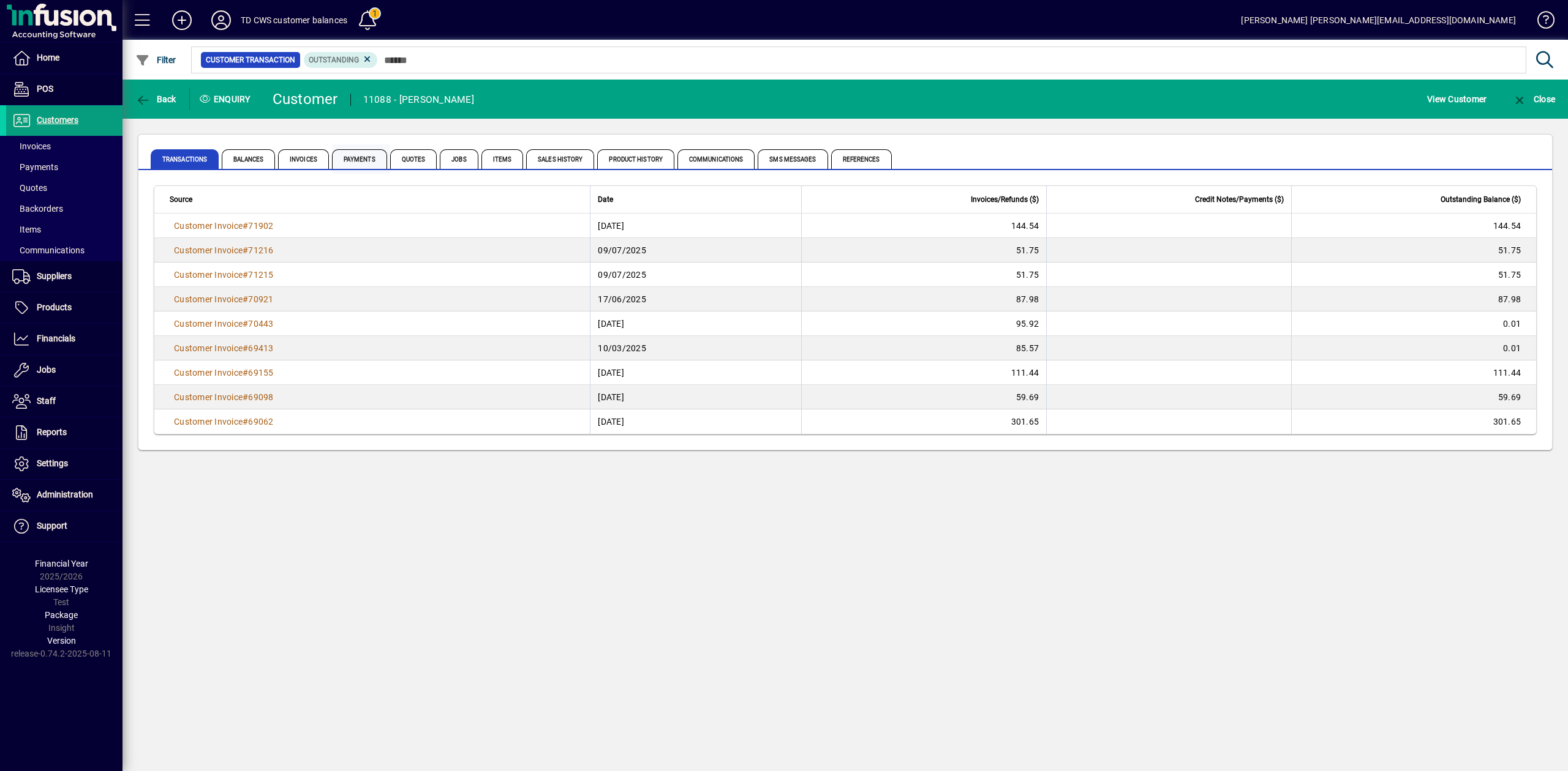
click at [349, 155] on span "Payments" at bounding box center [359, 159] width 55 height 20
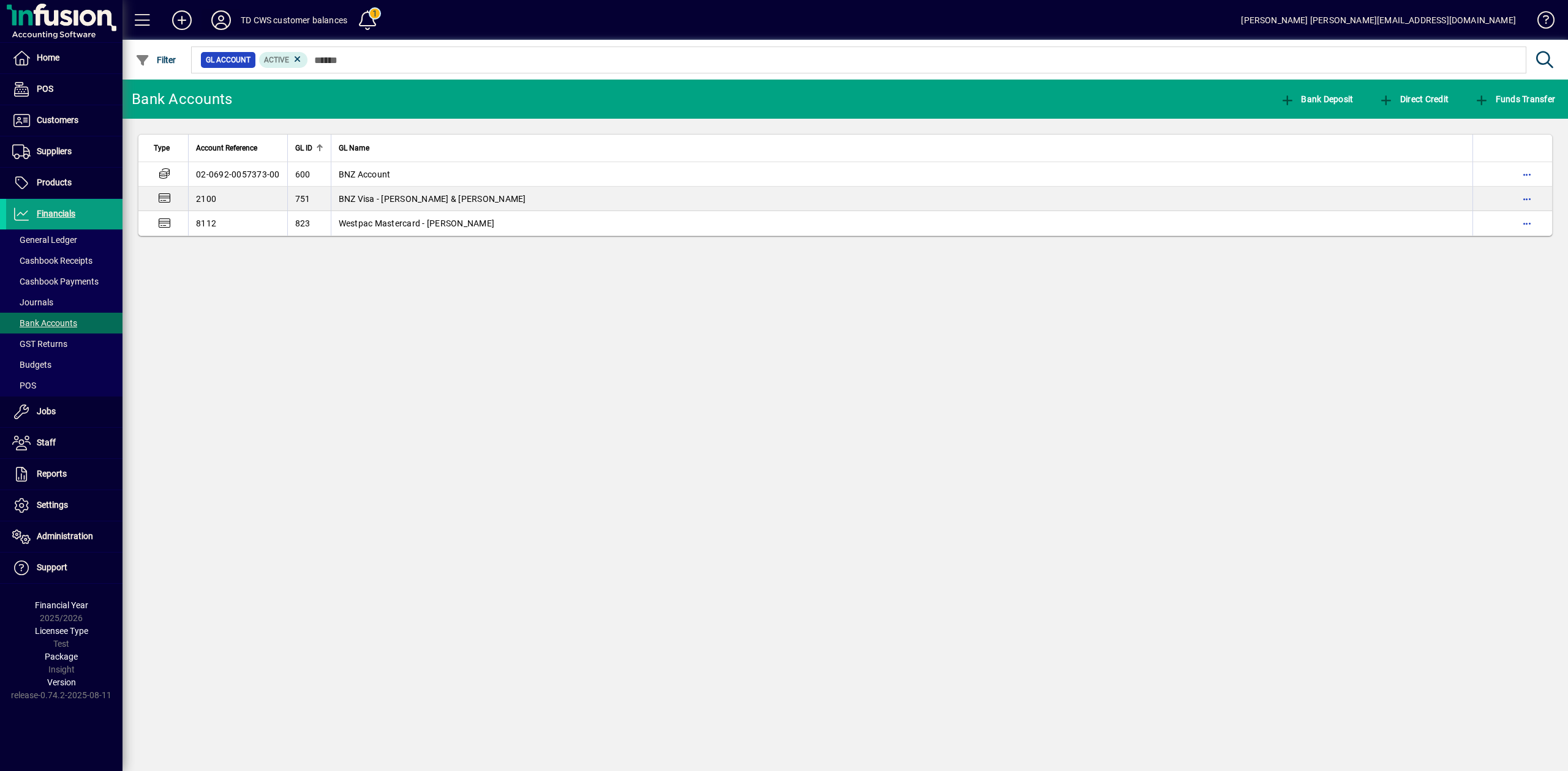
click at [224, 22] on icon at bounding box center [221, 20] width 24 height 20
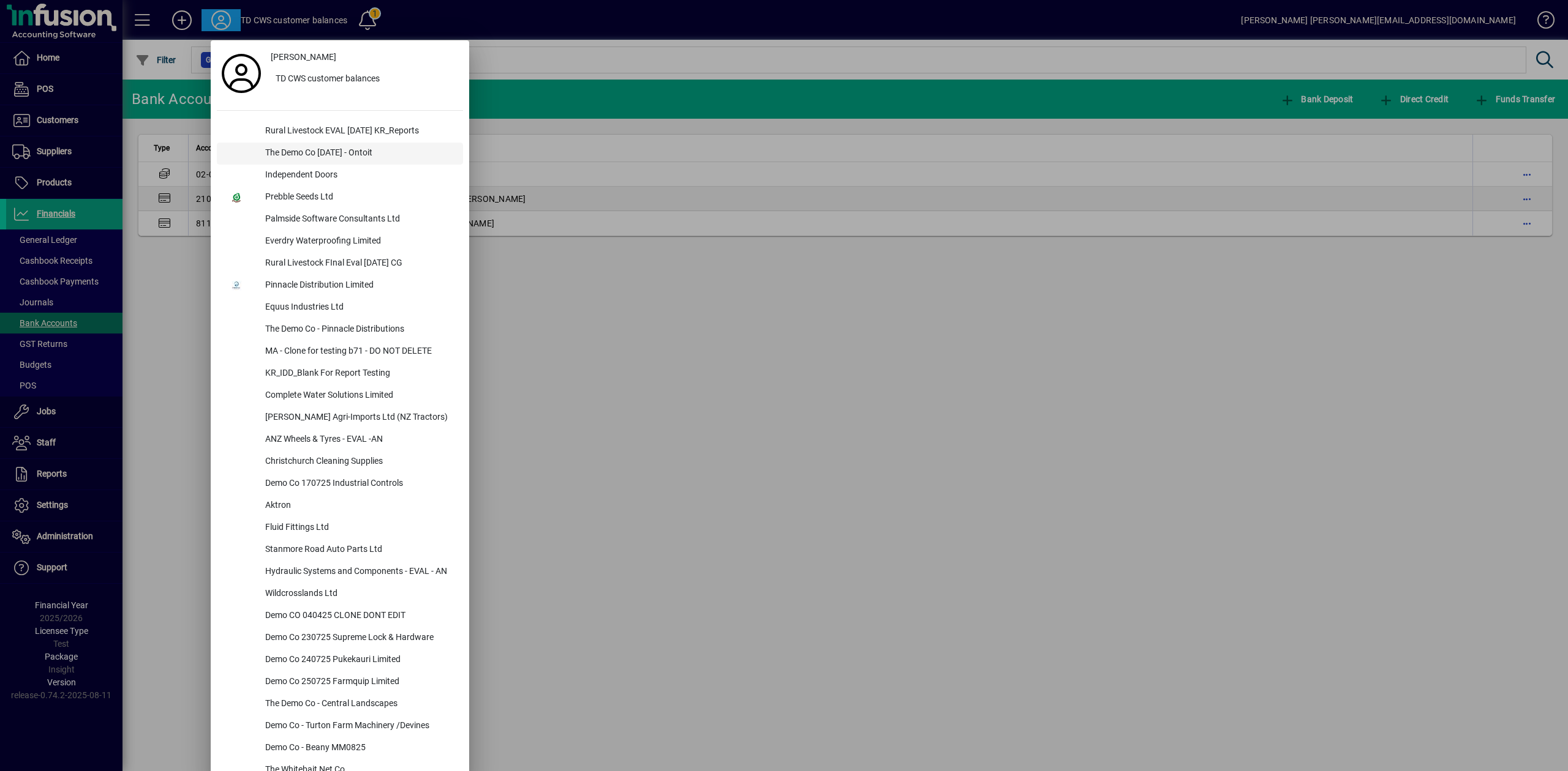
click at [326, 153] on div "The Demo Co [DATE] - Ontoit" at bounding box center [358, 153] width 208 height 22
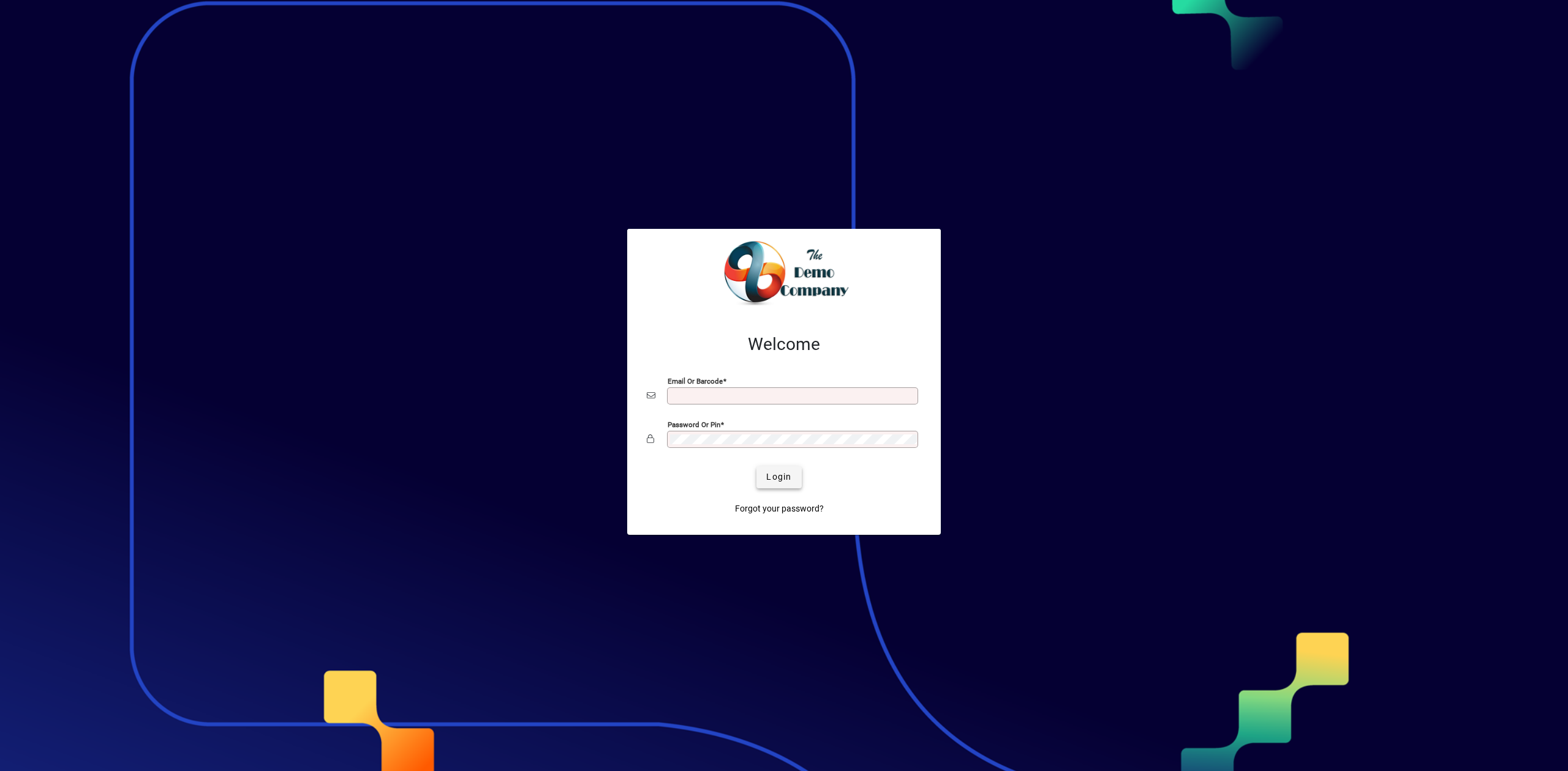
type input "**********"
click at [779, 478] on span "Login" at bounding box center [778, 477] width 25 height 13
